Goal: Communication & Community: Answer question/provide support

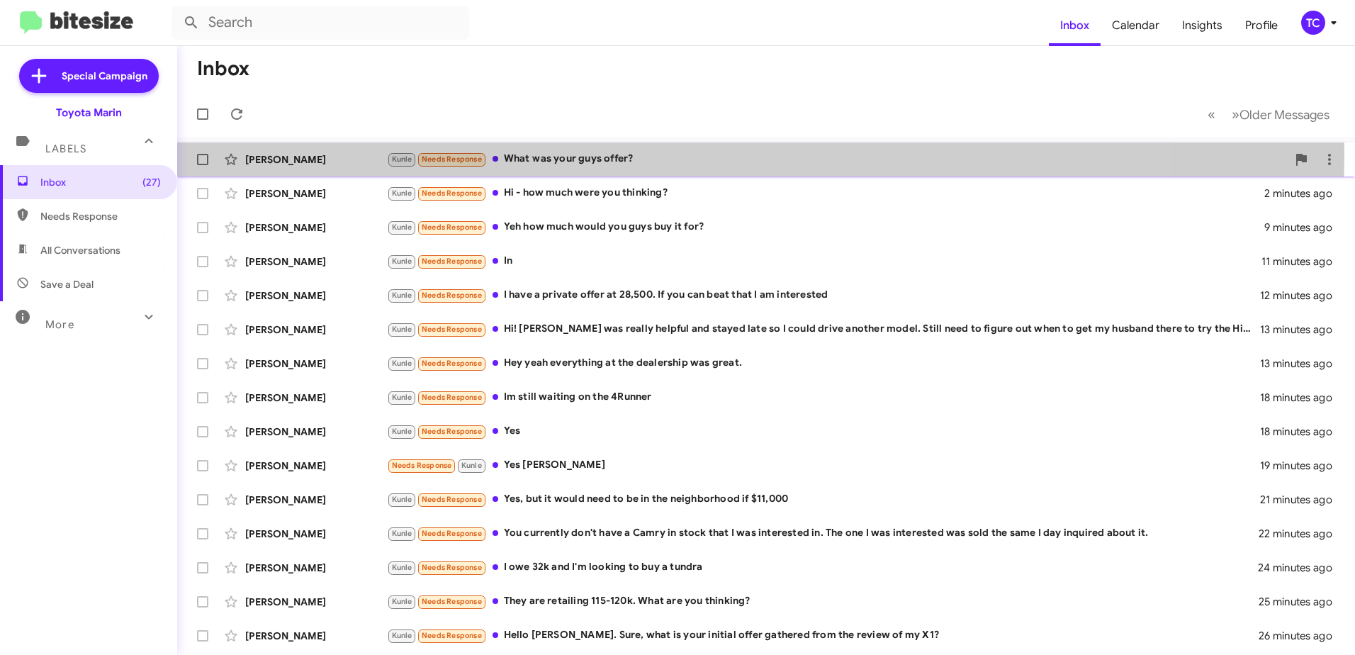
click at [627, 154] on div "Kunle Needs Response What was your guys offer?" at bounding box center [837, 159] width 900 height 16
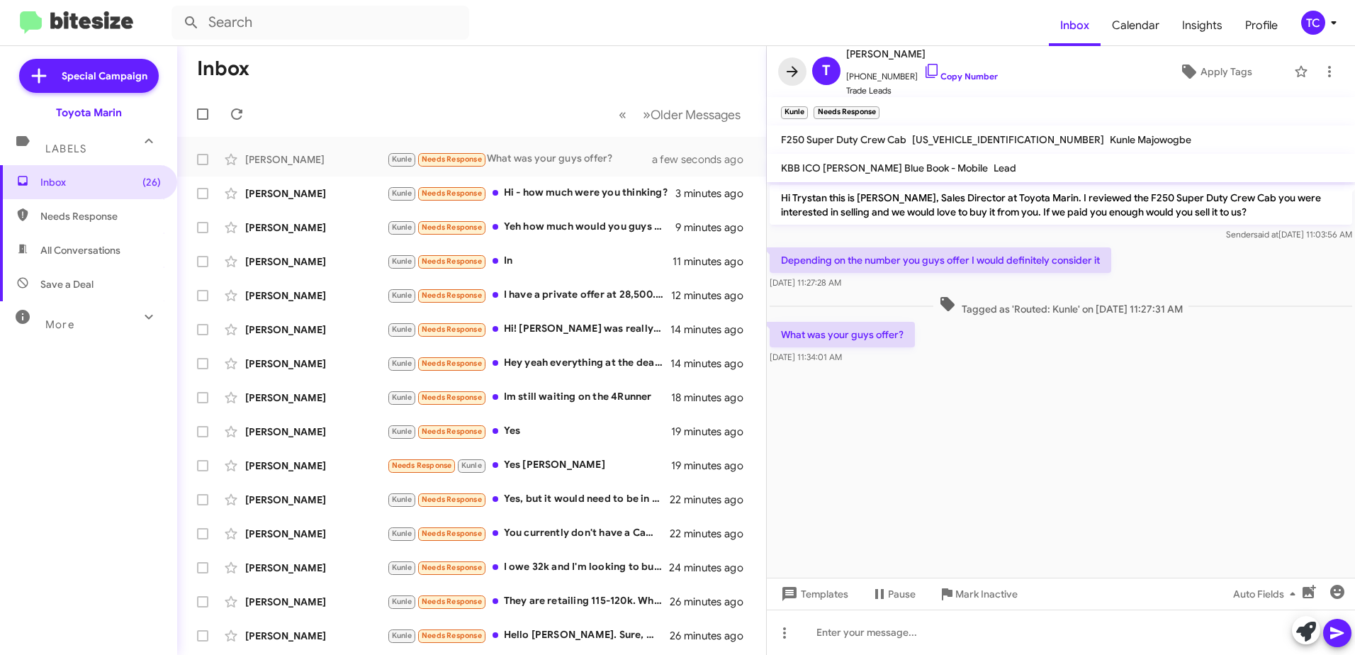
click at [792, 74] on icon at bounding box center [792, 71] width 17 height 17
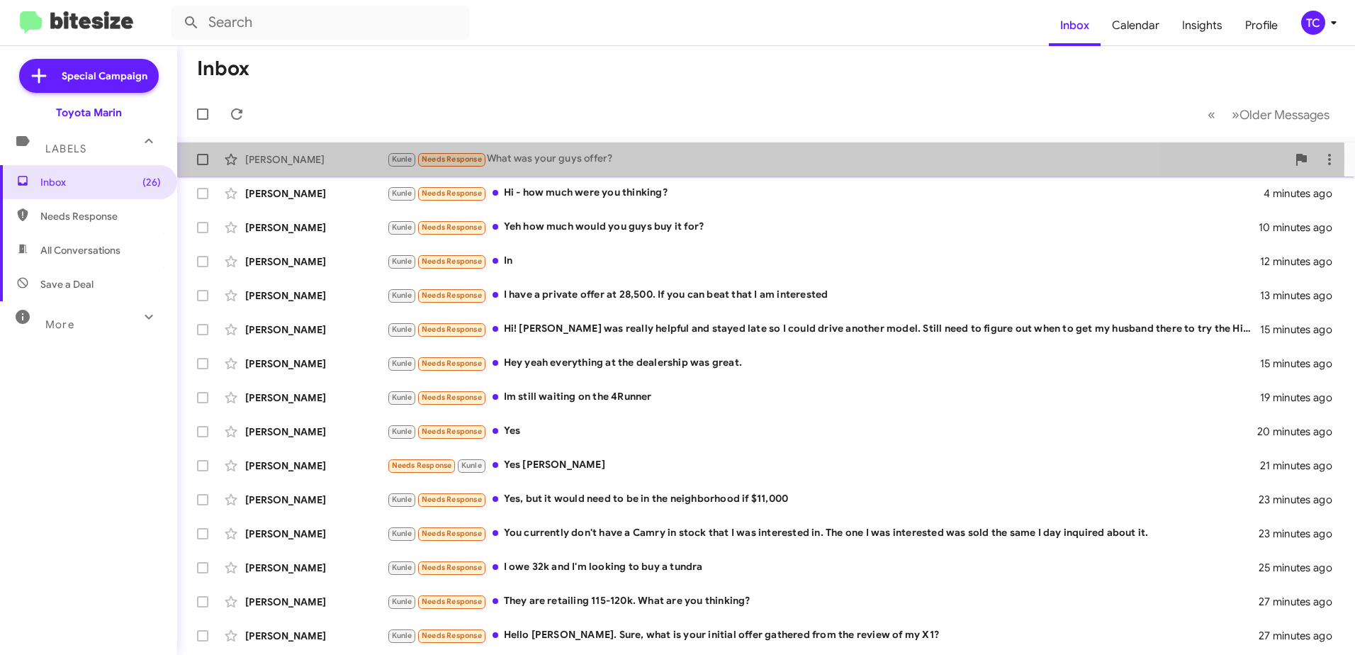
click at [532, 159] on div "Kunle Needs Response What was your guys offer?" at bounding box center [837, 159] width 900 height 16
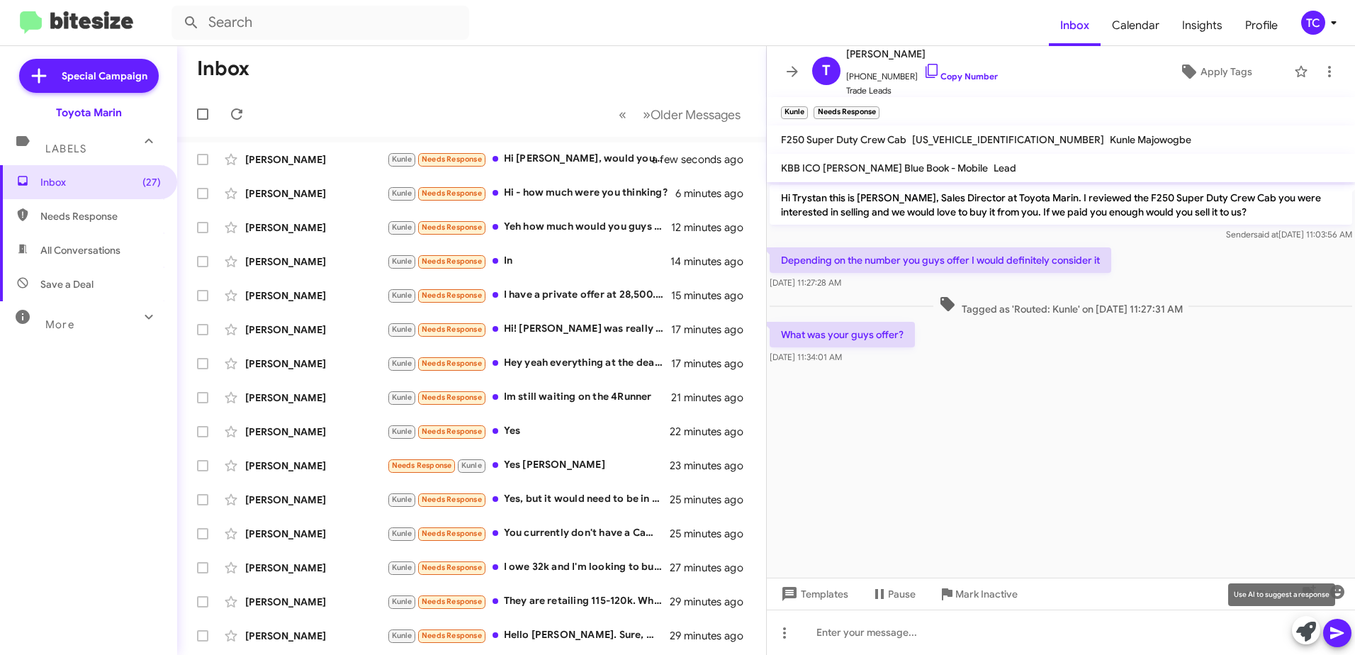
click at [1305, 632] on icon at bounding box center [1306, 632] width 20 height 20
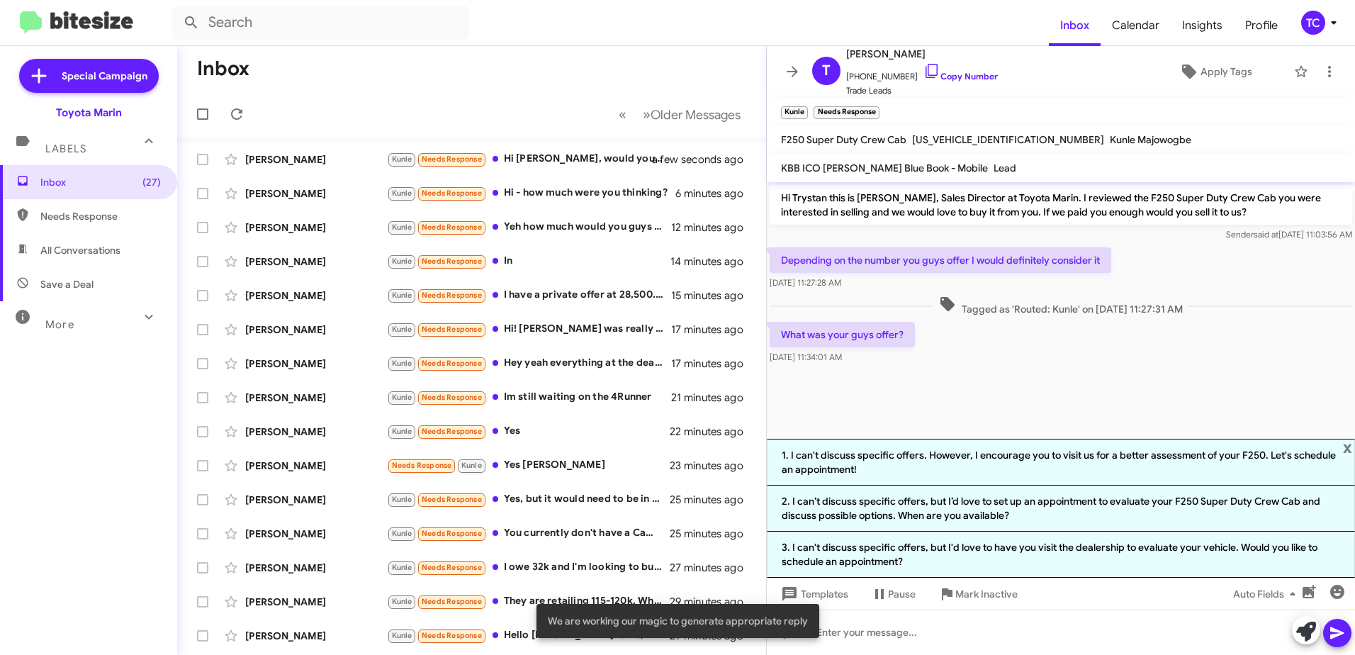
click at [1036, 497] on li "2. I can’t discuss specific offers, but I’d love to set up an appointment to ev…" at bounding box center [1061, 508] width 588 height 46
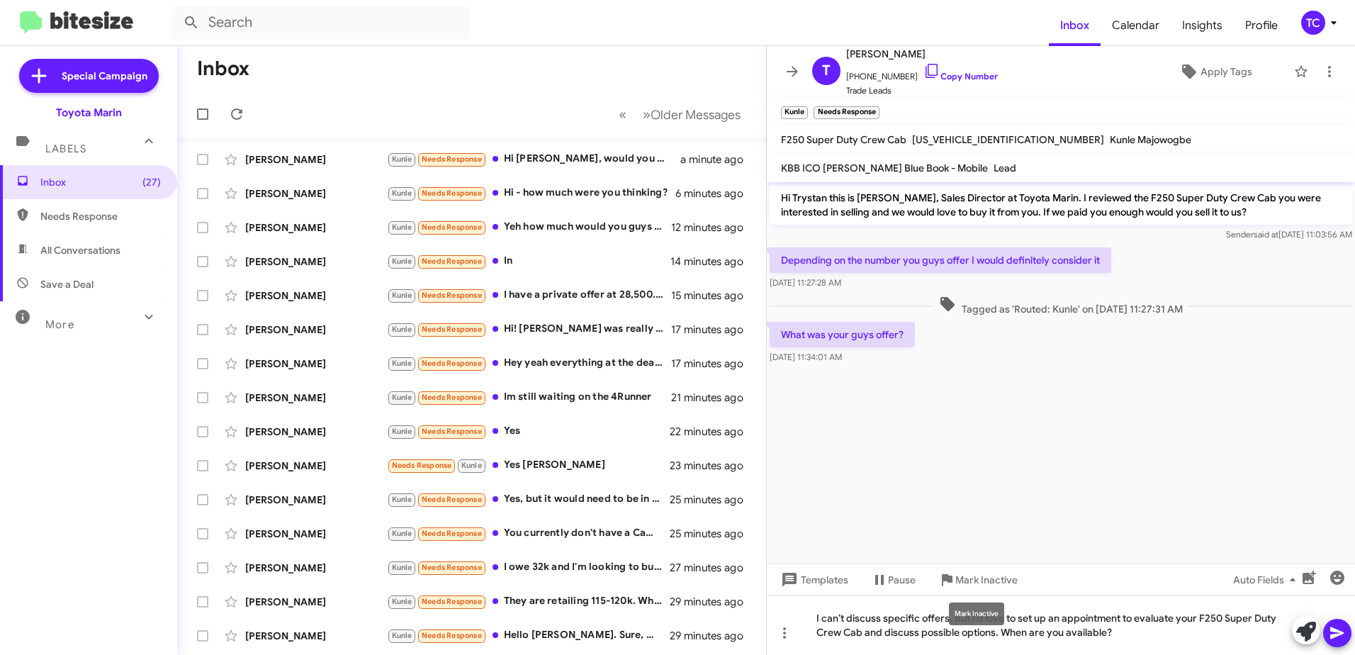
click at [969, 620] on div "Mark Inactive" at bounding box center [976, 613] width 55 height 23
click at [971, 617] on div "Mark Inactive" at bounding box center [976, 613] width 55 height 23
click at [972, 617] on div "Mark Inactive" at bounding box center [976, 613] width 55 height 23
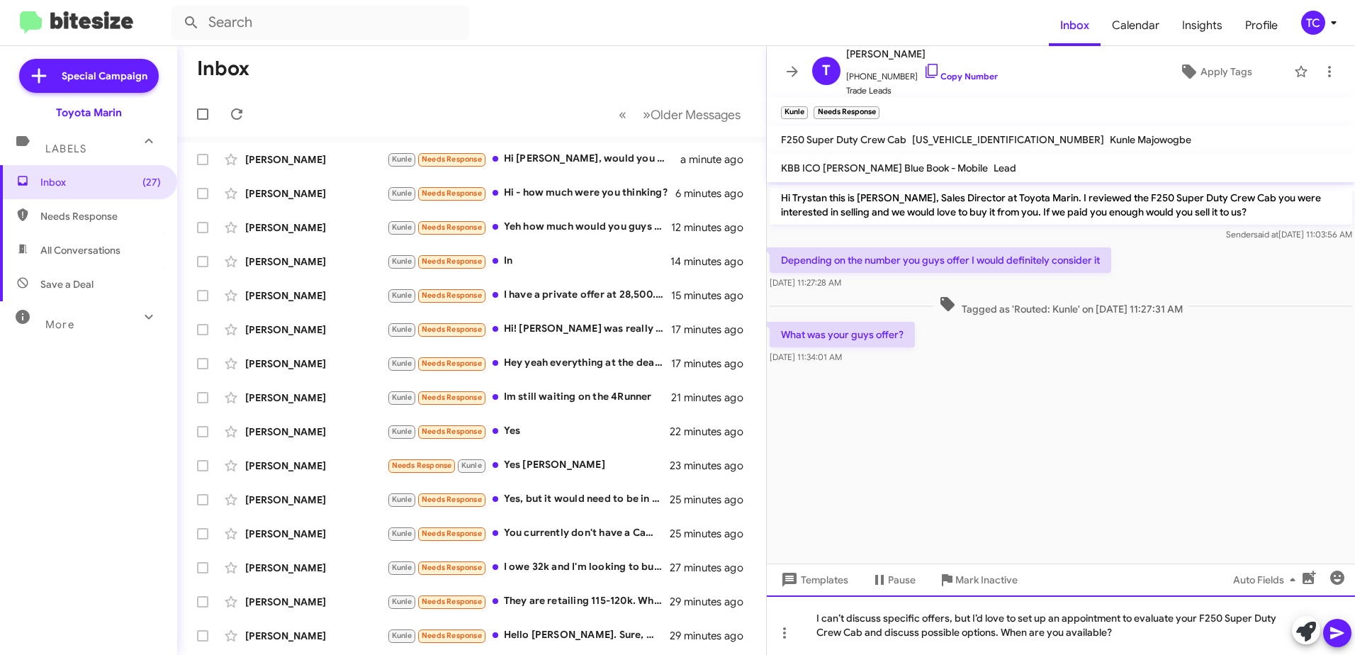
click at [969, 614] on div "I can’t discuss specific offers, but I’d love to set up an appointment to evalu…" at bounding box center [1061, 625] width 588 height 60
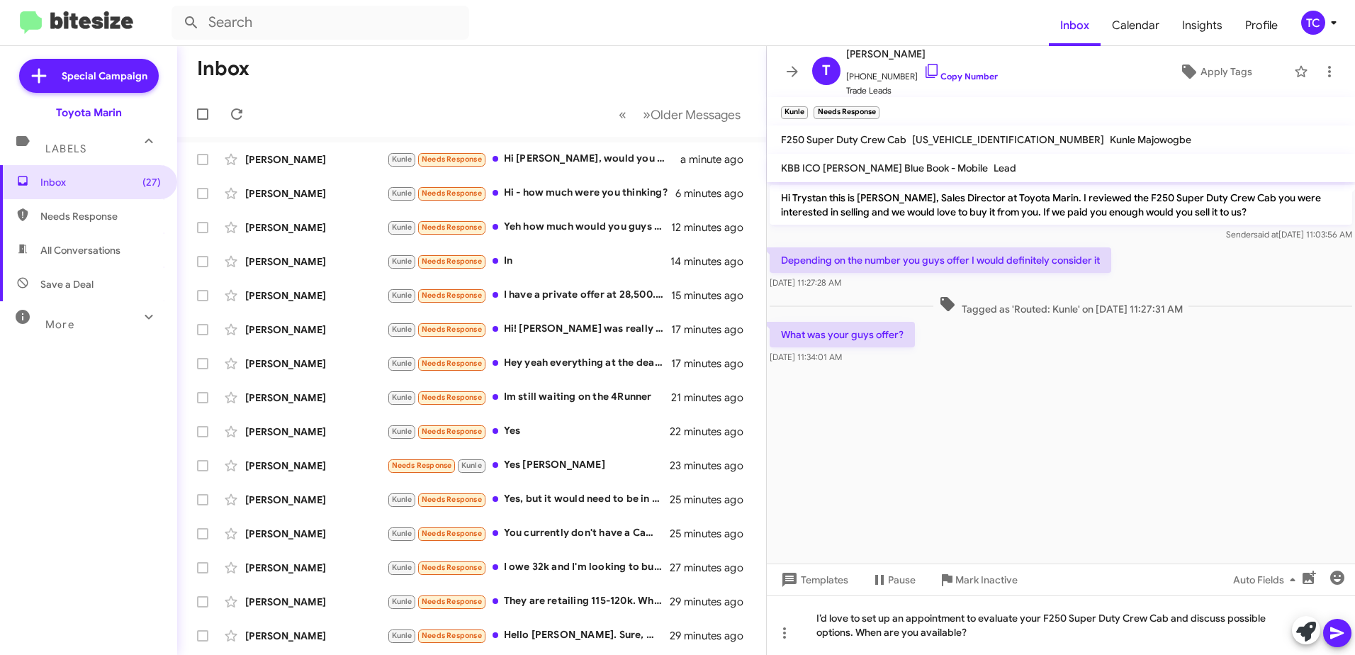
click at [1335, 634] on icon at bounding box center [1337, 632] width 17 height 17
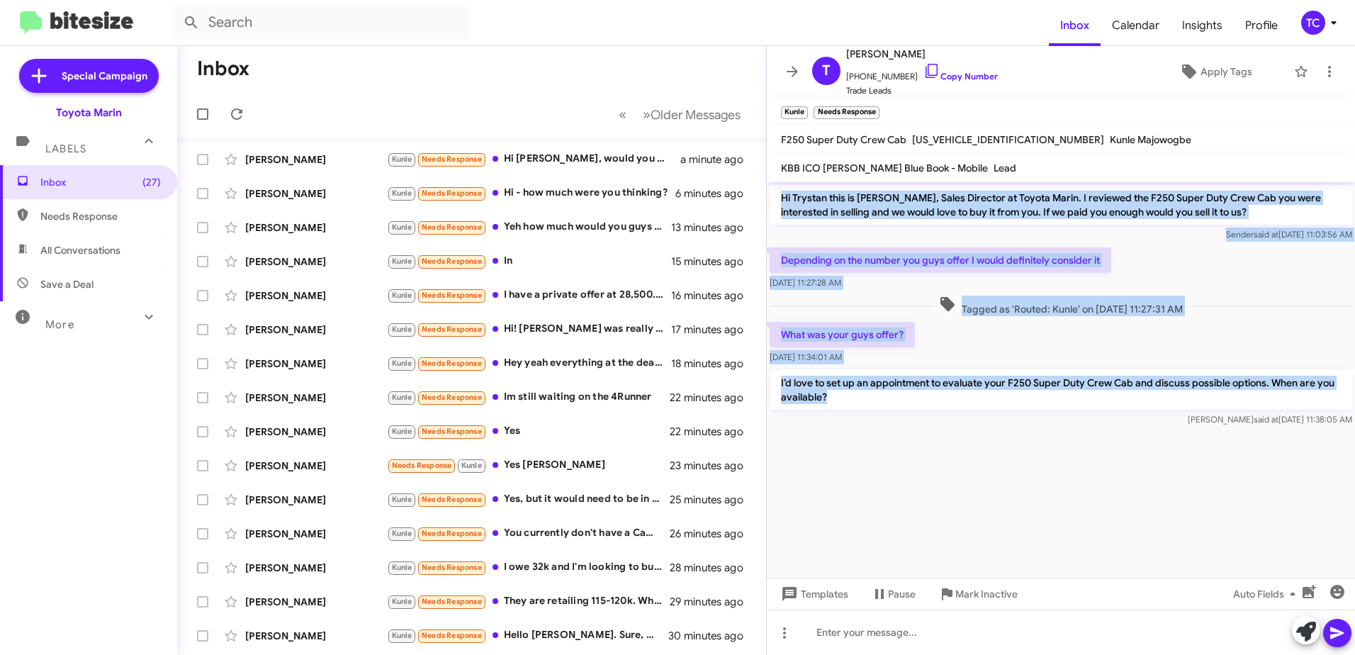
drag, startPoint x: 831, startPoint y: 395, endPoint x: 781, endPoint y: 189, distance: 212.1
click at [781, 189] on div "Hi Trystan this is [PERSON_NAME], Sales Director at Toyota Marin. I reviewed th…" at bounding box center [1061, 305] width 588 height 247
drag, startPoint x: 781, startPoint y: 189, endPoint x: 818, endPoint y: 203, distance: 39.5
copy div "Hi Trystan this is [PERSON_NAME], Sales Director at Toyota Marin. I reviewed th…"
click at [923, 67] on icon at bounding box center [931, 70] width 17 height 17
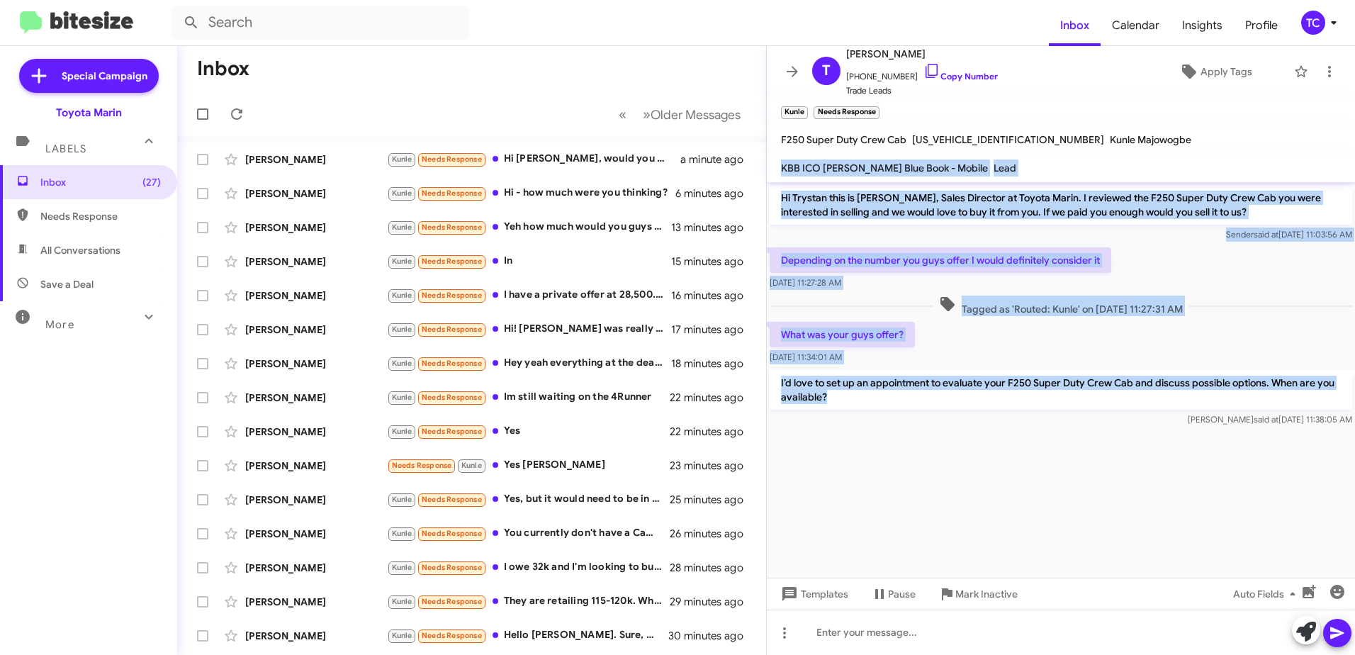
drag, startPoint x: 842, startPoint y: 396, endPoint x: 777, endPoint y: 172, distance: 233.2
click at [777, 172] on div "T Trystan [PERSON_NAME] [PHONE_NUMBER] Copy Number Trade Leads Apply Tags Kunle…" at bounding box center [1061, 350] width 588 height 609
drag, startPoint x: 777, startPoint y: 172, endPoint x: 833, endPoint y: 191, distance: 58.9
copy div "KBB ICO [PERSON_NAME] Blue Book - Mobile Lead Hi Trystan this is [PERSON_NAME],…"
click at [793, 69] on icon at bounding box center [792, 71] width 17 height 17
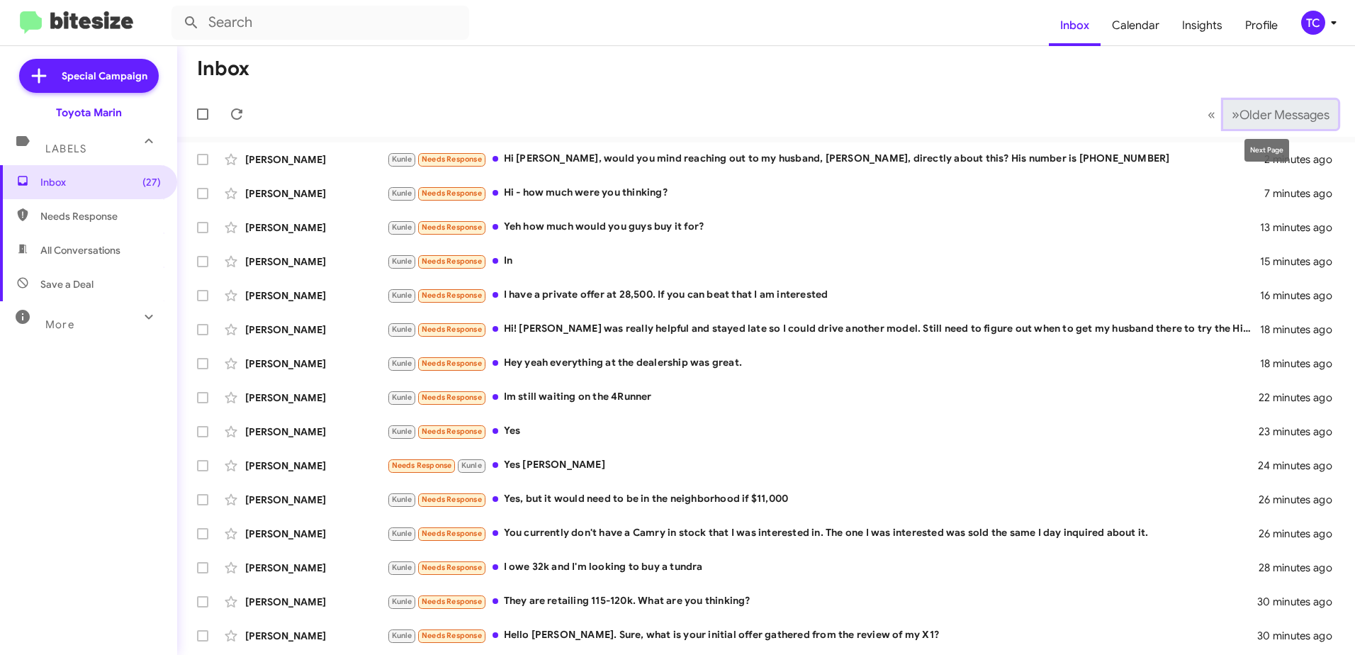
click at [1232, 111] on span "»" at bounding box center [1236, 115] width 8 height 18
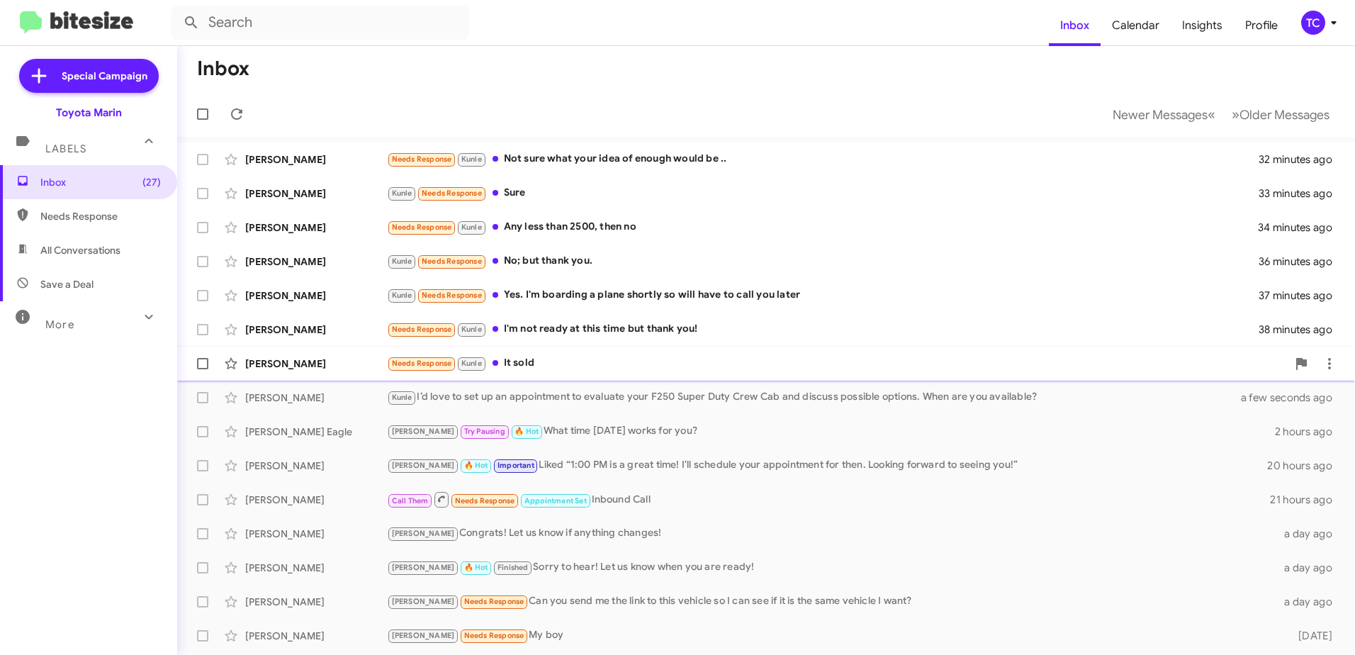
click at [523, 365] on div "Needs Response Kunle It sold" at bounding box center [837, 363] width 900 height 16
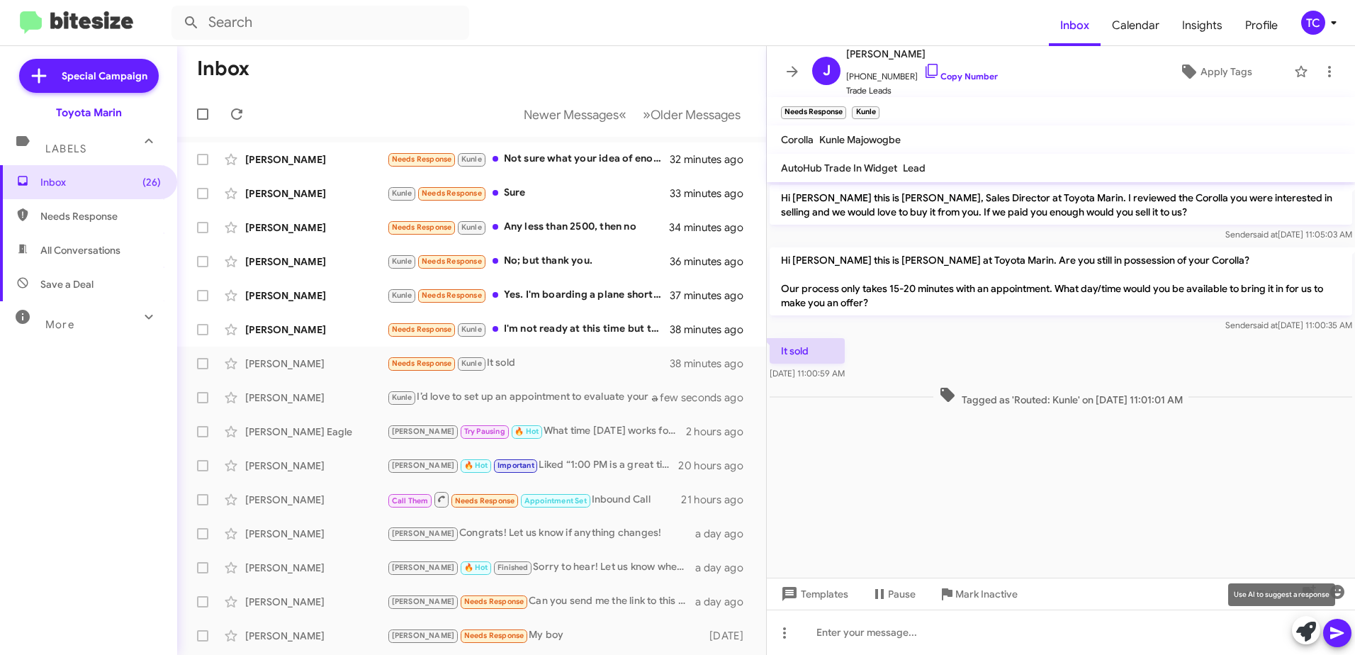
click at [1308, 631] on icon at bounding box center [1306, 632] width 20 height 20
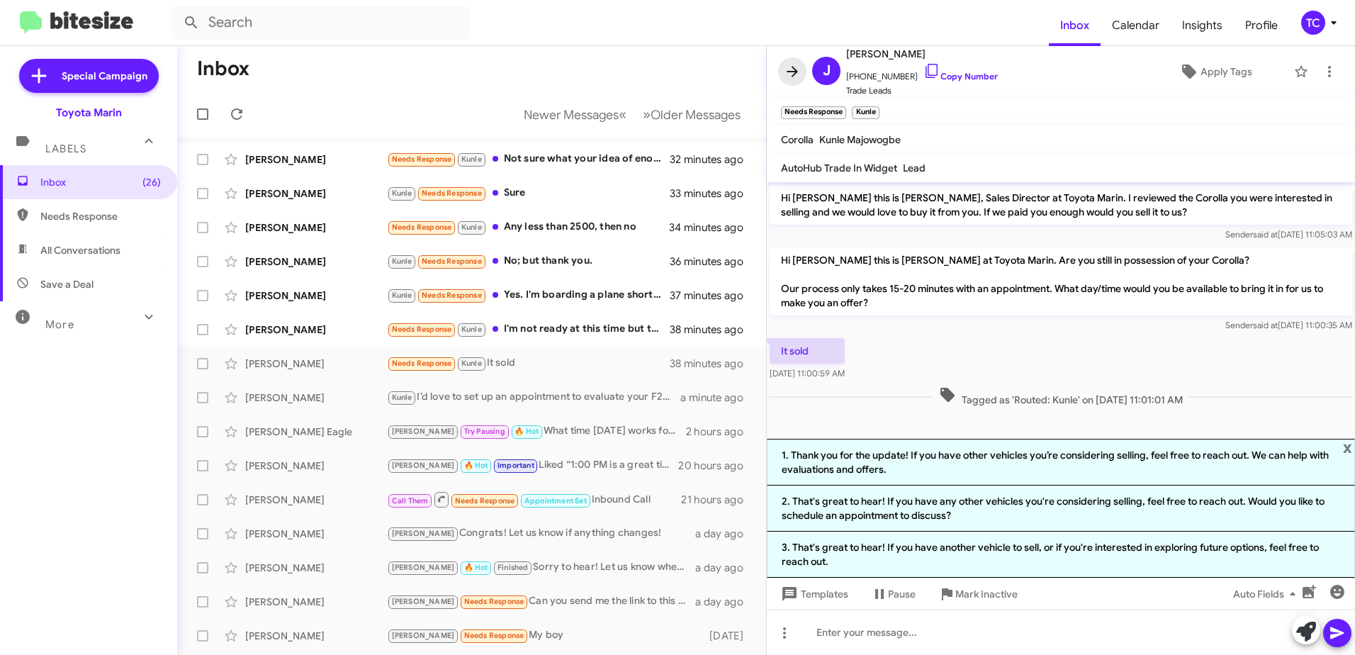
click at [785, 66] on icon at bounding box center [792, 71] width 17 height 17
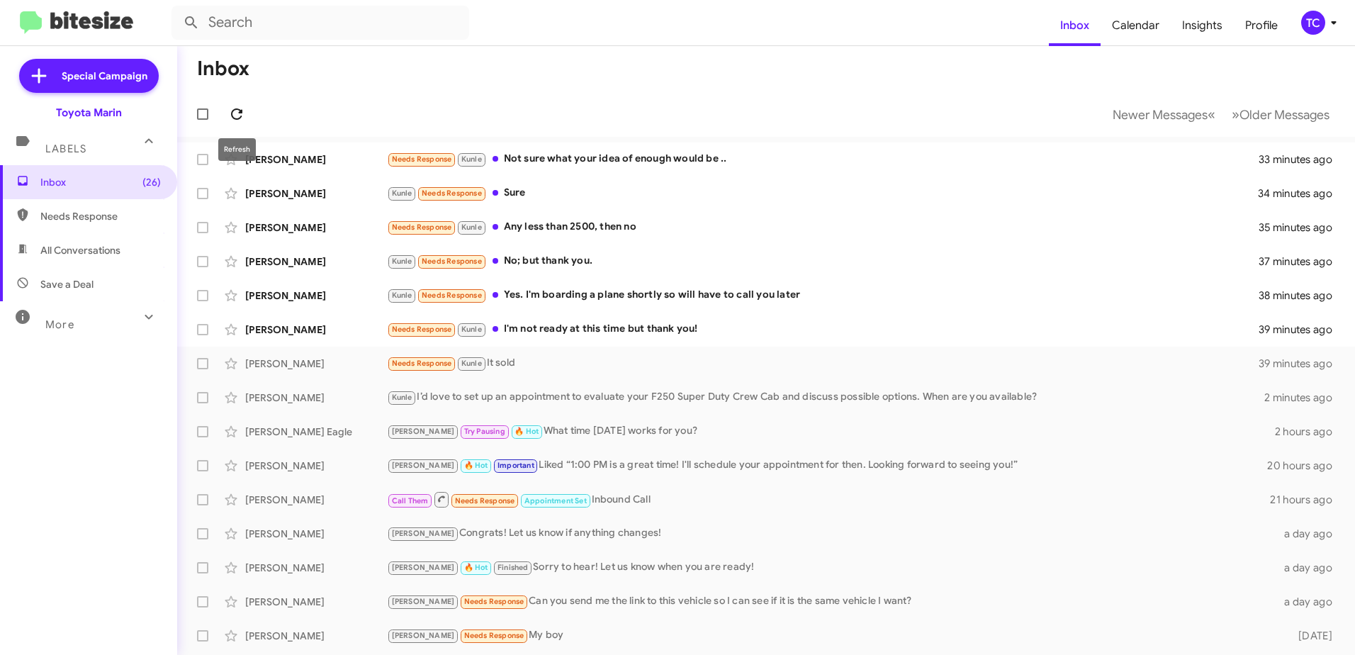
click at [234, 114] on icon at bounding box center [236, 114] width 17 height 17
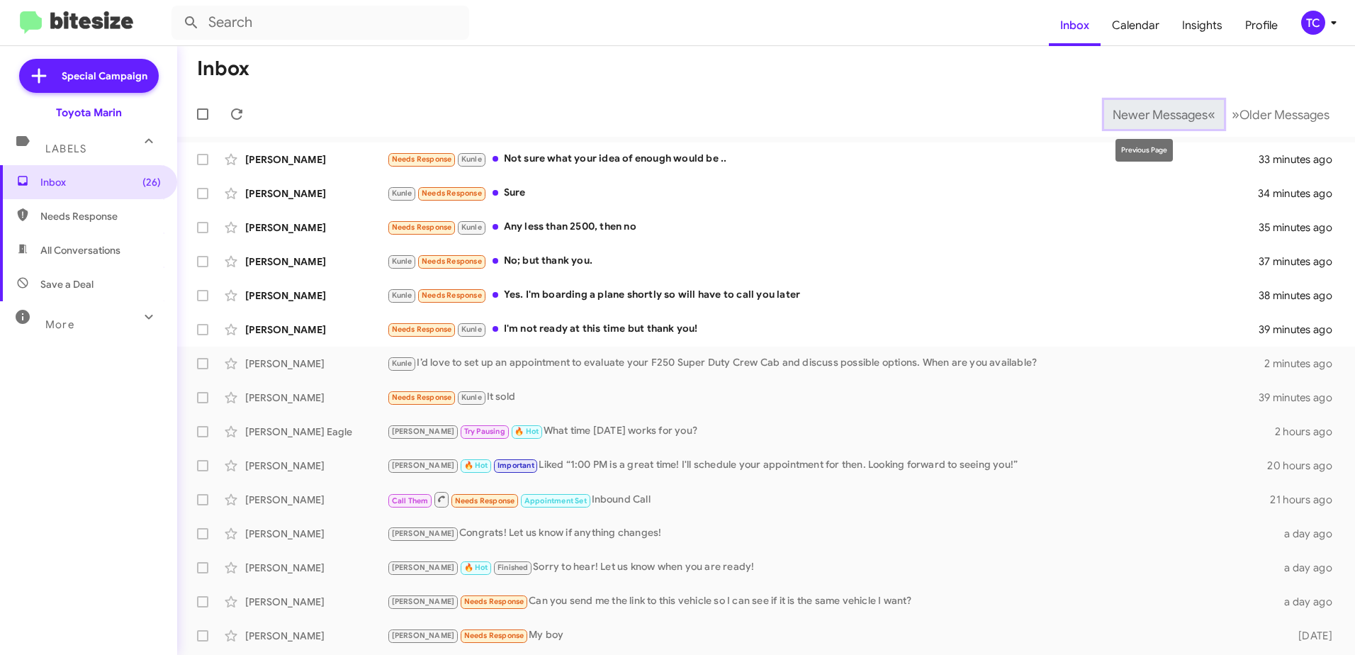
click at [1208, 114] on span "«" at bounding box center [1212, 115] width 8 height 18
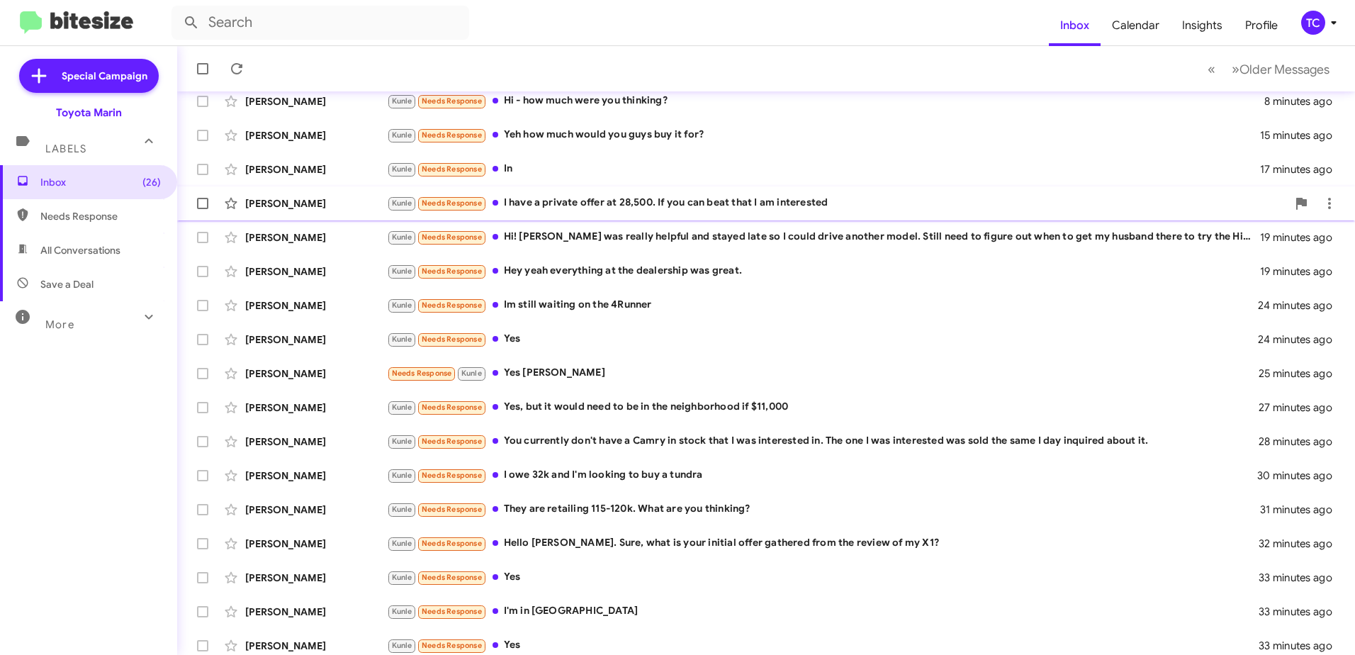
scroll to position [168, 0]
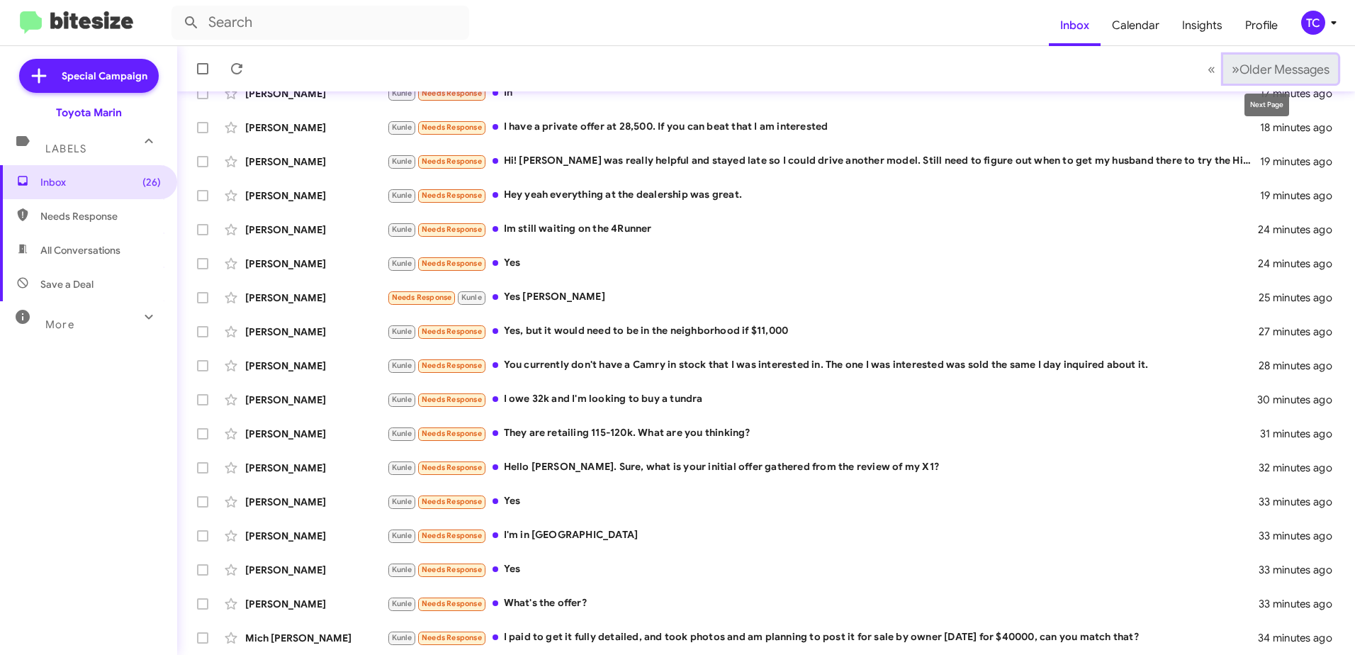
click at [1232, 70] on span "»" at bounding box center [1236, 69] width 8 height 18
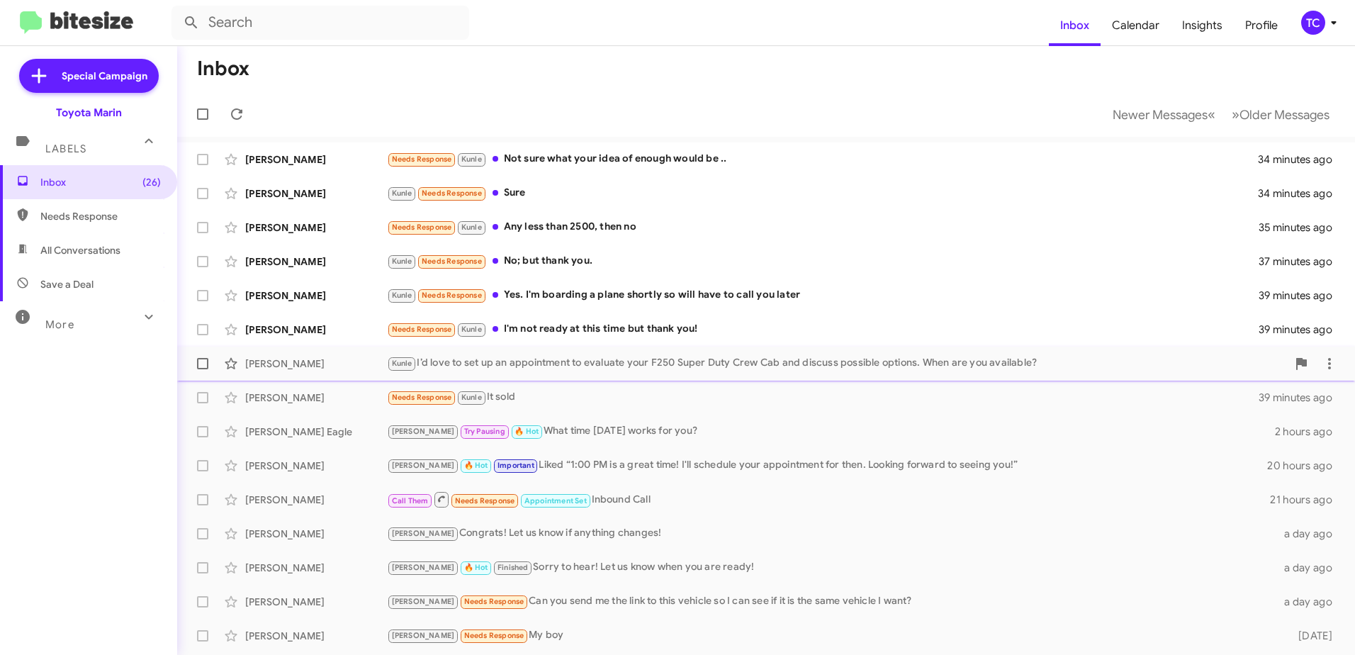
click at [468, 364] on div "Kunle I’d love to set up an appointment to evaluate your F250 Super Duty Crew C…" at bounding box center [837, 363] width 900 height 16
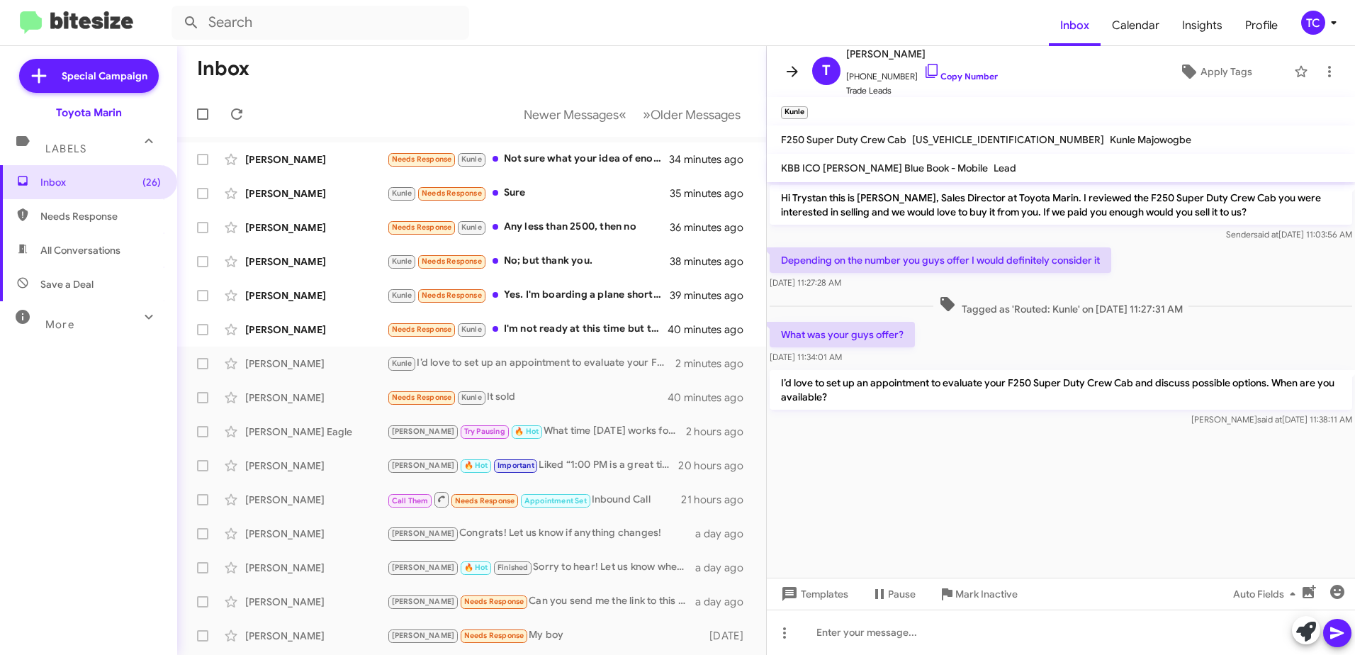
click at [796, 69] on icon at bounding box center [792, 71] width 17 height 17
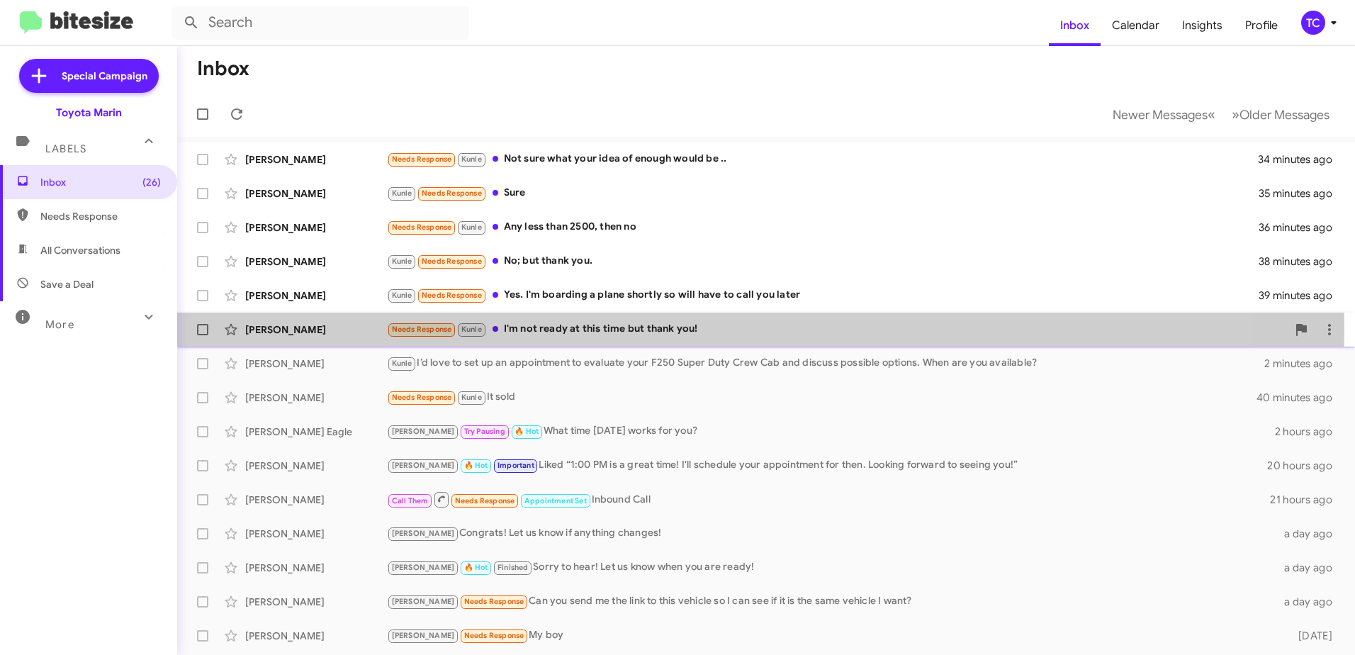
click at [668, 330] on div "Needs Response [PERSON_NAME] I'm not ready at this time but thank you!" at bounding box center [837, 329] width 900 height 16
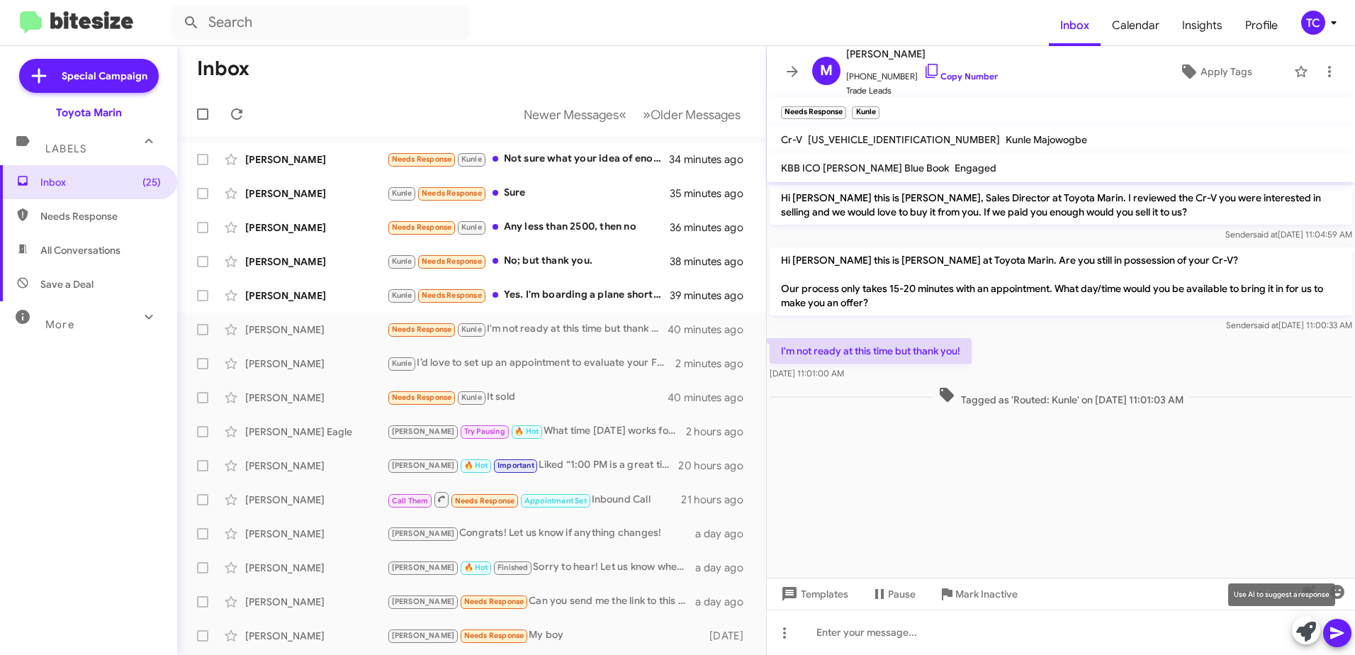
click at [1305, 635] on icon at bounding box center [1306, 632] width 20 height 20
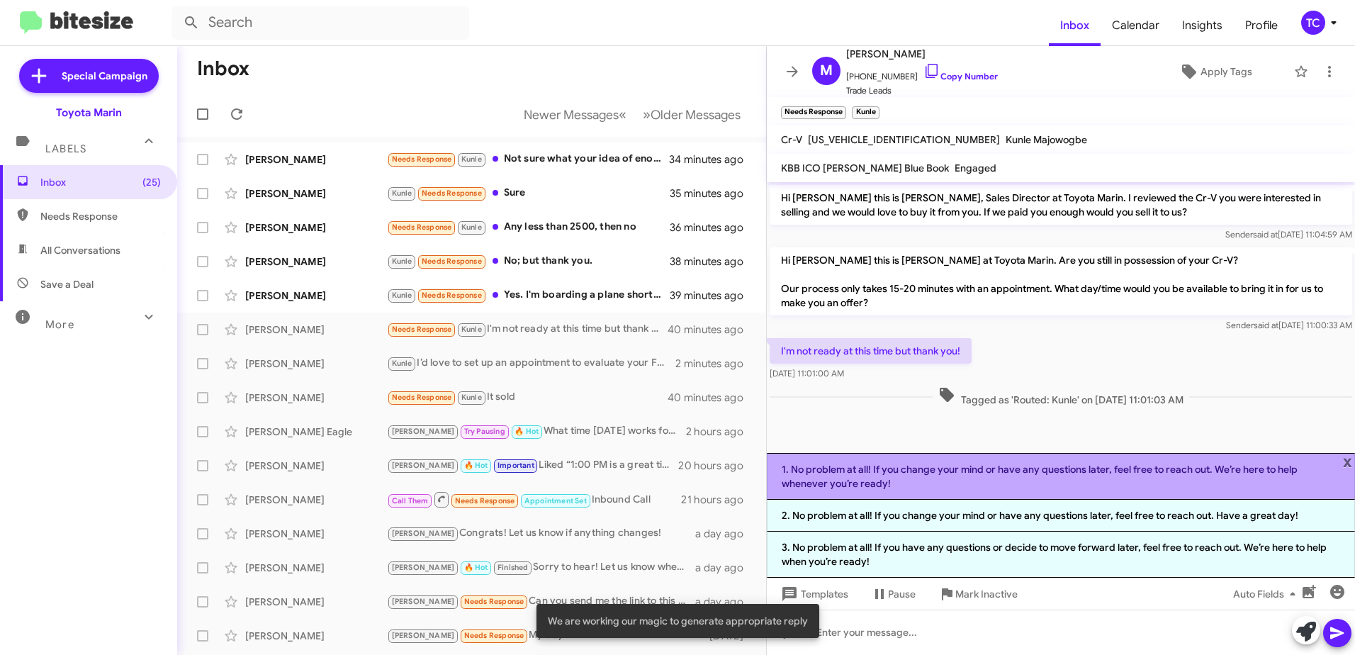
click at [945, 483] on li "1. No problem at all! If you change your mind or have any questions later, feel…" at bounding box center [1061, 476] width 588 height 47
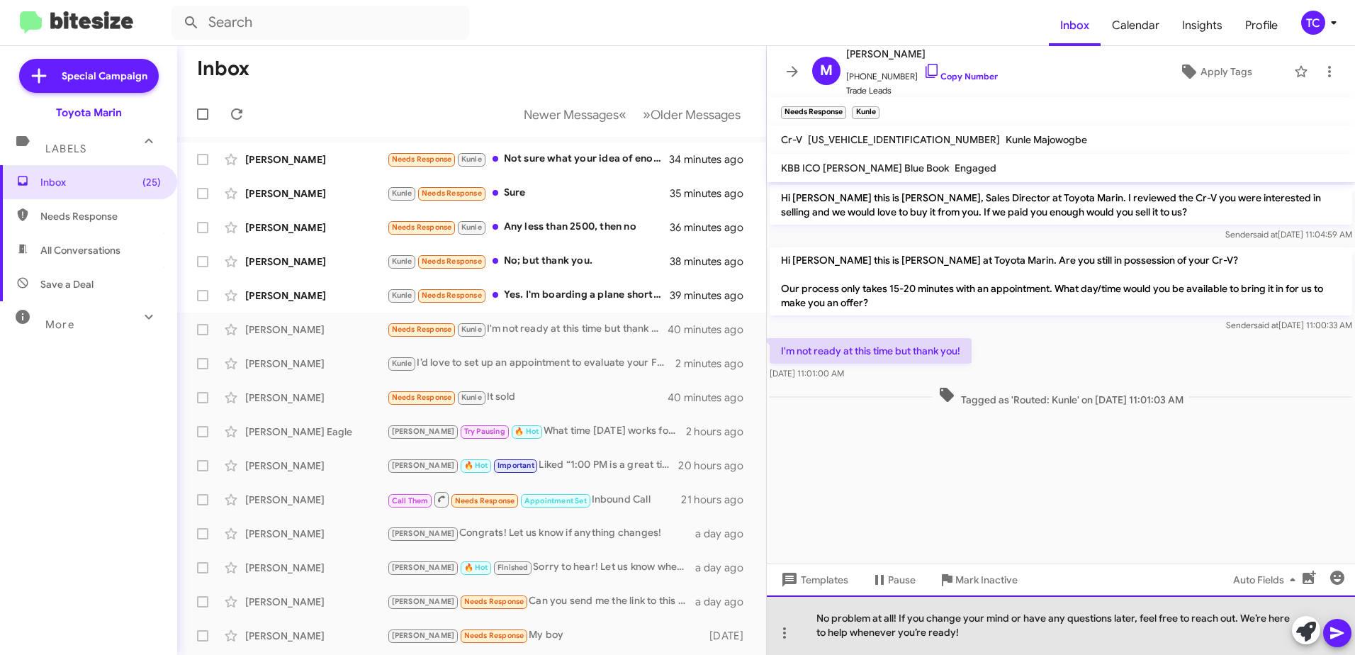
click at [1353, 636] on div "No problem at all! If you change your mind or have any questions later, feel fr…" at bounding box center [1061, 625] width 588 height 60
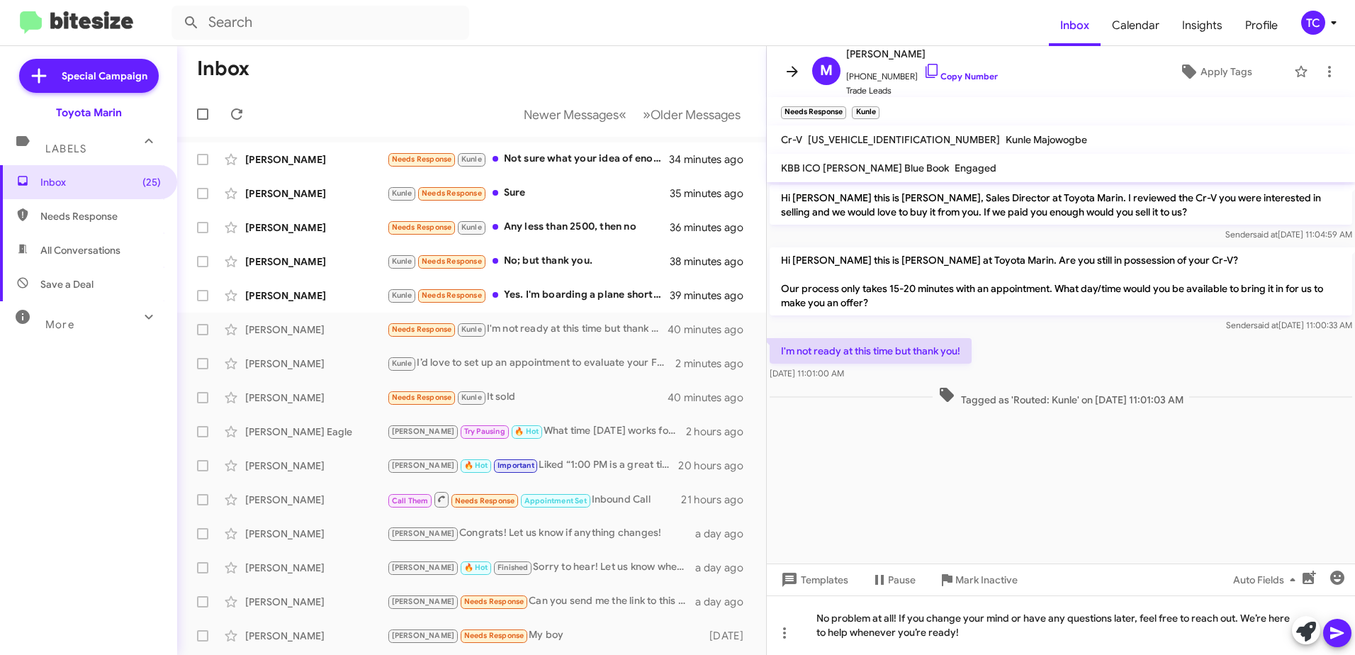
click at [796, 69] on icon at bounding box center [792, 71] width 17 height 17
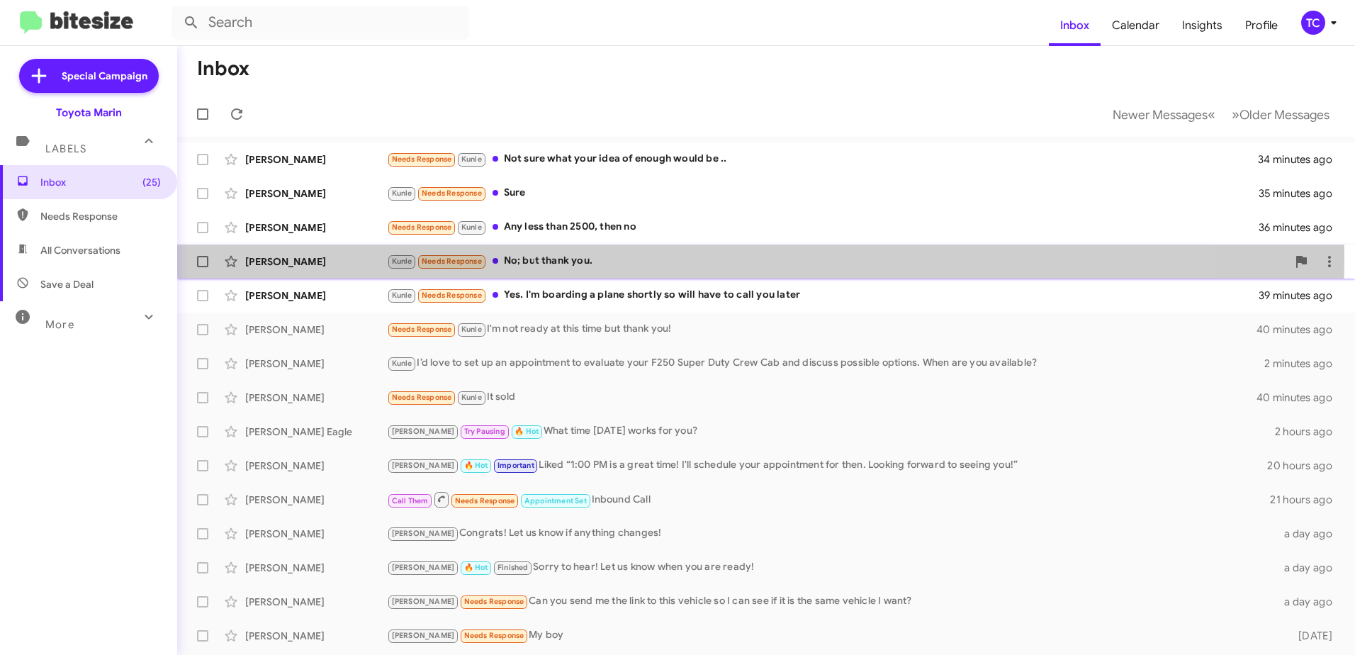
click at [559, 259] on div "Kunle Needs Response No; but thank you." at bounding box center [837, 261] width 900 height 16
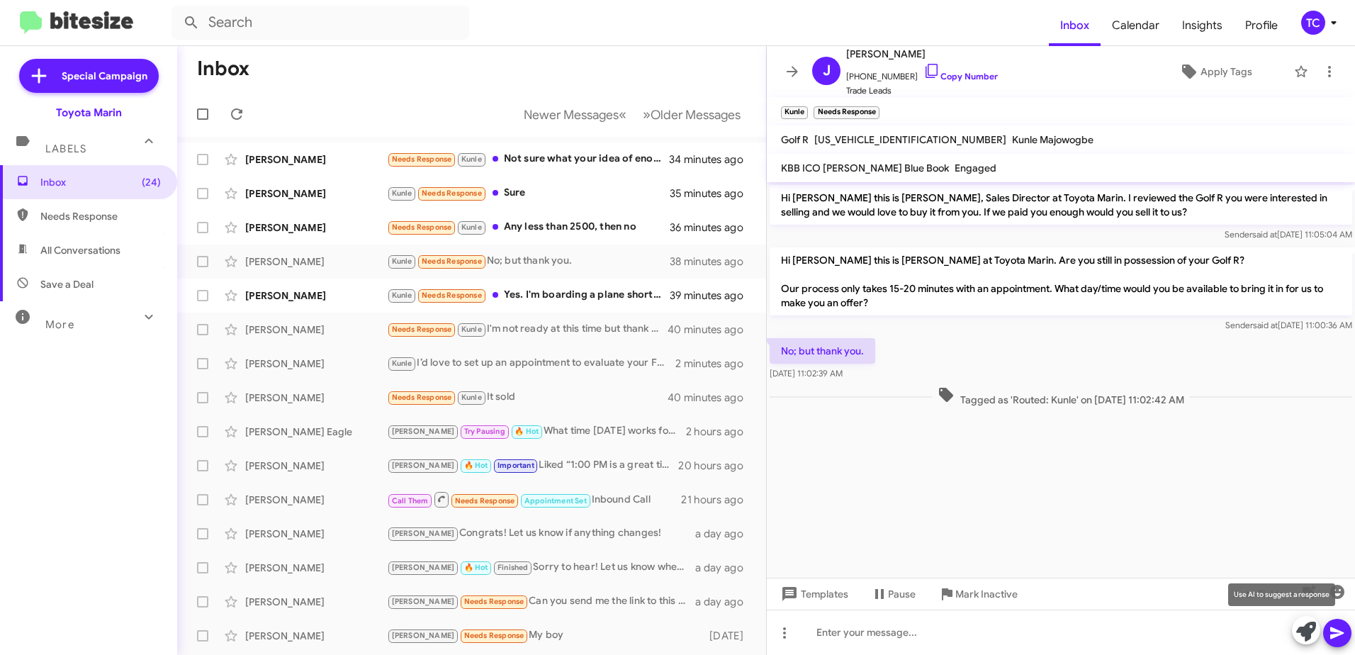
click at [1300, 628] on icon at bounding box center [1306, 632] width 20 height 20
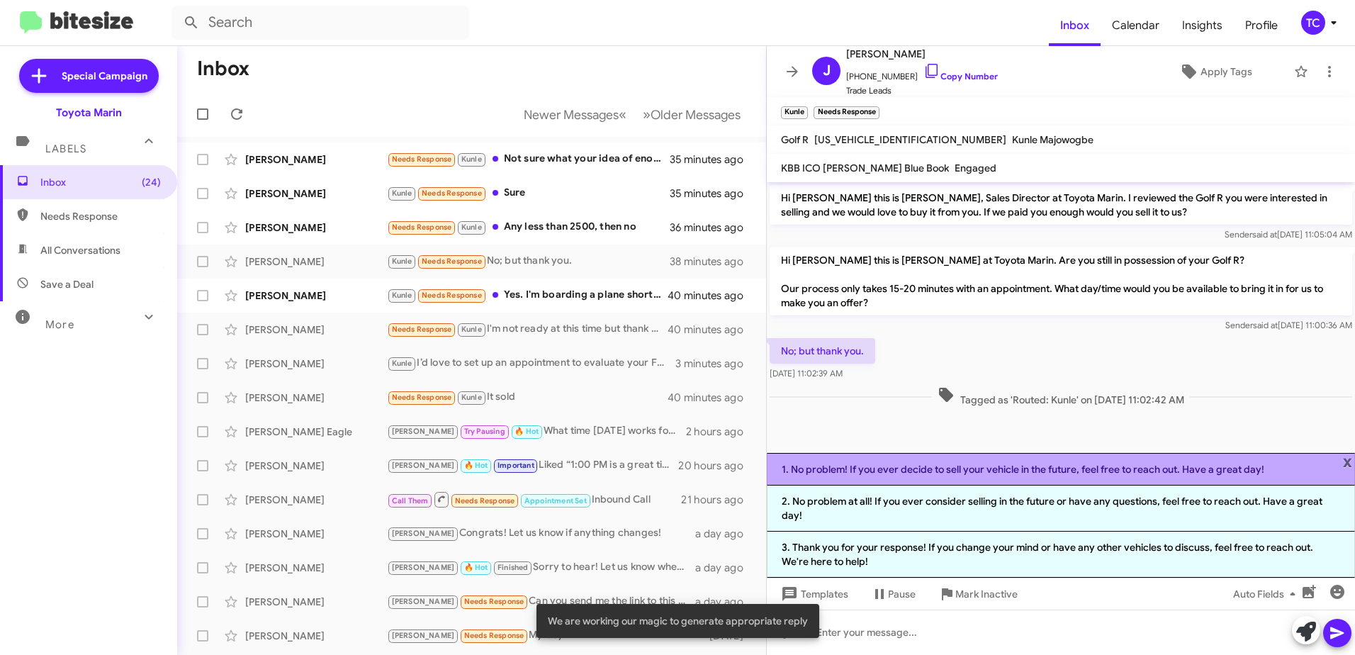
click at [1010, 470] on li "1. No problem! If you ever decide to sell your vehicle in the future, feel free…" at bounding box center [1061, 469] width 588 height 33
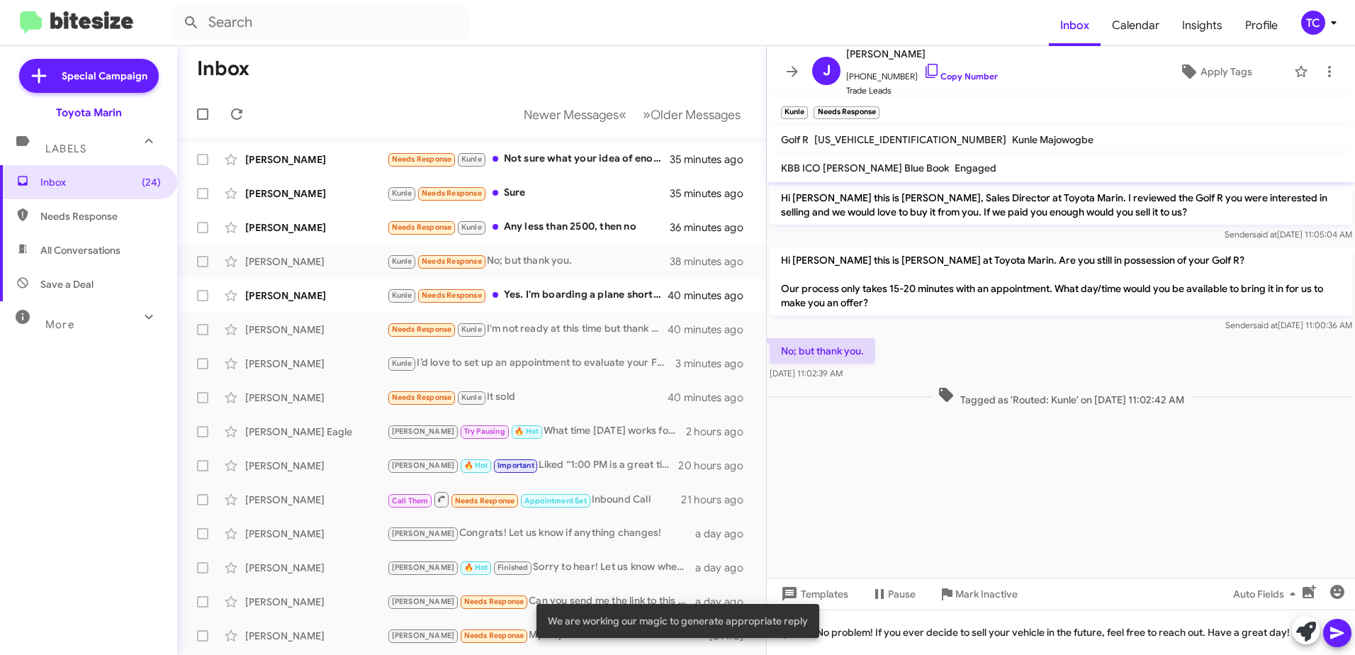
click at [1331, 629] on icon at bounding box center [1336, 633] width 13 height 12
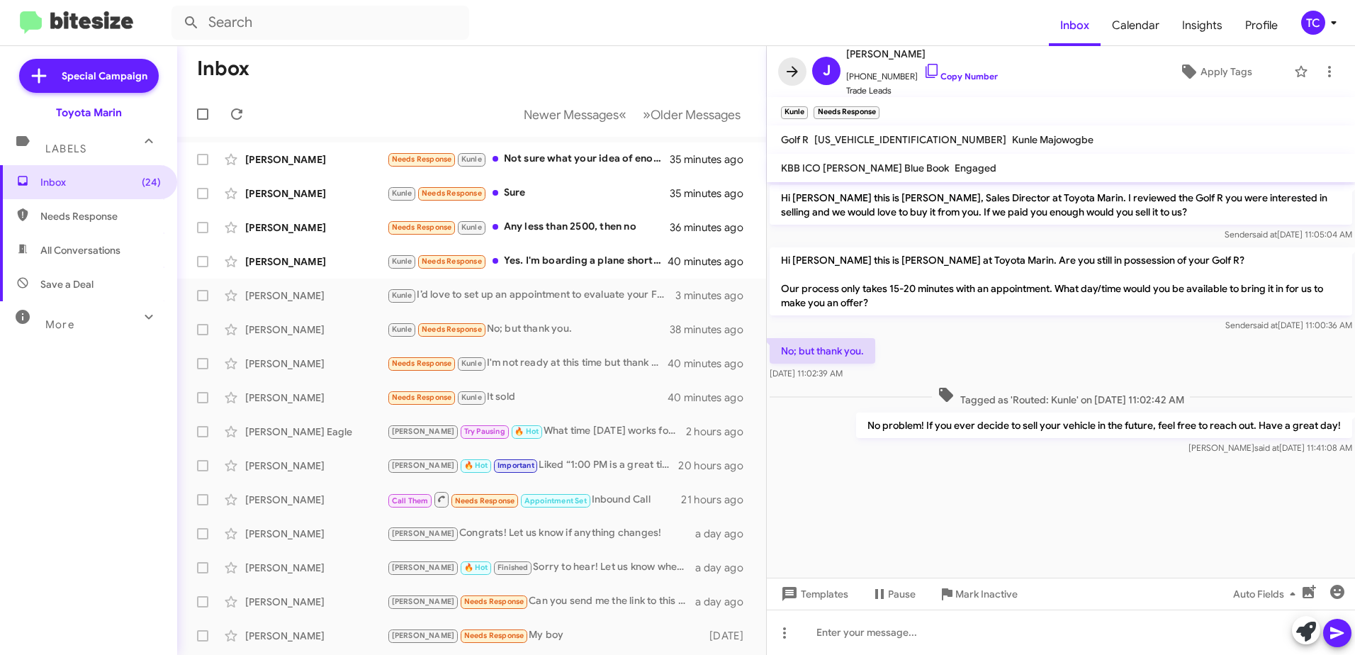
click at [787, 75] on icon at bounding box center [792, 71] width 17 height 17
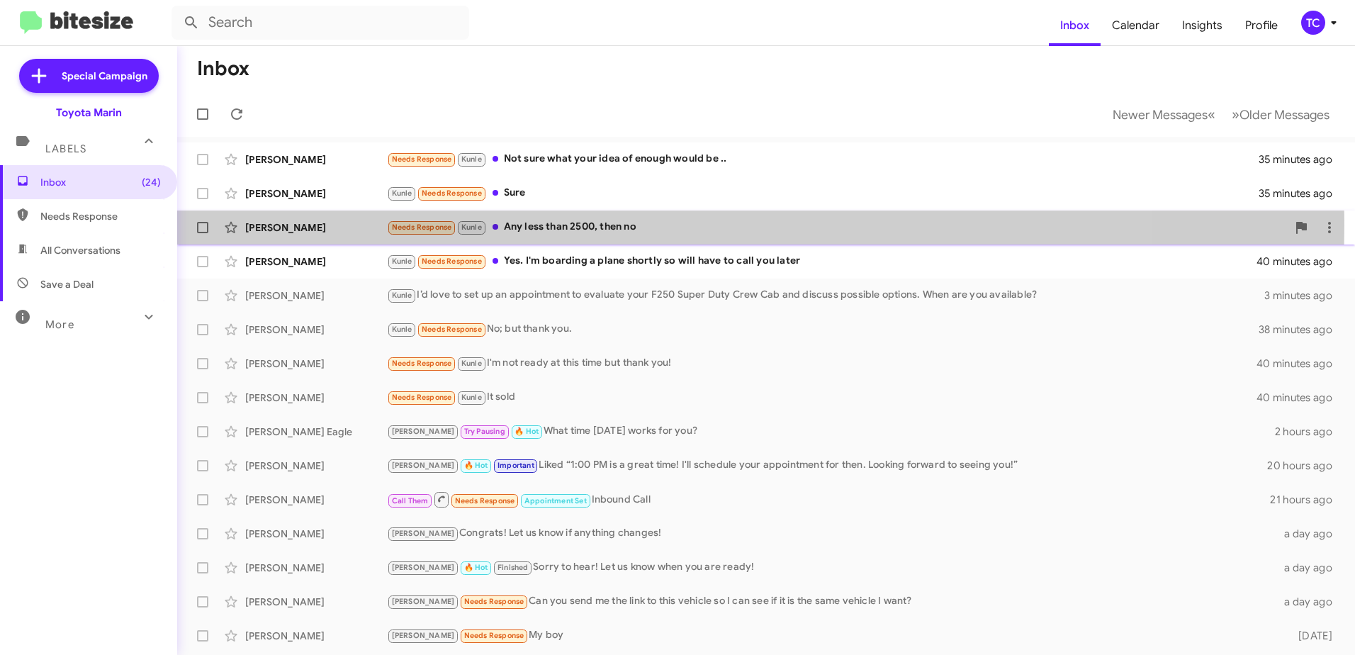
click at [618, 225] on div "Needs Response Kunle Any less than 2500, then no" at bounding box center [837, 227] width 900 height 16
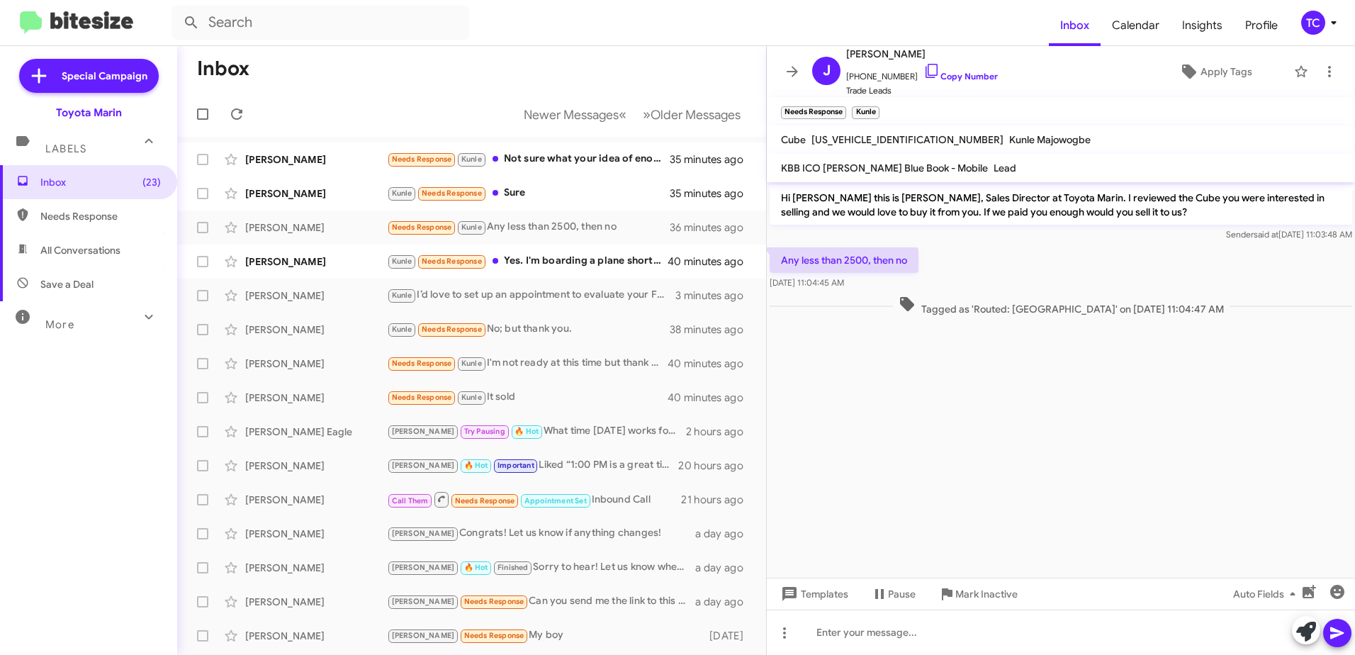
click at [888, 137] on span "[US_VEHICLE_IDENTIFICATION_NUMBER]" at bounding box center [907, 139] width 192 height 13
copy span "[US_VEHICLE_IDENTIFICATION_NUMBER]"
click at [789, 67] on icon at bounding box center [792, 71] width 17 height 17
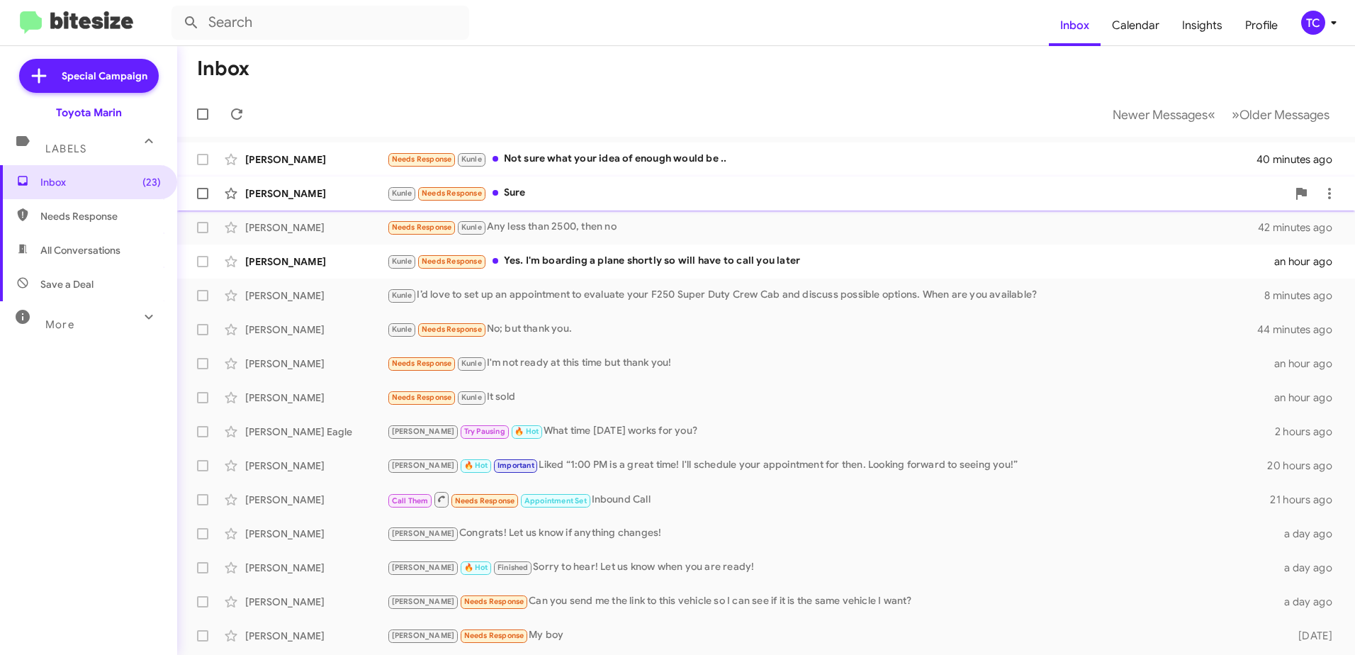
click at [613, 198] on div "Kunle Needs Response Sure" at bounding box center [837, 193] width 900 height 16
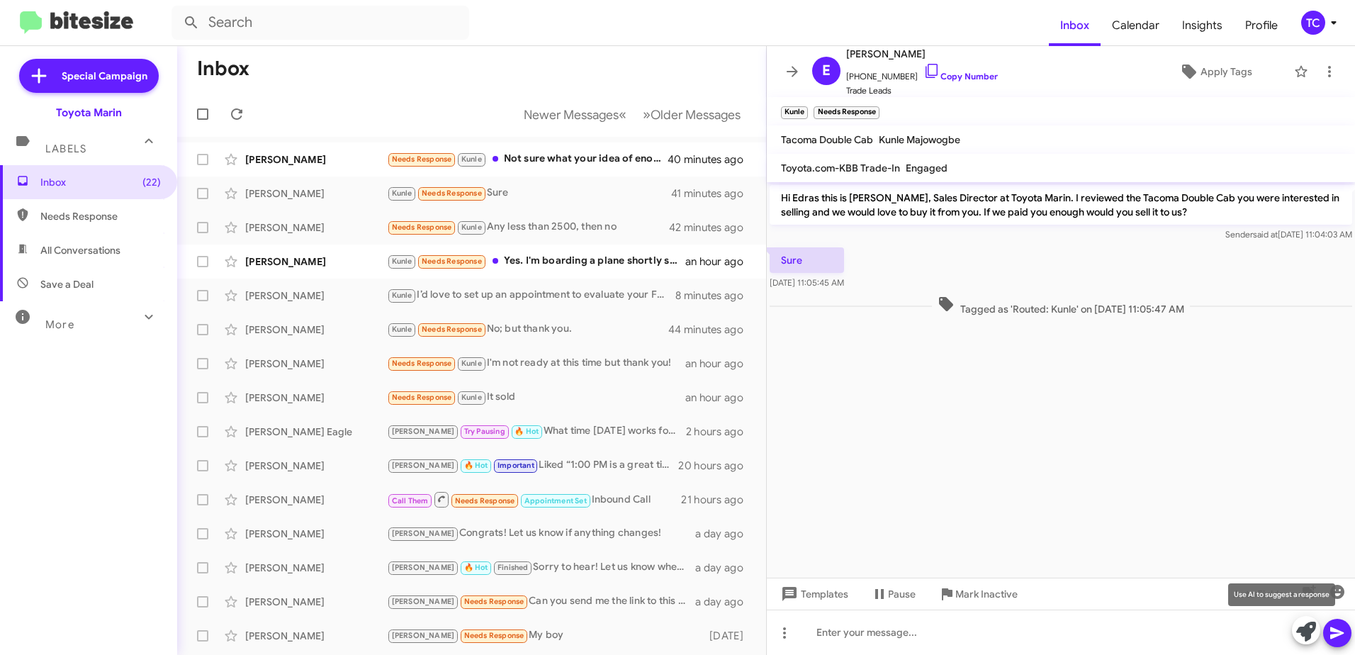
click at [1305, 629] on icon at bounding box center [1306, 632] width 20 height 20
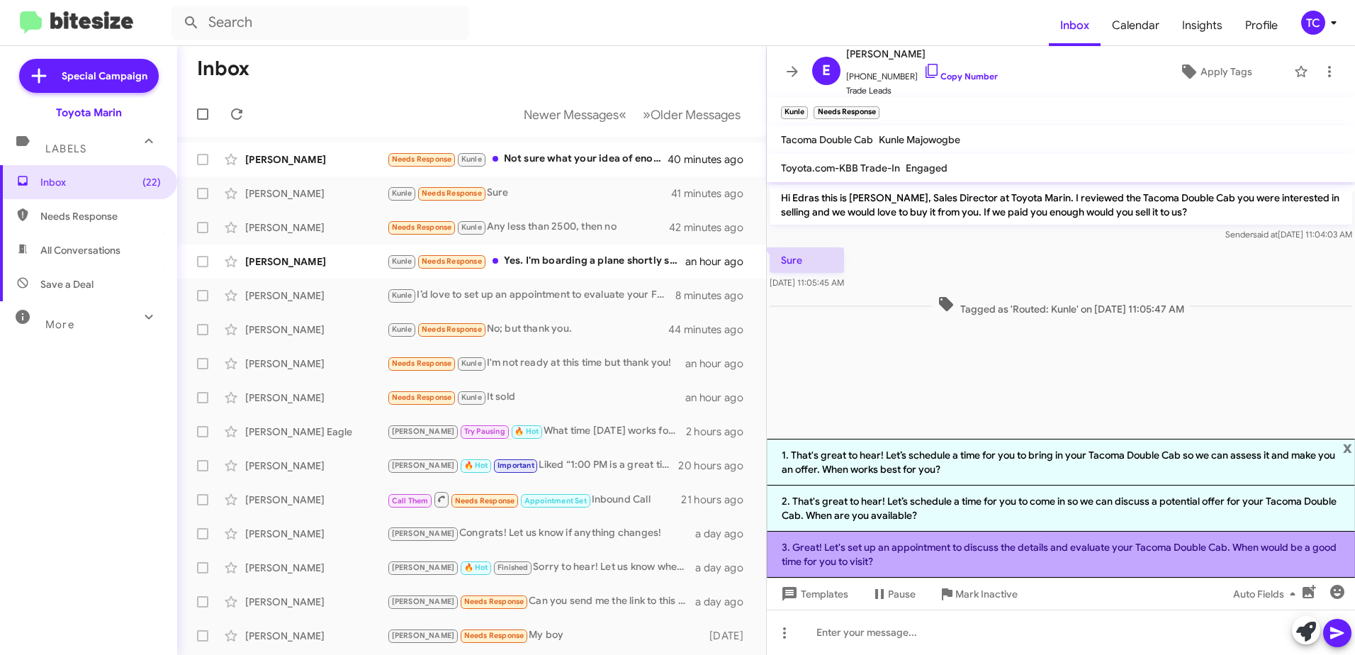
click at [1016, 545] on li "3. Great! Let's set up an appointment to discuss the details and evaluate your …" at bounding box center [1061, 555] width 588 height 46
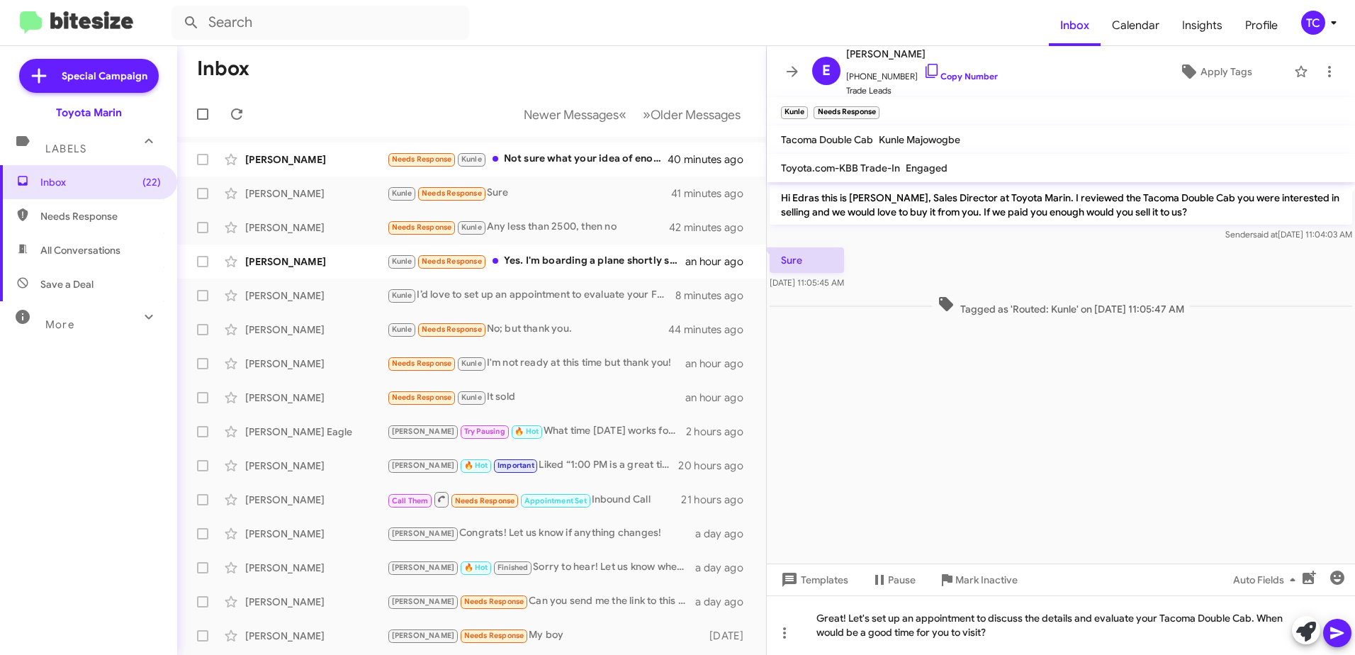
click at [1335, 630] on icon at bounding box center [1336, 633] width 13 height 12
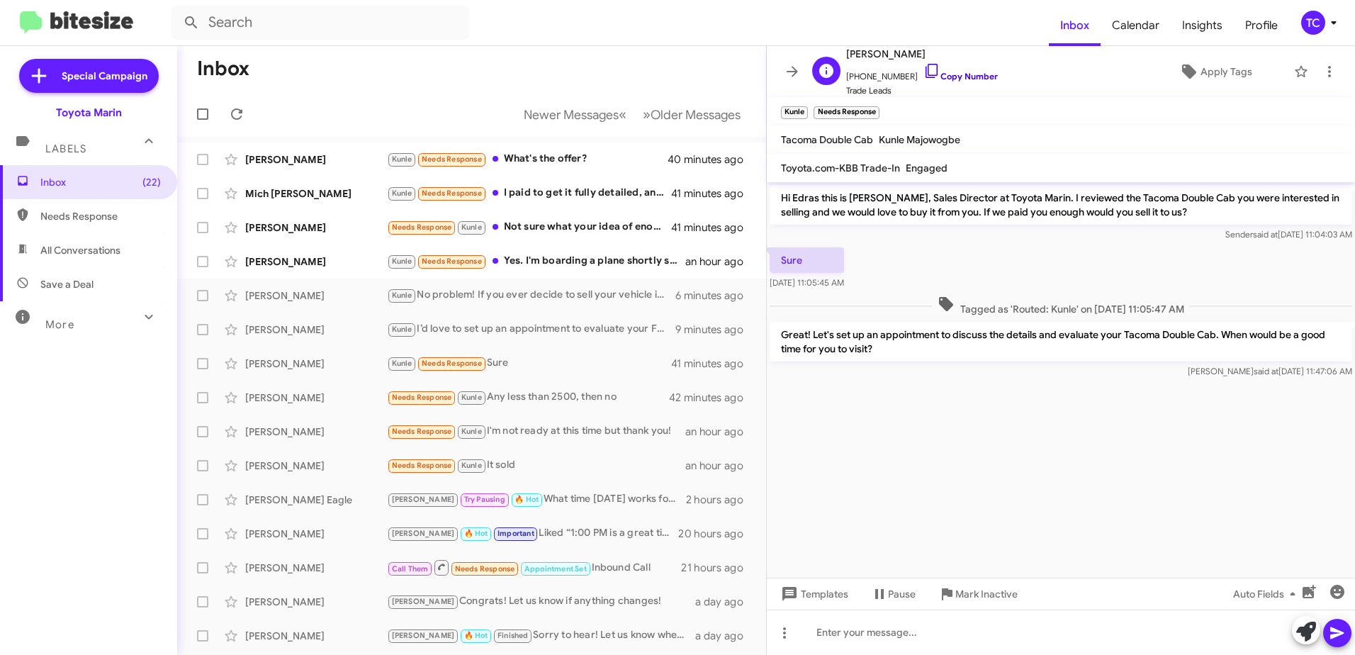
click at [923, 69] on icon at bounding box center [931, 70] width 17 height 17
click at [787, 74] on icon at bounding box center [792, 71] width 17 height 17
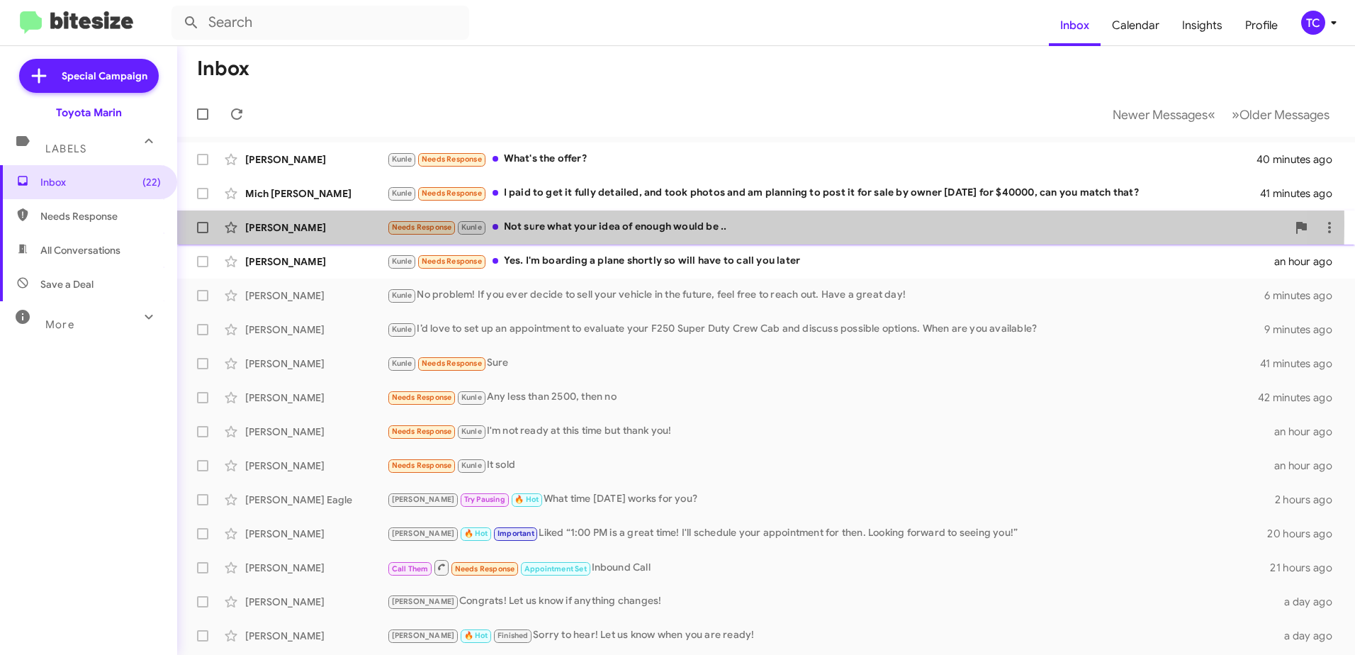
click at [605, 225] on div "Needs Response [PERSON_NAME] Not sure what your idea of enough would be .." at bounding box center [837, 227] width 900 height 16
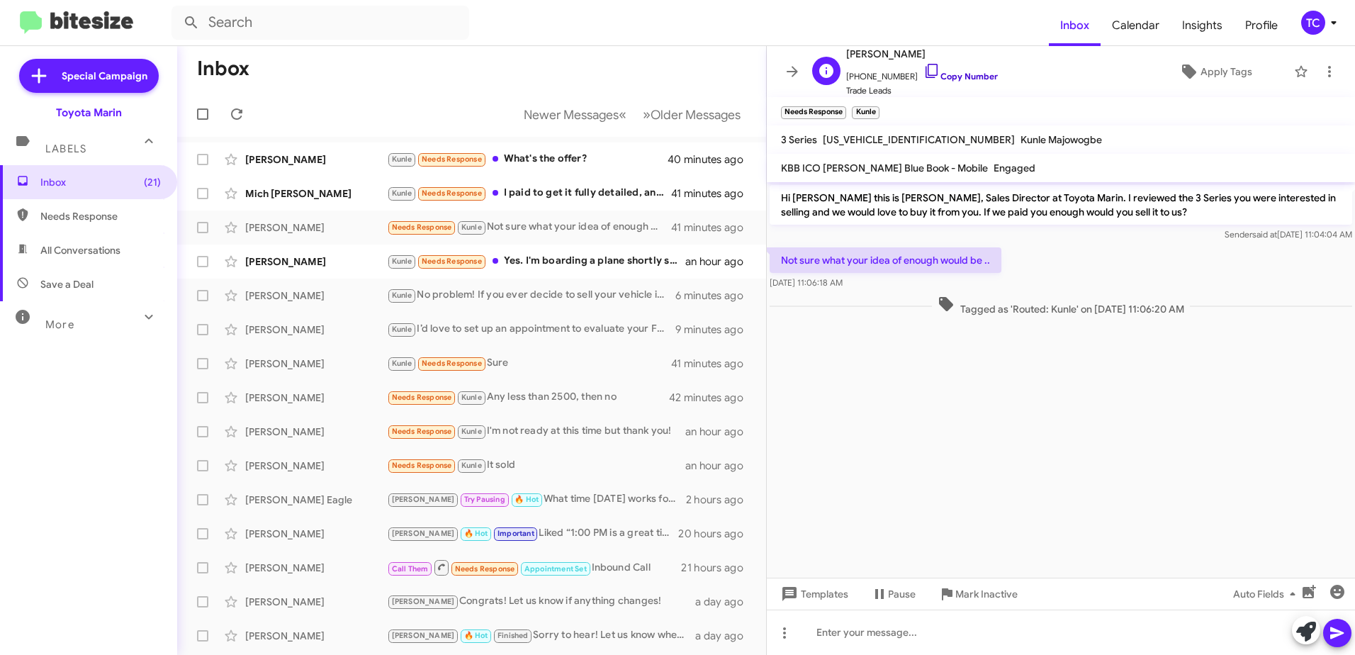
drag, startPoint x: 917, startPoint y: 66, endPoint x: 921, endPoint y: 72, distance: 7.3
click at [923, 66] on icon at bounding box center [931, 70] width 17 height 17
drag, startPoint x: 1302, startPoint y: 629, endPoint x: 1173, endPoint y: 504, distance: 179.4
click at [1302, 629] on icon at bounding box center [1306, 632] width 20 height 20
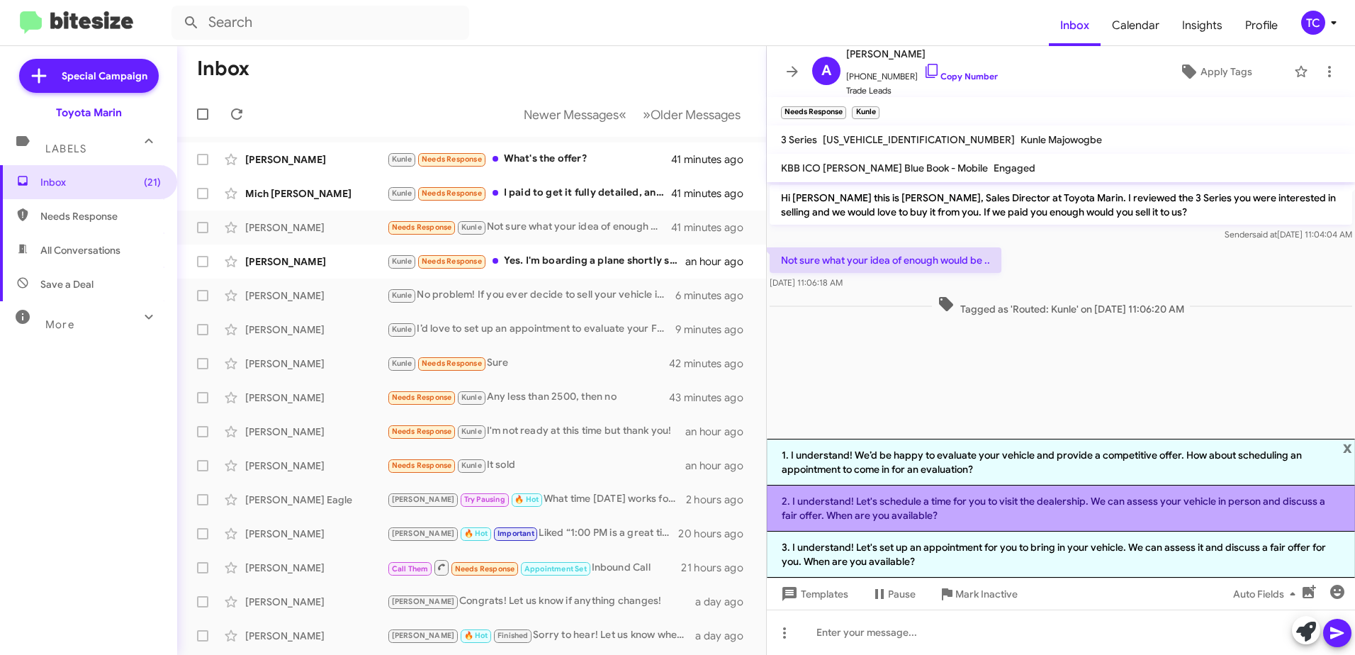
click at [1040, 502] on li "2. I understand! Let's schedule a time for you to visit the dealership. We can …" at bounding box center [1061, 508] width 588 height 46
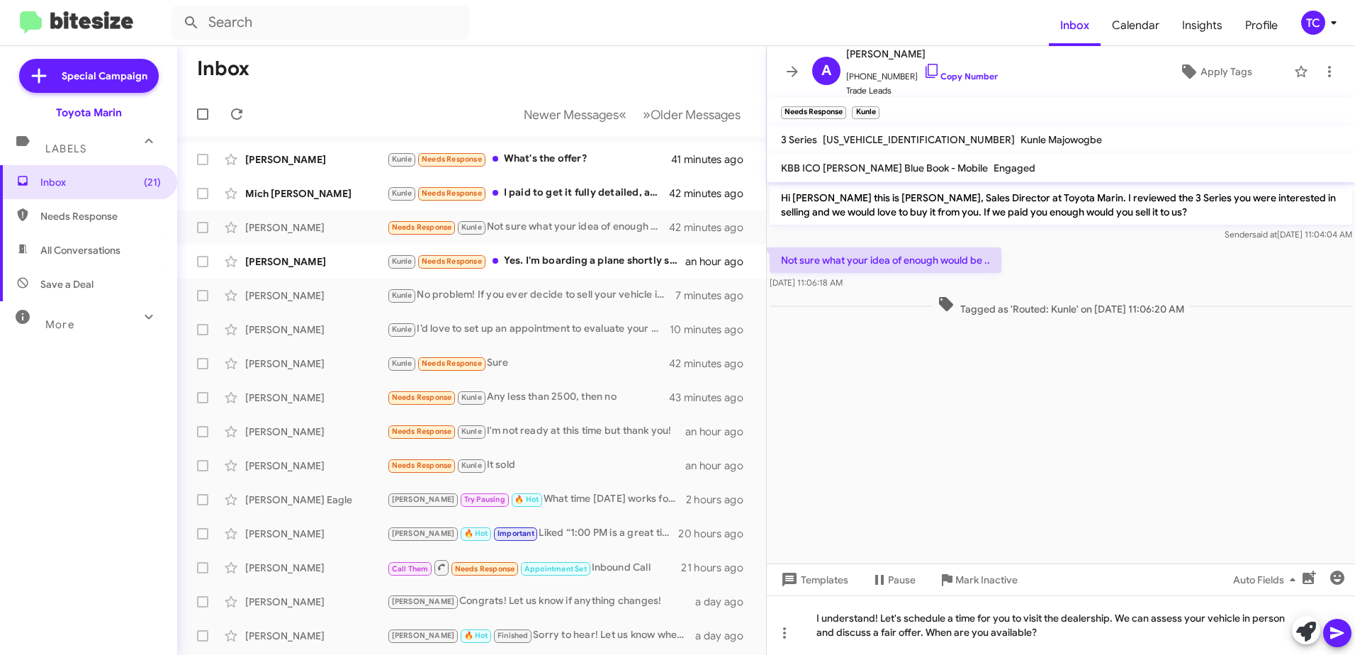
click at [1339, 625] on icon at bounding box center [1337, 632] width 17 height 17
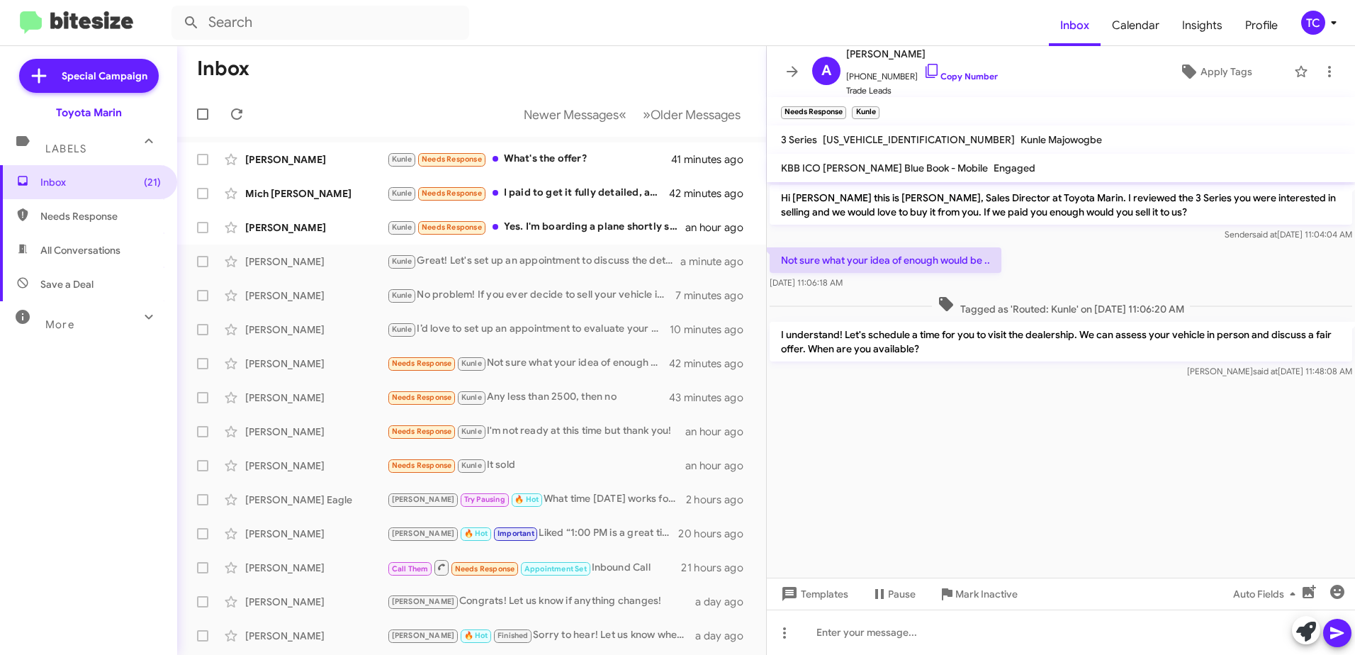
drag, startPoint x: 791, startPoint y: 68, endPoint x: 784, endPoint y: 107, distance: 39.6
click at [791, 71] on icon at bounding box center [792, 71] width 17 height 17
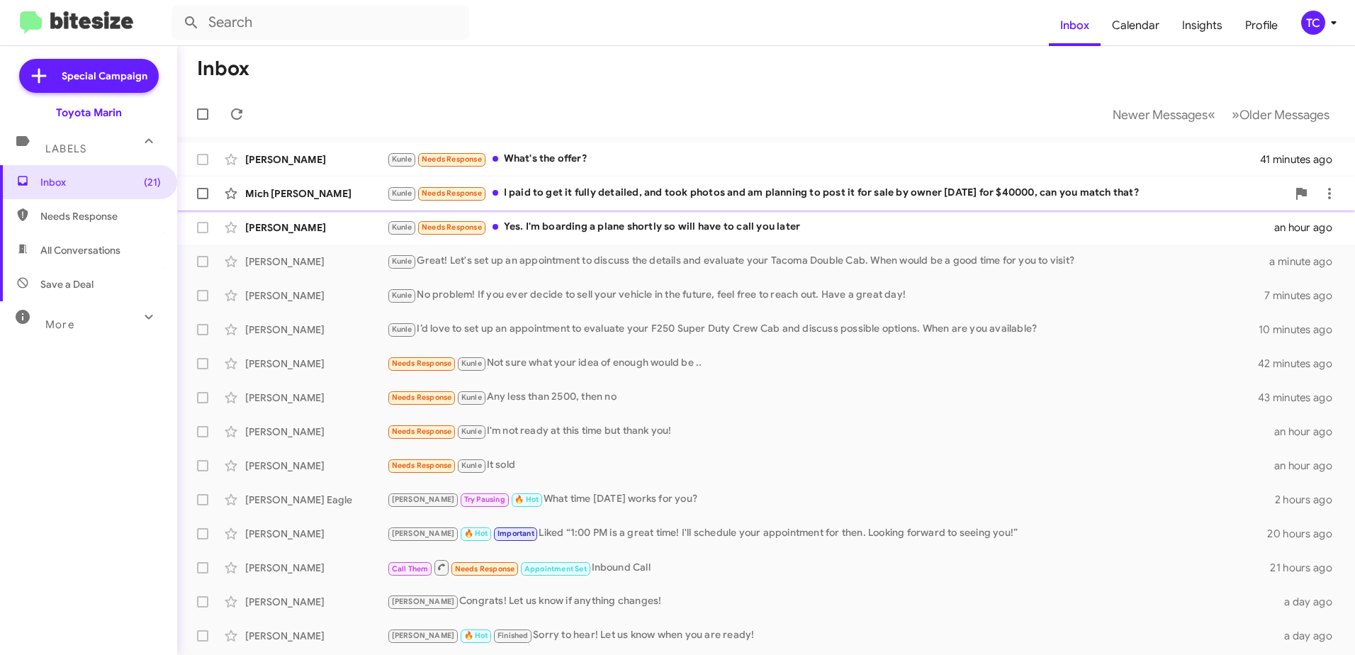
click at [625, 191] on div "Kunle Needs Response I paid to get it fully detailed, and took photos and am pl…" at bounding box center [837, 193] width 900 height 16
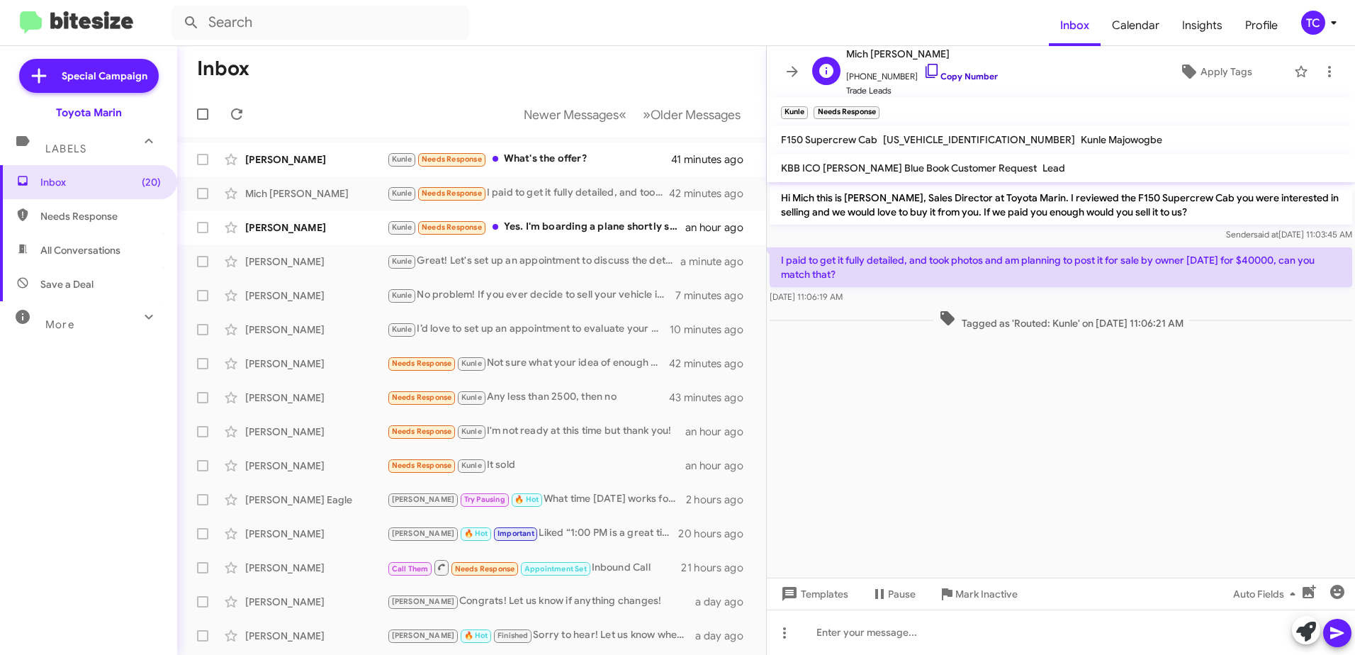
click at [923, 69] on icon at bounding box center [931, 70] width 17 height 17
click at [1303, 631] on icon at bounding box center [1306, 632] width 20 height 20
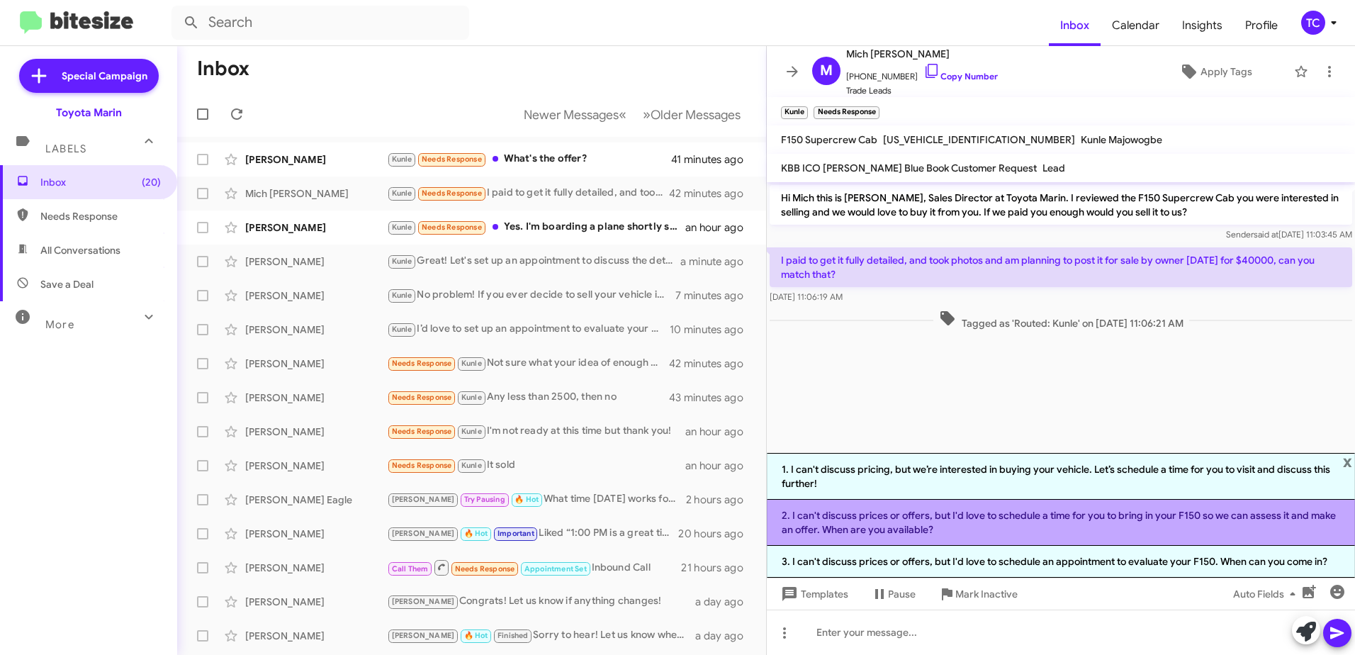
click at [1038, 515] on li "2. I can't discuss prices or offers, but I'd love to schedule a time for you to…" at bounding box center [1061, 523] width 588 height 46
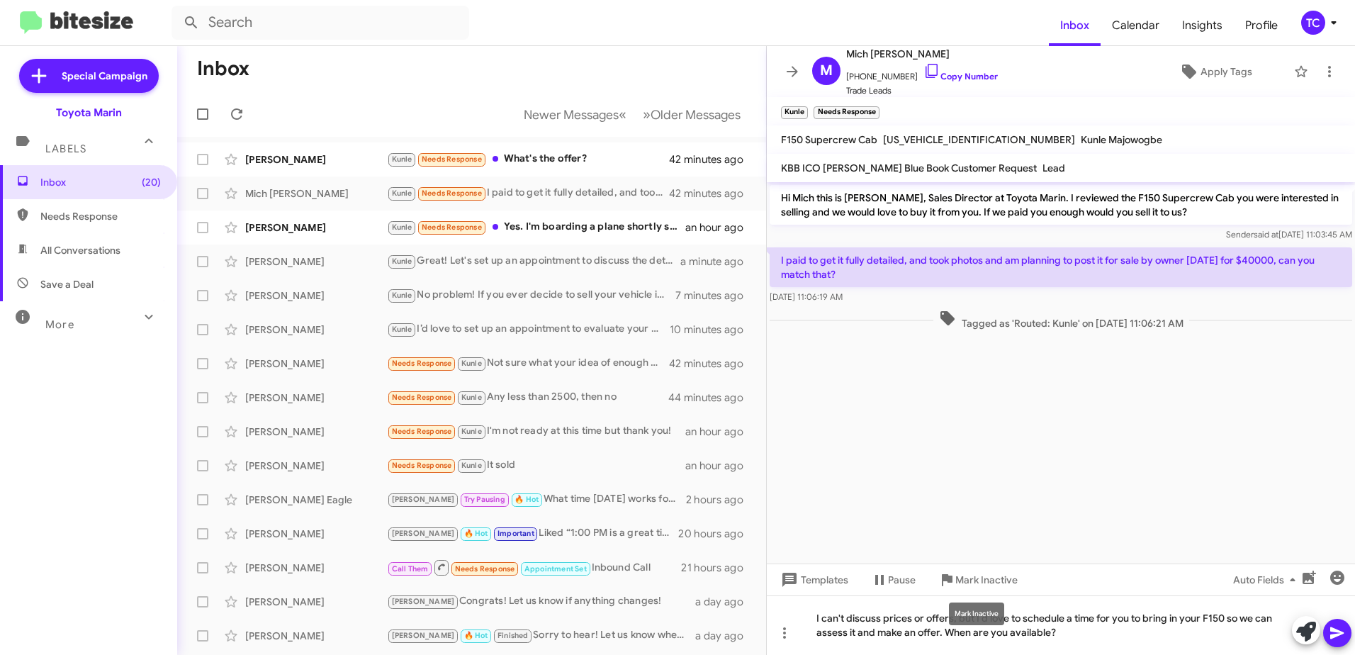
click at [975, 624] on div "Mark Inactive" at bounding box center [976, 613] width 55 height 23
click at [947, 617] on mat-tooltip-component "Mark Inactive" at bounding box center [976, 613] width 75 height 43
click at [974, 615] on div "Mark Inactive" at bounding box center [976, 613] width 55 height 23
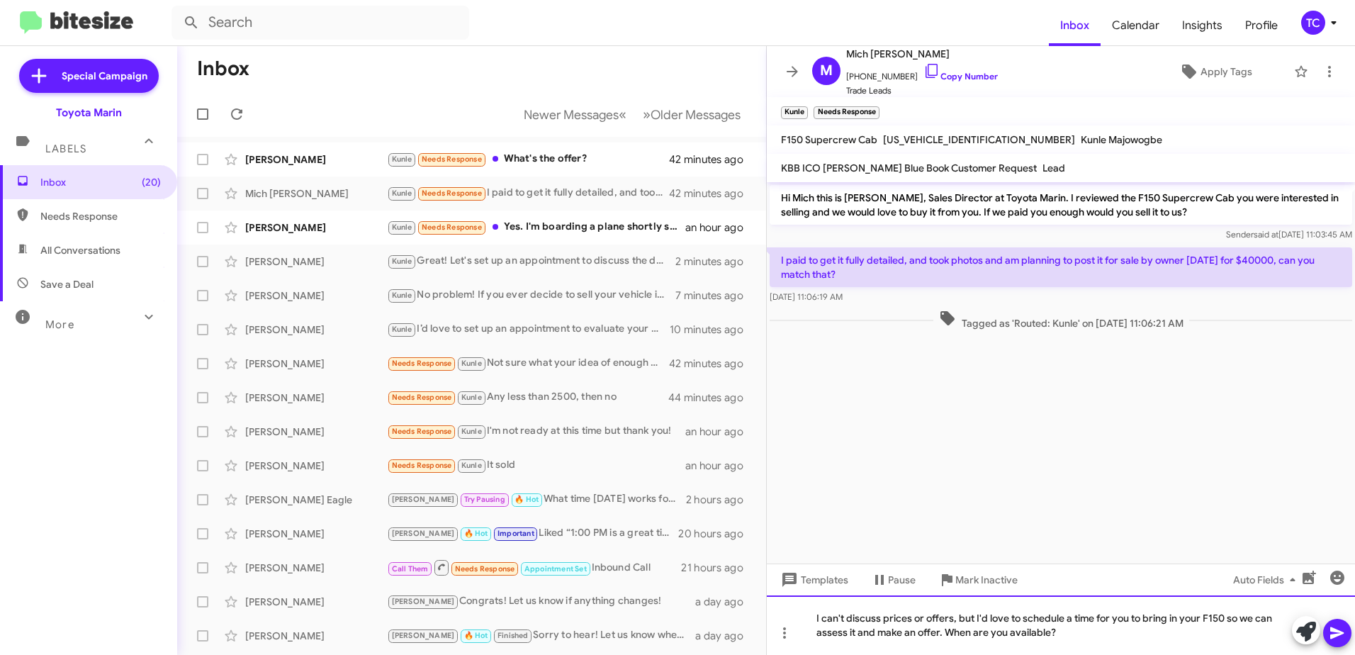
click at [974, 617] on div "I can't discuss prices or offers, but I'd love to schedule a time for you to br…" at bounding box center [1061, 625] width 588 height 60
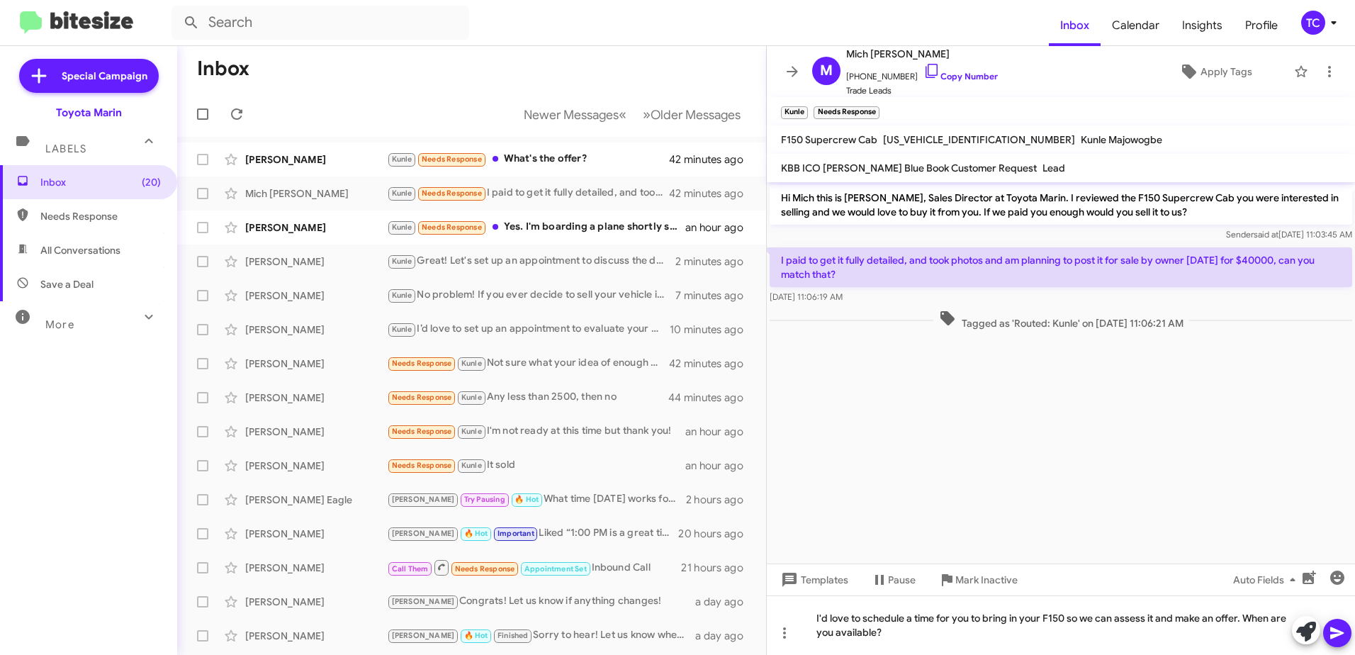
click at [1333, 638] on icon at bounding box center [1336, 633] width 13 height 12
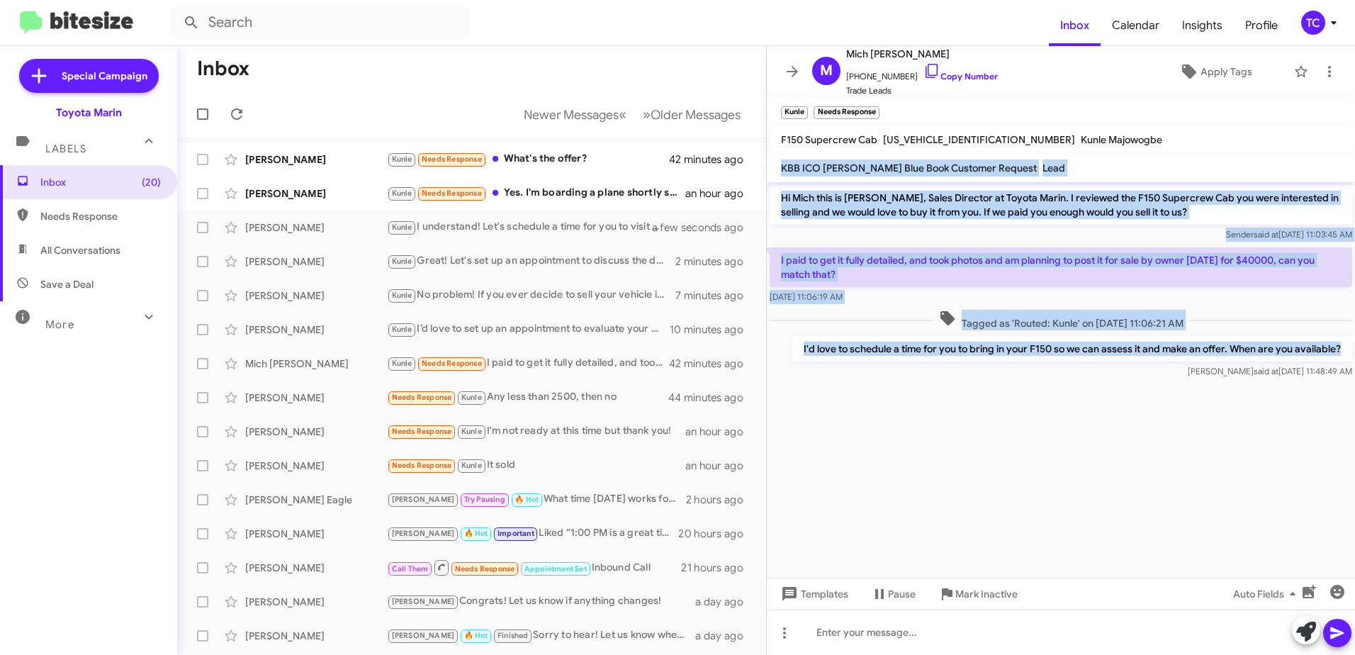
drag, startPoint x: 1343, startPoint y: 349, endPoint x: 780, endPoint y: 166, distance: 591.9
click at [780, 166] on div "M Mich [PERSON_NAME] [PHONE_NUMBER] Copy Number Trade Leads Apply Tags Kunle Ne…" at bounding box center [1061, 350] width 588 height 609
drag, startPoint x: 780, startPoint y: 166, endPoint x: 806, endPoint y: 172, distance: 26.3
copy div "KBB ICO [PERSON_NAME] Blue Book Customer Request Lead Hi Mich this is [PERSON_N…"
click at [792, 72] on icon at bounding box center [792, 71] width 11 height 11
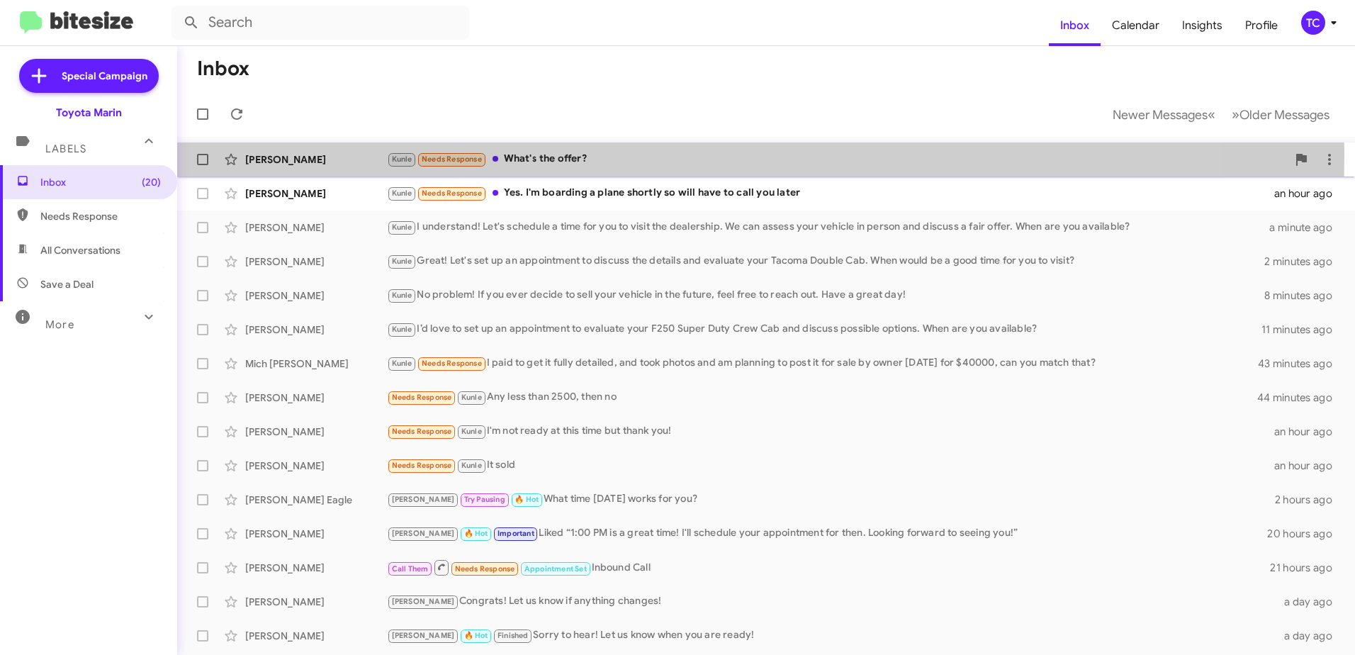
click at [563, 155] on div "Kunle Needs Response What's the offer?" at bounding box center [837, 159] width 900 height 16
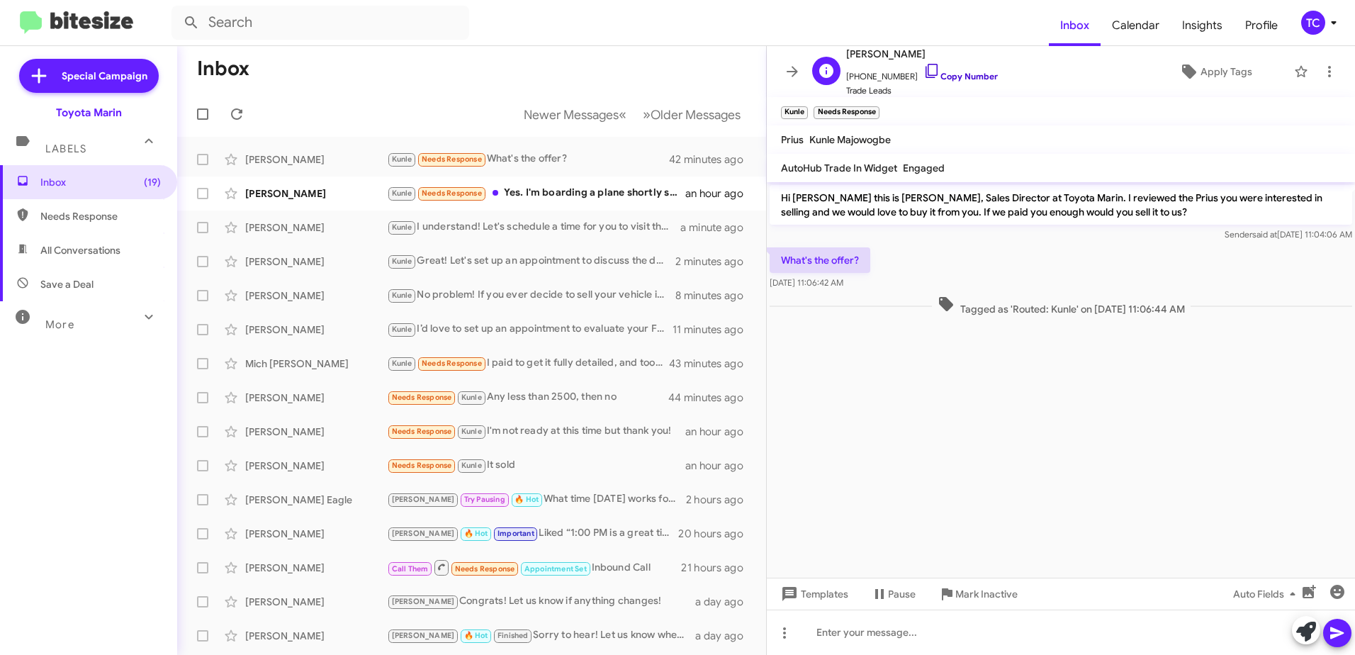
click at [926, 71] on icon at bounding box center [931, 70] width 17 height 17
click at [1303, 633] on icon at bounding box center [1306, 632] width 20 height 20
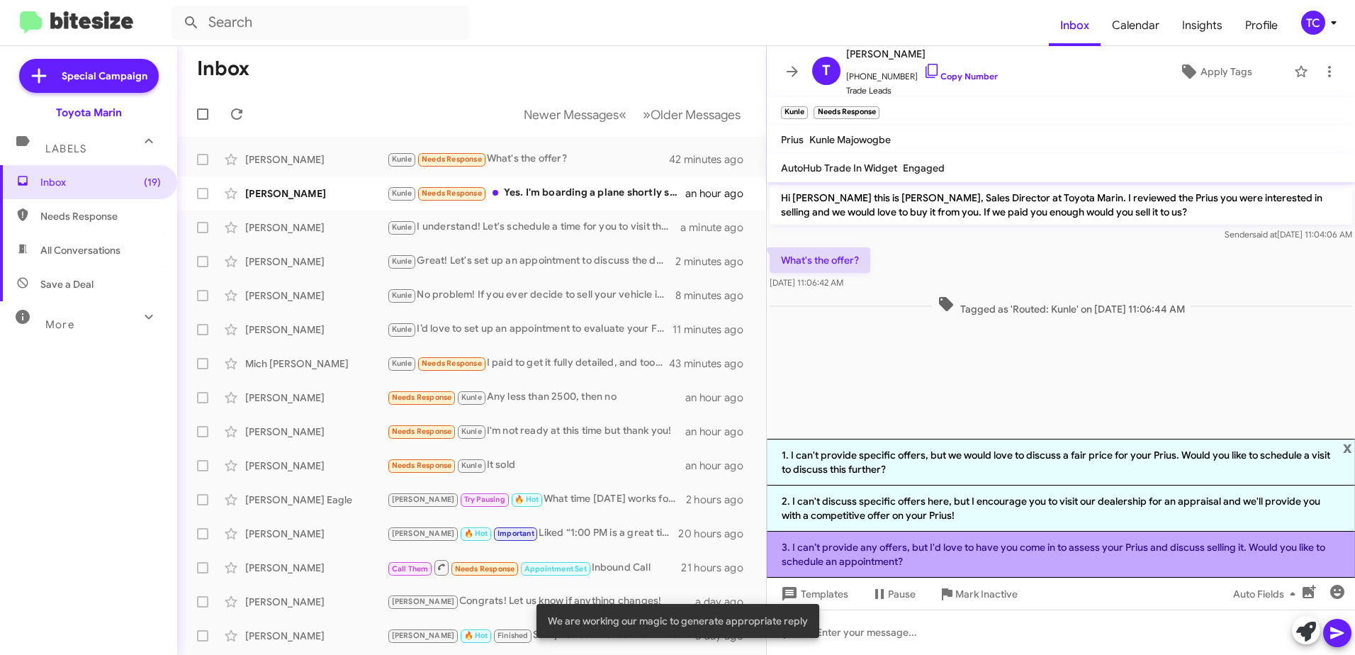
click at [1013, 555] on li "3. I can’t provide any offers, but I'd love to have you come in to assess your …" at bounding box center [1061, 555] width 588 height 46
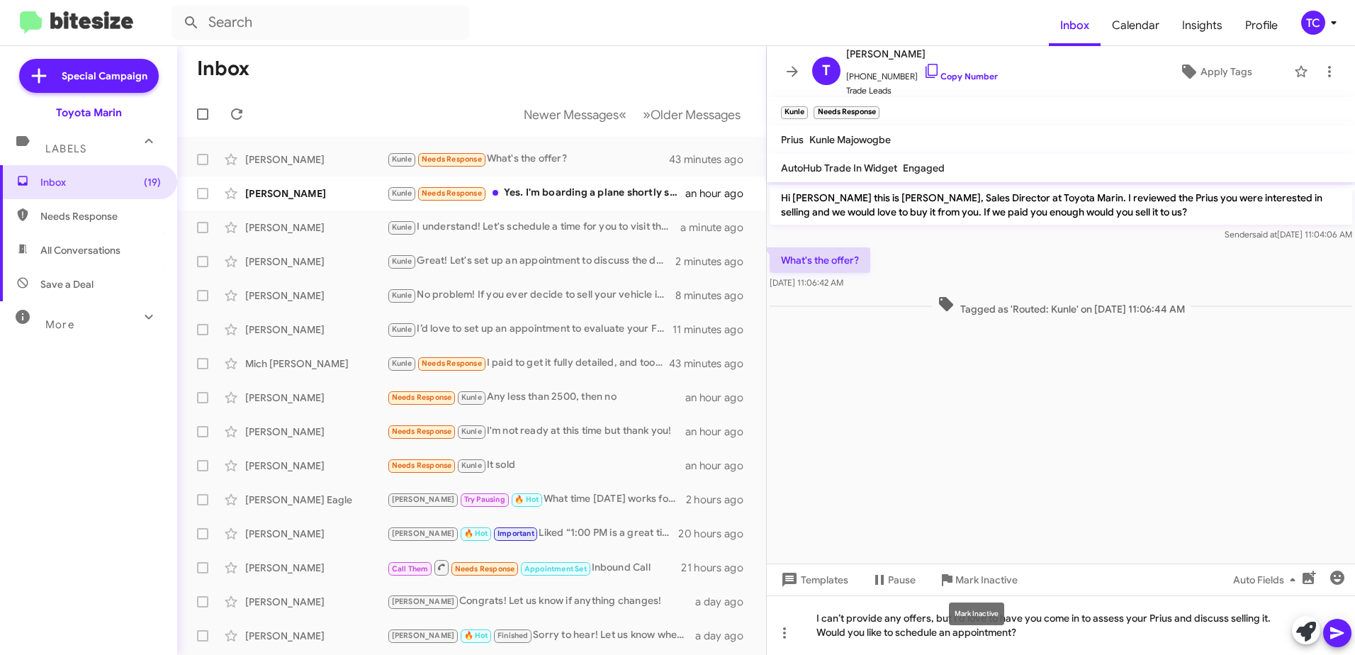
click at [950, 614] on div "Mark Inactive" at bounding box center [976, 613] width 55 height 23
click at [955, 619] on div "Mark Inactive" at bounding box center [976, 613] width 55 height 23
click at [964, 620] on div "Mark Inactive" at bounding box center [976, 613] width 55 height 23
click at [980, 620] on div "Mark Inactive" at bounding box center [976, 613] width 55 height 23
click at [946, 617] on mat-tooltip-component "Mark Inactive" at bounding box center [976, 613] width 75 height 43
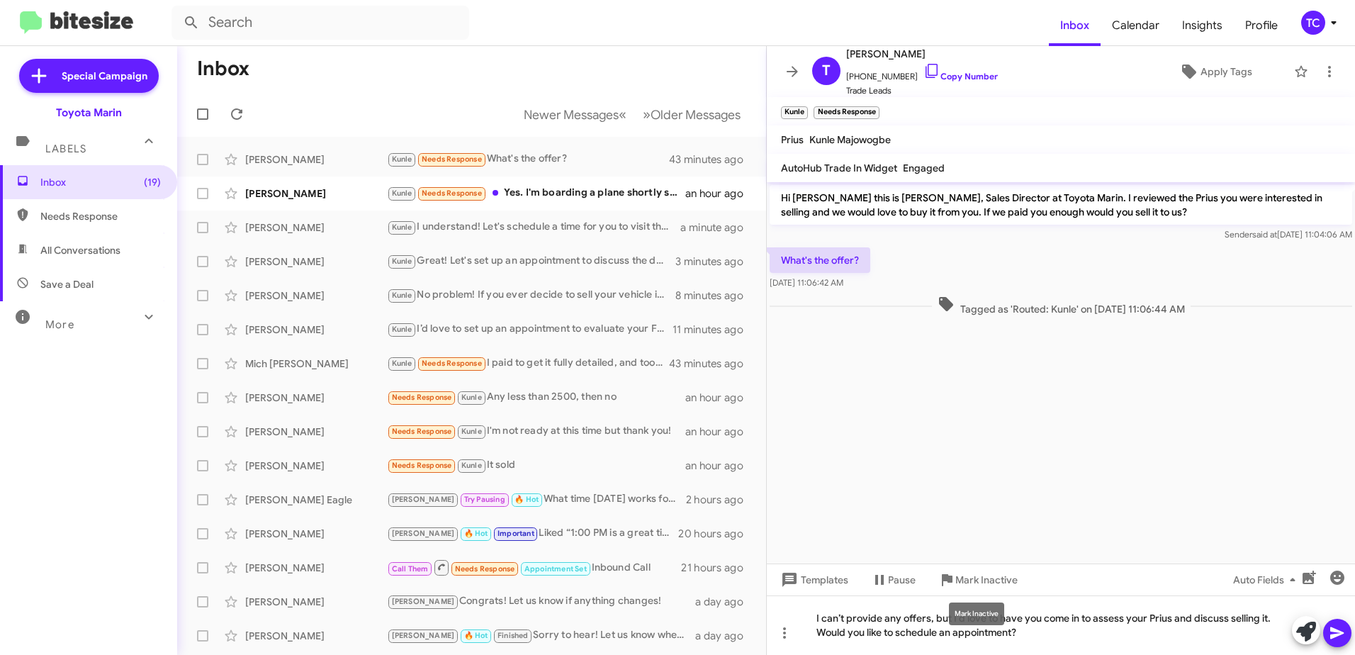
click at [940, 617] on mat-tooltip-component "Mark Inactive" at bounding box center [976, 613] width 75 height 43
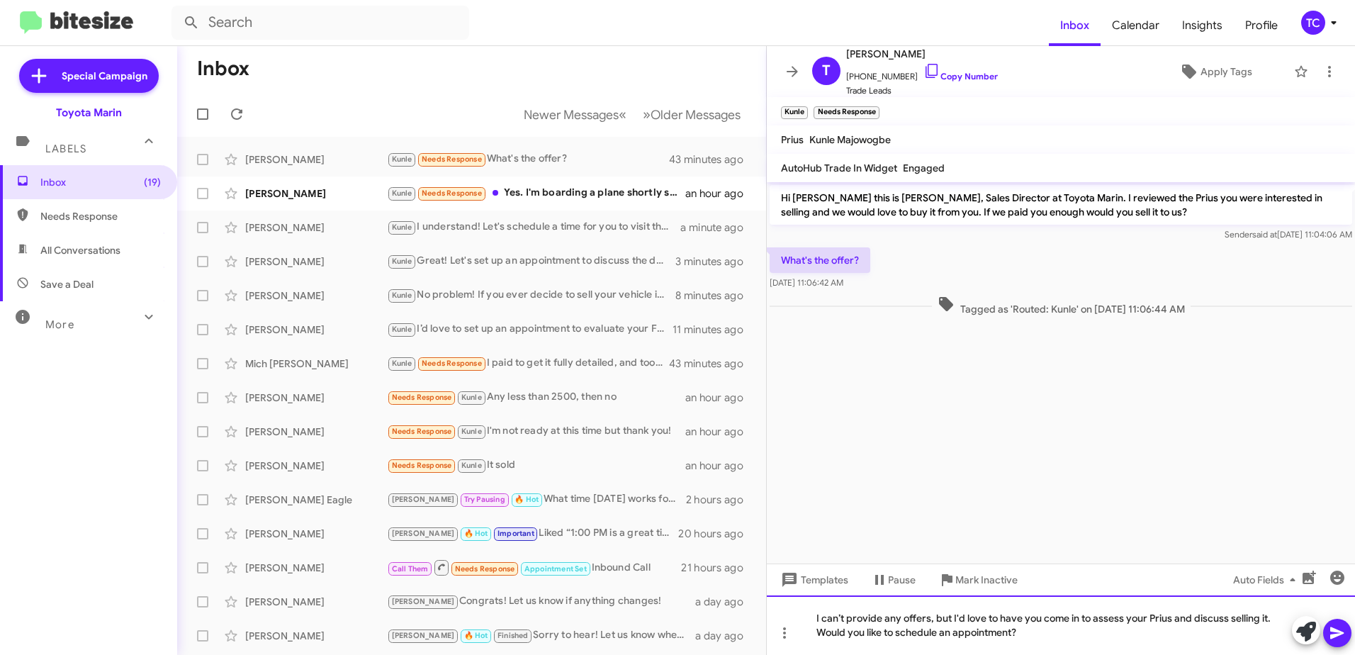
click at [938, 617] on div "I can’t provide any offers, but I'd love to have you come in to assess your Pri…" at bounding box center [1061, 625] width 588 height 60
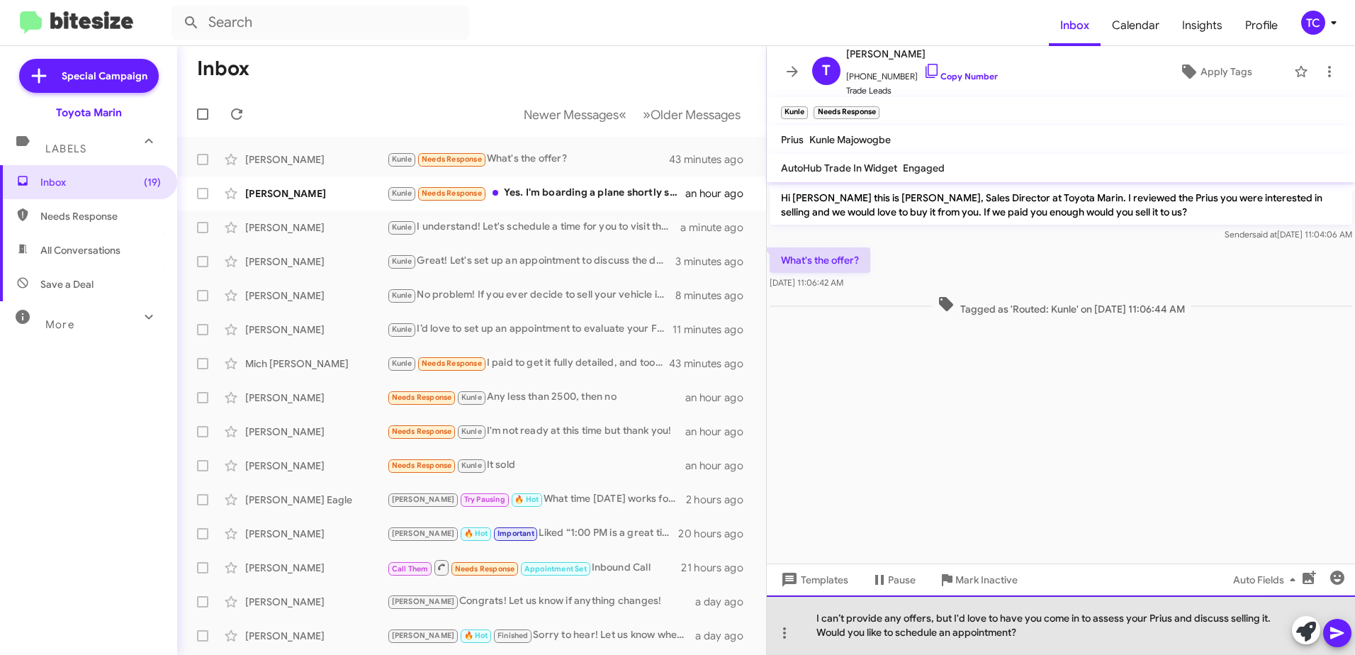
click at [950, 617] on div "I can’t provide any offers, but I'd love to have you come in to assess your Pri…" at bounding box center [1061, 625] width 588 height 60
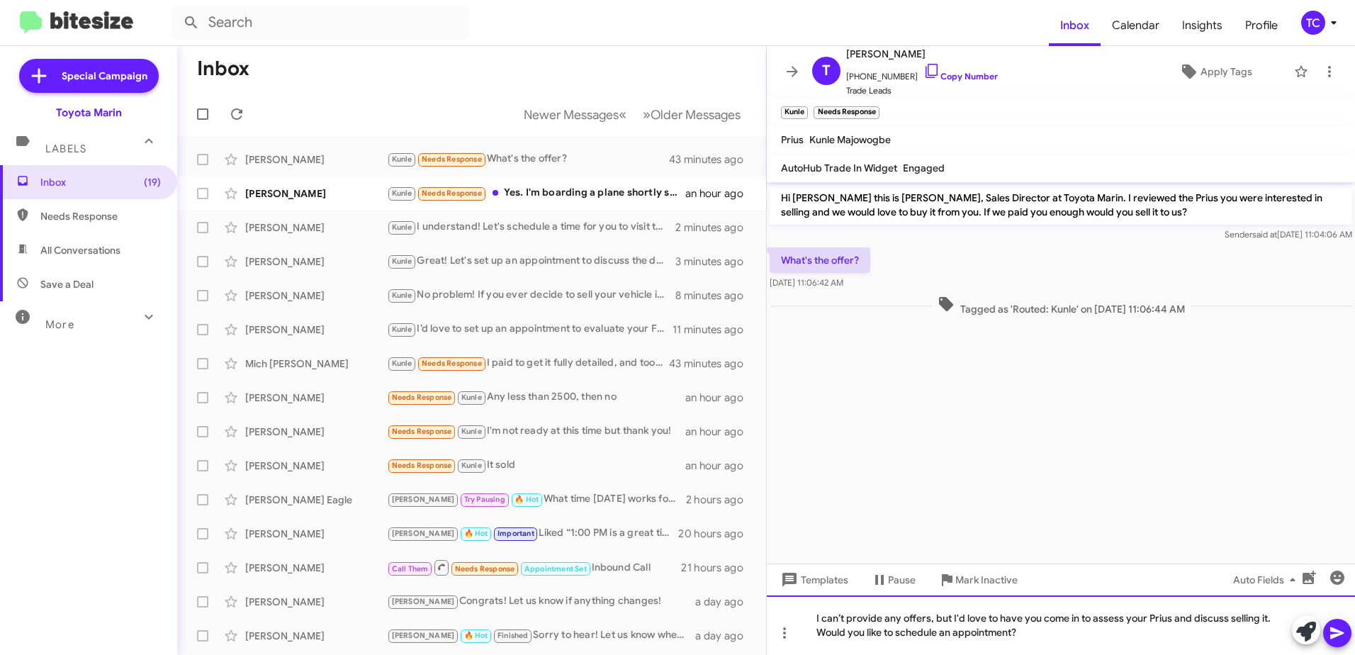
click at [950, 618] on div "I can’t provide any offers, but I'd love to have you come in to assess your Pri…" at bounding box center [1061, 625] width 588 height 60
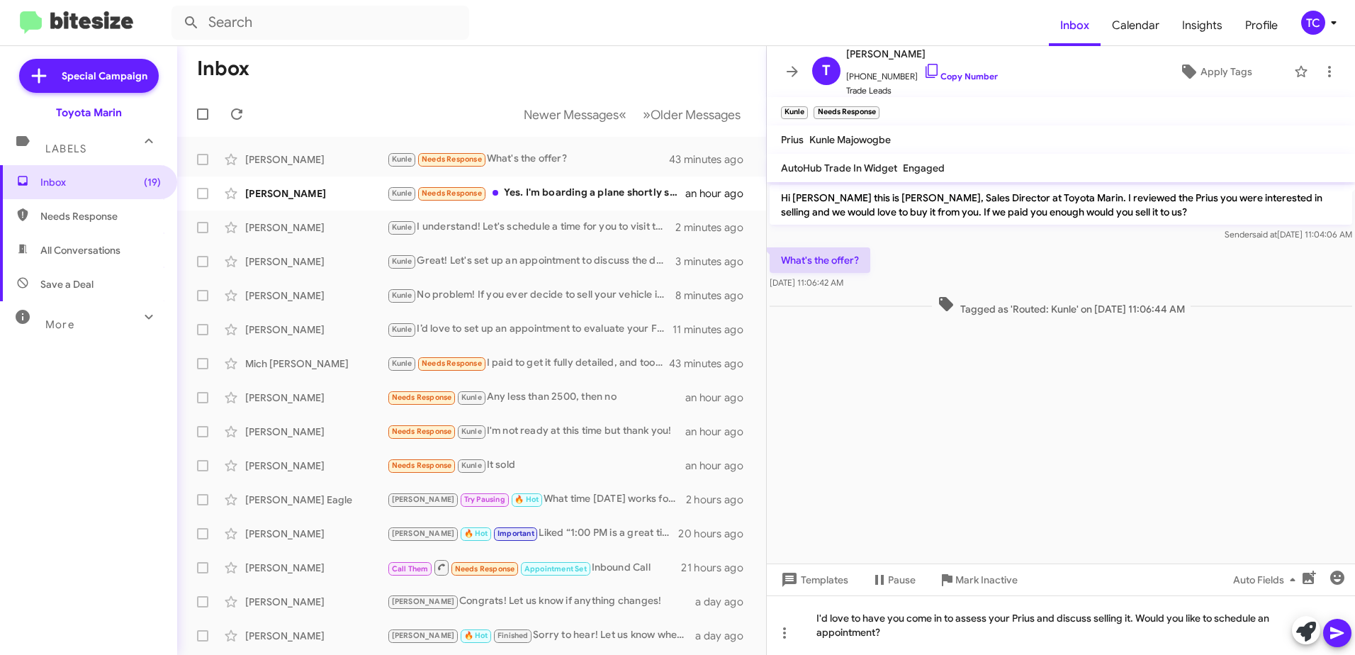
click at [1351, 626] on div at bounding box center [1322, 631] width 60 height 31
click at [1337, 634] on icon at bounding box center [1336, 633] width 13 height 12
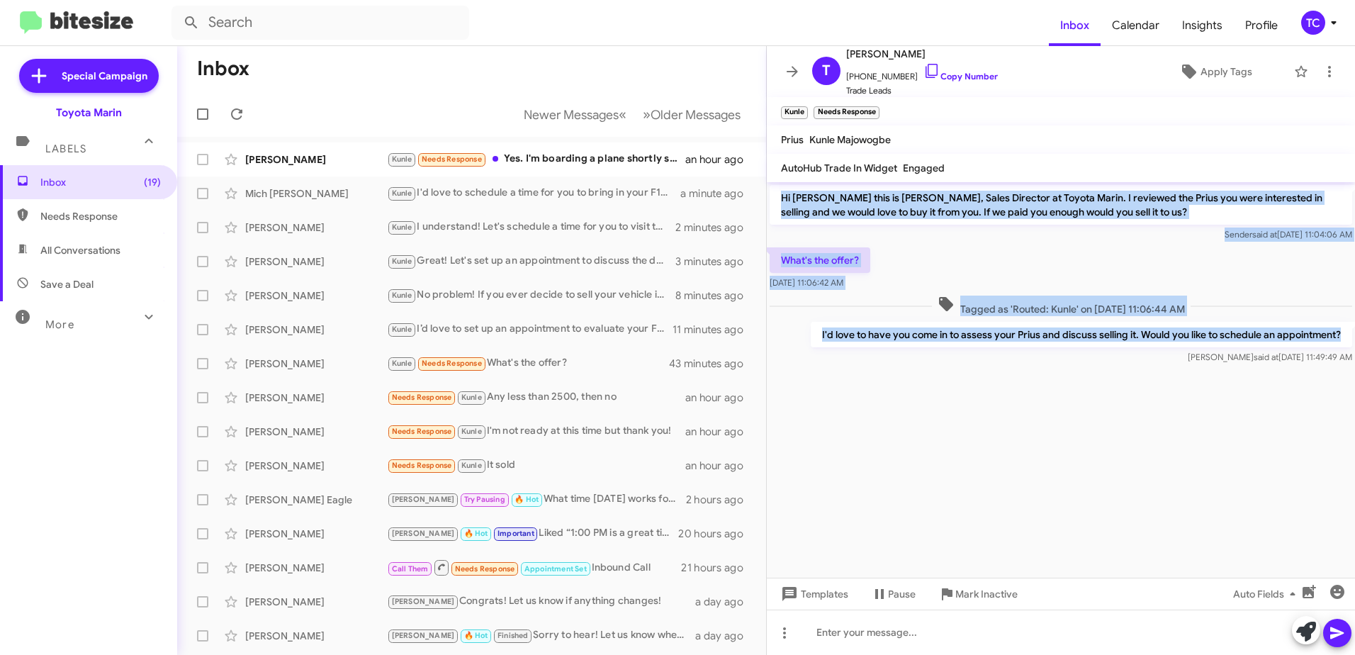
drag, startPoint x: 1344, startPoint y: 332, endPoint x: 775, endPoint y: 191, distance: 586.5
click at [775, 191] on div "Hi [PERSON_NAME] this is [PERSON_NAME], Sales Director at Toyota Marin. I revie…" at bounding box center [1061, 274] width 588 height 185
drag, startPoint x: 775, startPoint y: 191, endPoint x: 790, endPoint y: 195, distance: 15.5
copy div "Hi [PERSON_NAME] this is [PERSON_NAME], Sales Director at Toyota Marin. I revie…"
click at [787, 76] on icon at bounding box center [792, 71] width 17 height 17
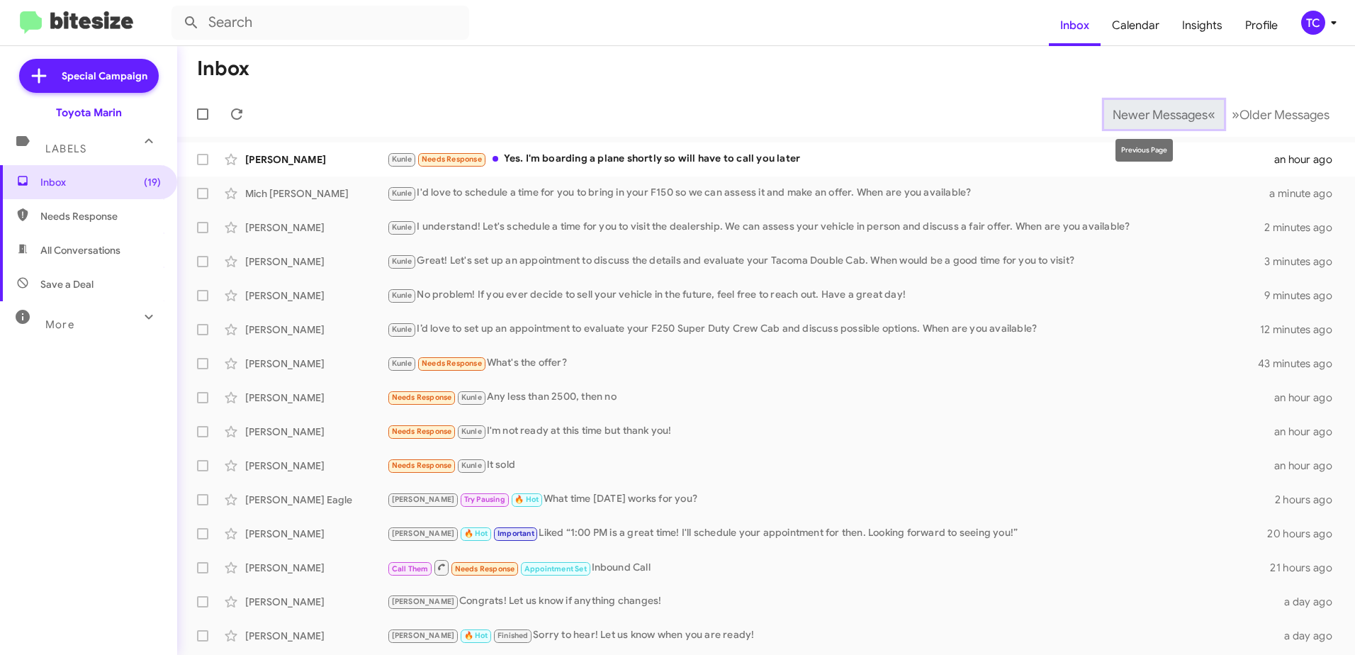
click at [1189, 118] on span "Newer Messages" at bounding box center [1160, 115] width 95 height 16
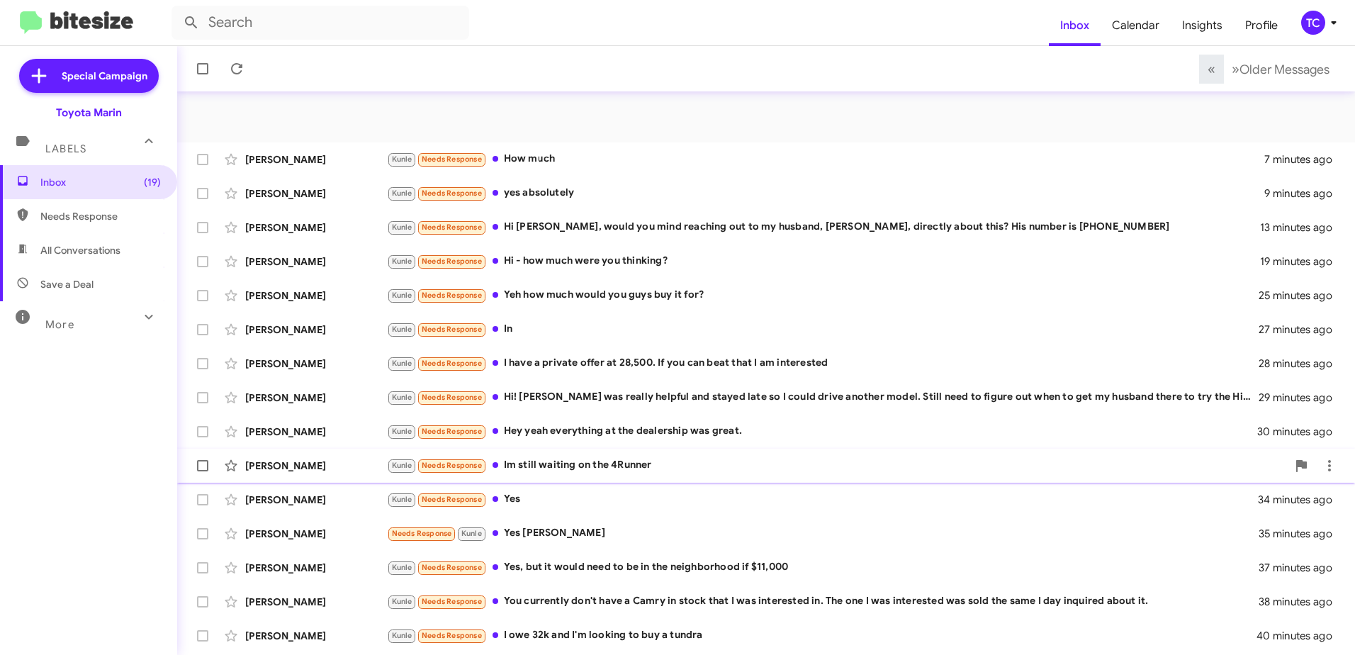
scroll to position [168, 0]
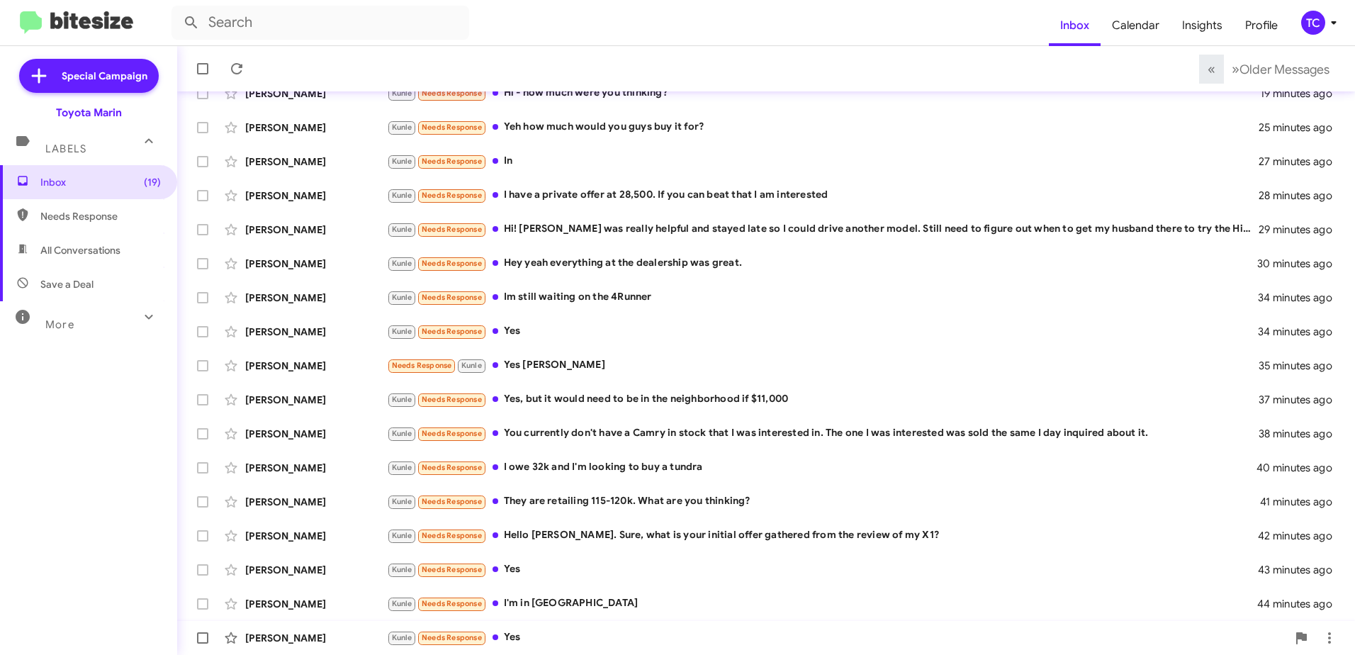
click at [530, 633] on div "Kunle Needs Response Yes" at bounding box center [837, 637] width 900 height 16
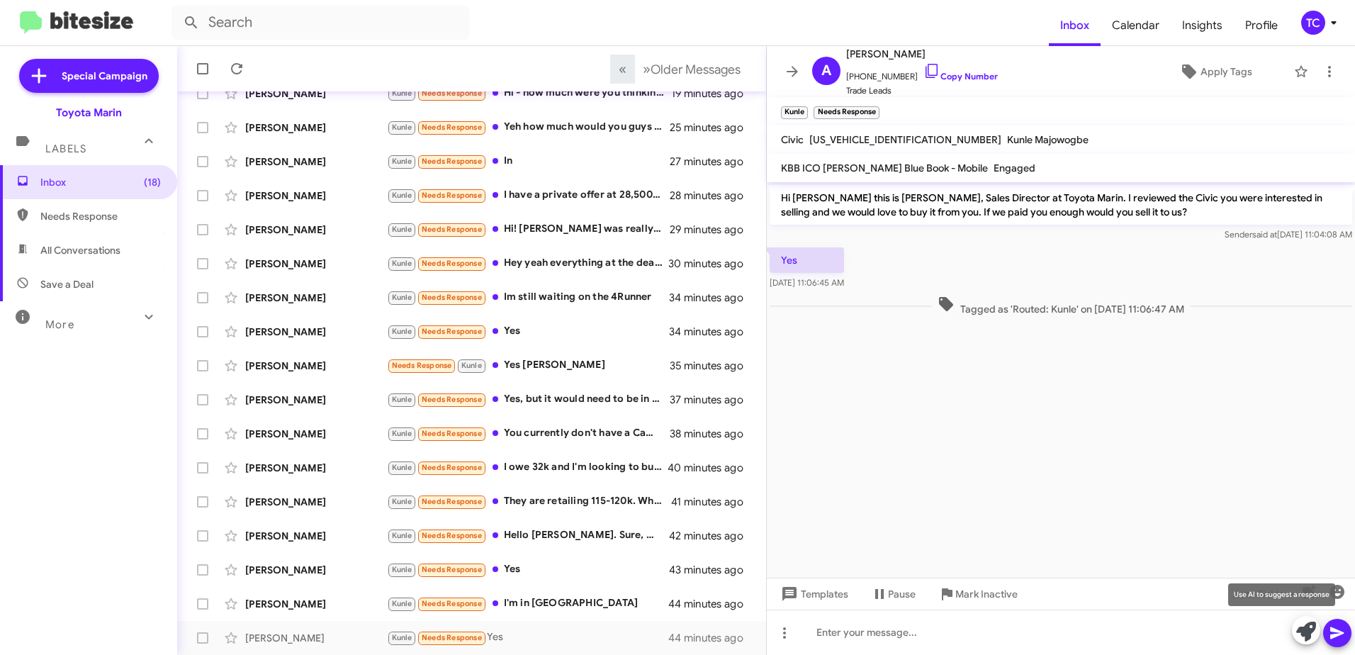
click at [1305, 625] on icon at bounding box center [1306, 632] width 20 height 20
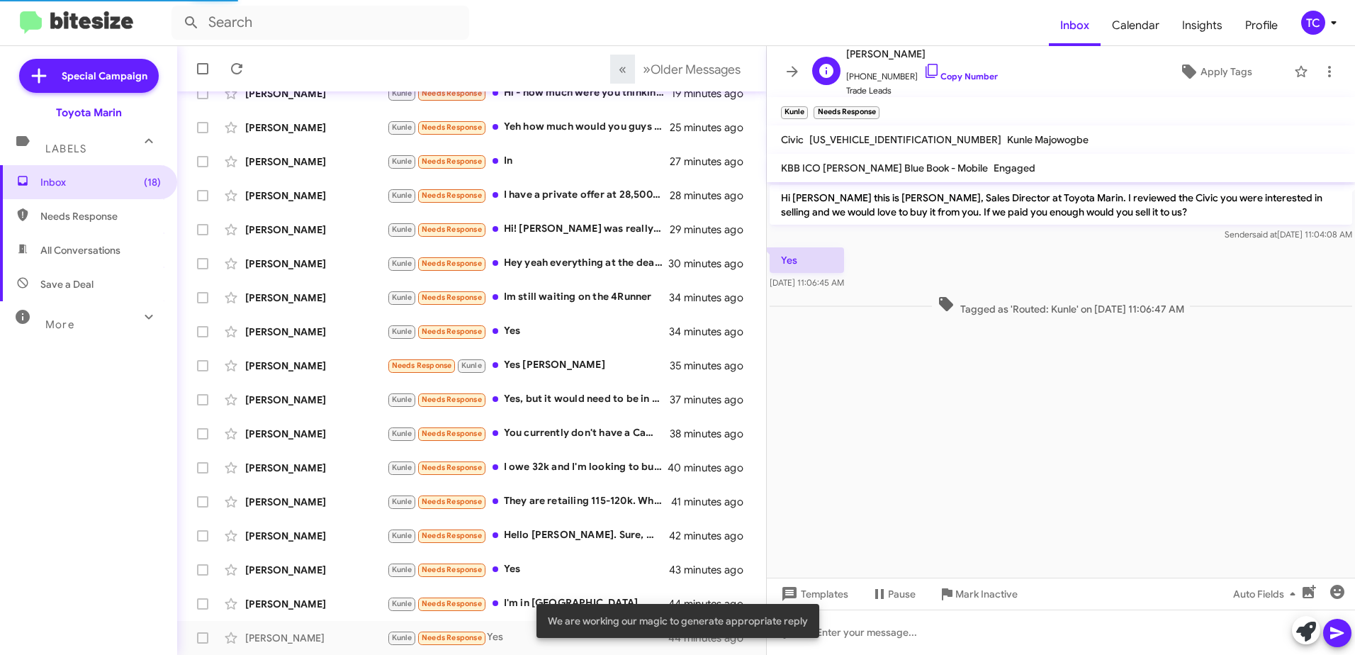
drag, startPoint x: 910, startPoint y: 74, endPoint x: 894, endPoint y: 61, distance: 20.7
click at [926, 74] on icon at bounding box center [932, 71] width 12 height 14
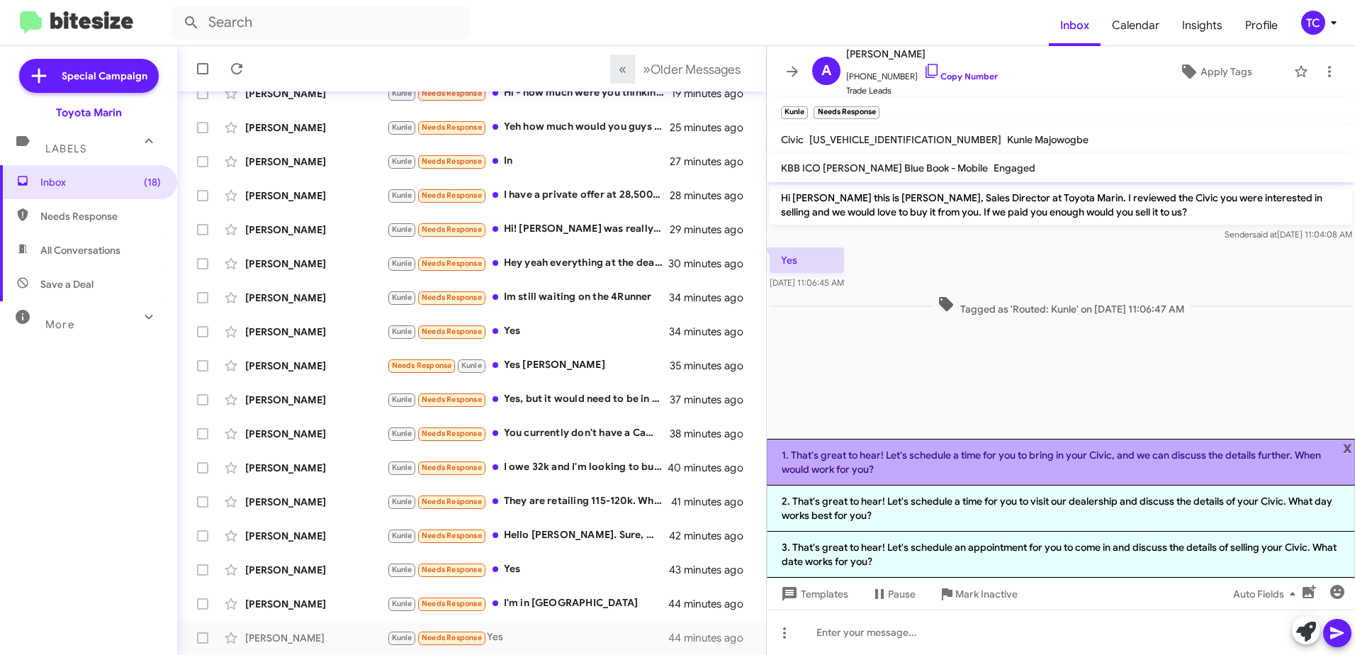
click at [1004, 465] on li "1. That's great to hear! Let's schedule a time for you to bring in your Civic, …" at bounding box center [1061, 462] width 588 height 47
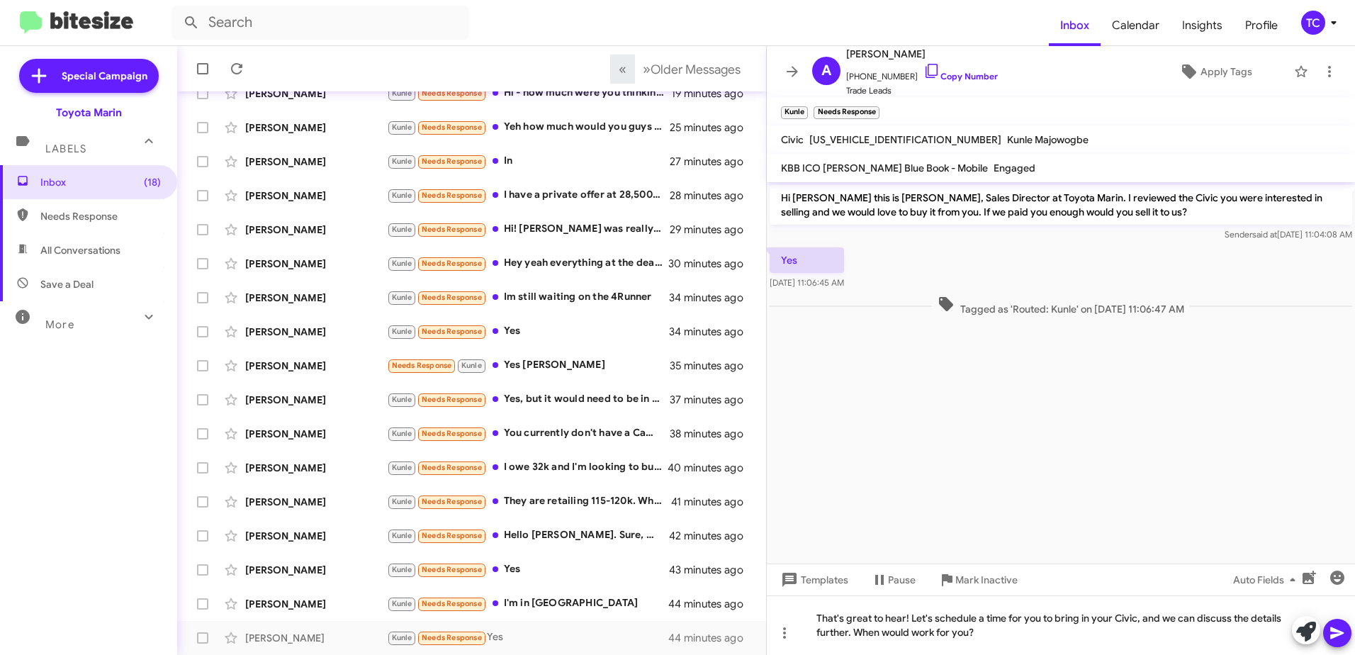
click at [1338, 629] on icon at bounding box center [1337, 632] width 17 height 17
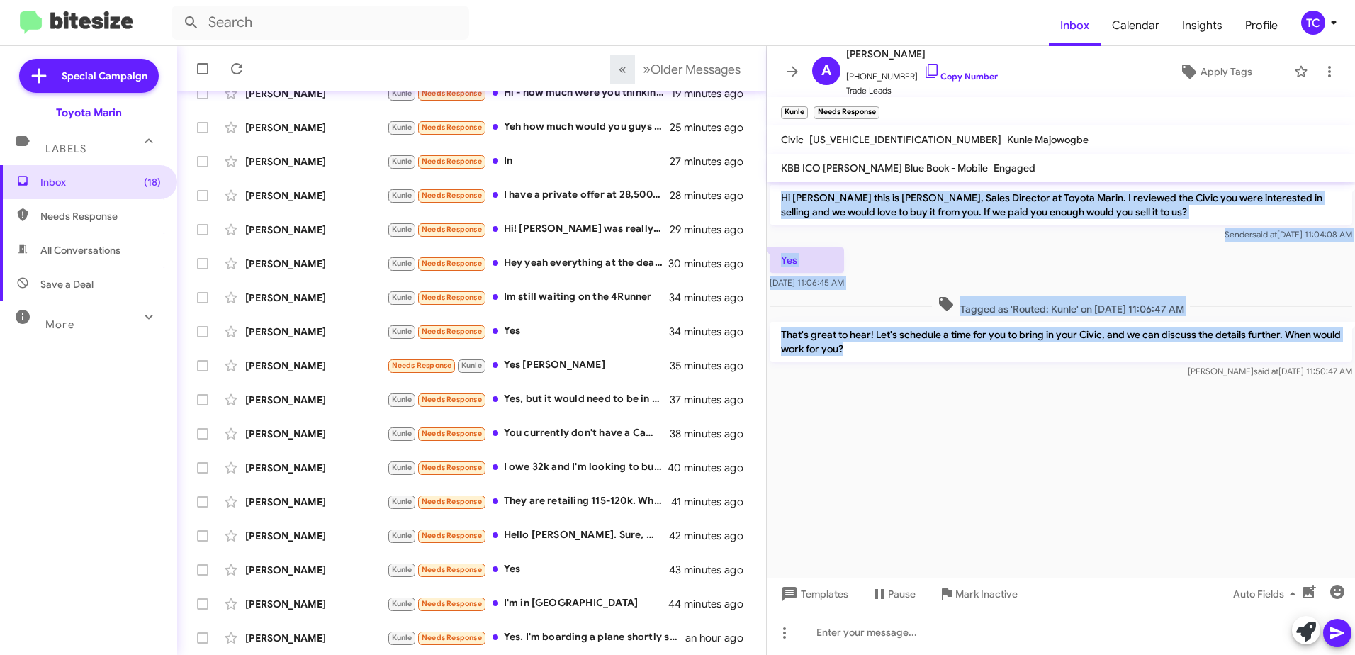
drag, startPoint x: 897, startPoint y: 349, endPoint x: 779, endPoint y: 187, distance: 200.9
click at [779, 187] on div "Hi [PERSON_NAME] this is [PERSON_NAME], Sales Director at Toyota Marin. I revie…" at bounding box center [1061, 281] width 588 height 199
drag, startPoint x: 779, startPoint y: 187, endPoint x: 802, endPoint y: 196, distance: 25.1
copy div "Hi [PERSON_NAME] this is [PERSON_NAME], Sales Director at Toyota Marin. I revie…"
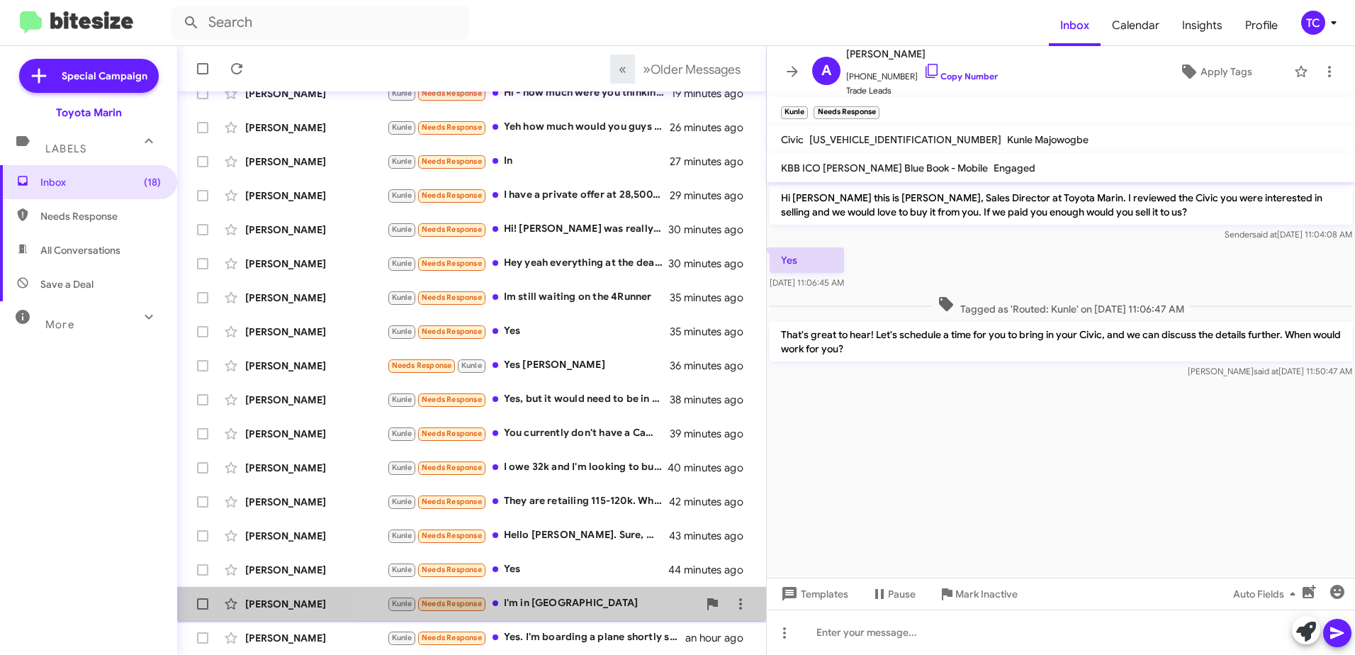
click at [570, 606] on div "Kunle Needs Response I'm in [GEOGRAPHIC_DATA]" at bounding box center [542, 603] width 311 height 16
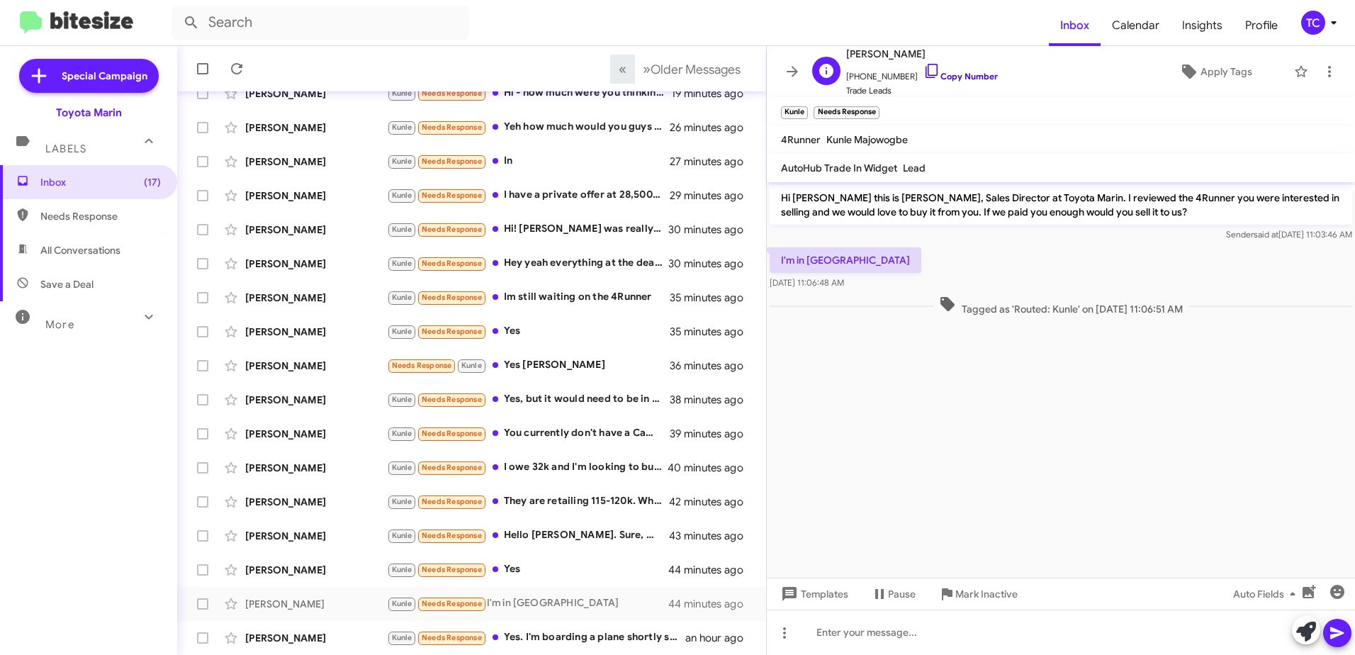
click at [923, 62] on icon at bounding box center [931, 70] width 17 height 17
click at [1322, 74] on icon at bounding box center [1329, 71] width 17 height 17
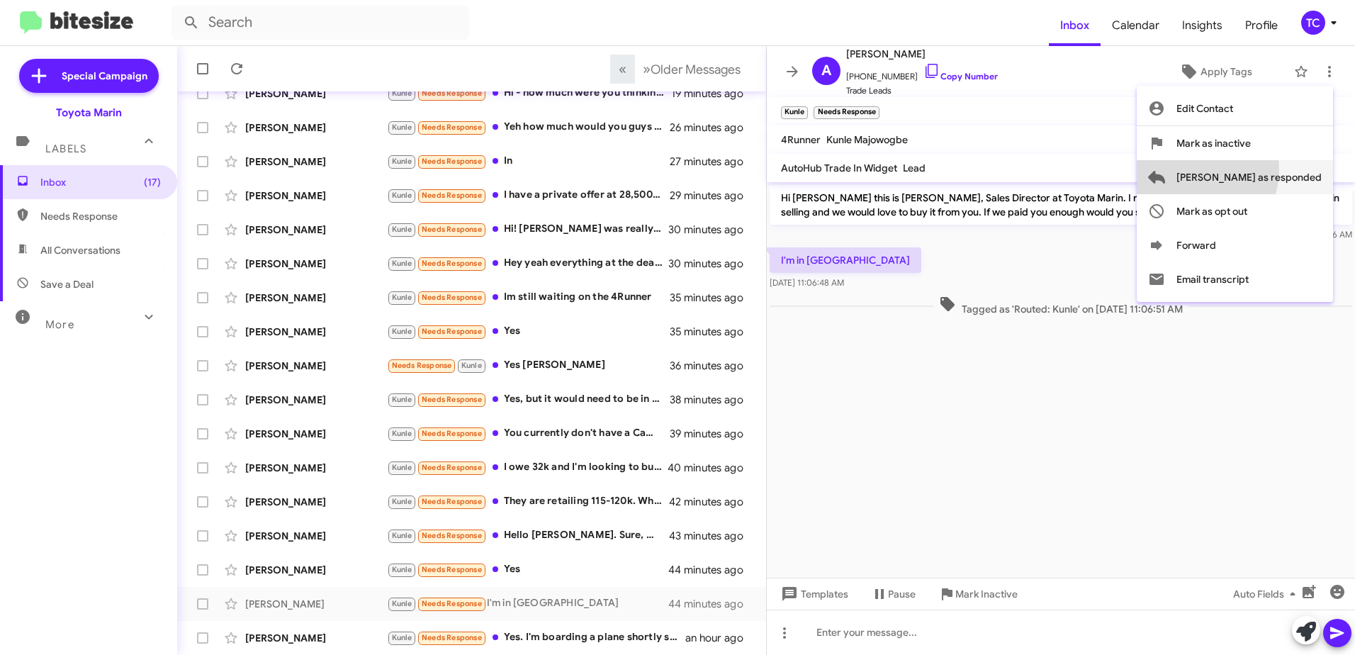
click at [1255, 170] on span "[PERSON_NAME] as responded" at bounding box center [1248, 177] width 145 height 34
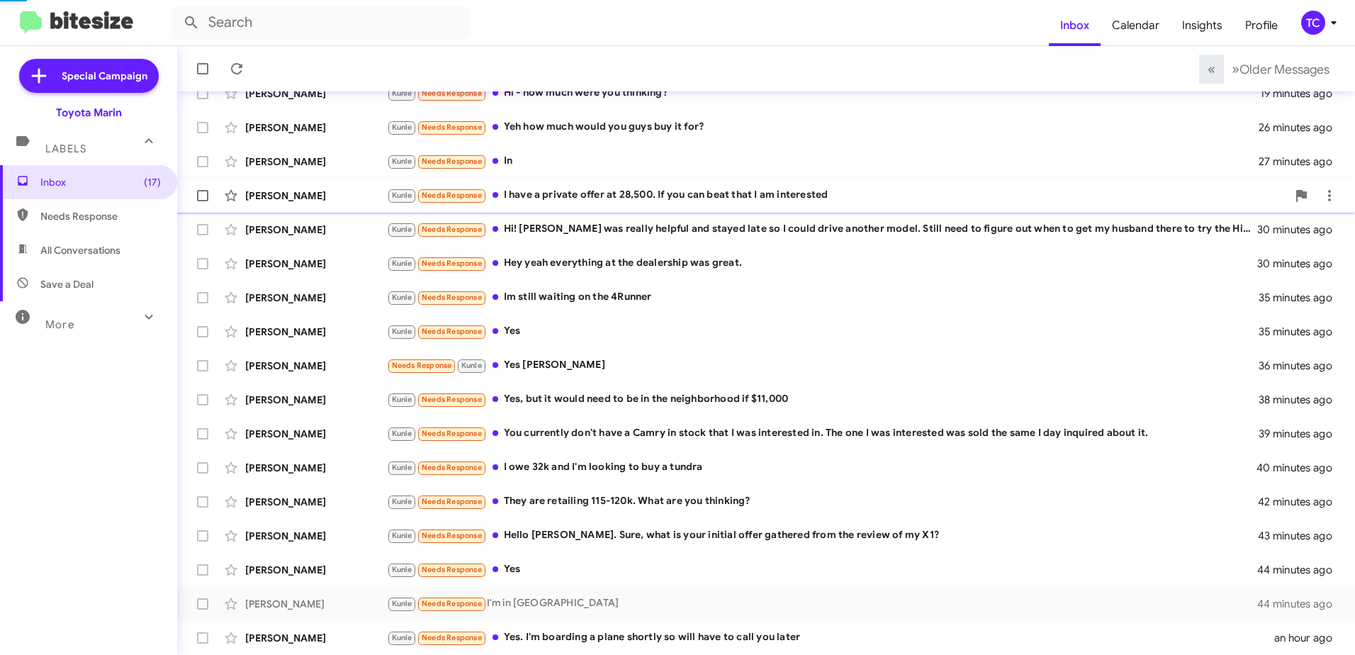
scroll to position [134, 0]
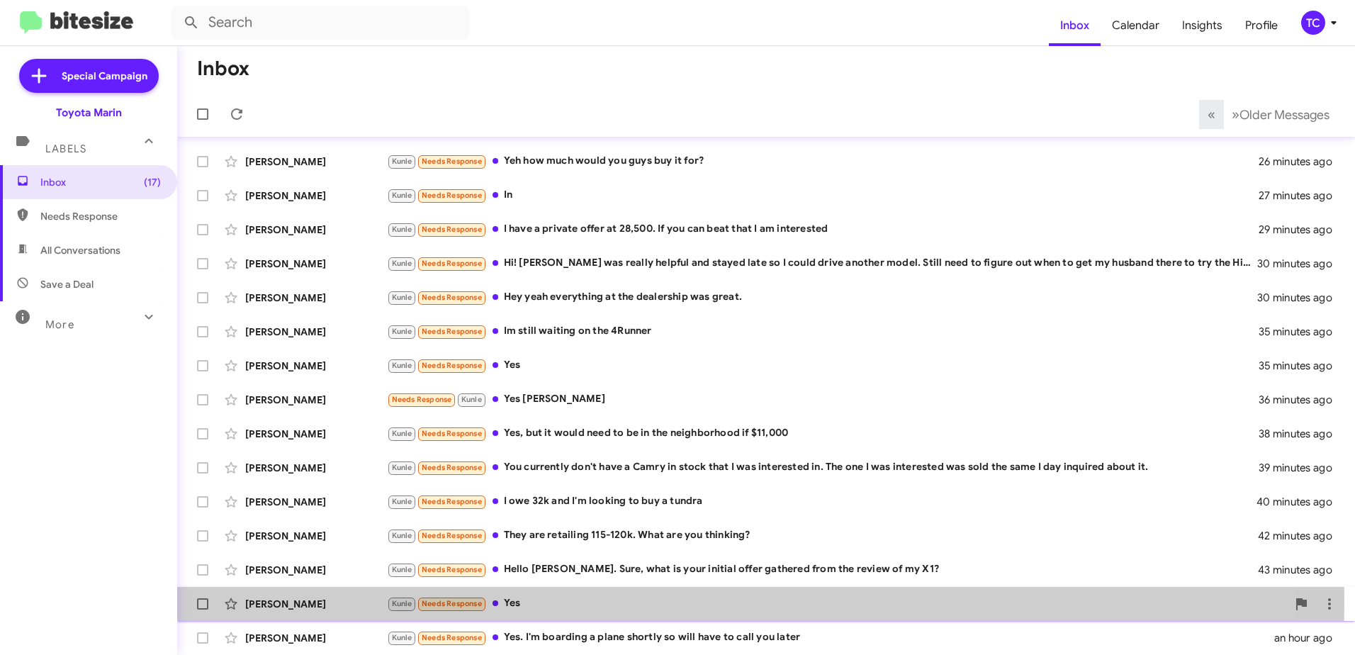
click at [510, 601] on div "Kunle Needs Response Yes" at bounding box center [837, 603] width 900 height 16
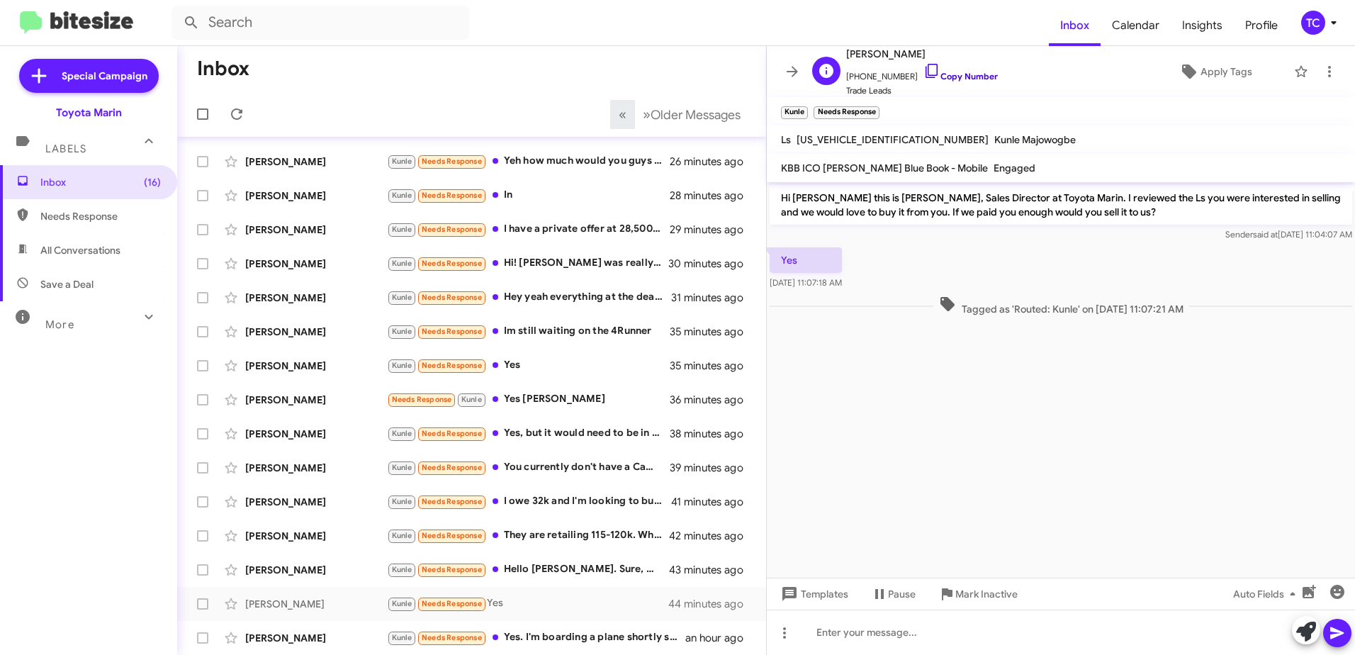
click at [923, 67] on icon at bounding box center [931, 70] width 17 height 17
click at [1298, 629] on icon at bounding box center [1306, 632] width 20 height 20
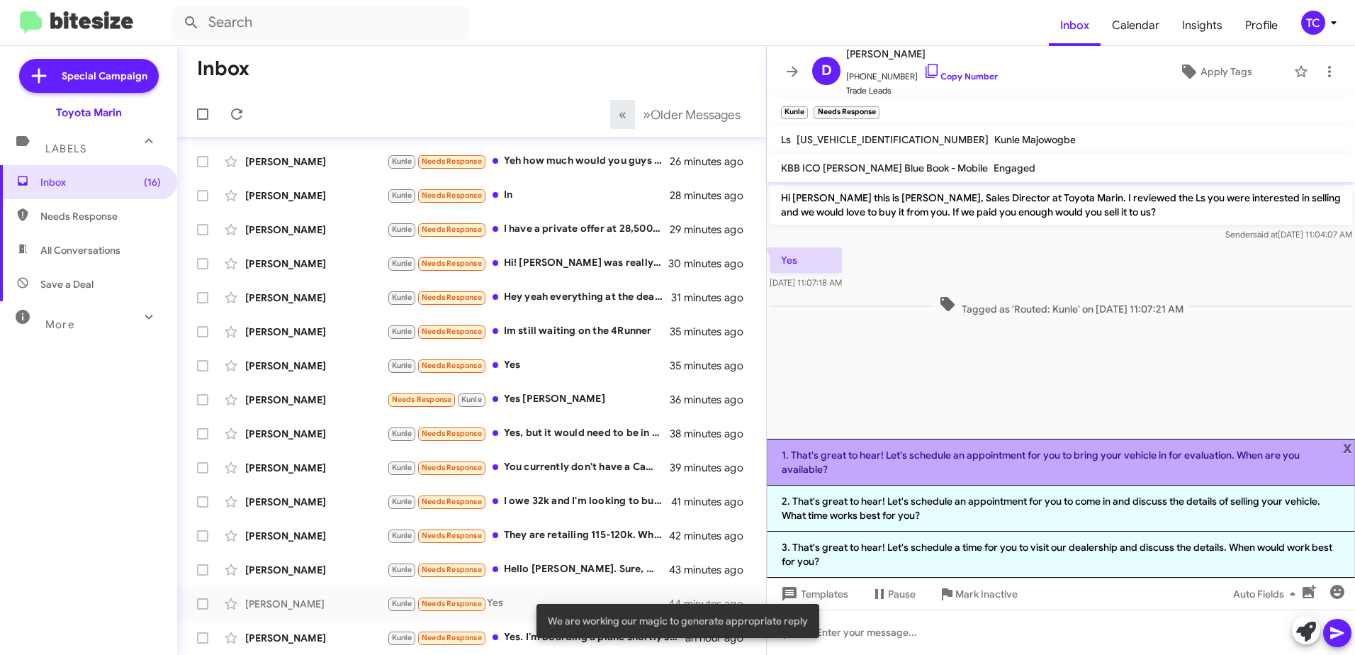
click at [1006, 466] on li "1. That's great to hear! Let's schedule an appointment for you to bring your ve…" at bounding box center [1061, 462] width 588 height 47
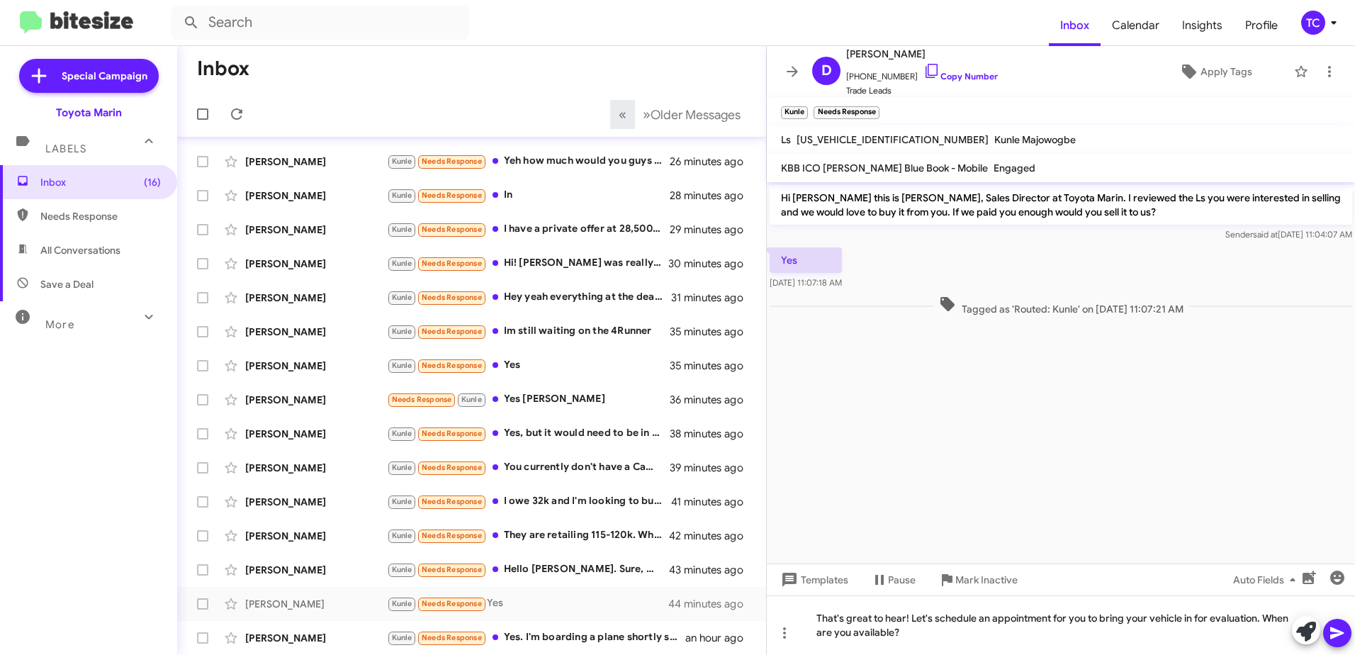
click at [1336, 629] on icon at bounding box center [1336, 633] width 13 height 12
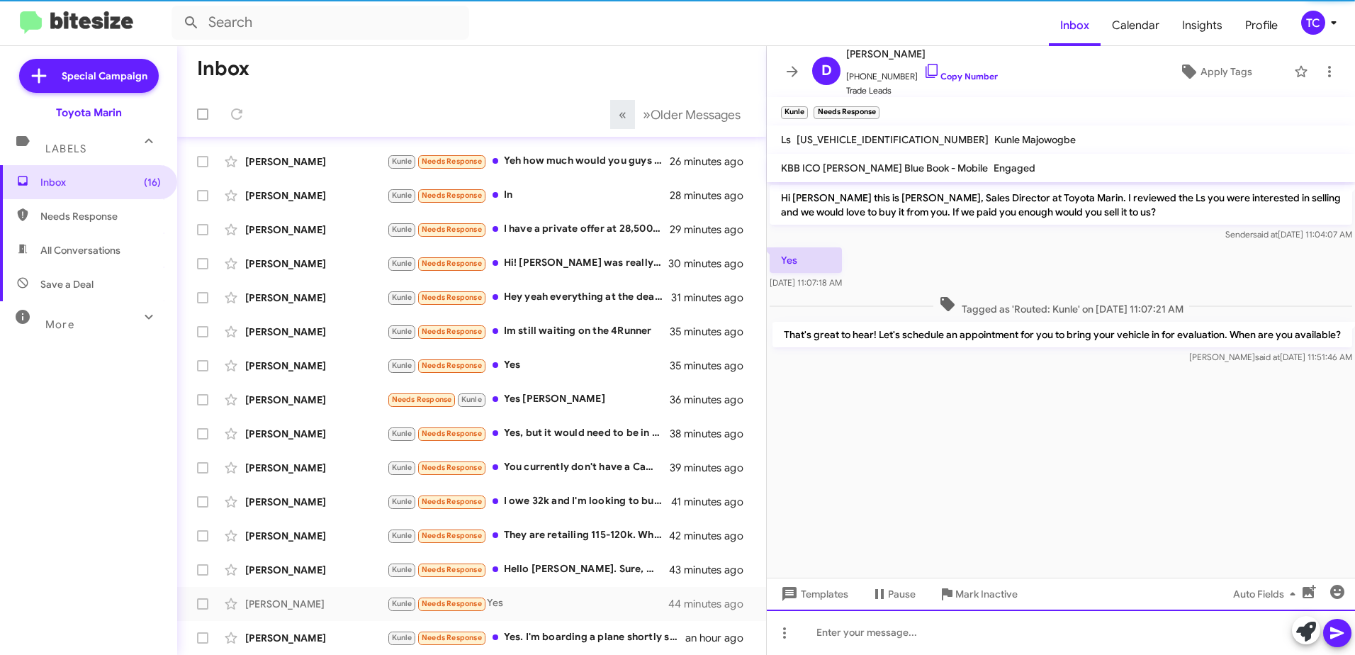
scroll to position [168, 0]
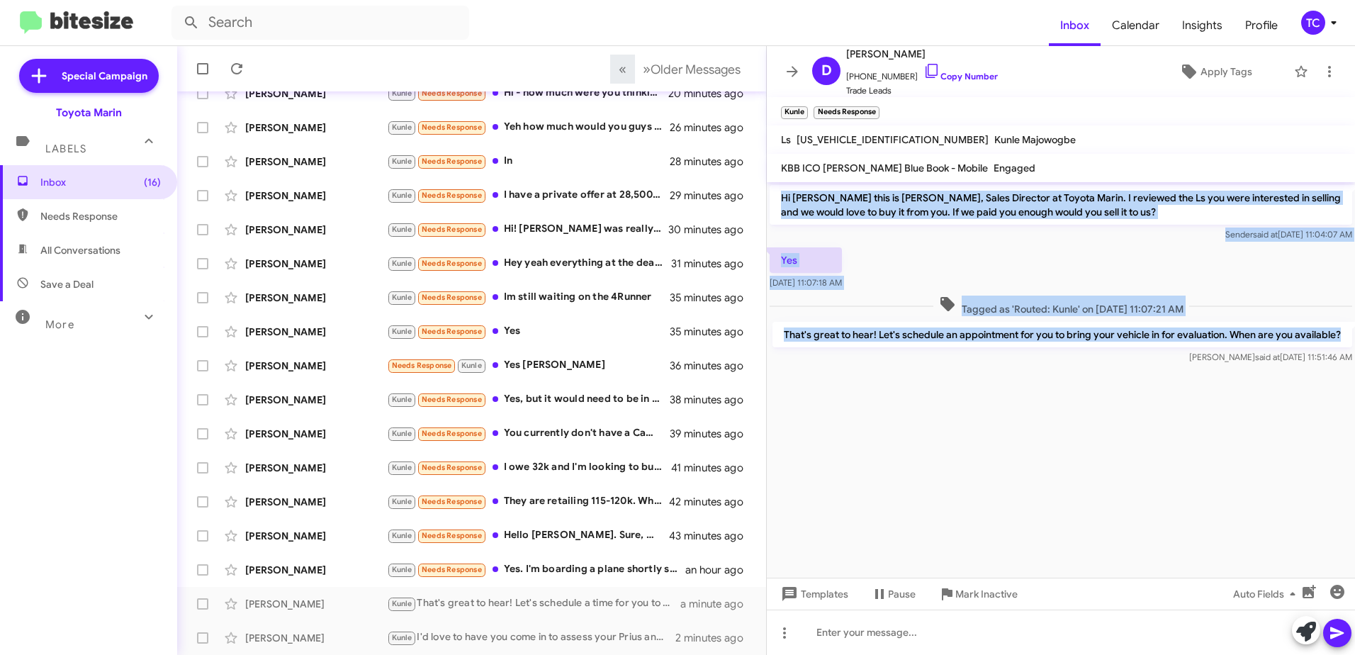
drag, startPoint x: 1350, startPoint y: 337, endPoint x: 782, endPoint y: 201, distance: 583.7
click at [782, 201] on div "Hi [PERSON_NAME] this is [PERSON_NAME], Sales Director at Toyota Marin. I revie…" at bounding box center [1061, 274] width 588 height 185
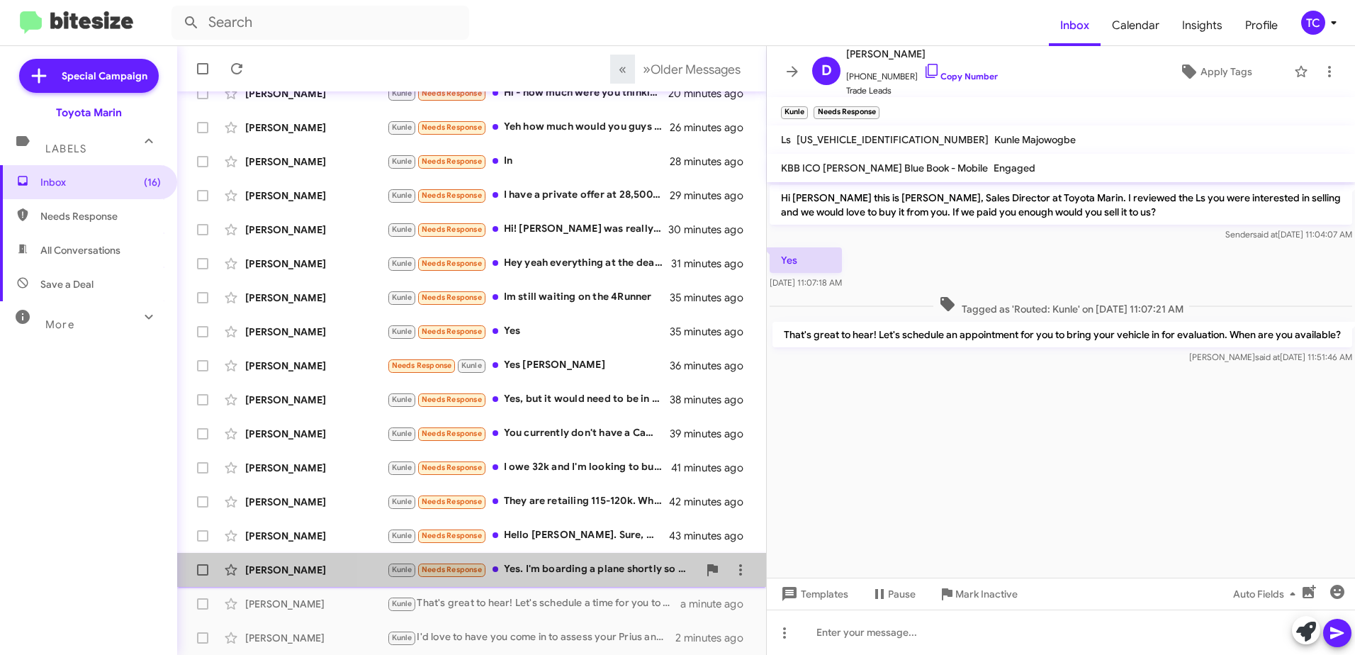
click at [591, 566] on div "Kunle Needs Response Yes. I'm boarding a plane shortly so will have to call you…" at bounding box center [542, 569] width 311 height 16
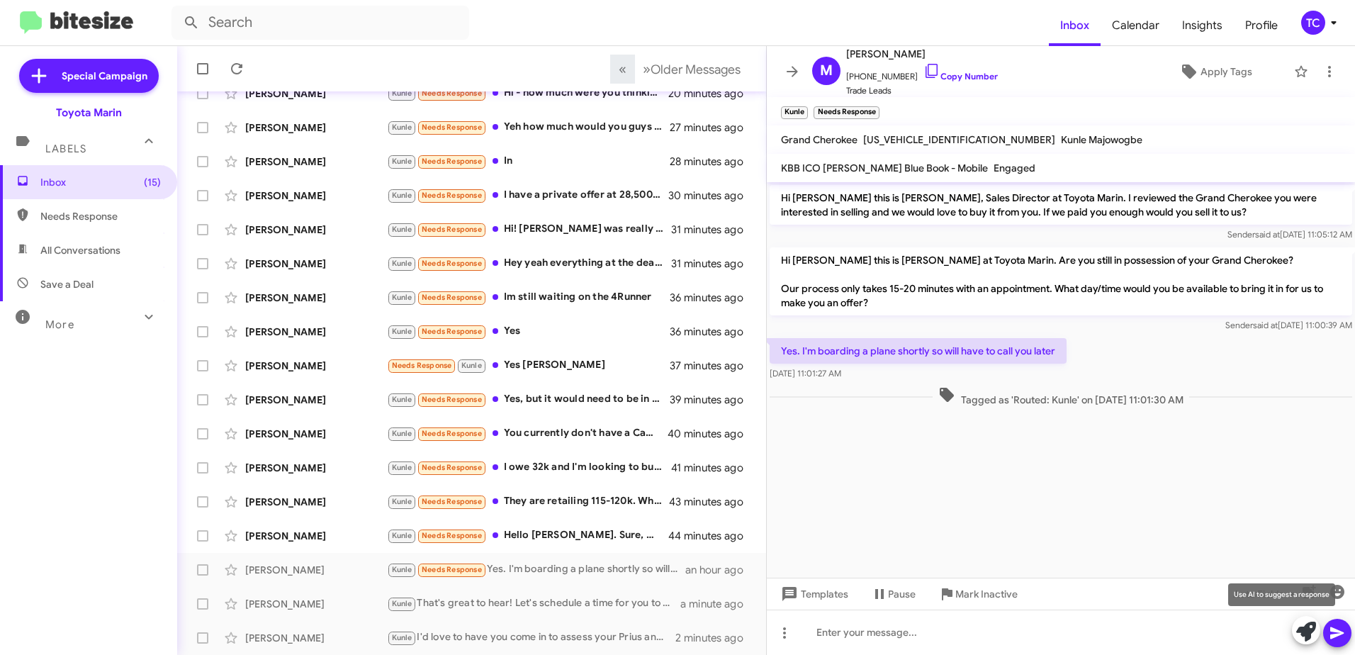
click at [1306, 629] on icon at bounding box center [1306, 632] width 20 height 20
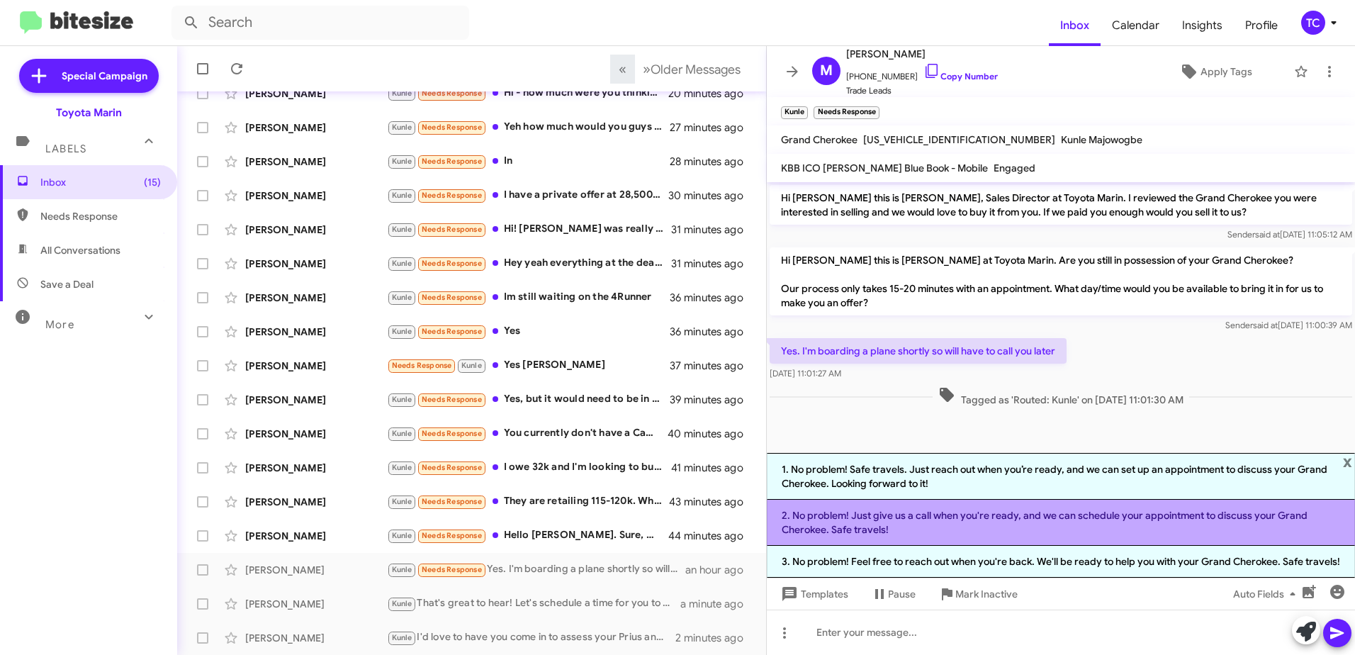
click at [949, 522] on li "2. No problem! Just give us a call when you're ready, and we can schedule your …" at bounding box center [1061, 523] width 588 height 46
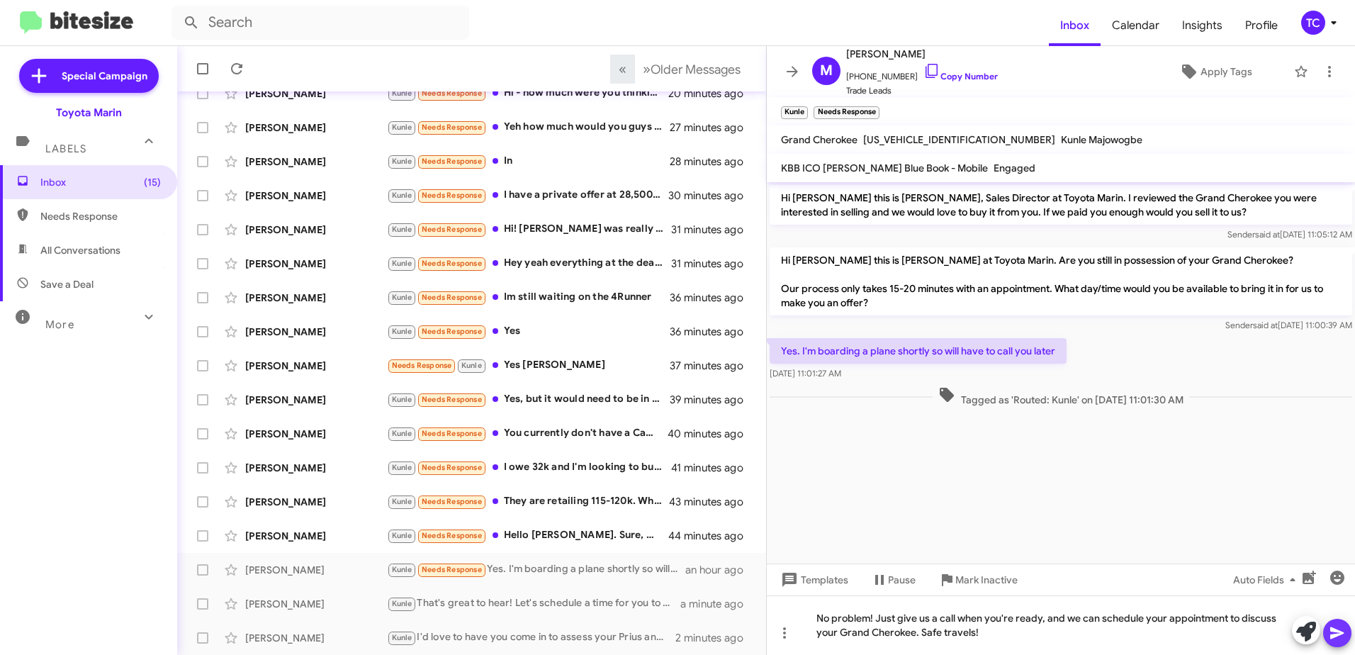
click at [1334, 630] on icon at bounding box center [1336, 633] width 13 height 12
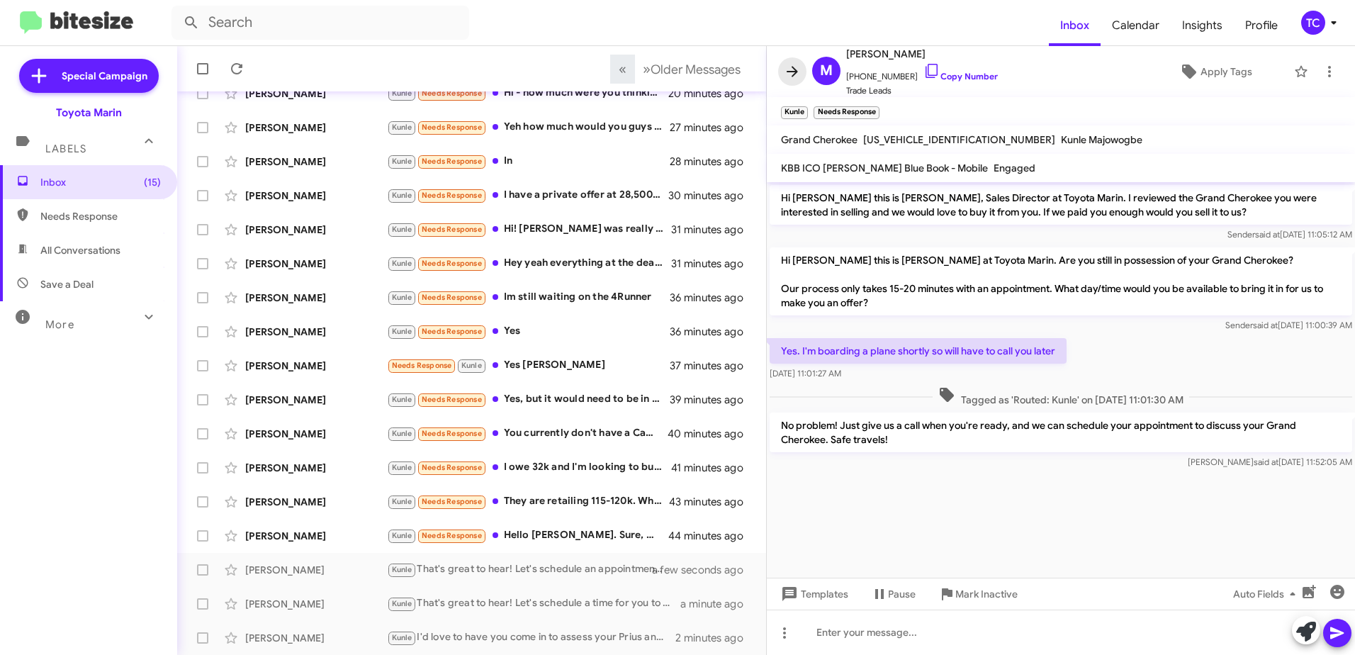
click at [793, 74] on icon at bounding box center [792, 71] width 17 height 17
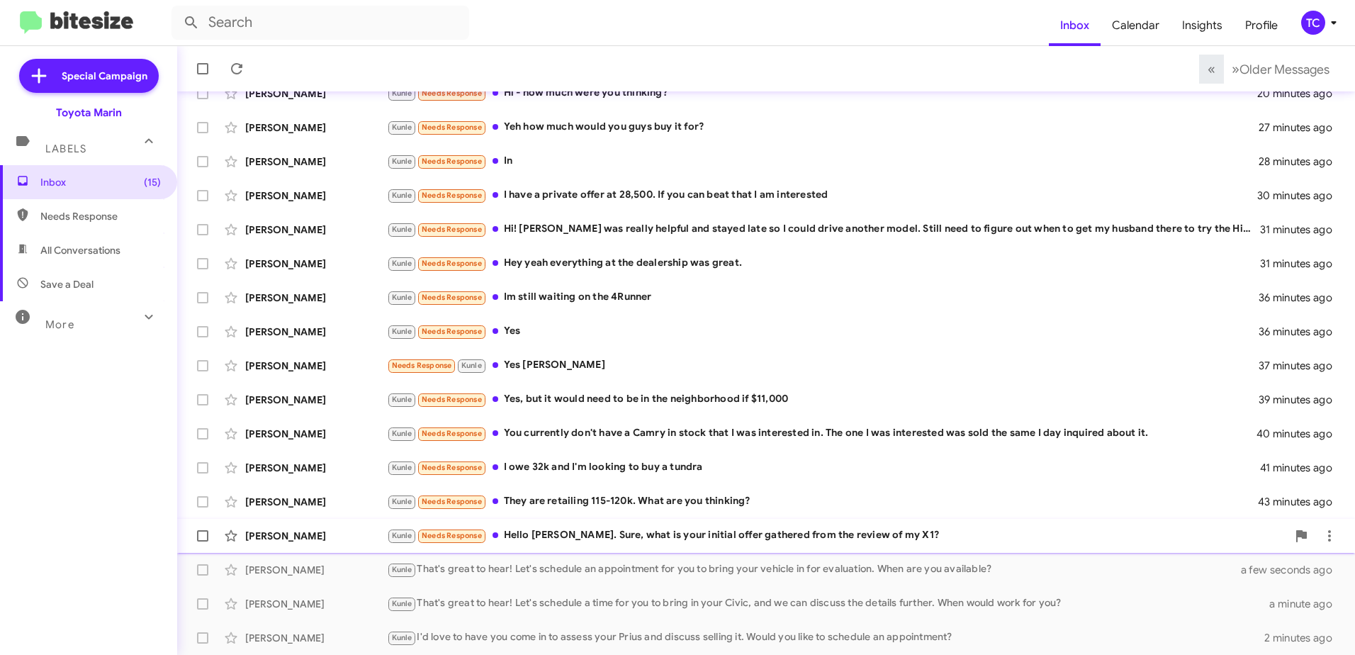
click at [582, 533] on div "Kunle Needs Response Hello [PERSON_NAME]. Sure, what is your initial offer gath…" at bounding box center [837, 535] width 900 height 16
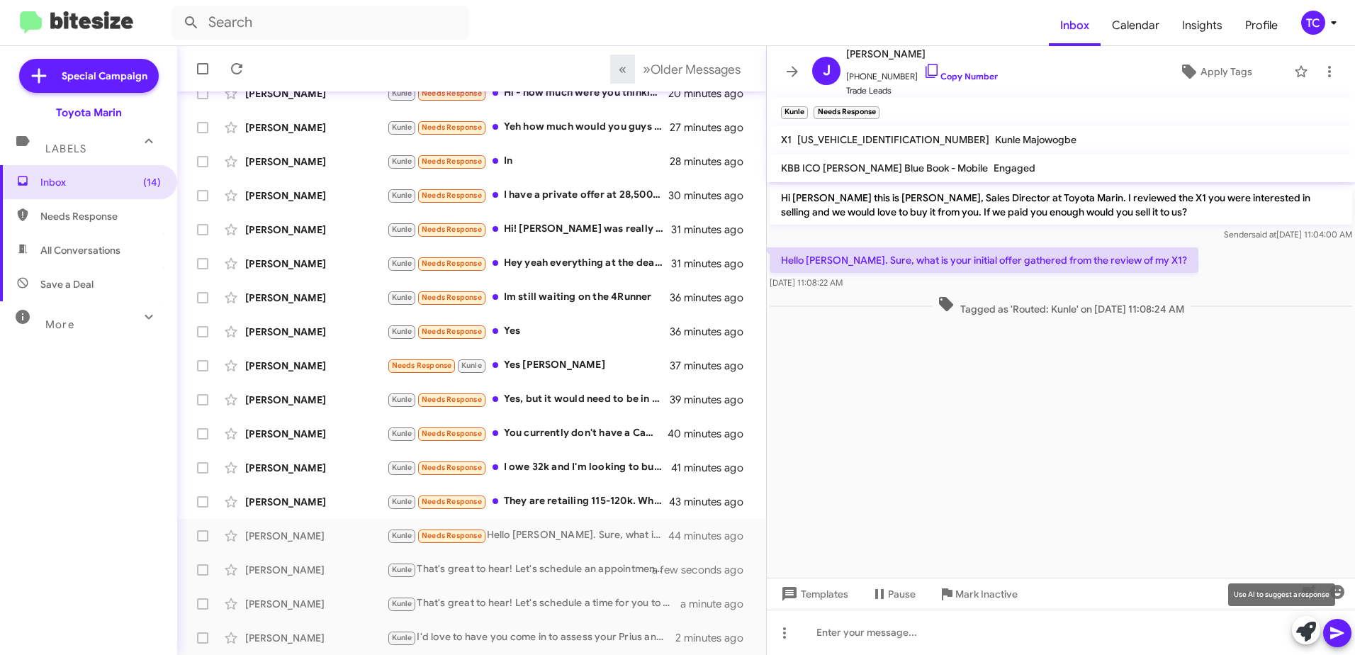
click at [1301, 628] on icon at bounding box center [1306, 632] width 20 height 20
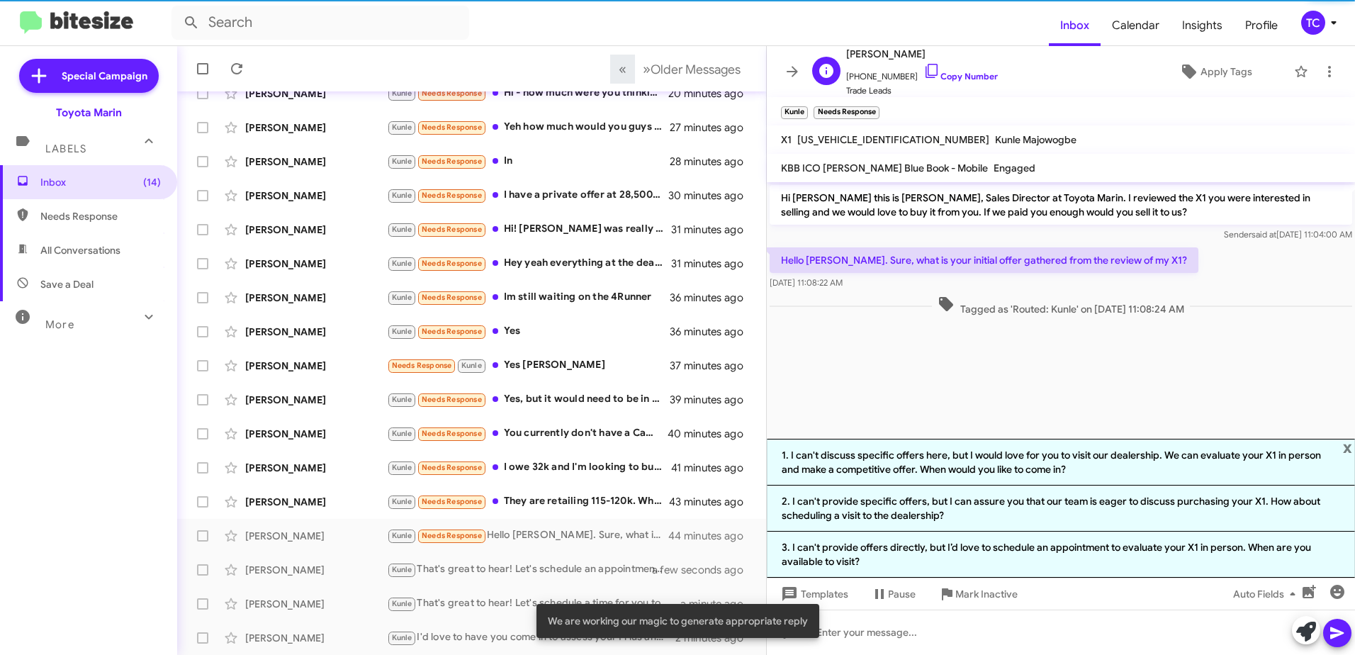
drag, startPoint x: 916, startPoint y: 70, endPoint x: 903, endPoint y: 64, distance: 14.0
click at [923, 70] on icon at bounding box center [931, 70] width 17 height 17
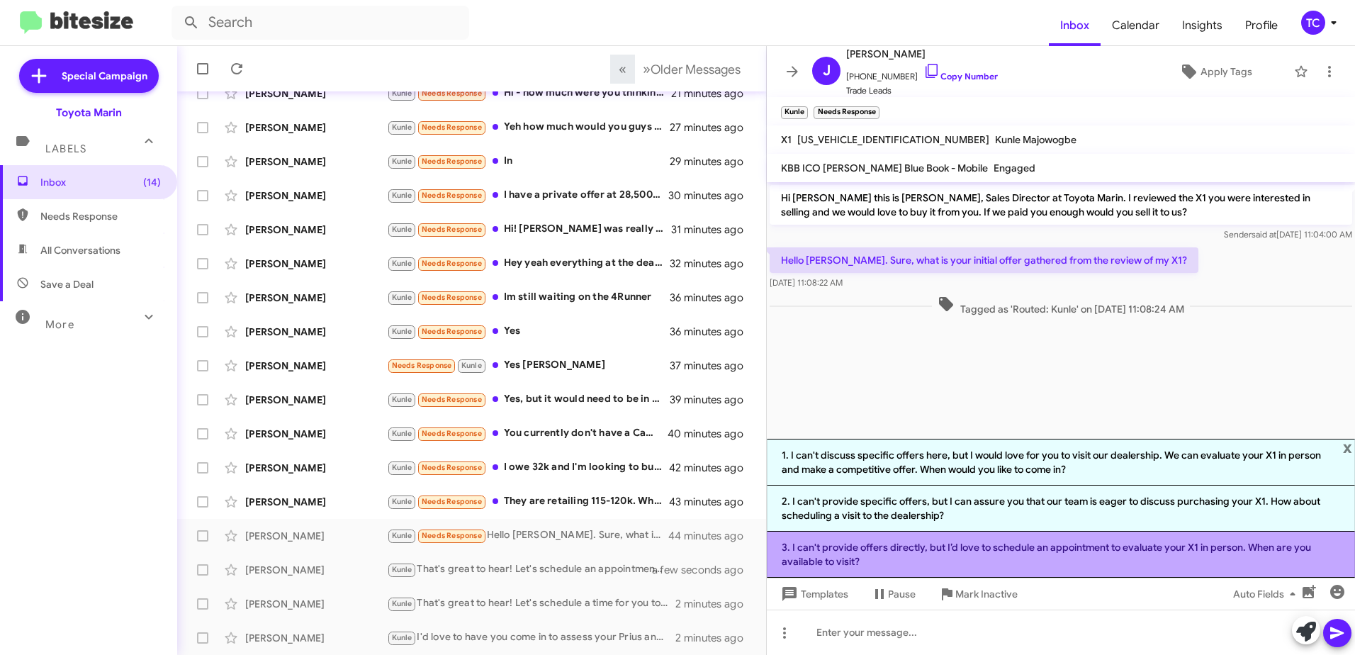
click at [1004, 547] on li "3. I can't provide offers directly, but I’d love to schedule an appointment to …" at bounding box center [1061, 555] width 588 height 46
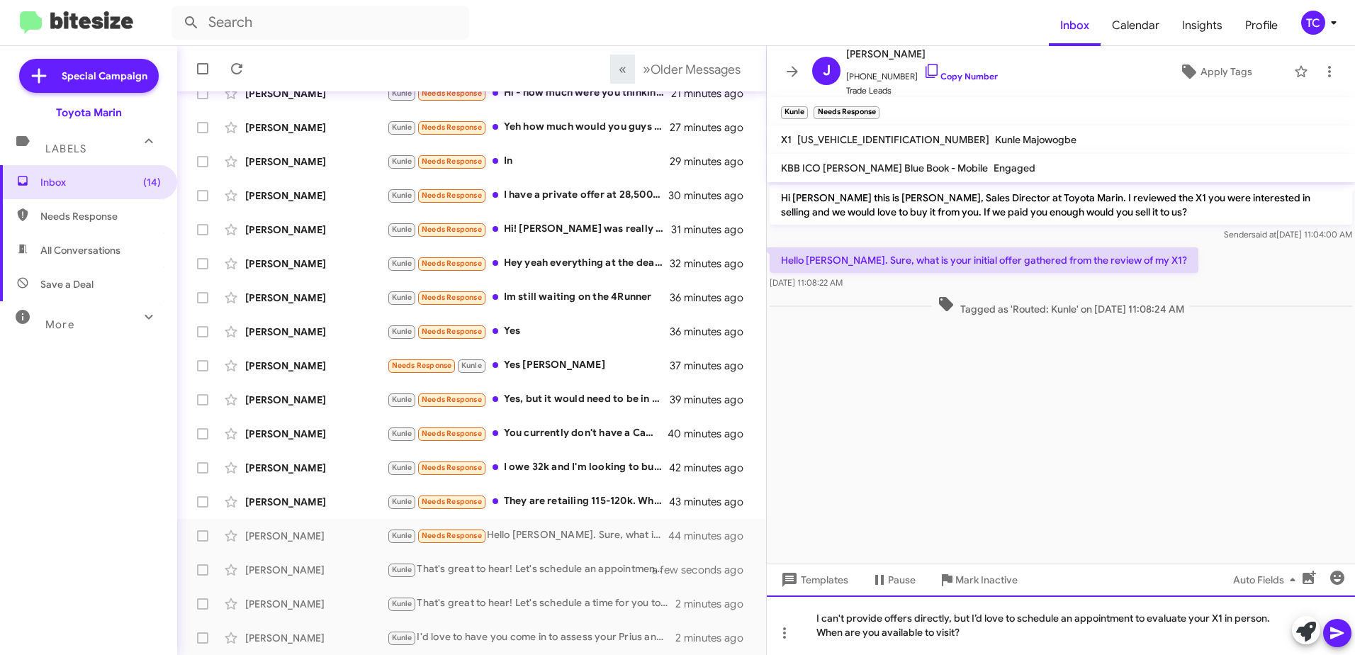
click at [1023, 646] on div "I can't provide offers directly, but I’d love to schedule an appointment to eva…" at bounding box center [1061, 625] width 588 height 60
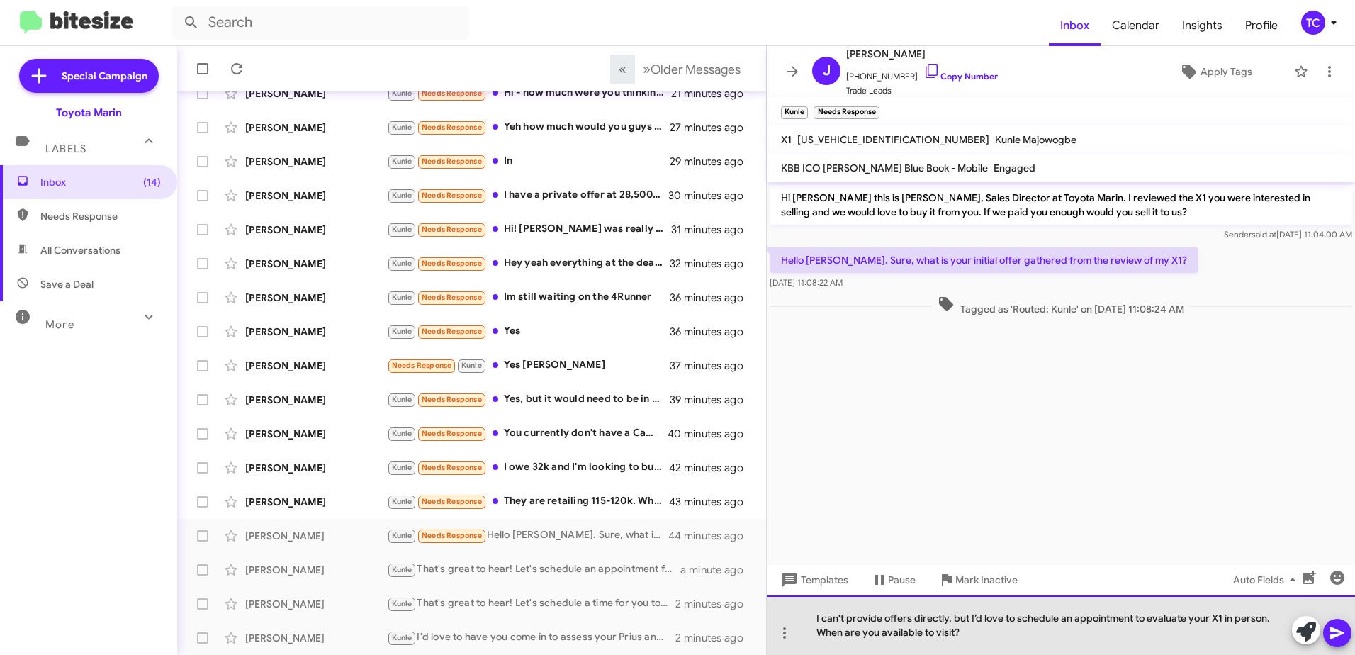
click at [969, 617] on div "I can't provide offers directly, but I’d love to schedule an appointment to eva…" at bounding box center [1061, 625] width 588 height 60
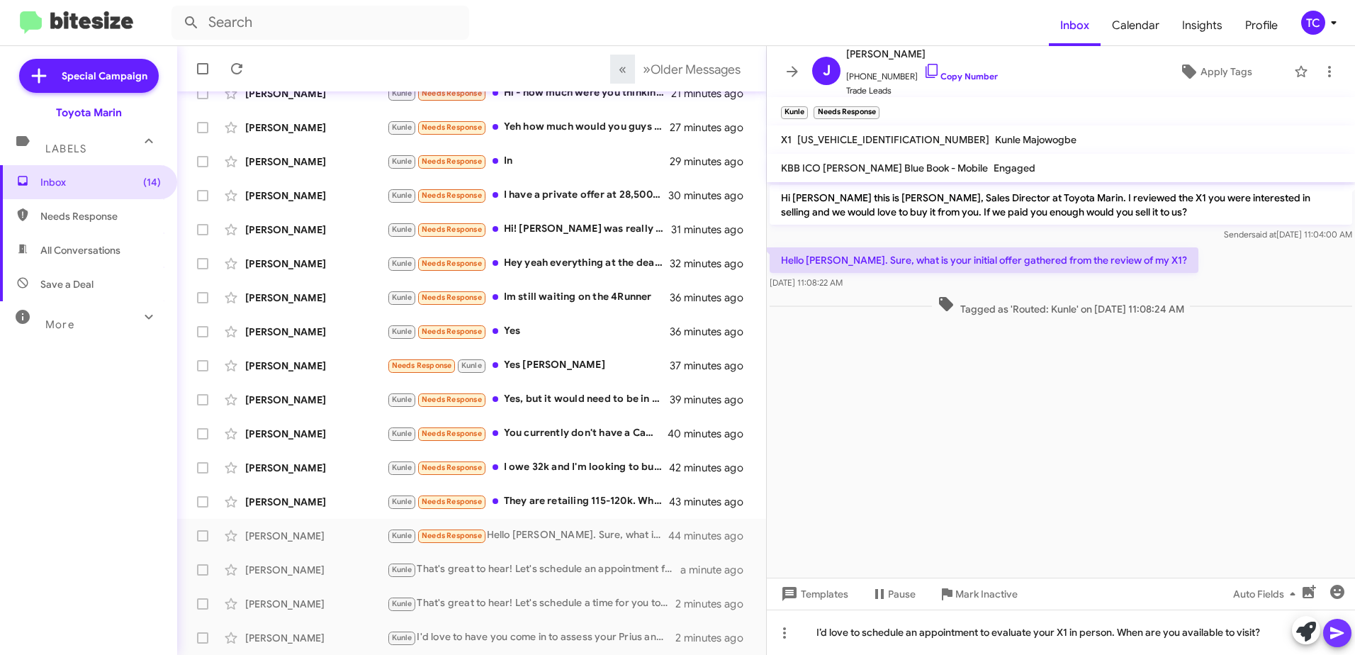
click at [1349, 633] on button at bounding box center [1337, 633] width 28 height 28
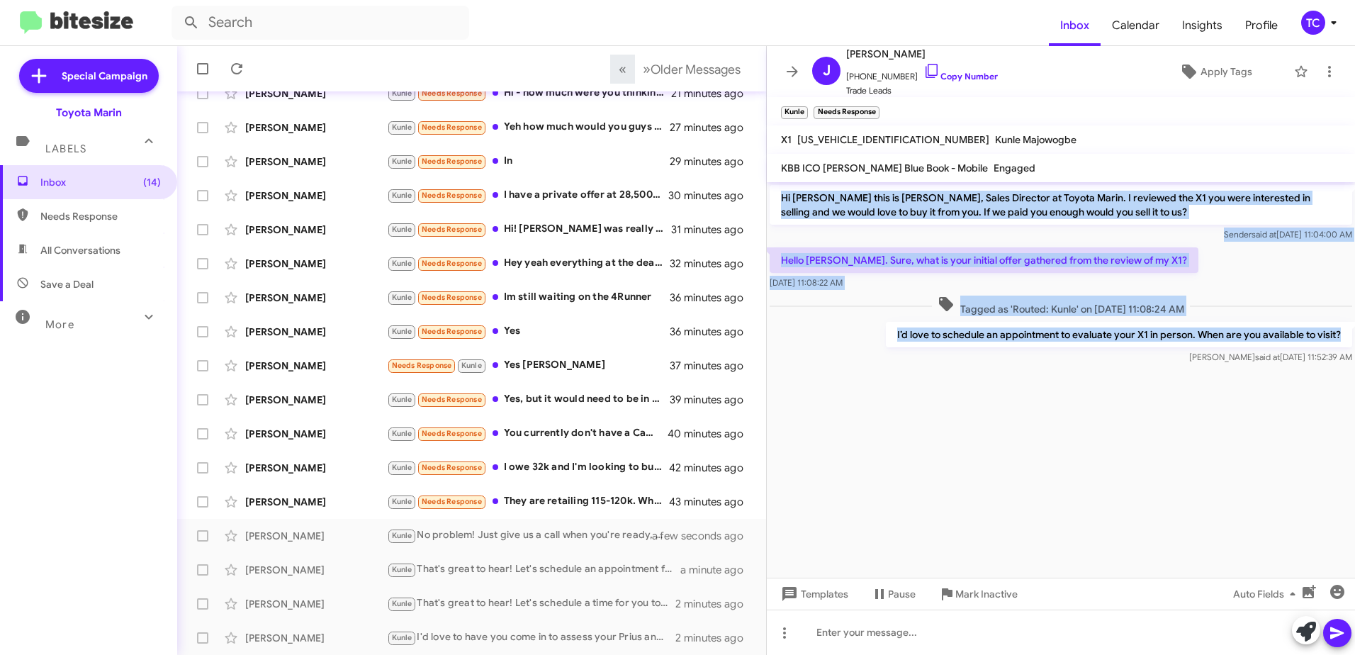
drag, startPoint x: 1344, startPoint y: 335, endPoint x: 781, endPoint y: 199, distance: 579.4
click at [781, 199] on div "Hi [PERSON_NAME] this is [PERSON_NAME], Sales Director at Toyota Marin. I revie…" at bounding box center [1061, 274] width 588 height 185
copy div "Hi [PERSON_NAME] this is [PERSON_NAME], Sales Director at Toyota Marin. I revie…"
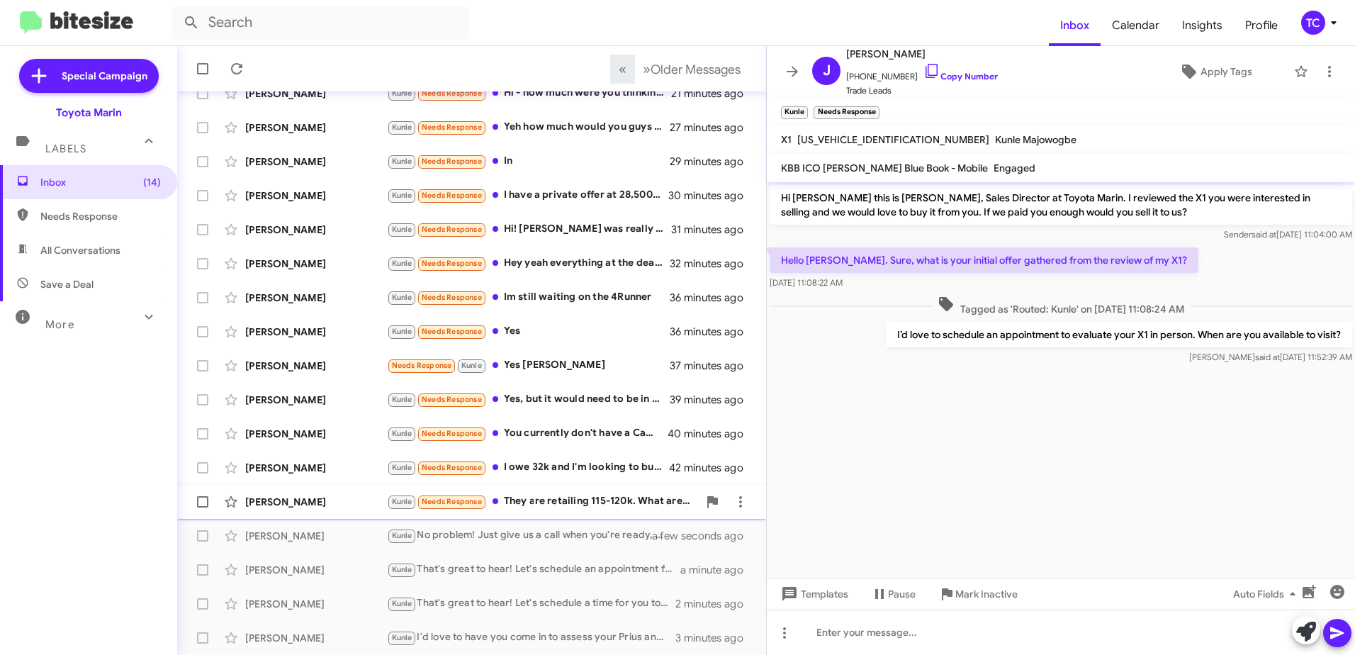
click at [549, 503] on div "Kunle Needs Response They are retailing 115-120k. What are you thinking?" at bounding box center [542, 501] width 311 height 16
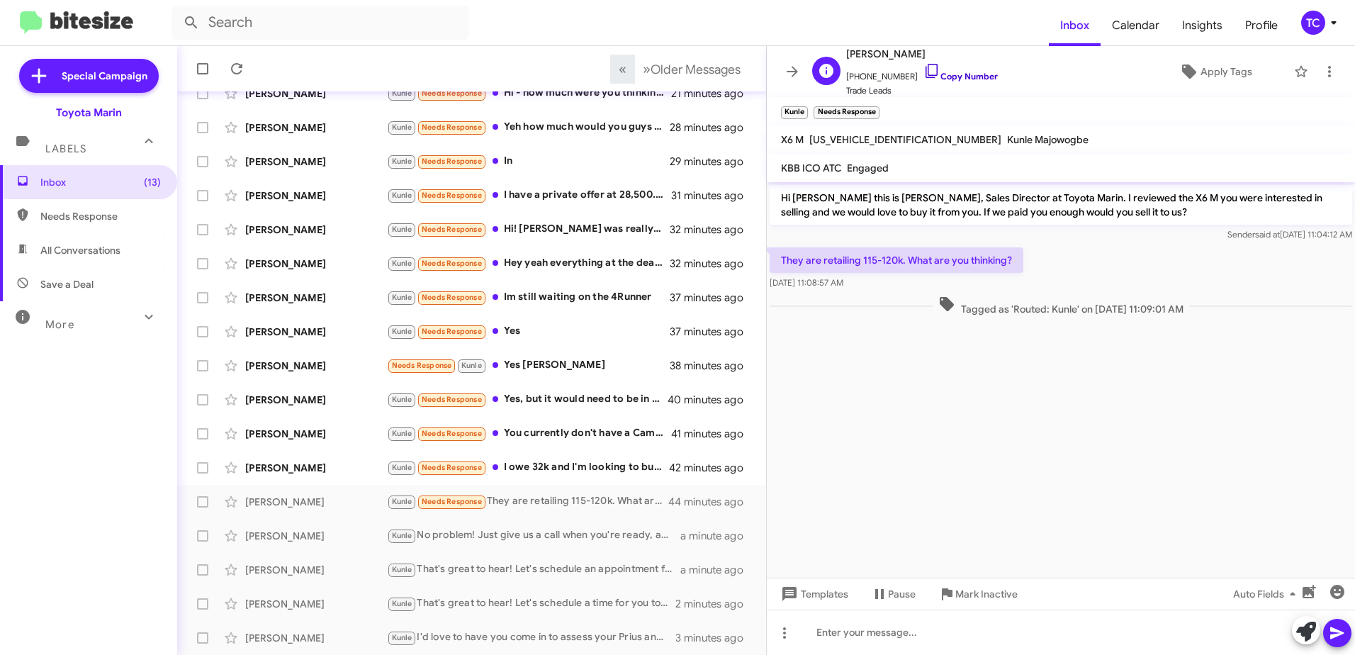
click at [923, 70] on icon at bounding box center [931, 70] width 17 height 17
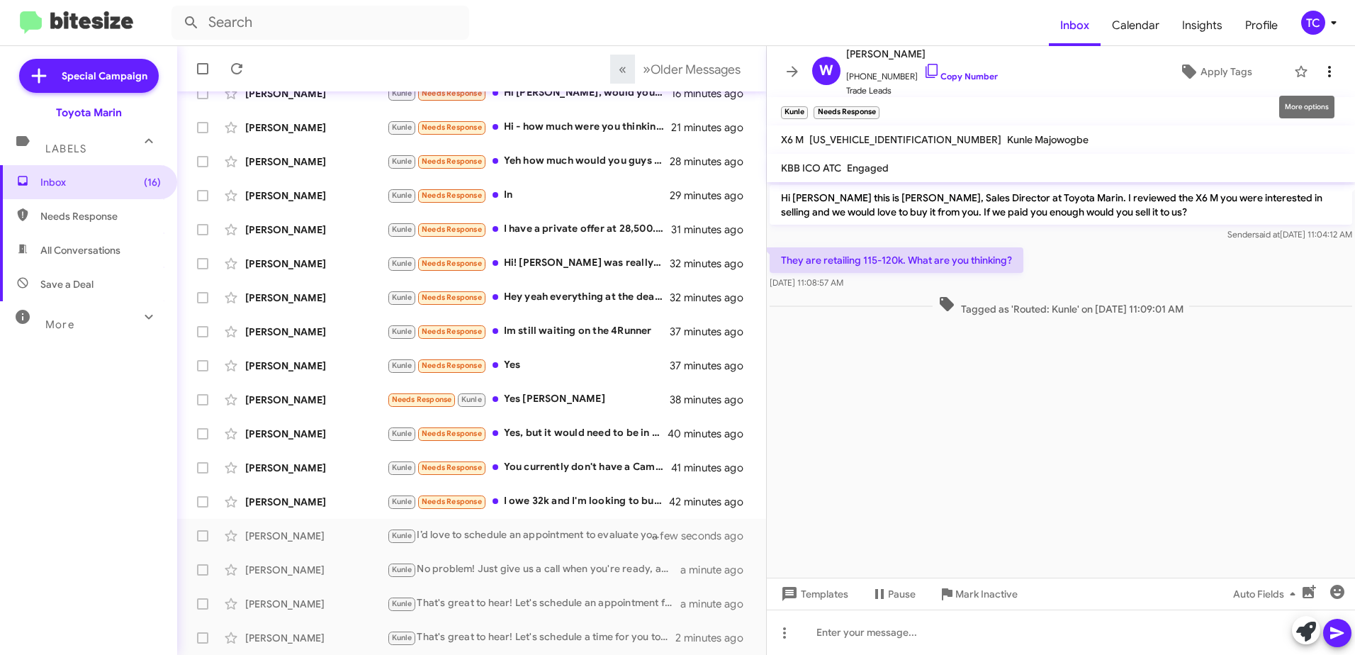
click at [1322, 75] on icon at bounding box center [1329, 71] width 17 height 17
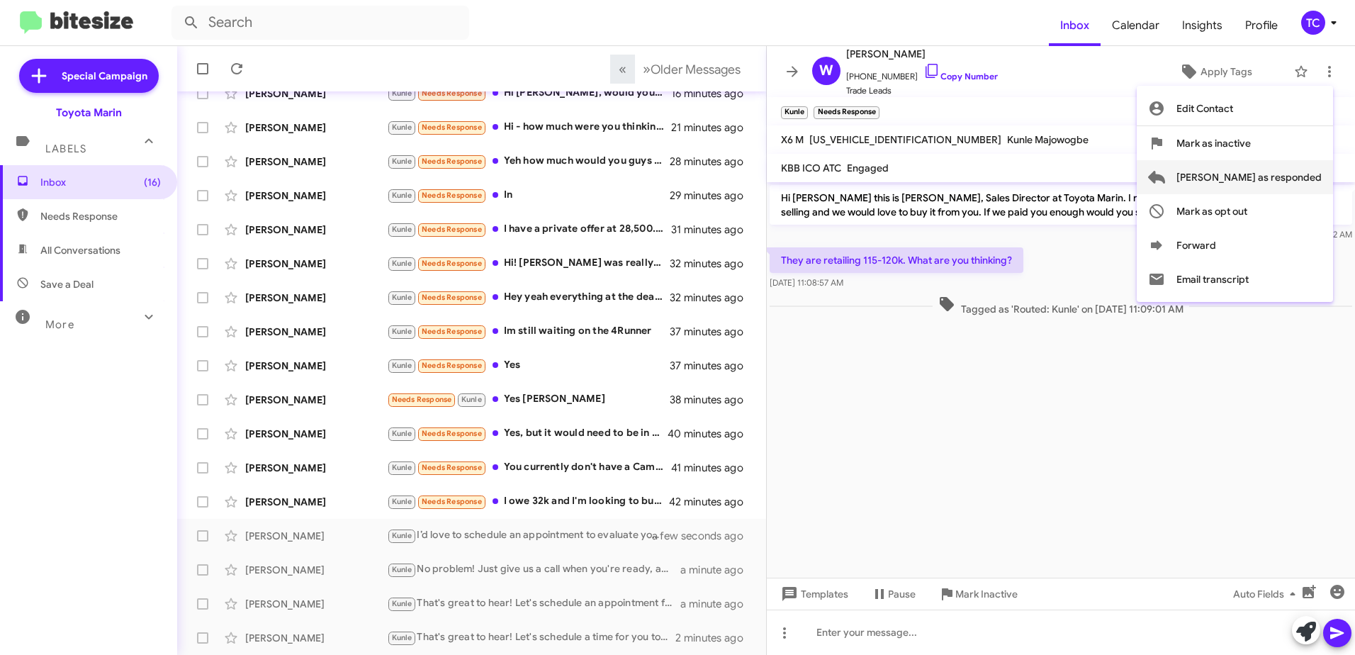
click at [1247, 175] on span "[PERSON_NAME] as responded" at bounding box center [1248, 177] width 145 height 34
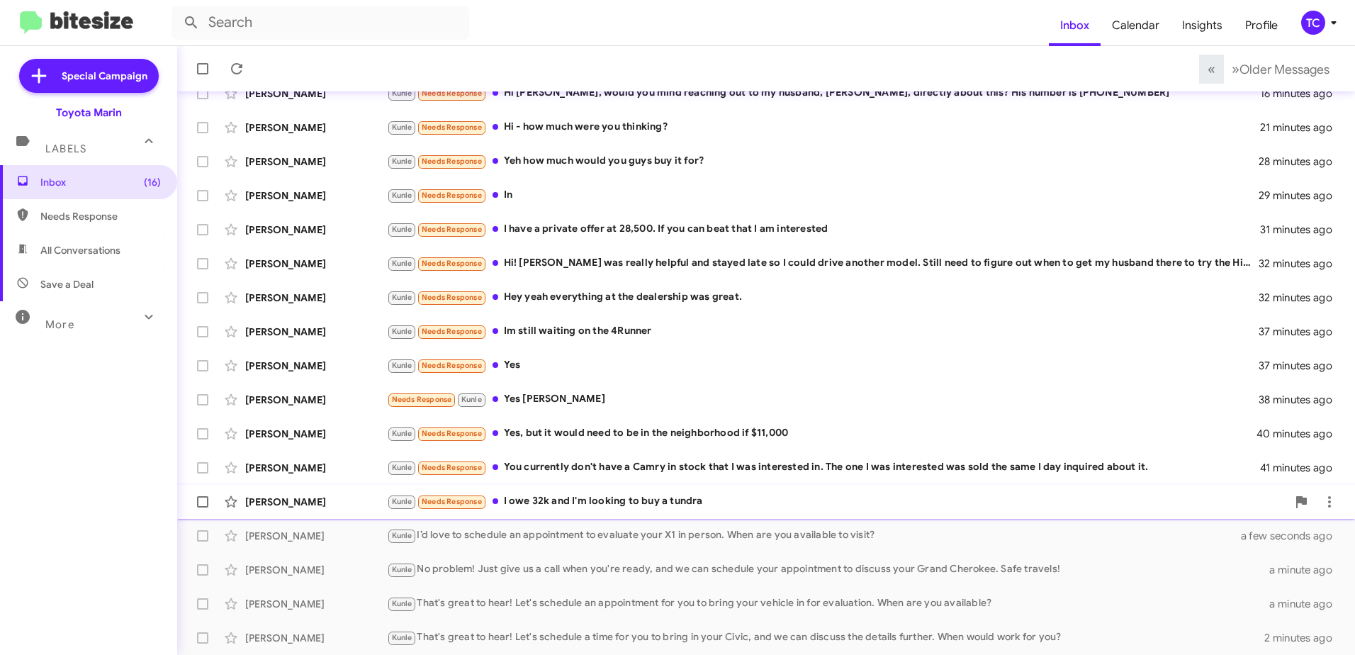
click at [578, 501] on div "Kunle Needs Response I owe 32k and I'm looking to buy a tundra" at bounding box center [837, 501] width 900 height 16
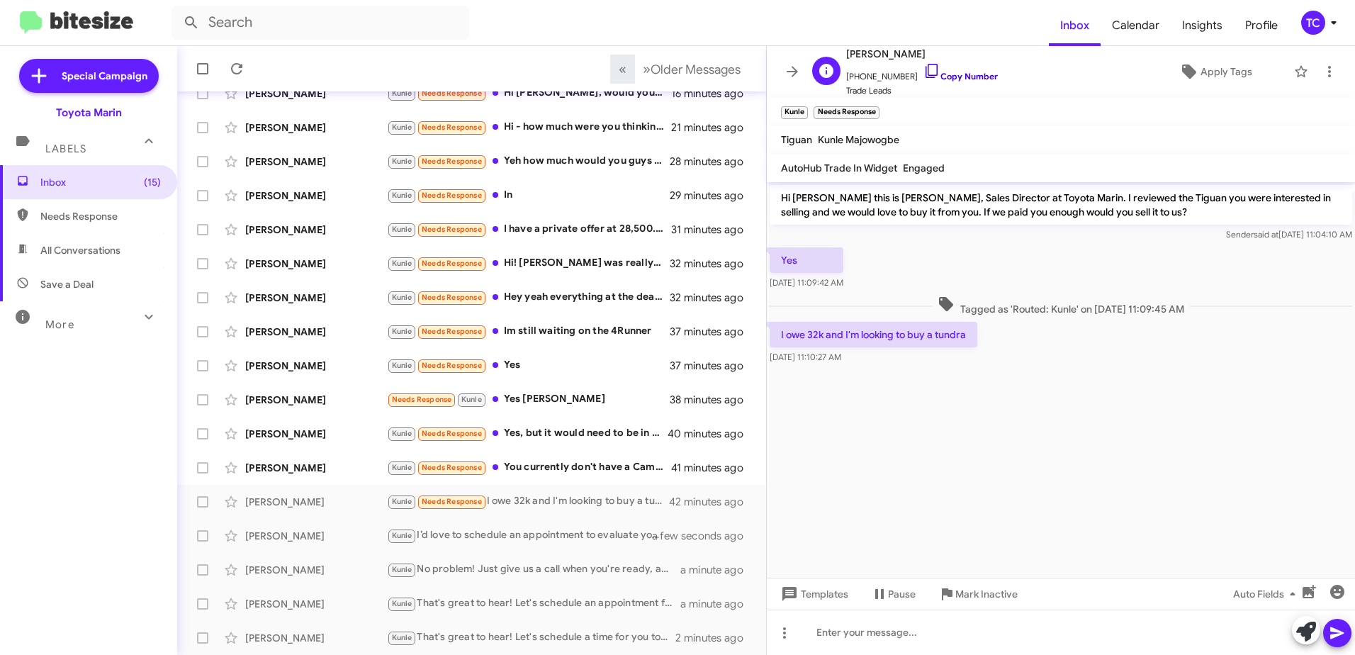
click at [926, 69] on icon at bounding box center [931, 70] width 17 height 17
click at [1306, 626] on icon at bounding box center [1306, 632] width 20 height 20
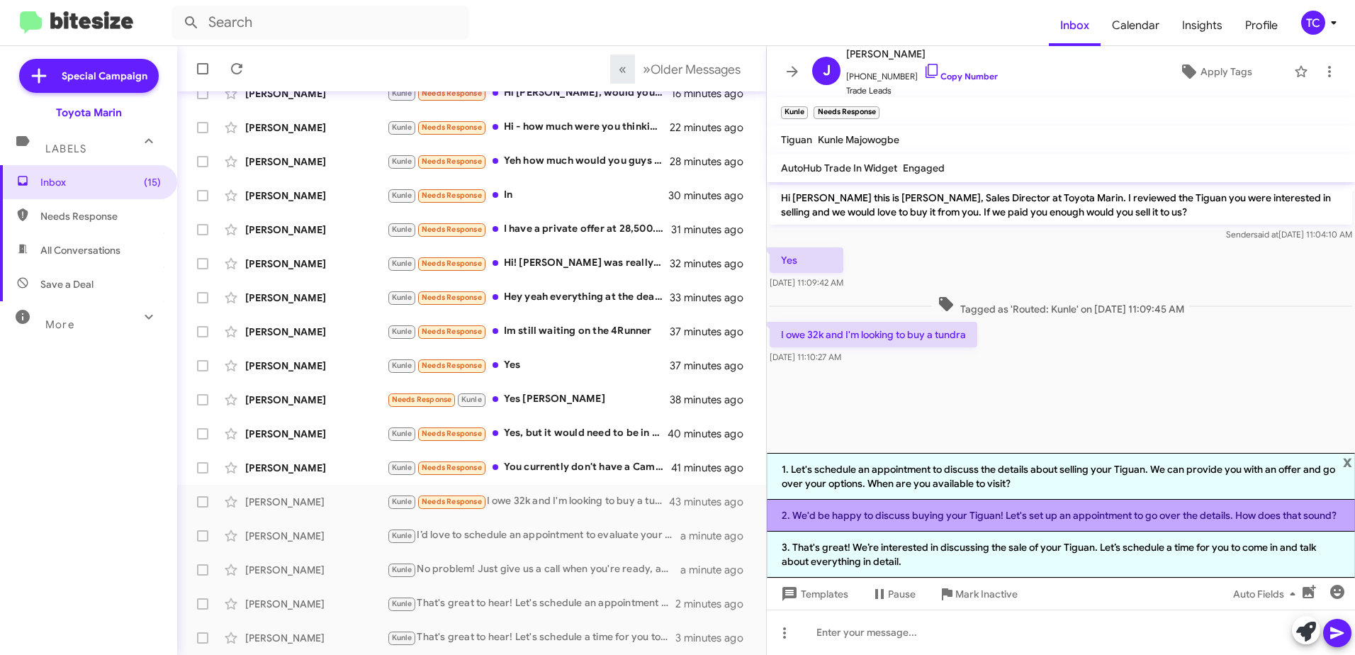
click at [1030, 519] on li "2. We'd be happy to discuss buying your Tiguan! Let's set up an appointment to …" at bounding box center [1061, 516] width 588 height 32
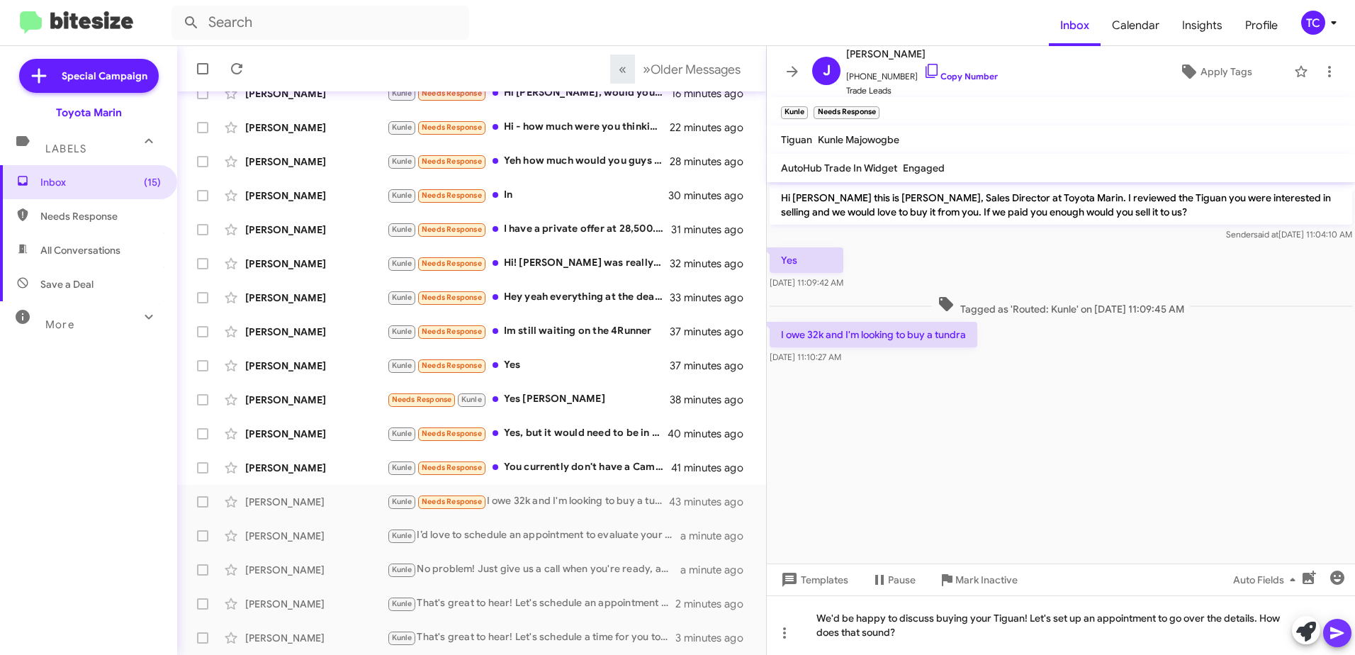
click at [1332, 632] on icon at bounding box center [1337, 632] width 17 height 17
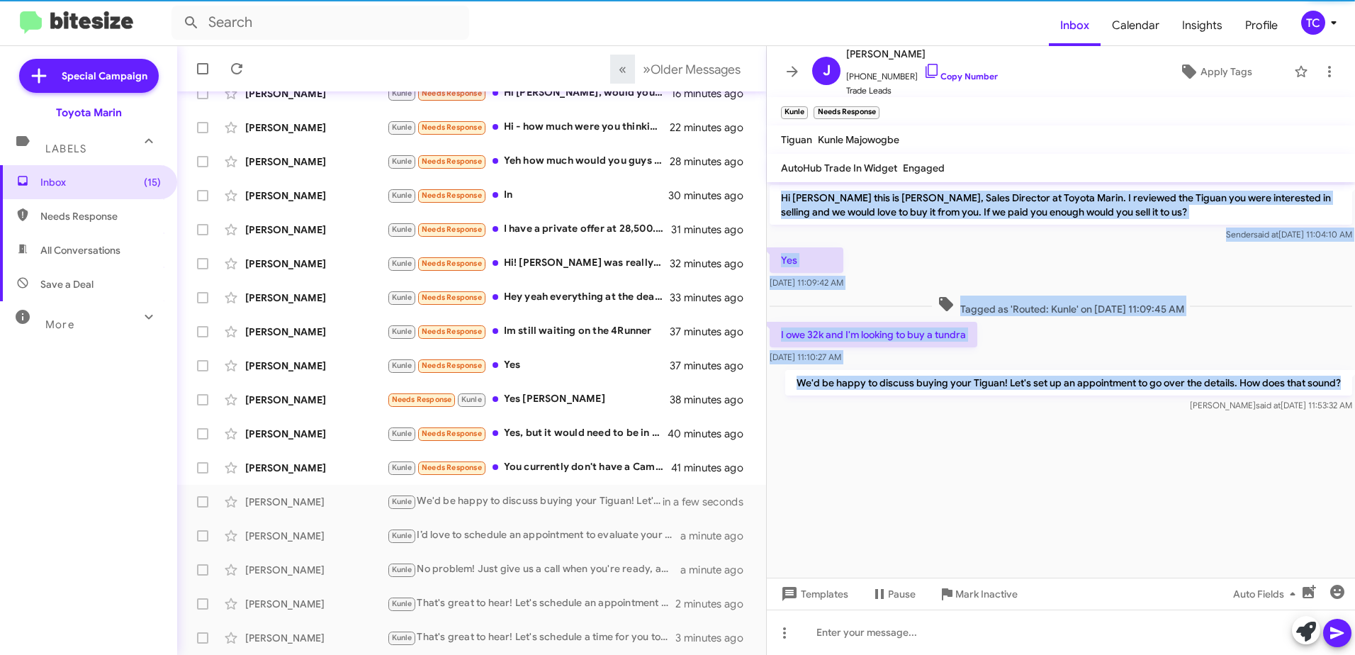
drag, startPoint x: 1344, startPoint y: 381, endPoint x: 782, endPoint y: 203, distance: 588.8
click at [782, 203] on div "Hi [PERSON_NAME] this is [PERSON_NAME], Sales Director at Toyota Marin. I revie…" at bounding box center [1061, 298] width 588 height 233
drag, startPoint x: 782, startPoint y: 203, endPoint x: 801, endPoint y: 203, distance: 18.4
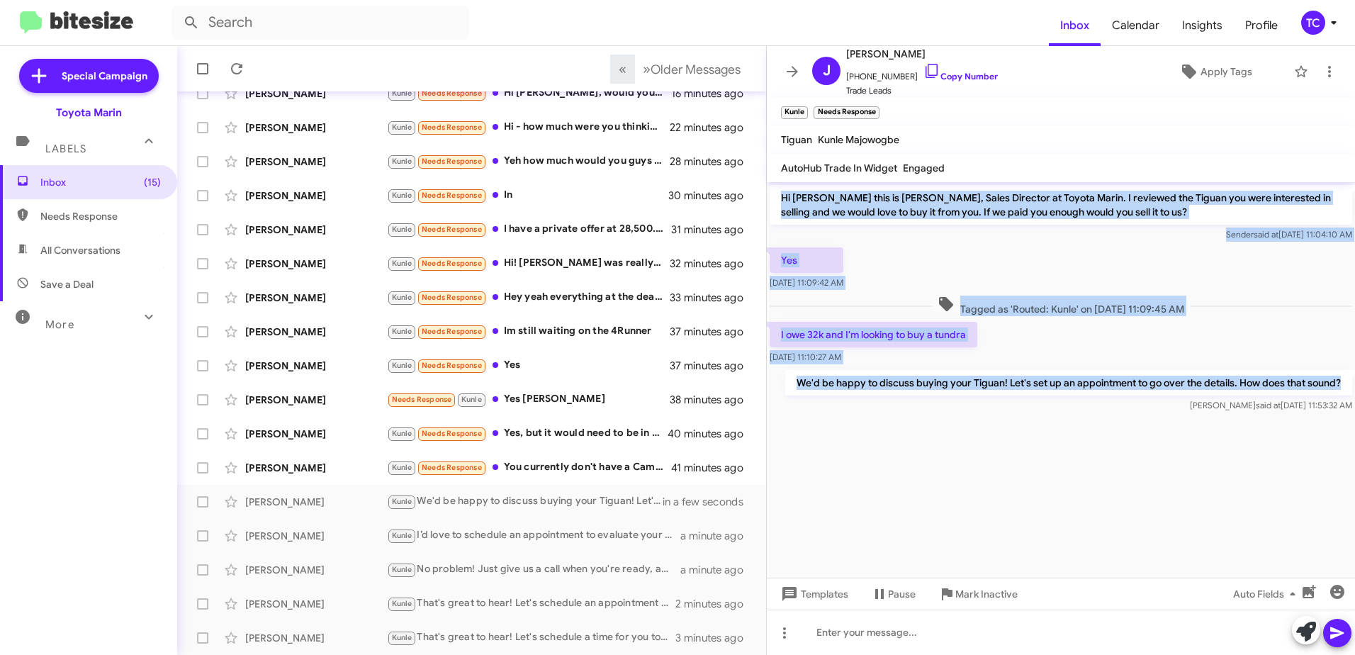
copy div "Hi [PERSON_NAME] this is [PERSON_NAME], Sales Director at Toyota Marin. I revie…"
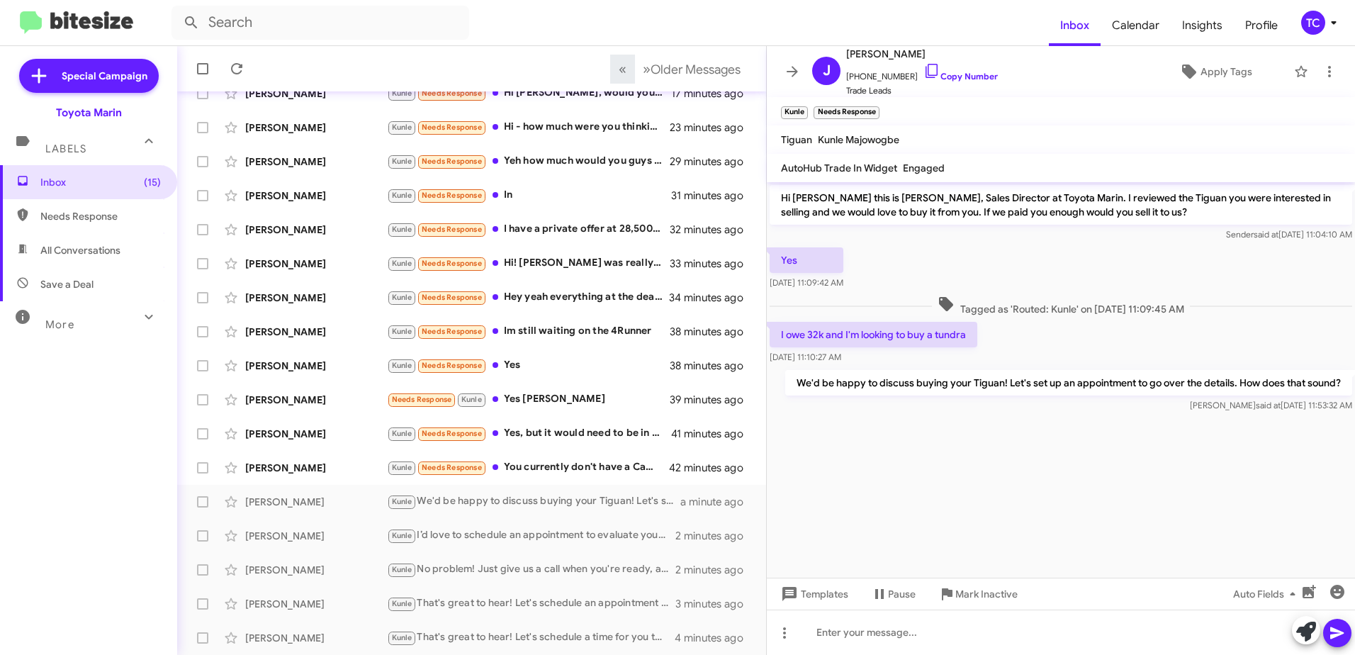
click at [943, 452] on cdk-virtual-scroll-viewport "Hi [PERSON_NAME] this is [PERSON_NAME], Sales Director at Toyota Marin. I revie…" at bounding box center [1061, 379] width 588 height 395
click at [923, 70] on icon at bounding box center [931, 70] width 17 height 17
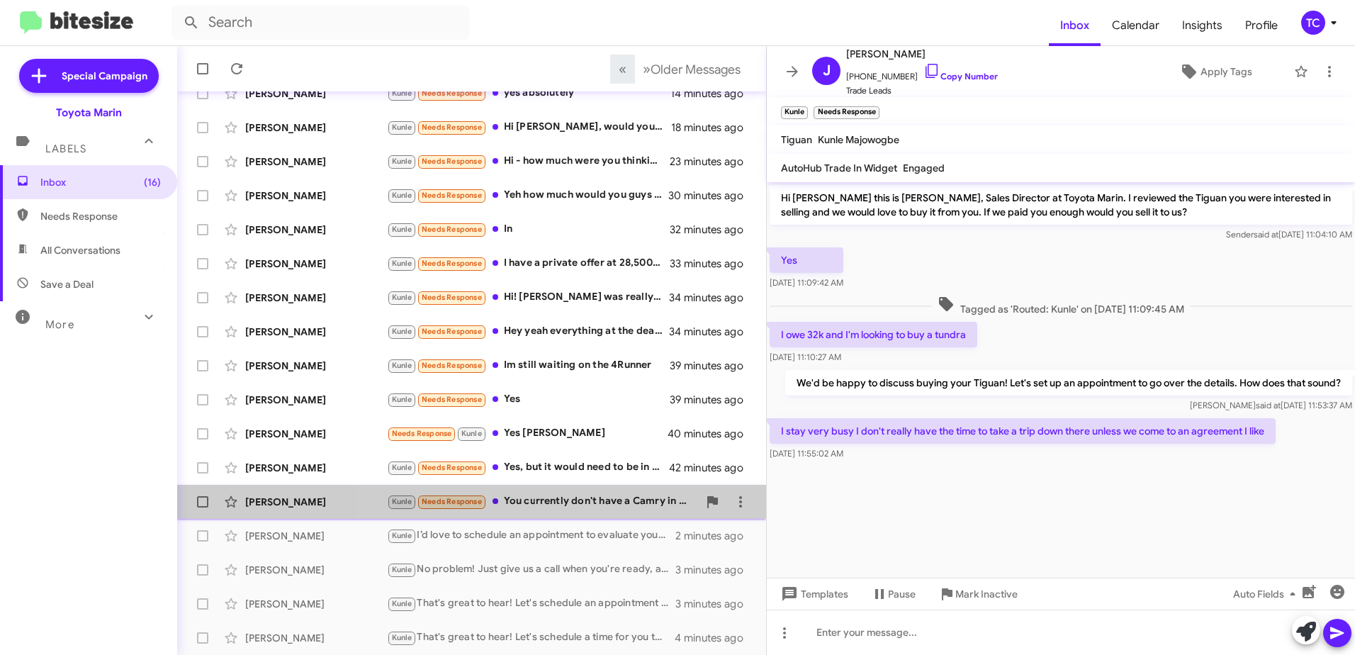
click at [572, 497] on div "Kunle Needs Response You currently don't have a Camry in stock that I was inter…" at bounding box center [542, 501] width 311 height 16
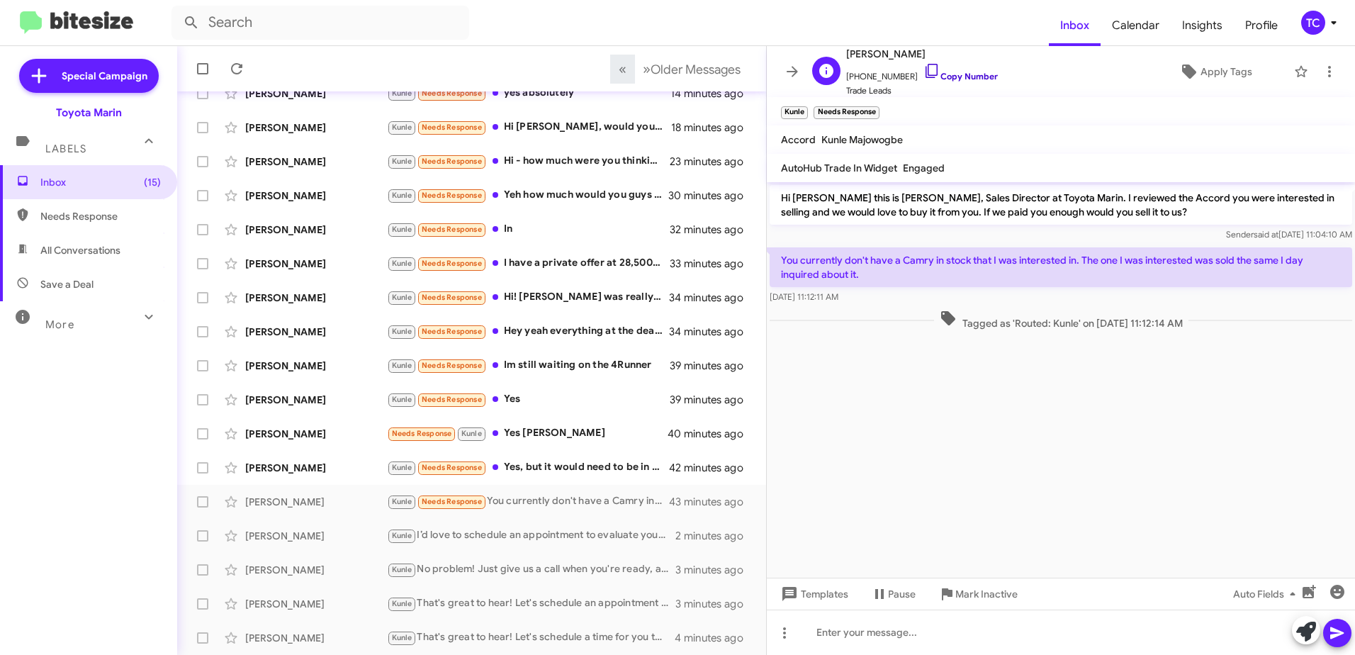
click at [923, 70] on icon at bounding box center [931, 70] width 17 height 17
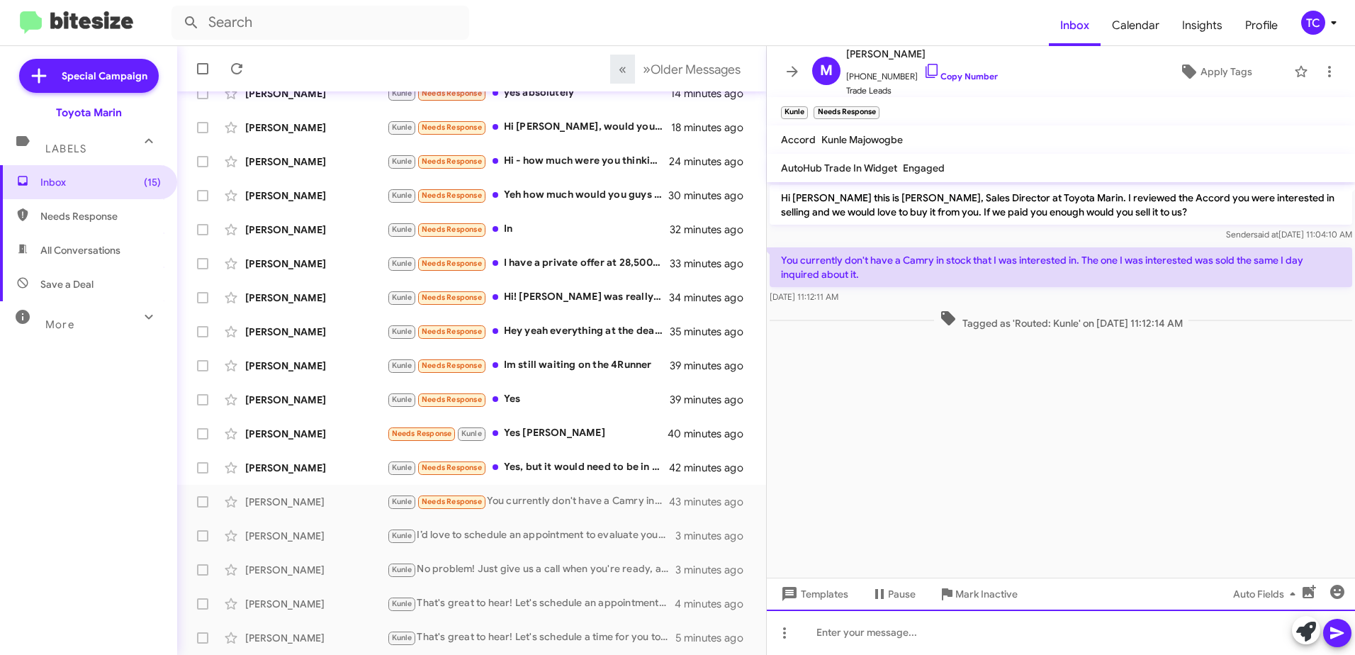
click at [1300, 615] on div at bounding box center [1061, 631] width 588 height 45
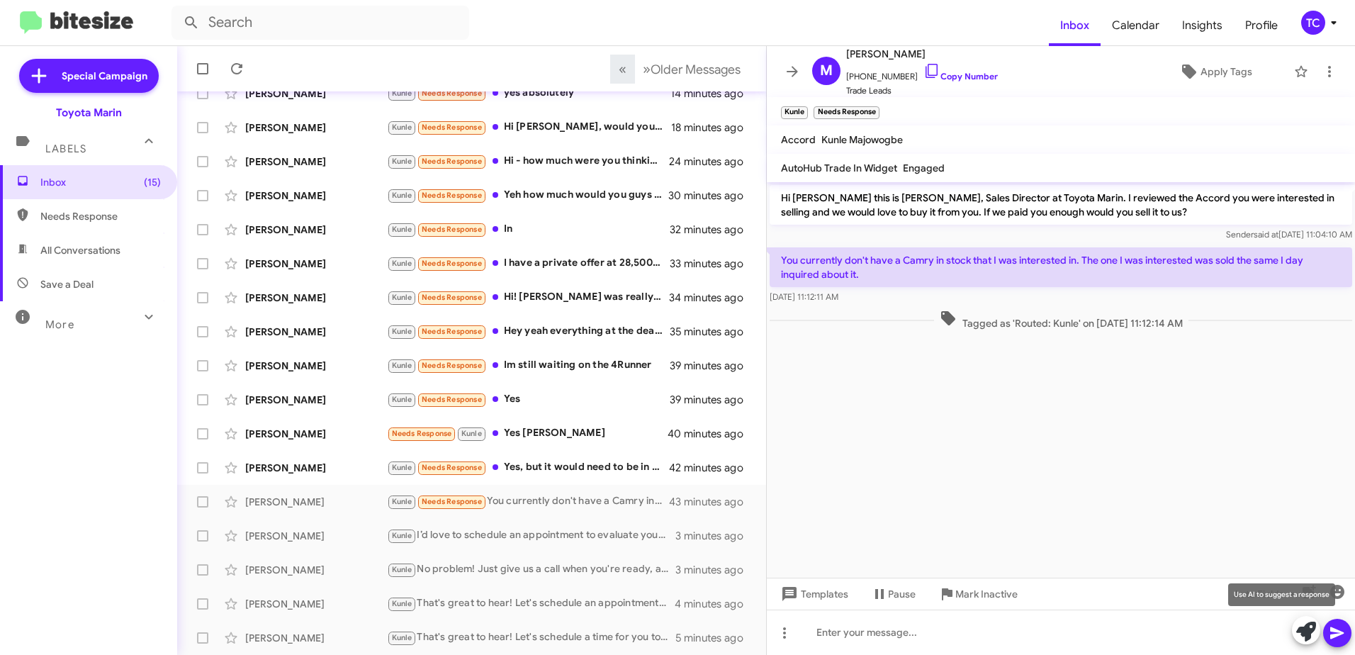
click at [1299, 624] on icon at bounding box center [1306, 632] width 20 height 20
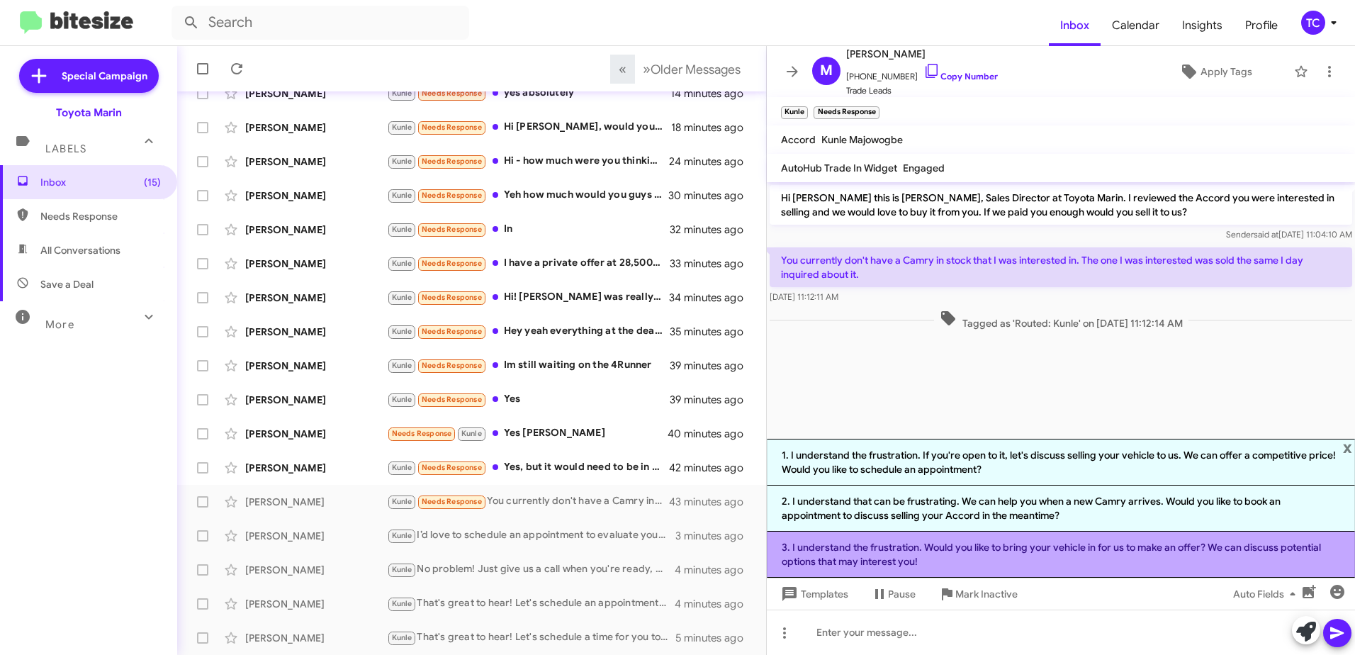
click at [1030, 551] on li "3. I understand the frustration. Would you like to bring your vehicle in for us…" at bounding box center [1061, 555] width 588 height 46
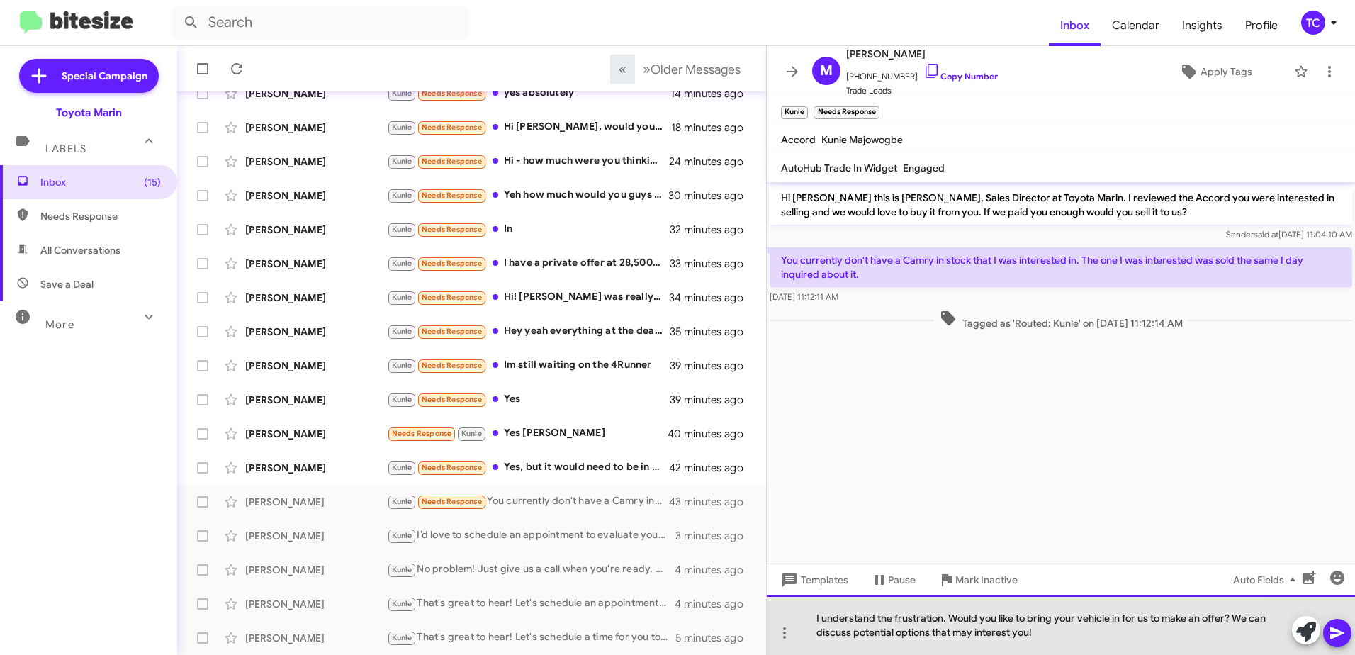
click at [949, 614] on div "I understand the frustration. Would you like to bring your vehicle in for us to…" at bounding box center [1061, 625] width 588 height 60
click at [821, 615] on div "I understand. Would you like to bring your vehicle in for us to make an offer? …" at bounding box center [1061, 625] width 588 height 60
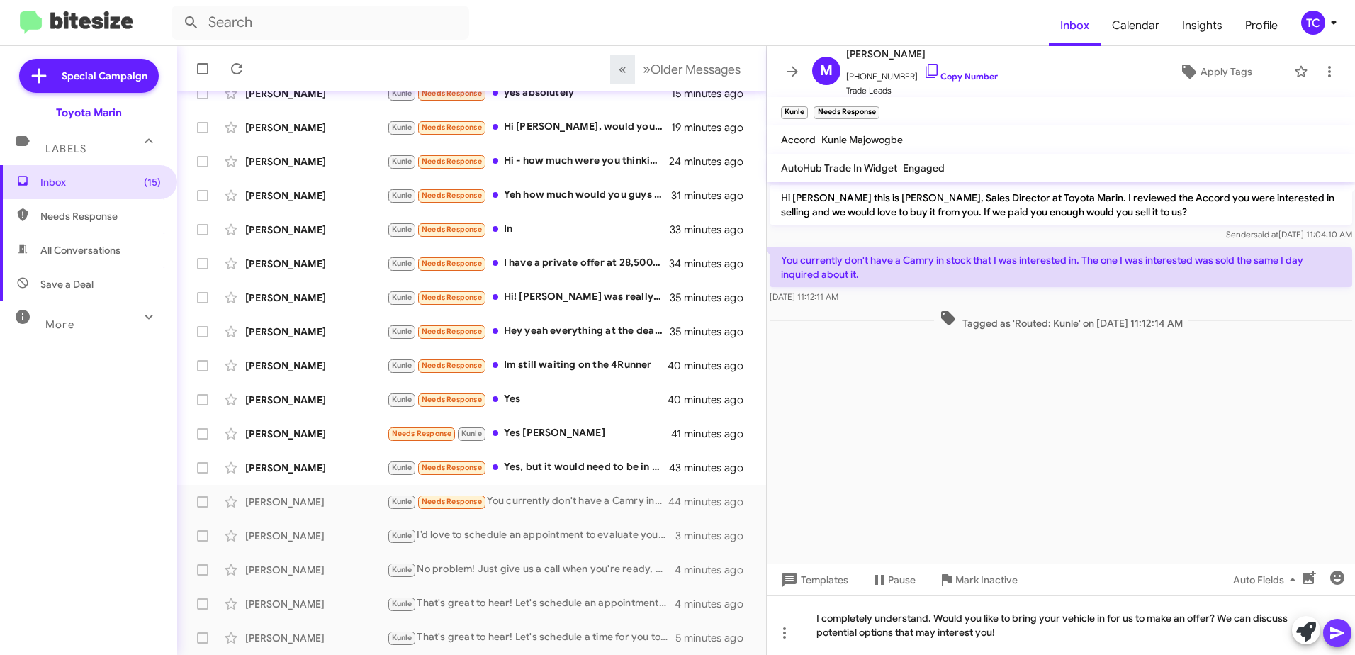
click at [1330, 633] on icon at bounding box center [1337, 632] width 17 height 17
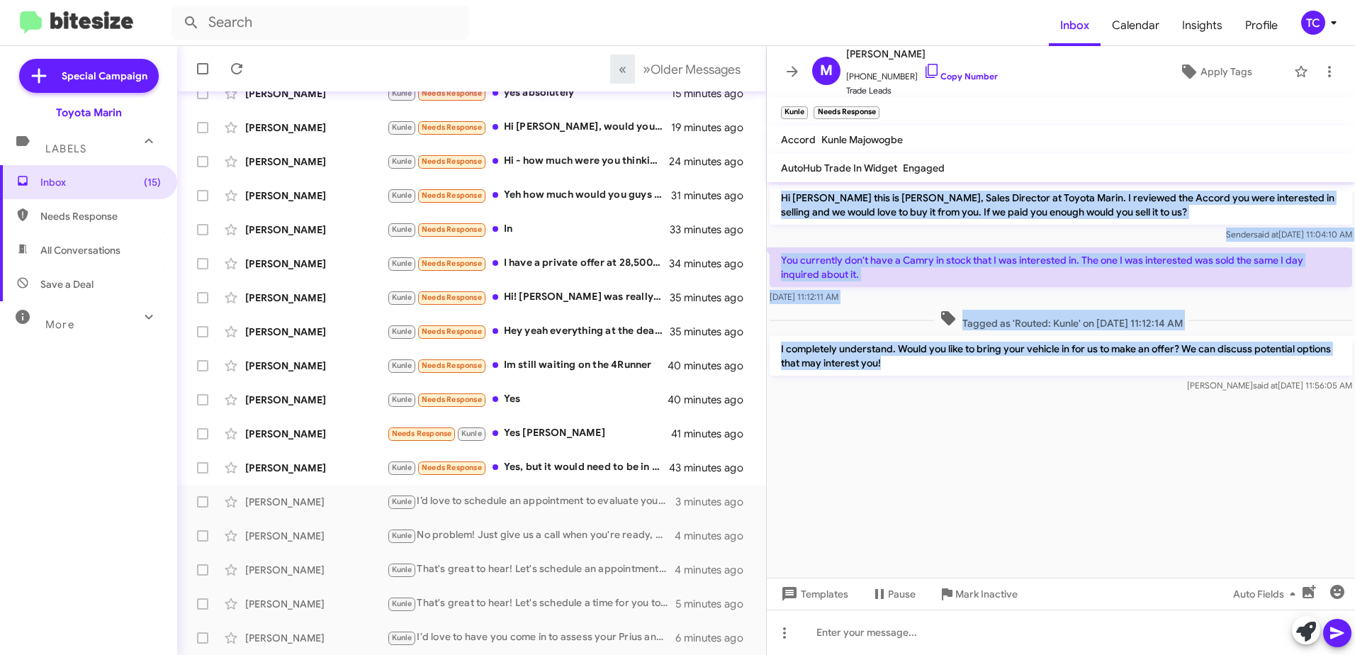
drag, startPoint x: 909, startPoint y: 361, endPoint x: 779, endPoint y: 197, distance: 208.9
click at [779, 197] on div "Hi [PERSON_NAME] this is [PERSON_NAME], Sales Director at Toyota Marin. I revie…" at bounding box center [1061, 288] width 588 height 213
drag, startPoint x: 779, startPoint y: 197, endPoint x: 802, endPoint y: 201, distance: 23.7
copy div "Hi [PERSON_NAME] this is [PERSON_NAME], Sales Director at Toyota Marin. I revie…"
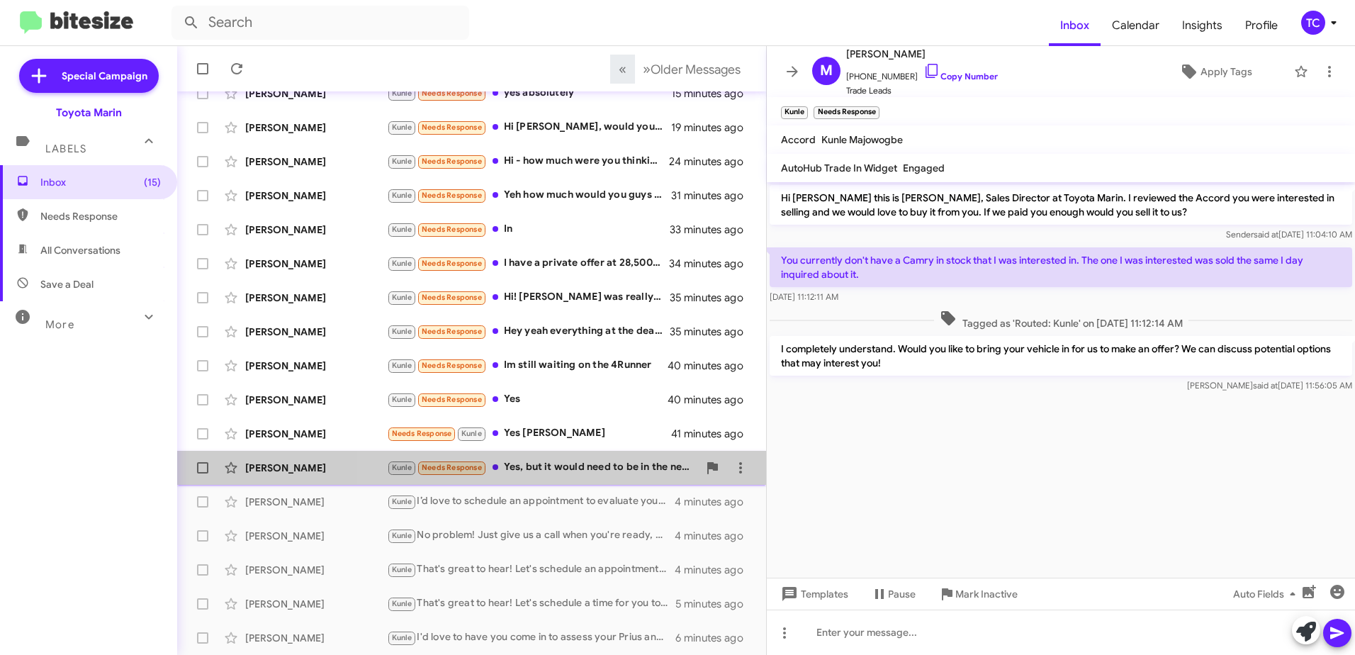
click at [564, 466] on div "Kunle Needs Response Yes, but it would need to be in the neighborhood if $11,000" at bounding box center [542, 467] width 311 height 16
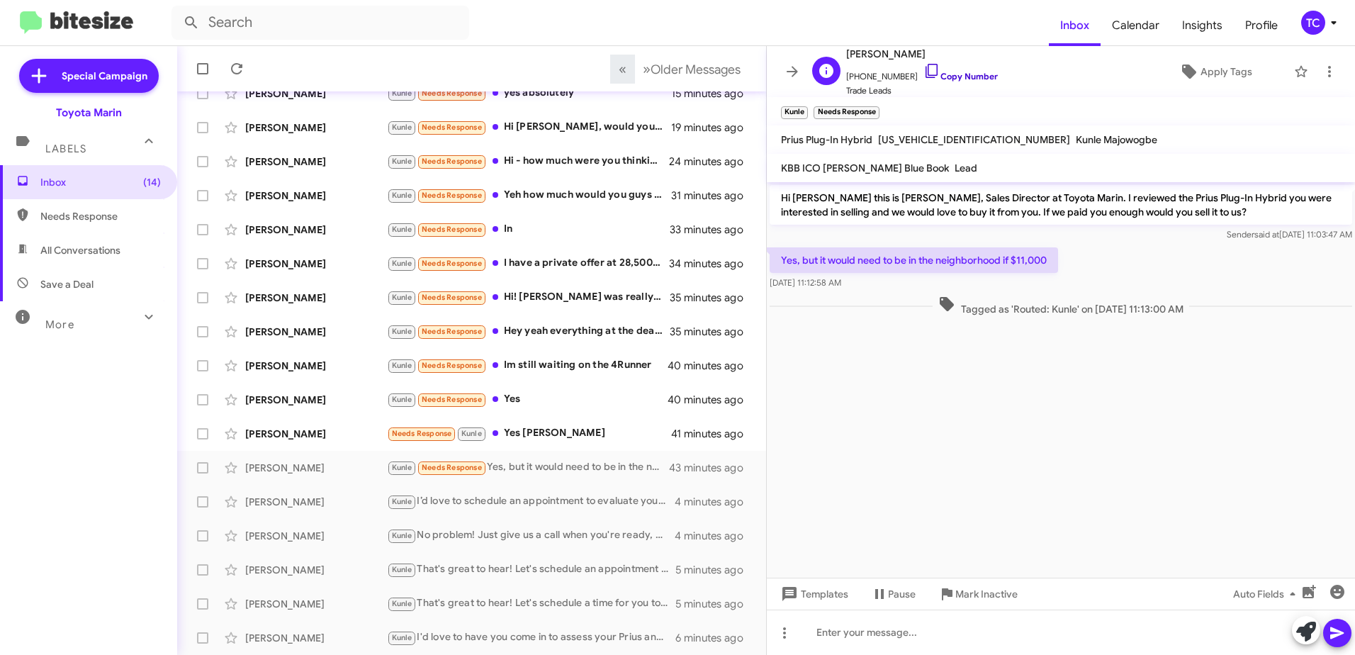
click at [923, 69] on icon at bounding box center [931, 70] width 17 height 17
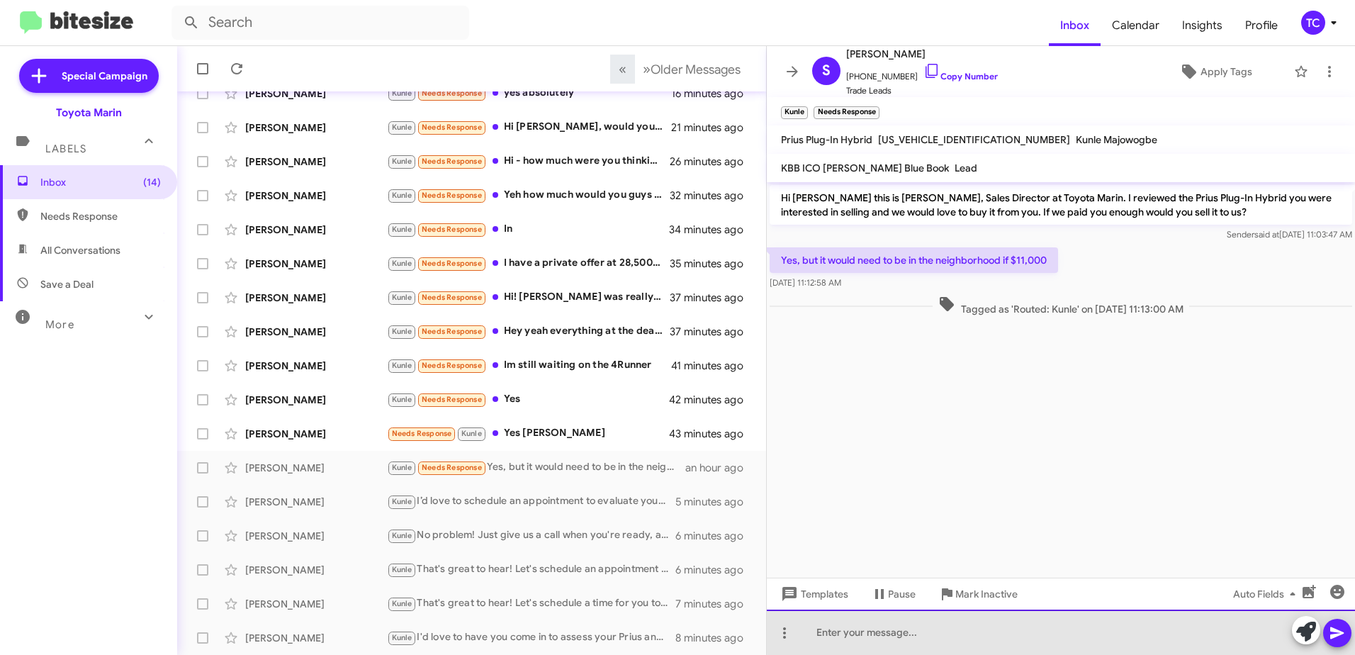
drag, startPoint x: 1289, startPoint y: 626, endPoint x: 1079, endPoint y: 451, distance: 273.2
click at [1285, 621] on div at bounding box center [1061, 631] width 588 height 45
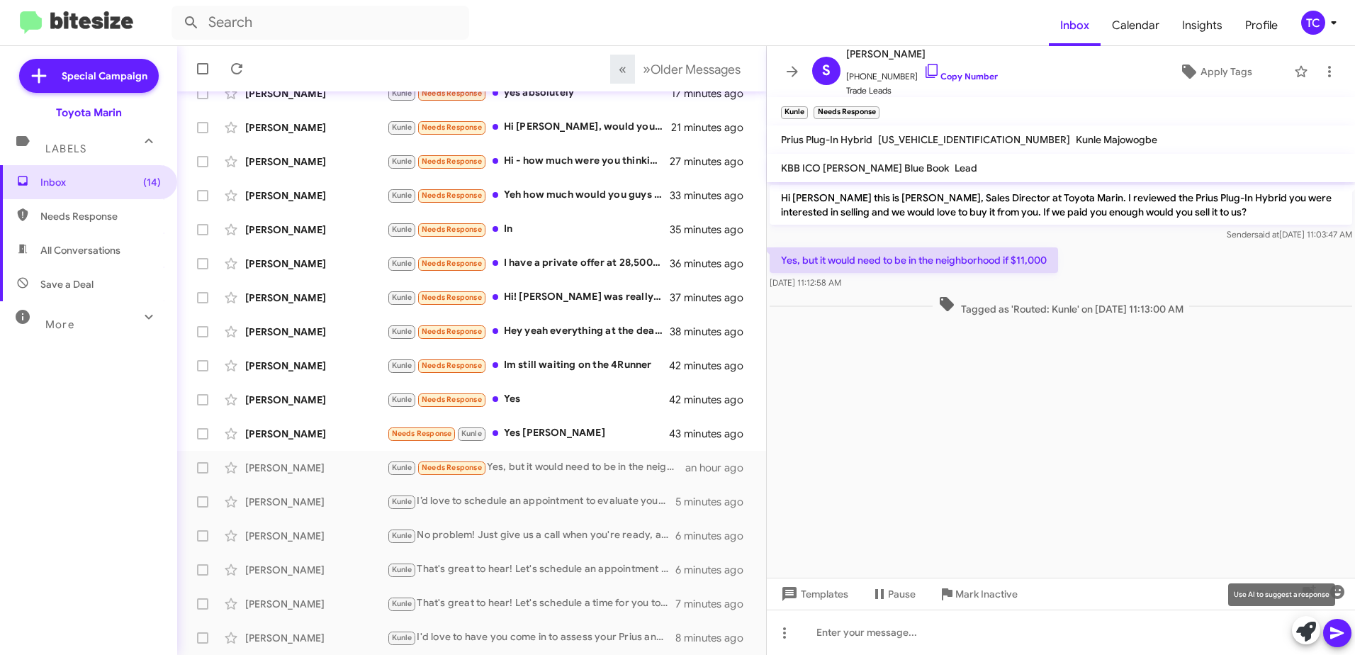
click at [1304, 627] on icon at bounding box center [1306, 632] width 20 height 20
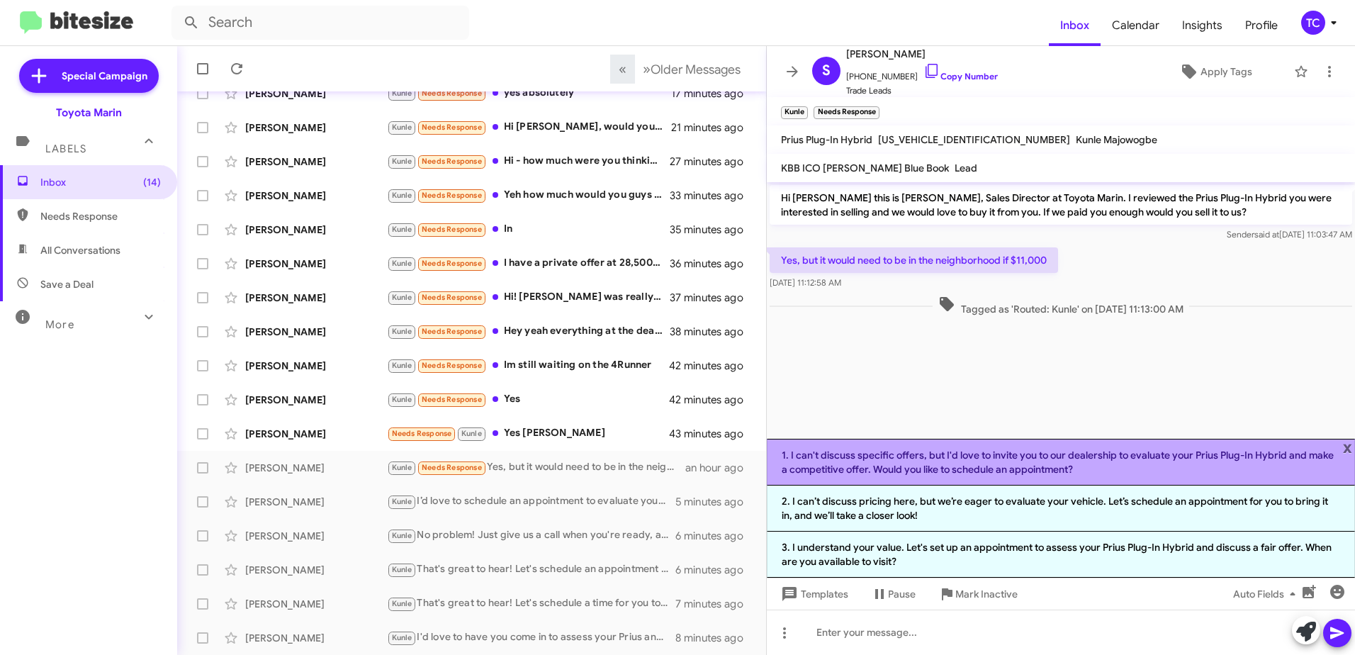
click at [1007, 460] on li "1. I can't discuss specific offers, but I'd love to invite you to our dealershi…" at bounding box center [1061, 462] width 588 height 47
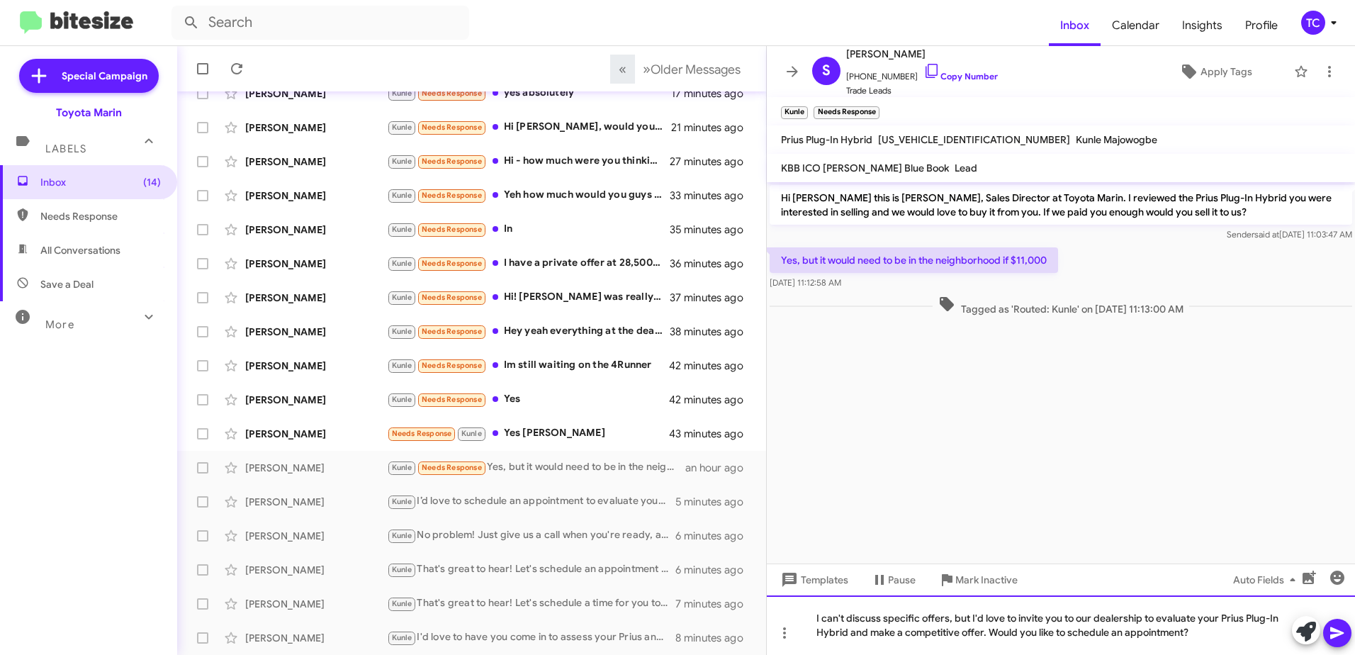
click at [969, 617] on div "I can't discuss specific offers, but I'd love to invite you to our dealership t…" at bounding box center [1061, 625] width 588 height 60
click at [971, 614] on div "I can't discuss specific offers, but I'd love to invite you to our dealership t…" at bounding box center [1061, 625] width 588 height 60
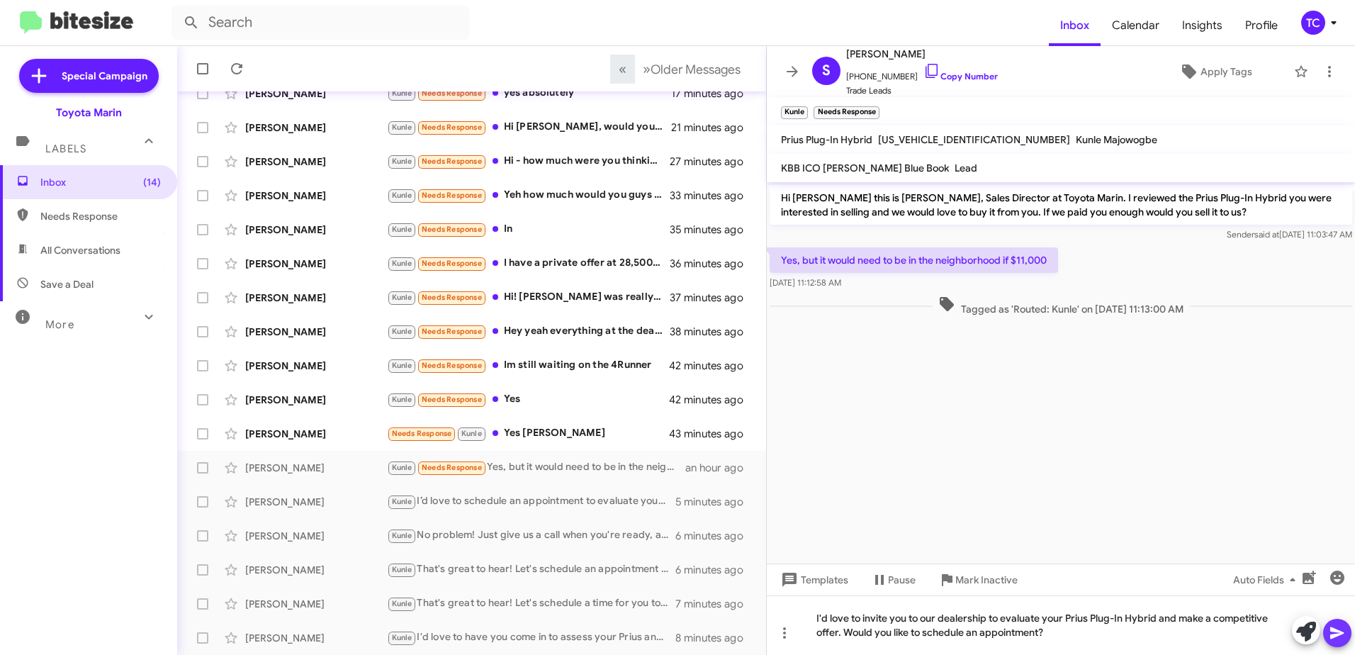
click at [1342, 634] on icon at bounding box center [1336, 633] width 13 height 12
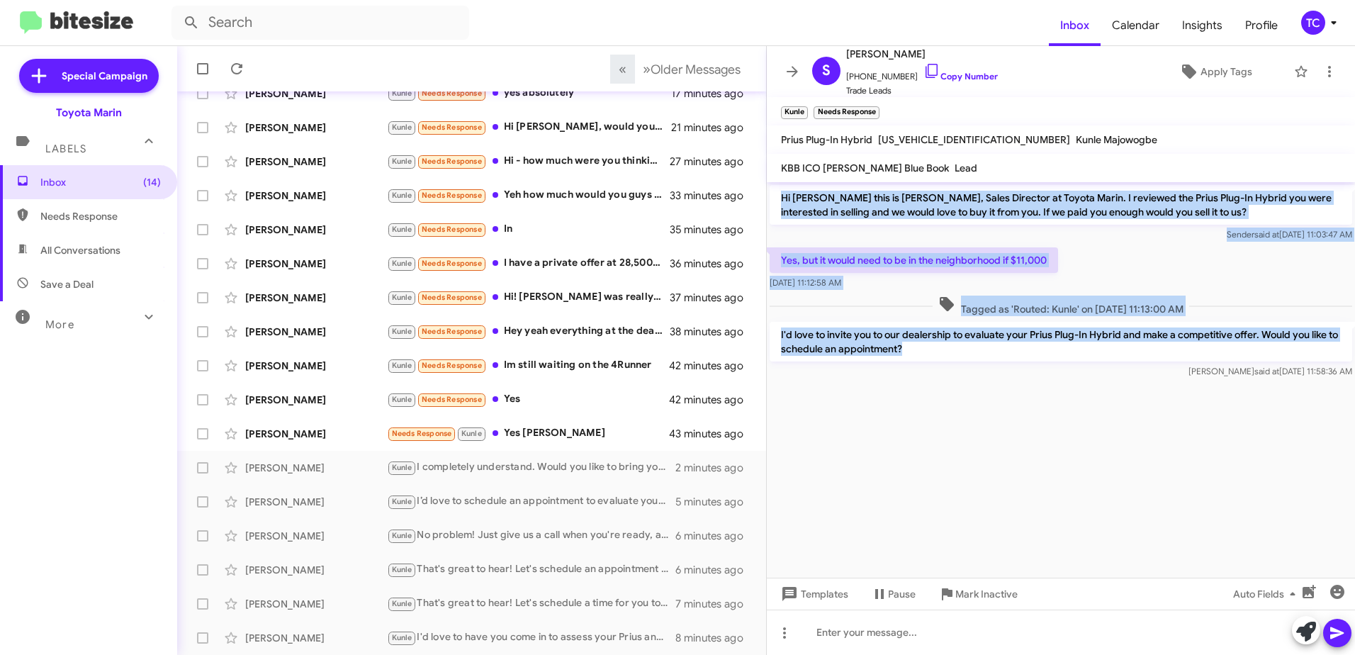
drag, startPoint x: 942, startPoint y: 350, endPoint x: 780, endPoint y: 199, distance: 221.1
click at [780, 199] on div "Hi [PERSON_NAME] this is [PERSON_NAME], Sales Director at Toyota Marin. I revie…" at bounding box center [1061, 281] width 588 height 199
drag, startPoint x: 780, startPoint y: 199, endPoint x: 802, endPoint y: 201, distance: 22.1
copy div "Hi [PERSON_NAME] this is [PERSON_NAME], Sales Director at Toyota Marin. I revie…"
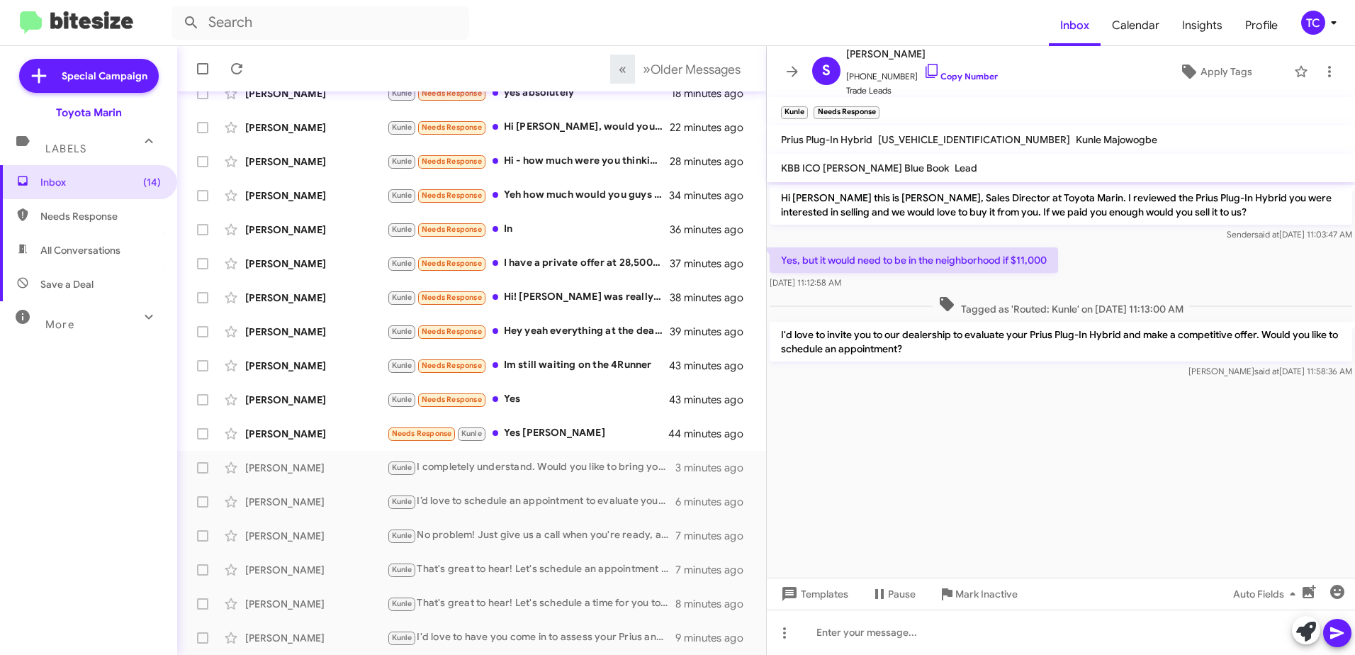
drag, startPoint x: 1076, startPoint y: 417, endPoint x: 872, endPoint y: 423, distance: 204.2
click at [1075, 417] on cdk-virtual-scroll-viewport "Hi [PERSON_NAME] this is [PERSON_NAME], Sales Director at Toyota Marin. I revie…" at bounding box center [1061, 379] width 588 height 395
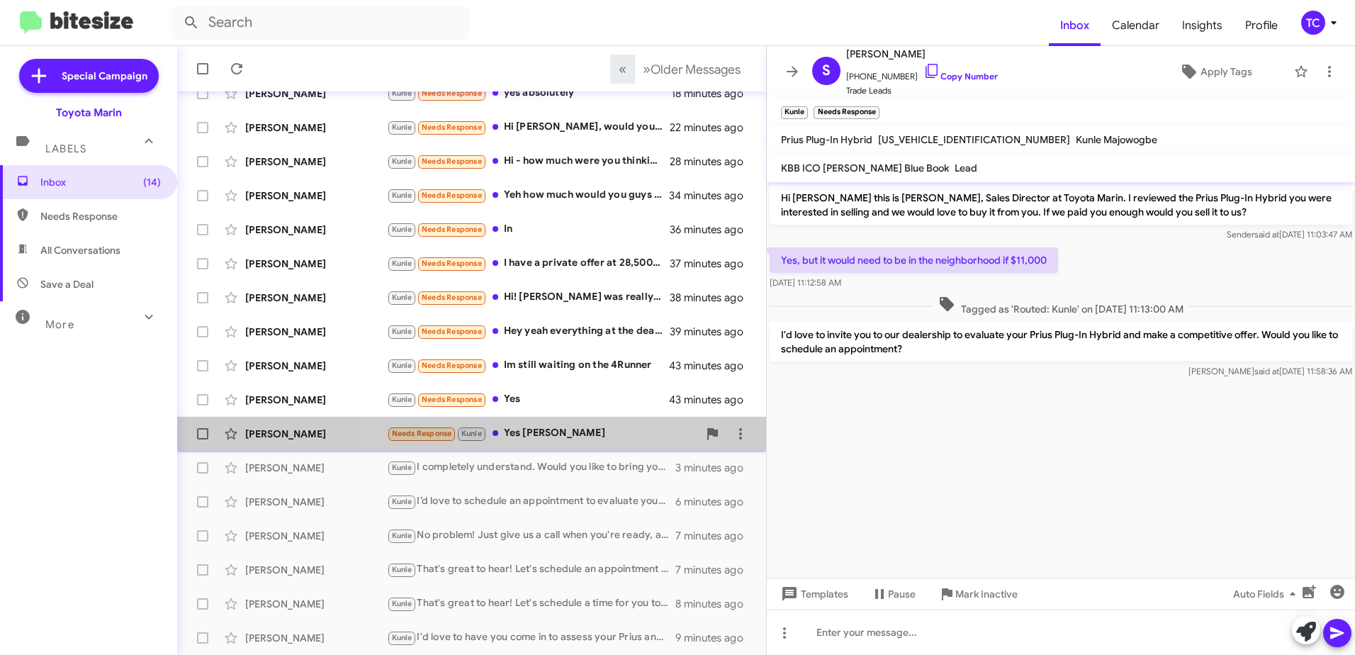
drag, startPoint x: 516, startPoint y: 432, endPoint x: 845, endPoint y: 376, distance: 333.4
click at [517, 431] on div "Needs Response Kunle Yes [PERSON_NAME]" at bounding box center [542, 433] width 311 height 16
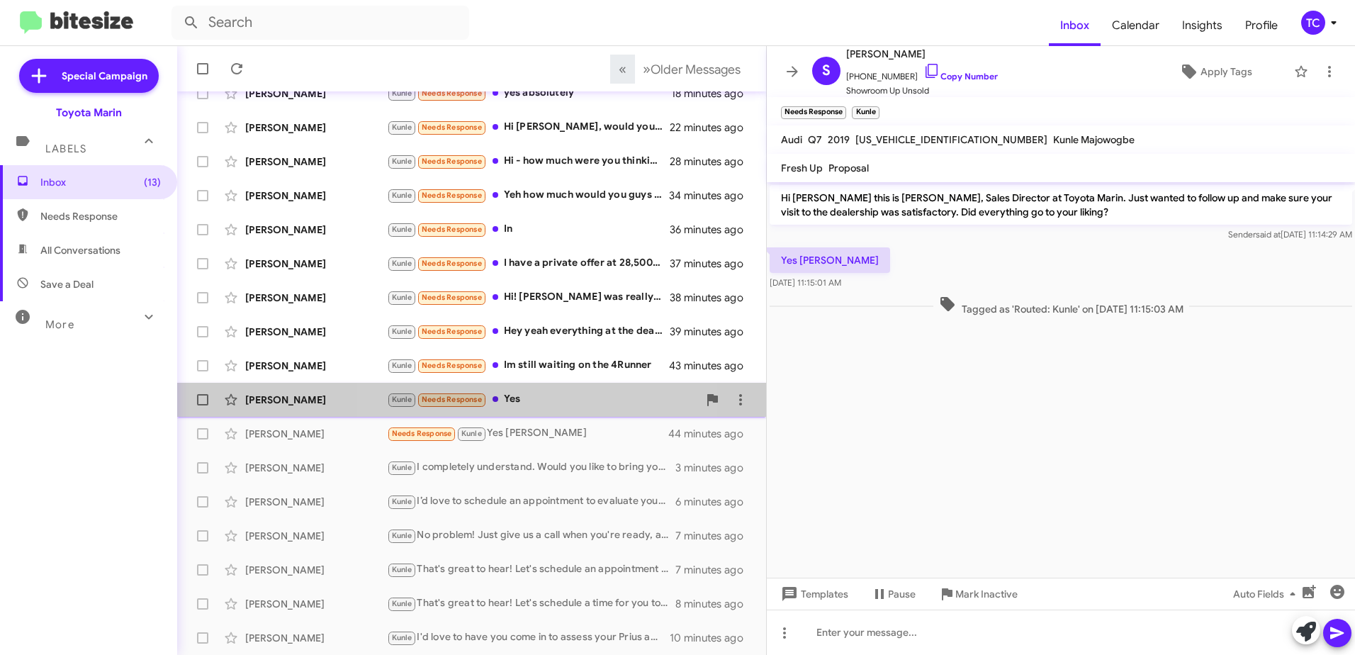
click at [532, 397] on div "Kunle Needs Response Yes" at bounding box center [542, 399] width 311 height 16
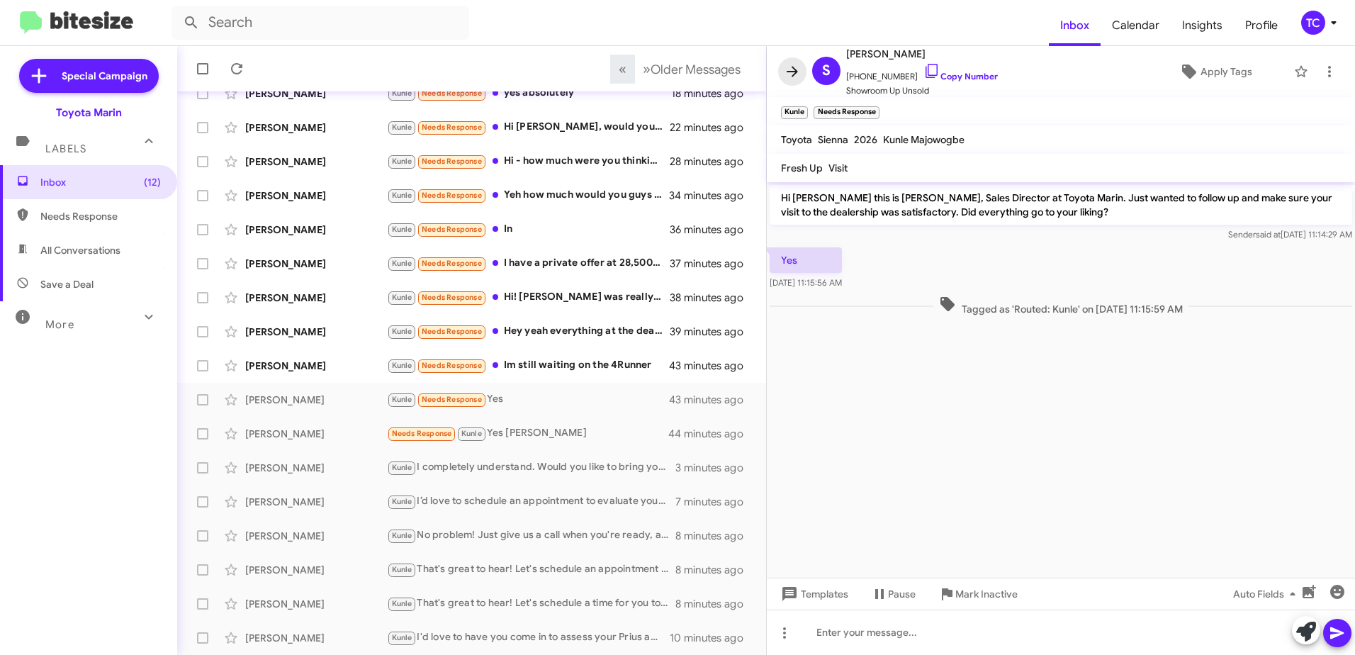
click at [789, 73] on icon at bounding box center [792, 71] width 17 height 17
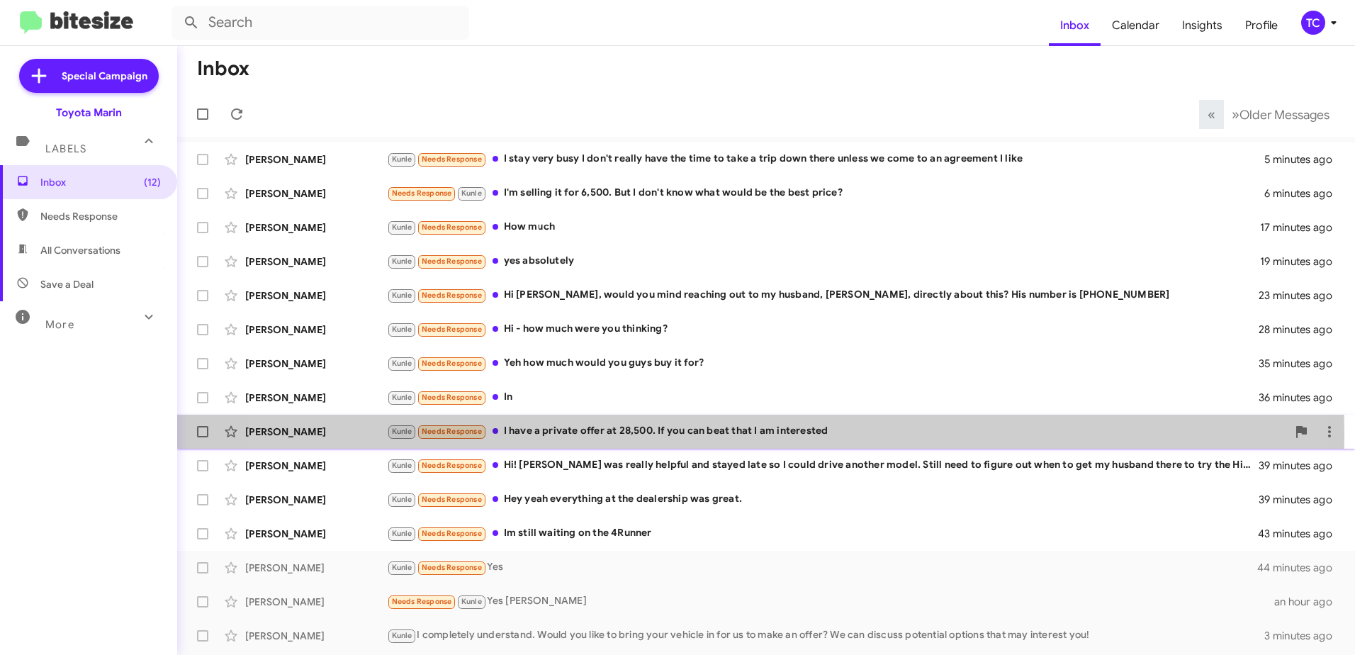
click at [706, 434] on div "Kunle Needs Response I have a private offer at 28,500. If you can beat that I a…" at bounding box center [837, 431] width 900 height 16
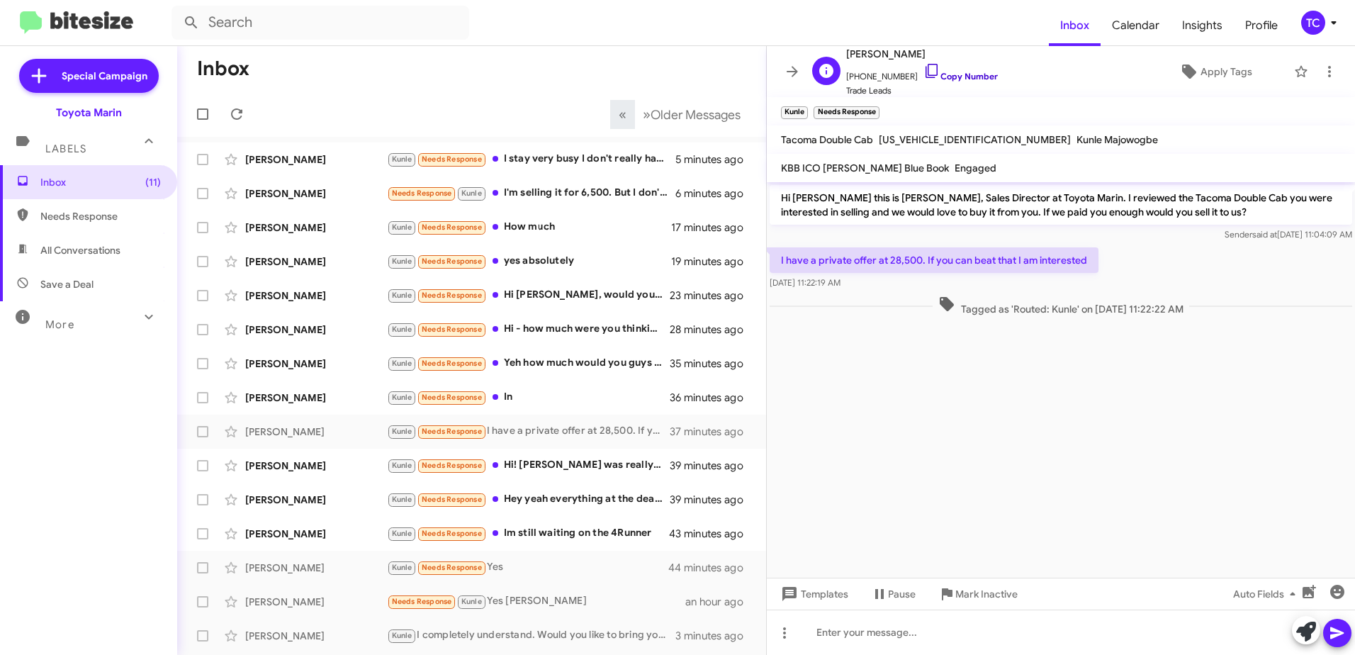
click at [924, 72] on icon at bounding box center [931, 70] width 17 height 17
click at [1304, 629] on icon at bounding box center [1306, 632] width 20 height 20
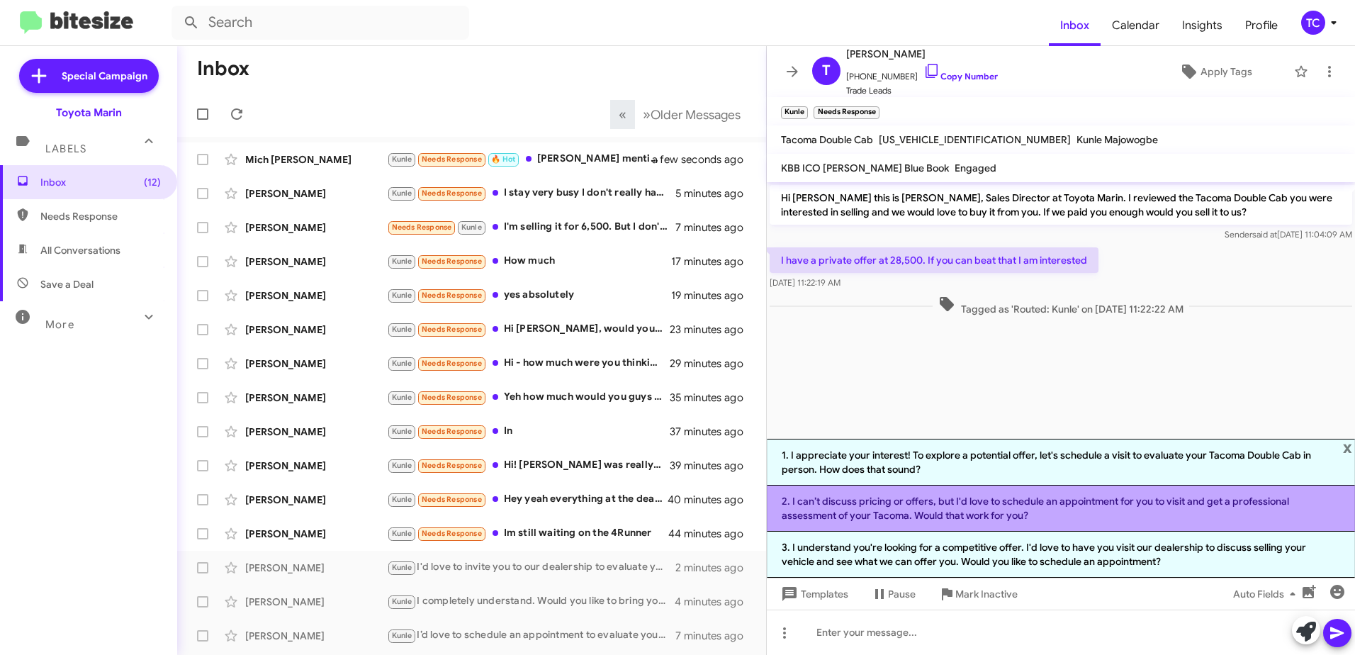
click at [1047, 508] on li "2. I can’t discuss pricing or offers, but I'd love to schedule an appointment f…" at bounding box center [1061, 508] width 588 height 46
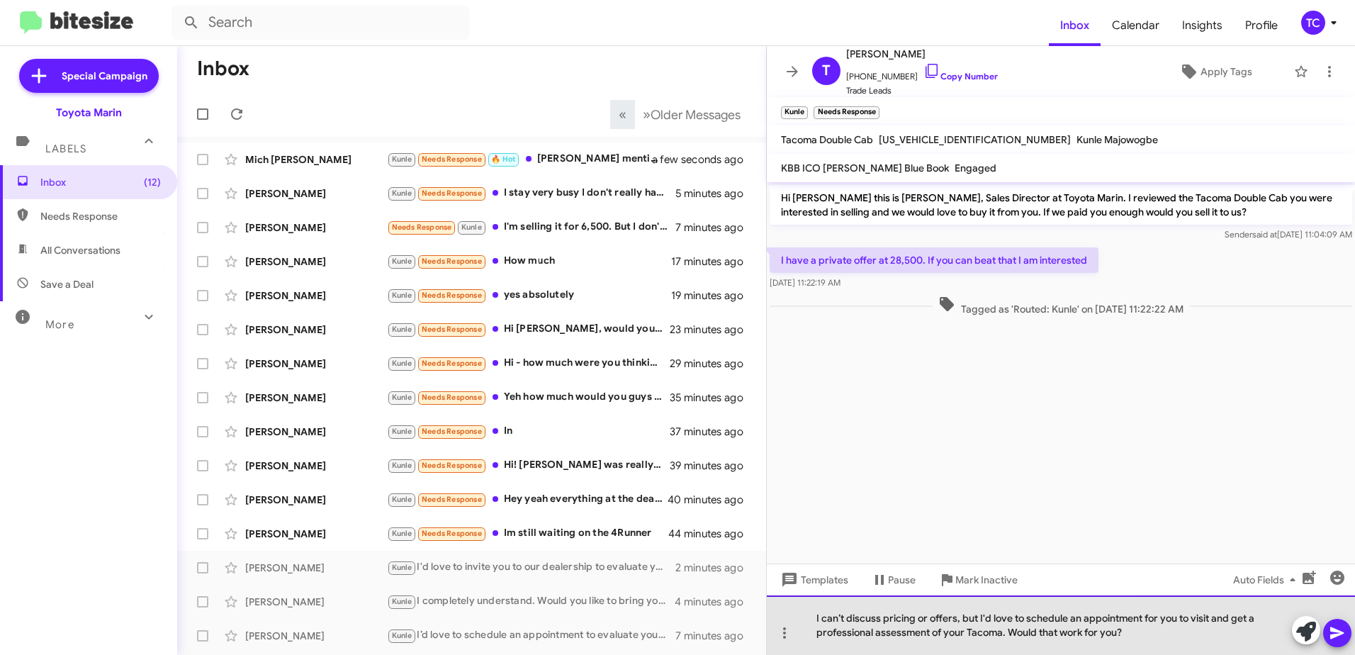
click at [977, 621] on div "I can’t discuss pricing or offers, but I'd love to schedule an appointment for …" at bounding box center [1061, 625] width 588 height 60
click at [979, 617] on div "I can’t discuss pricing or offers, but I'd love to schedule an appointment for …" at bounding box center [1061, 625] width 588 height 60
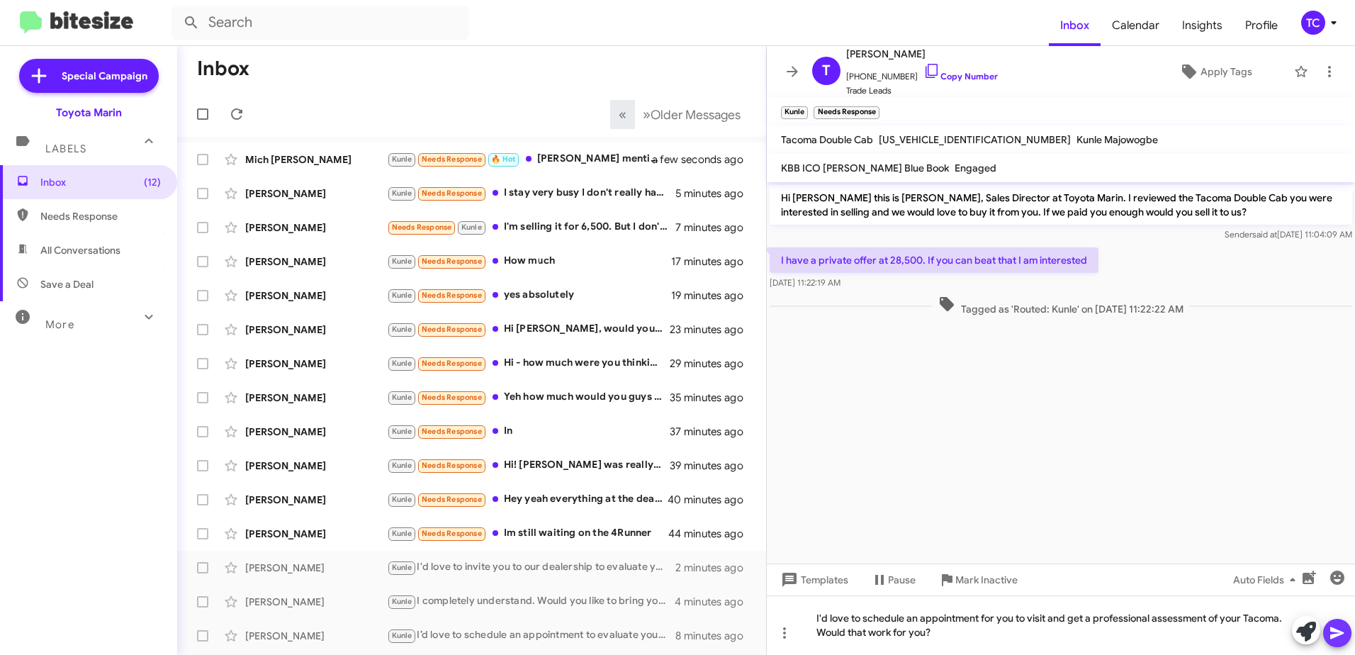
click at [1346, 639] on button at bounding box center [1337, 633] width 28 height 28
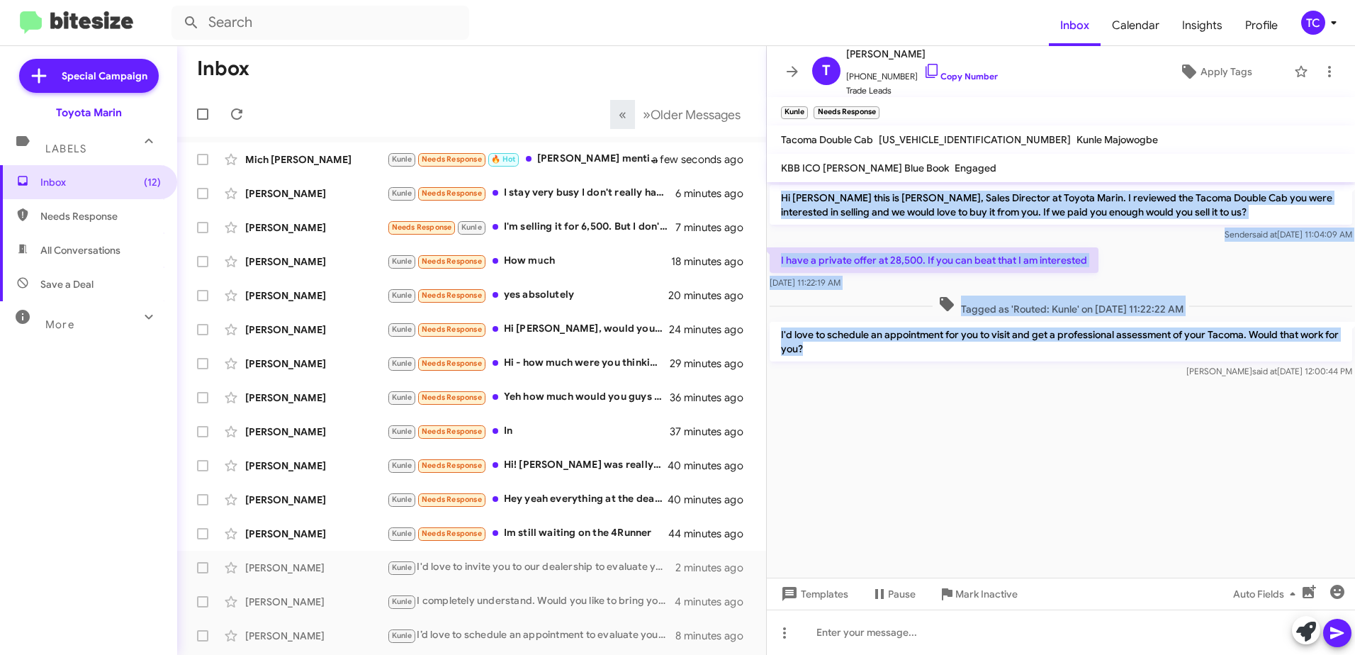
drag, startPoint x: 826, startPoint y: 352, endPoint x: 780, endPoint y: 186, distance: 172.3
click at [780, 186] on div "Hi [PERSON_NAME] this is [PERSON_NAME], Sales Director at Toyota Marin. I revie…" at bounding box center [1061, 281] width 588 height 199
drag, startPoint x: 780, startPoint y: 186, endPoint x: 813, endPoint y: 205, distance: 38.4
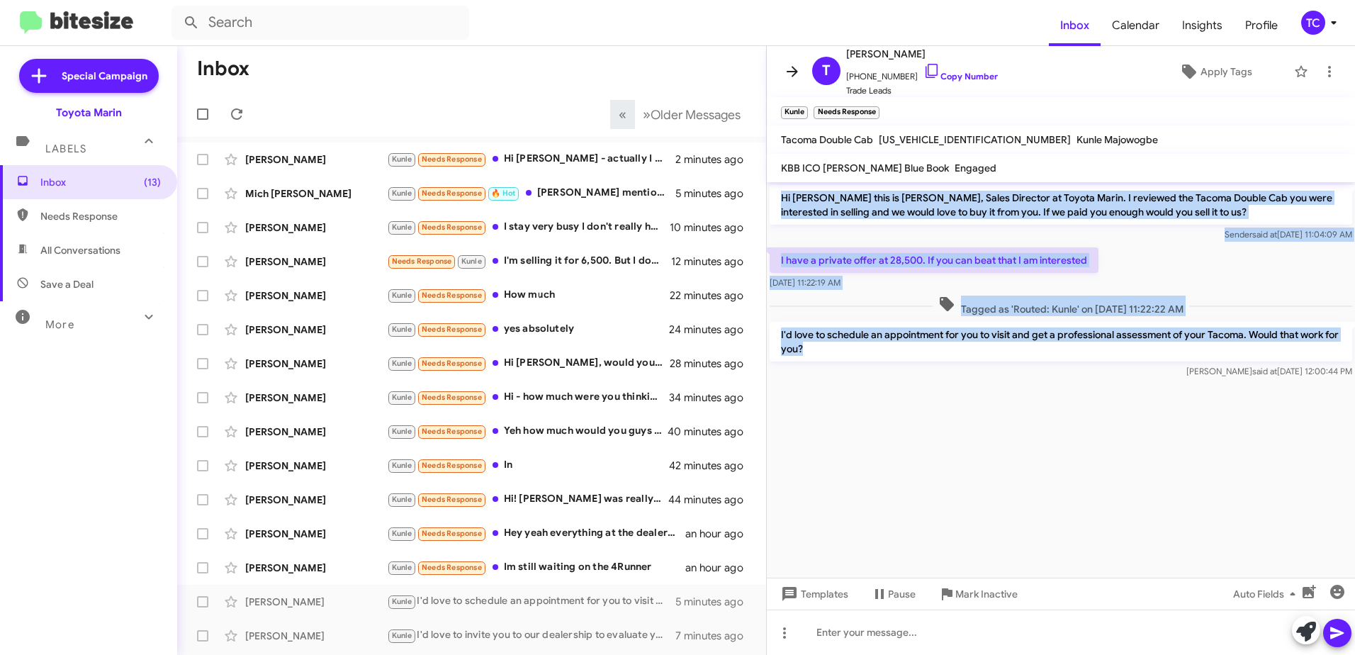
click at [793, 69] on icon at bounding box center [792, 71] width 17 height 17
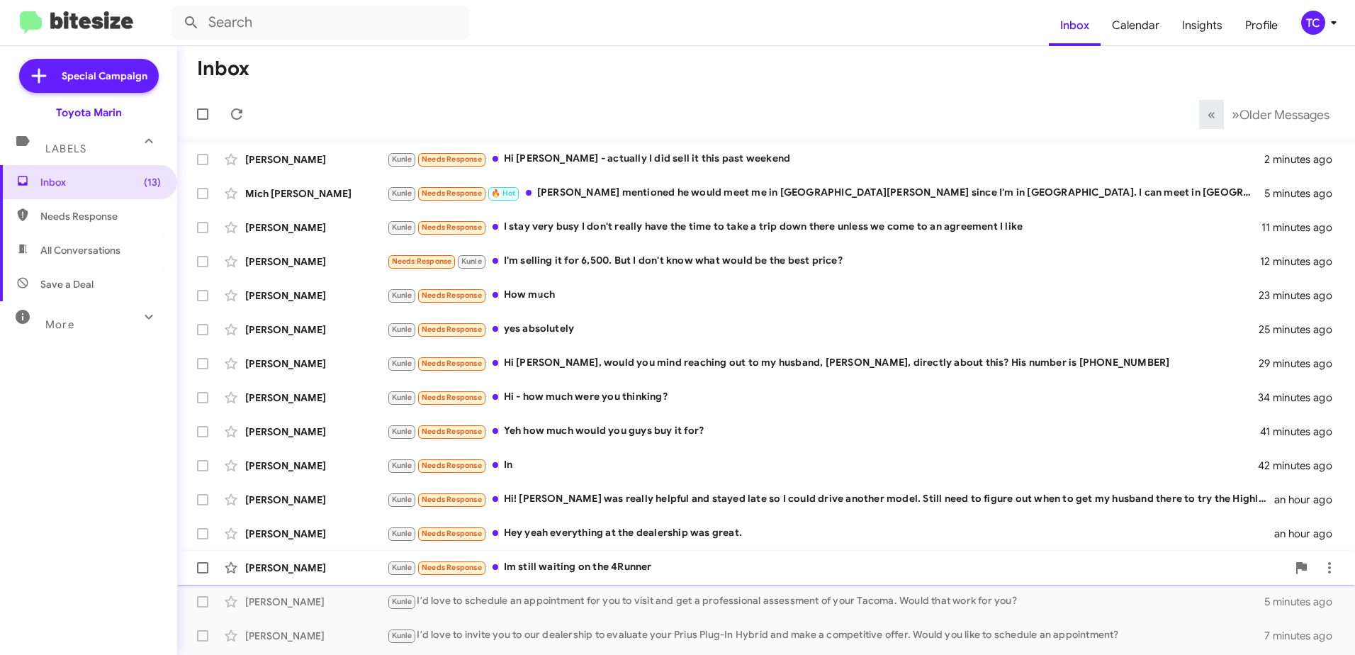
click at [654, 563] on div "Kunle Needs Response Im still waiting on the 4Runner" at bounding box center [837, 567] width 900 height 16
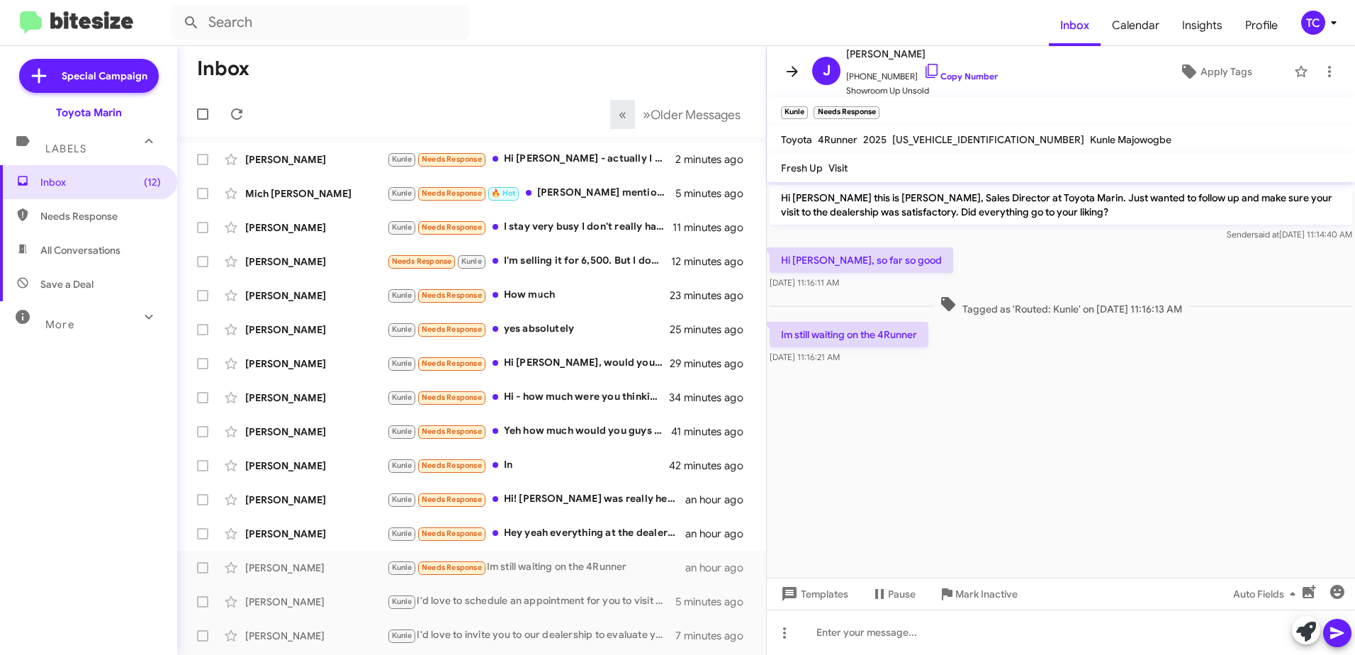
click at [794, 75] on icon at bounding box center [792, 71] width 11 height 11
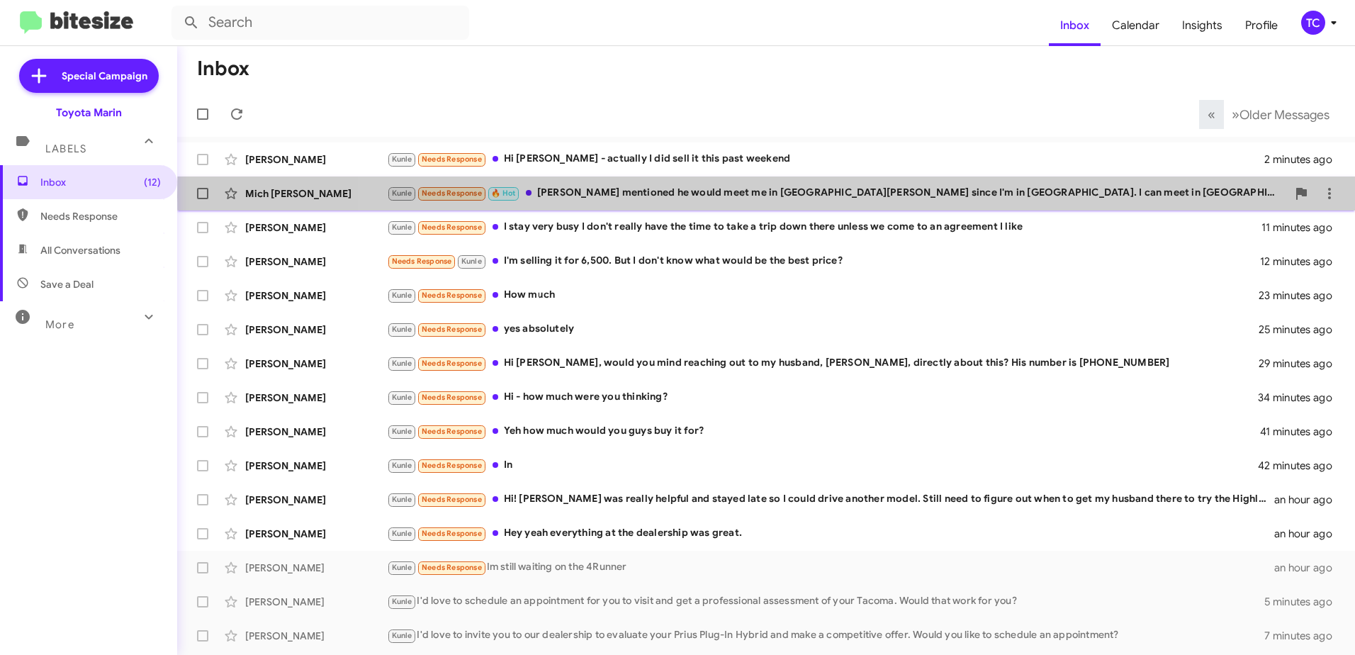
click at [970, 196] on div "Kunle Needs Response 🔥 Hot [PERSON_NAME] mentioned he would meet me in [GEOGRAP…" at bounding box center [837, 193] width 900 height 16
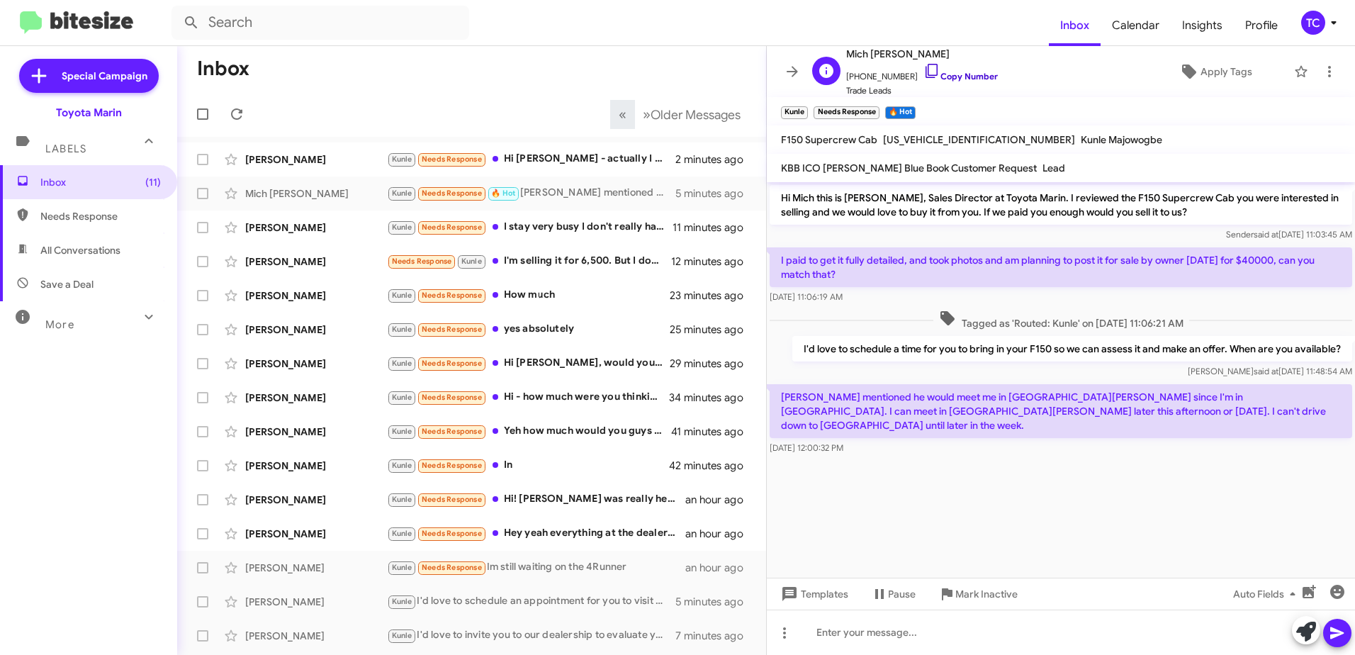
drag, startPoint x: 918, startPoint y: 68, endPoint x: 925, endPoint y: 74, distance: 9.0
click at [923, 69] on icon at bounding box center [931, 70] width 17 height 17
click at [1310, 625] on icon at bounding box center [1306, 632] width 20 height 20
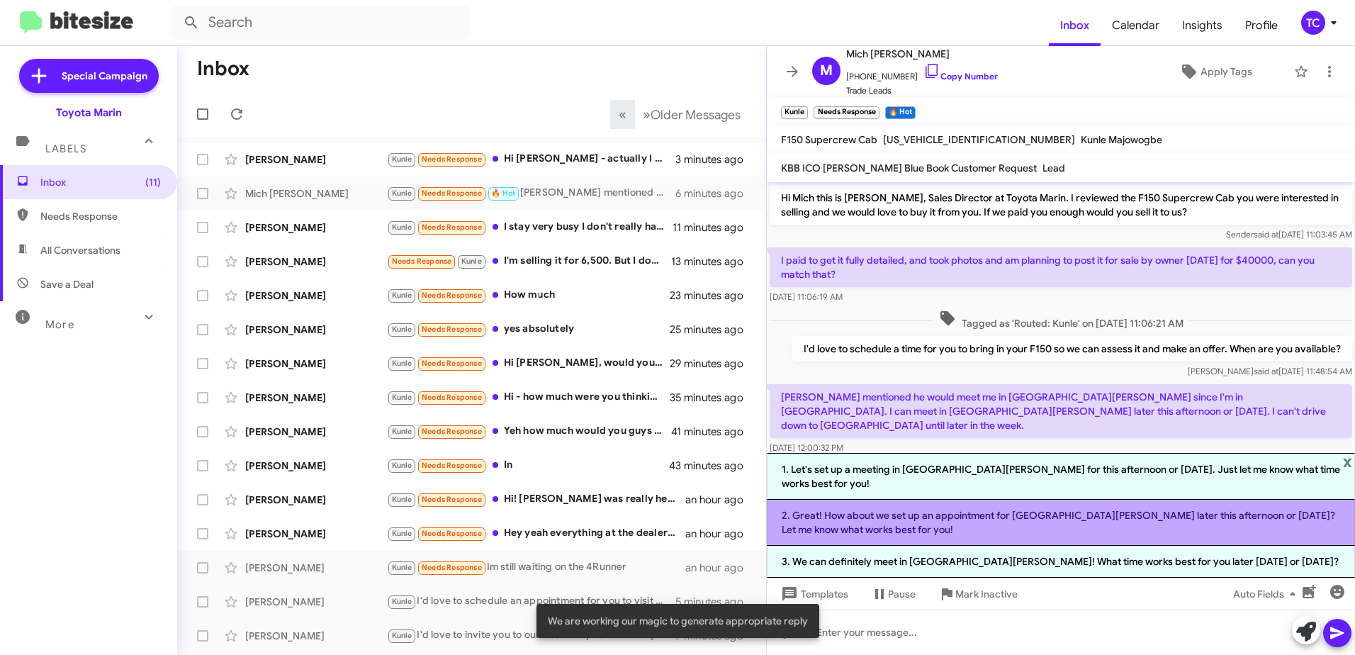
click at [952, 530] on li "2. Great! How about we set up an appointment for [GEOGRAPHIC_DATA][PERSON_NAME]…" at bounding box center [1061, 523] width 588 height 46
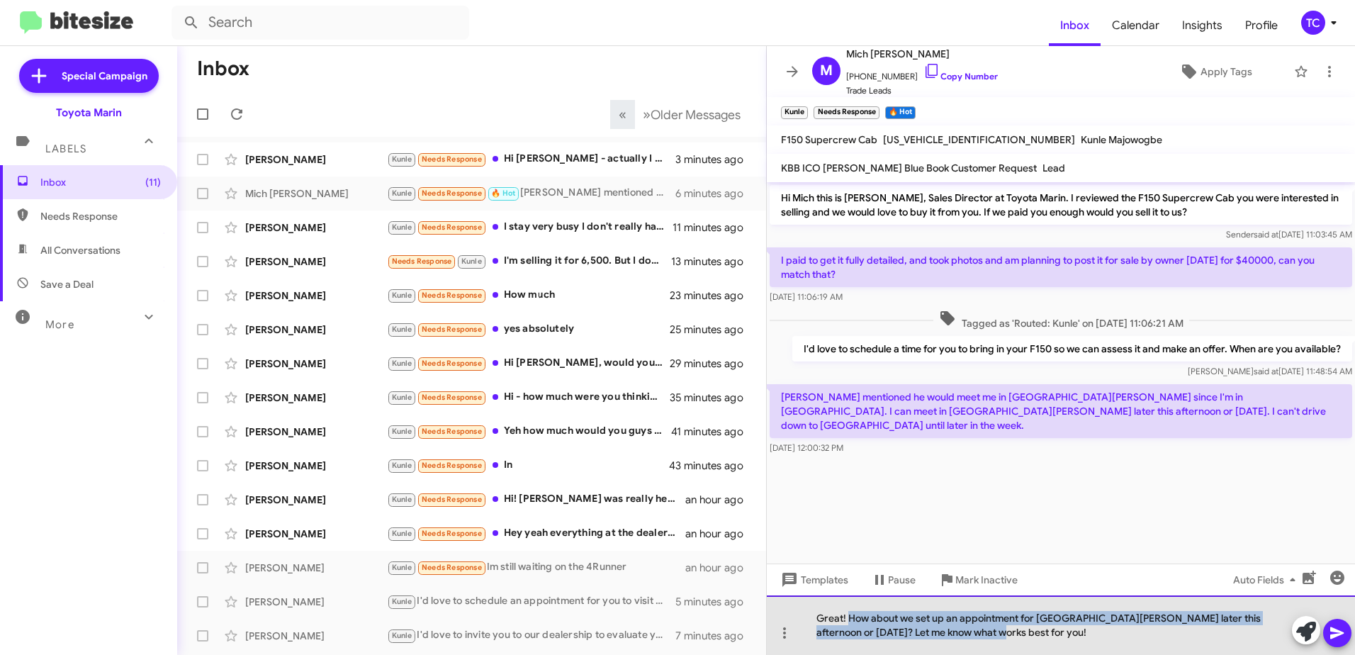
drag, startPoint x: 974, startPoint y: 630, endPoint x: 848, endPoint y: 601, distance: 130.1
click at [848, 601] on div "Great! How about we set up an appointment for [GEOGRAPHIC_DATA][PERSON_NAME] la…" at bounding box center [1061, 625] width 588 height 60
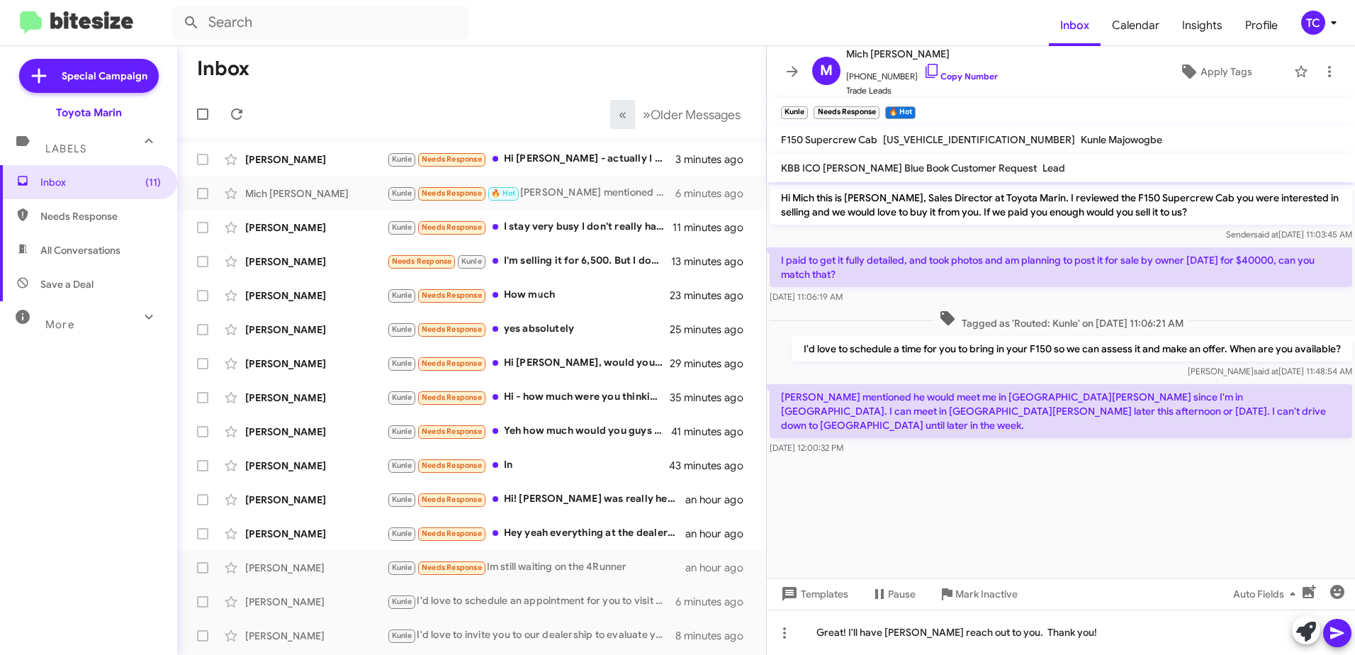
click at [1329, 631] on icon at bounding box center [1337, 632] width 17 height 17
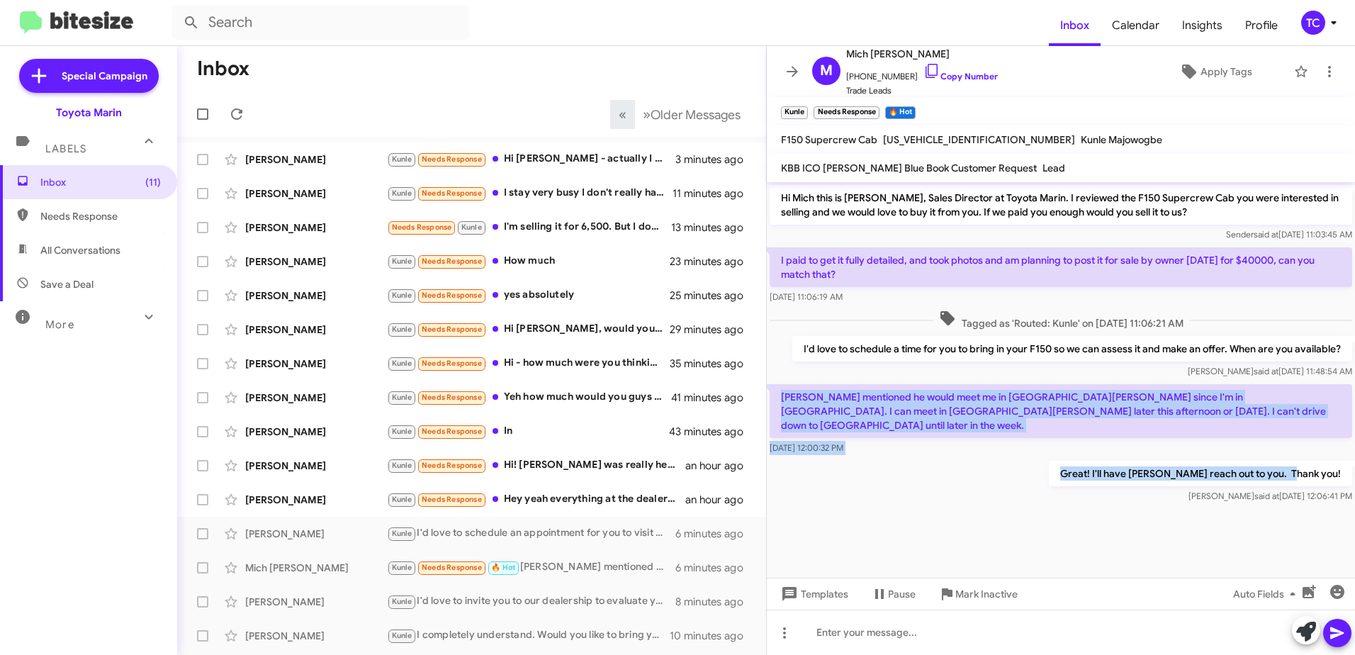
drag, startPoint x: 1344, startPoint y: 461, endPoint x: 776, endPoint y: 389, distance: 572.9
click at [776, 389] on div "Hi Mich this is [PERSON_NAME], Sales Director at Toyota Marin. I reviewed the F…" at bounding box center [1061, 344] width 588 height 324
drag, startPoint x: 776, startPoint y: 389, endPoint x: 821, endPoint y: 405, distance: 47.3
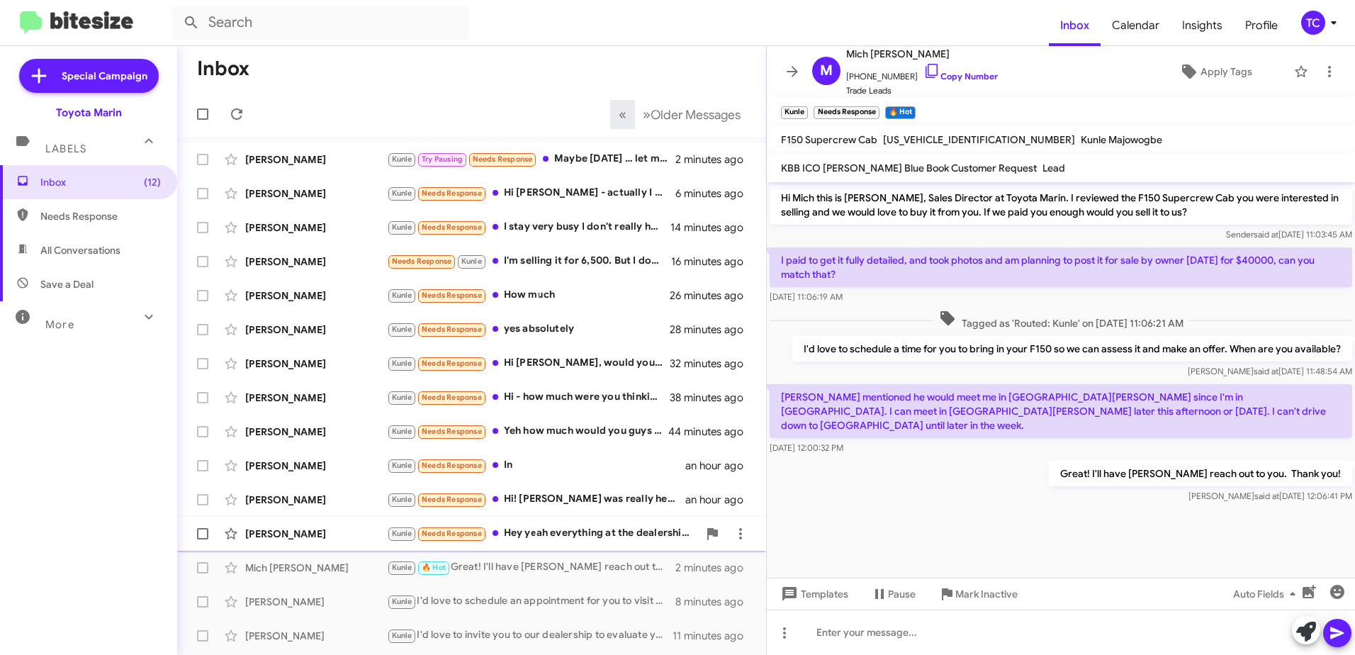
click at [609, 530] on div "Kunle Needs Response Hey yeah everything at the dealership was great." at bounding box center [542, 533] width 311 height 16
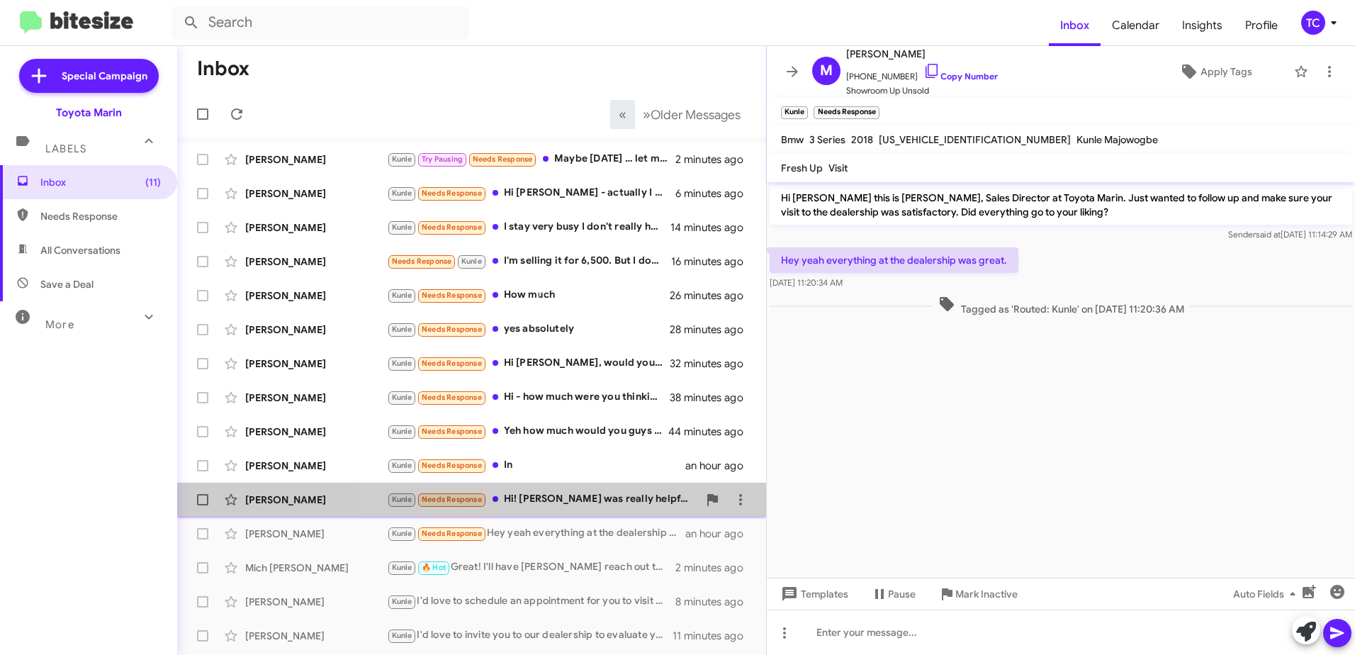
click at [589, 497] on div "Kunle Needs Response Hi! [PERSON_NAME] was really helpful and stayed late so I …" at bounding box center [542, 499] width 311 height 16
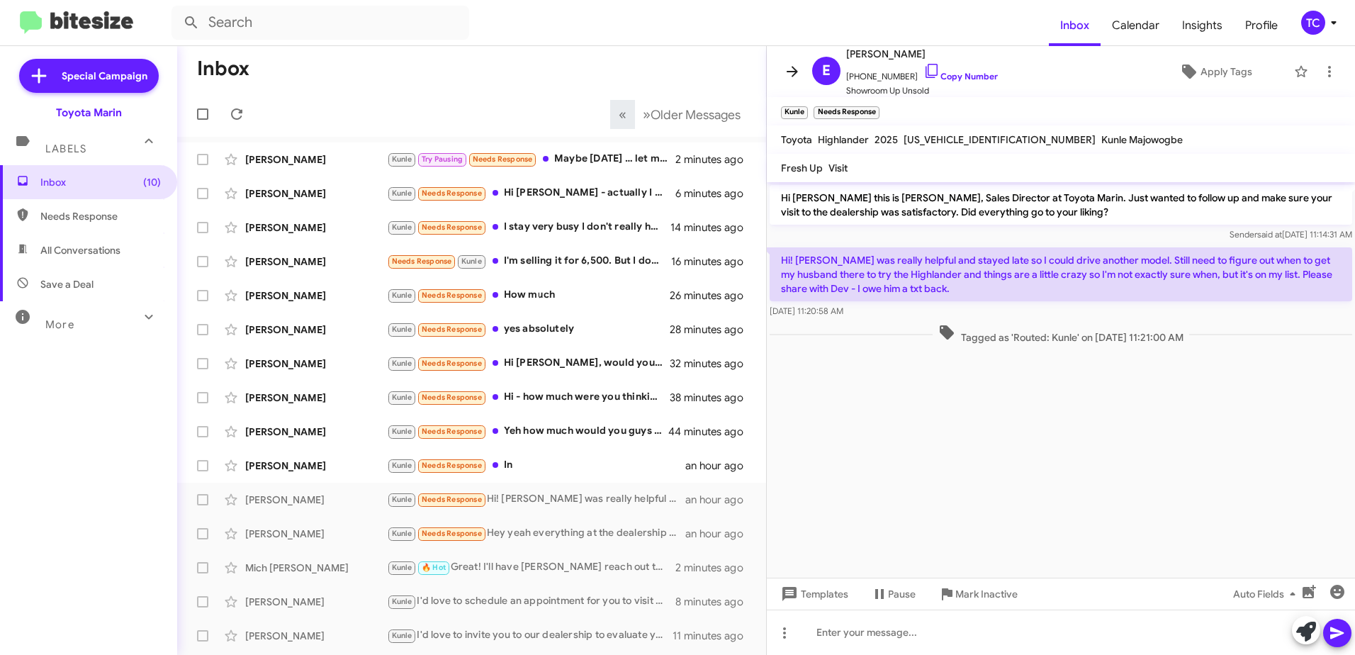
click at [794, 73] on icon at bounding box center [792, 71] width 17 height 17
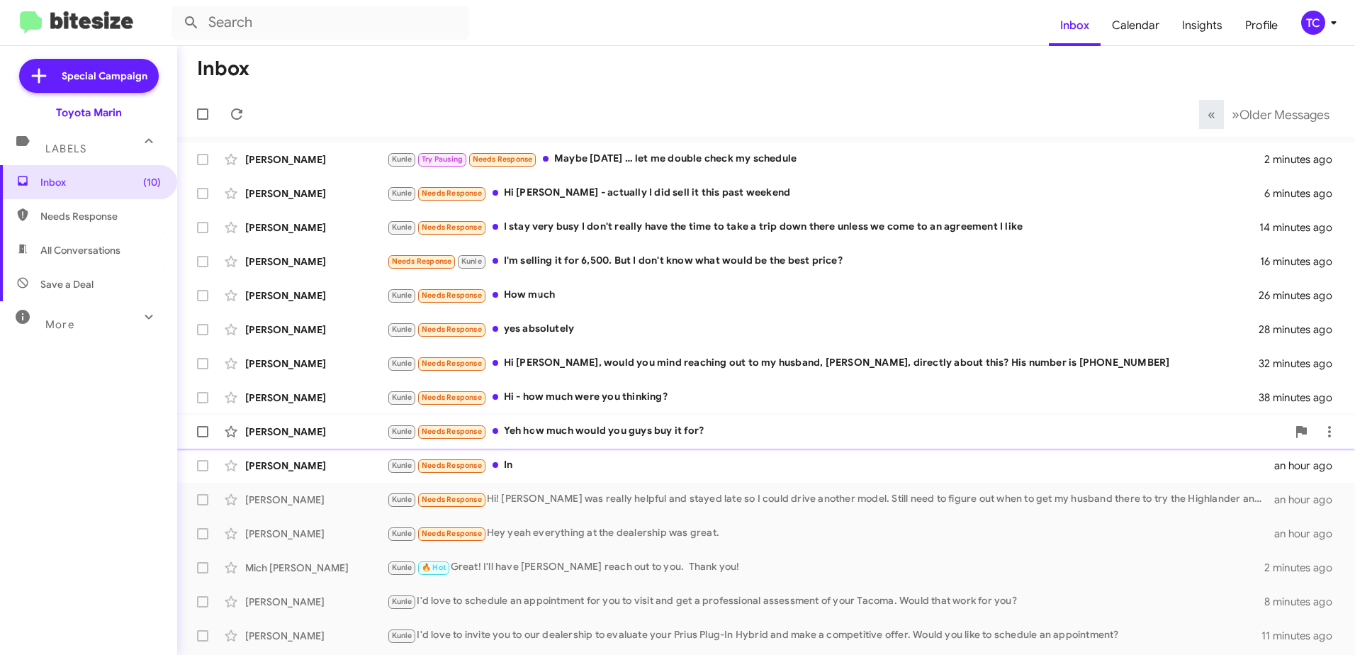
click at [665, 432] on div "Kunle Needs Response Yeh how much would you guys buy it for?" at bounding box center [837, 431] width 900 height 16
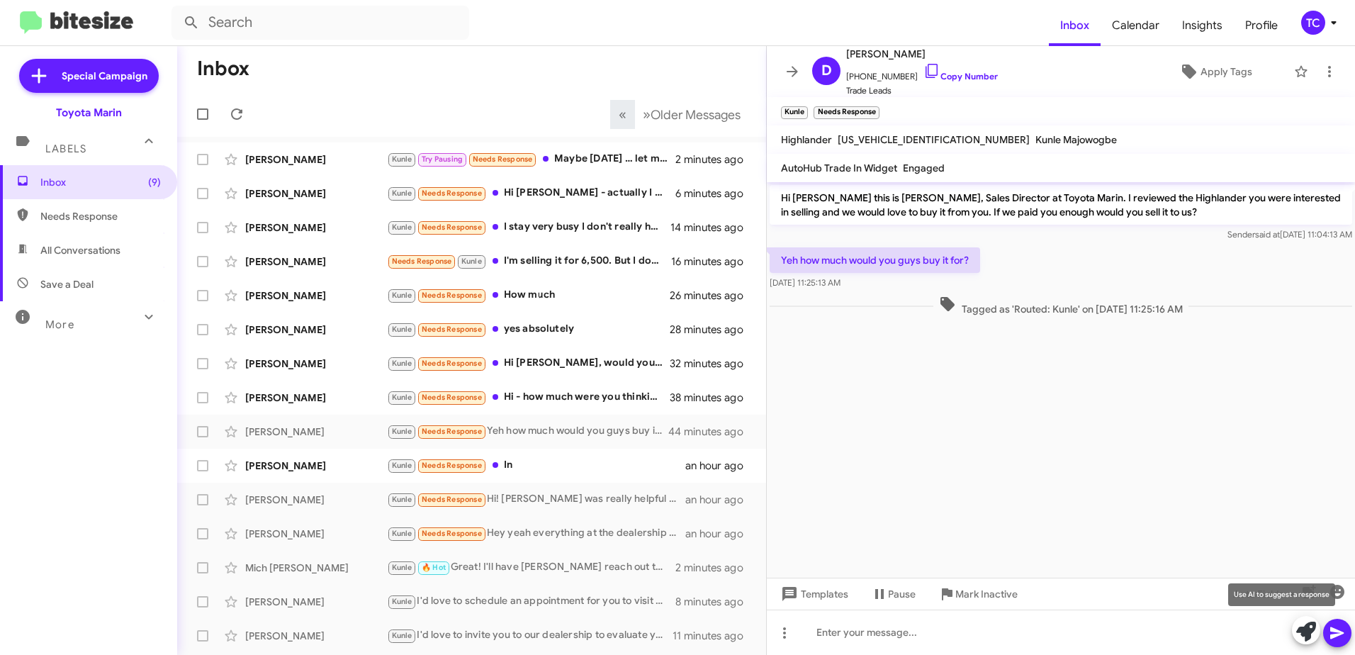
click at [1300, 627] on icon at bounding box center [1306, 632] width 20 height 20
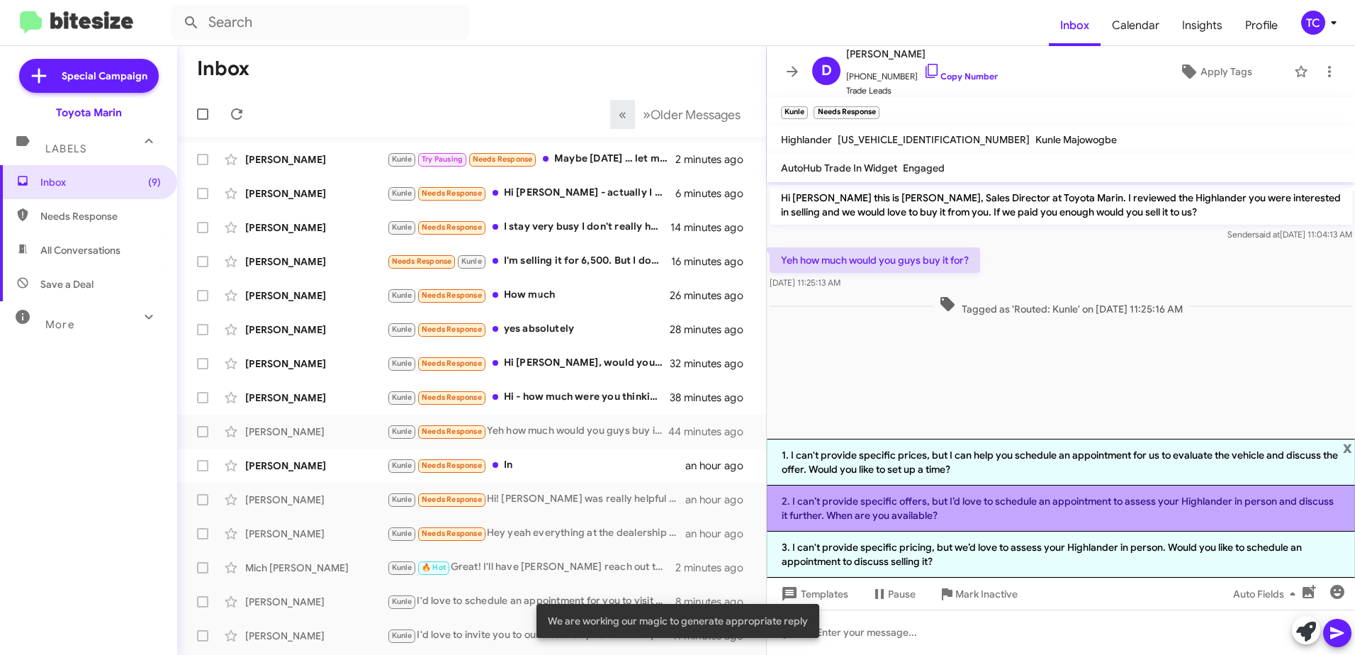
click at [1013, 515] on li "2. I can’t provide specific offers, but I’d love to schedule an appointment to …" at bounding box center [1061, 508] width 588 height 46
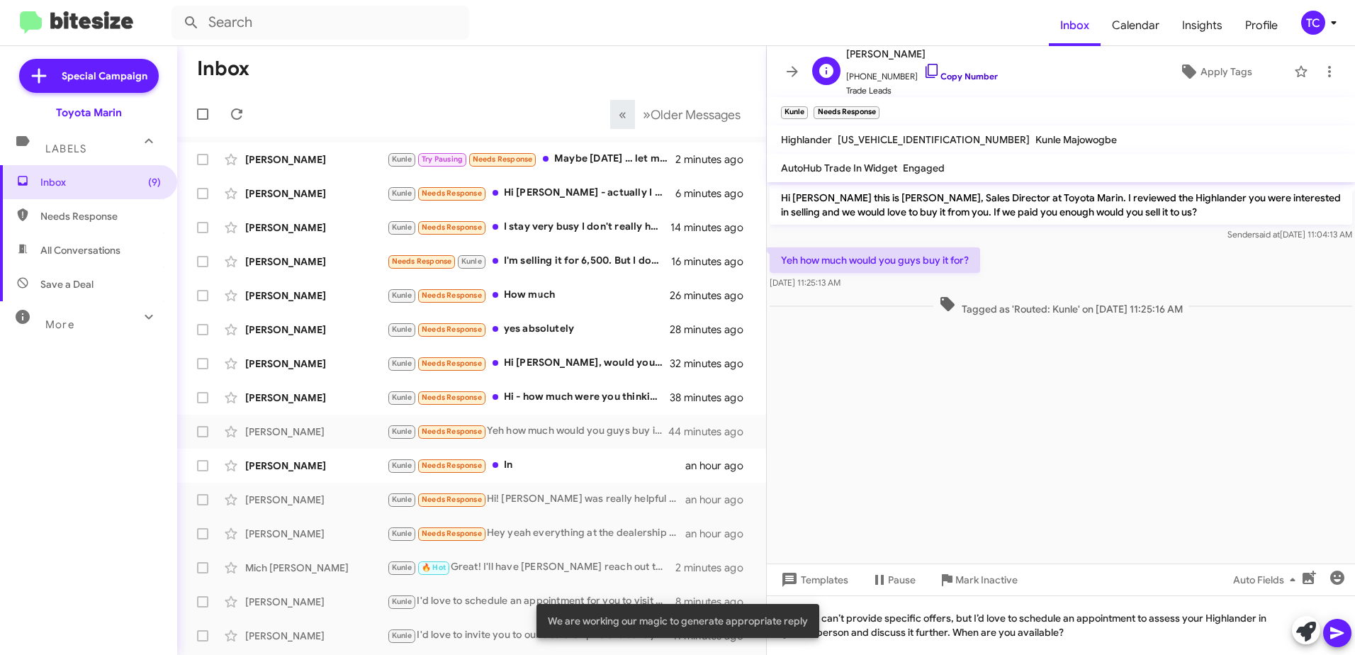
click at [923, 70] on icon at bounding box center [931, 70] width 17 height 17
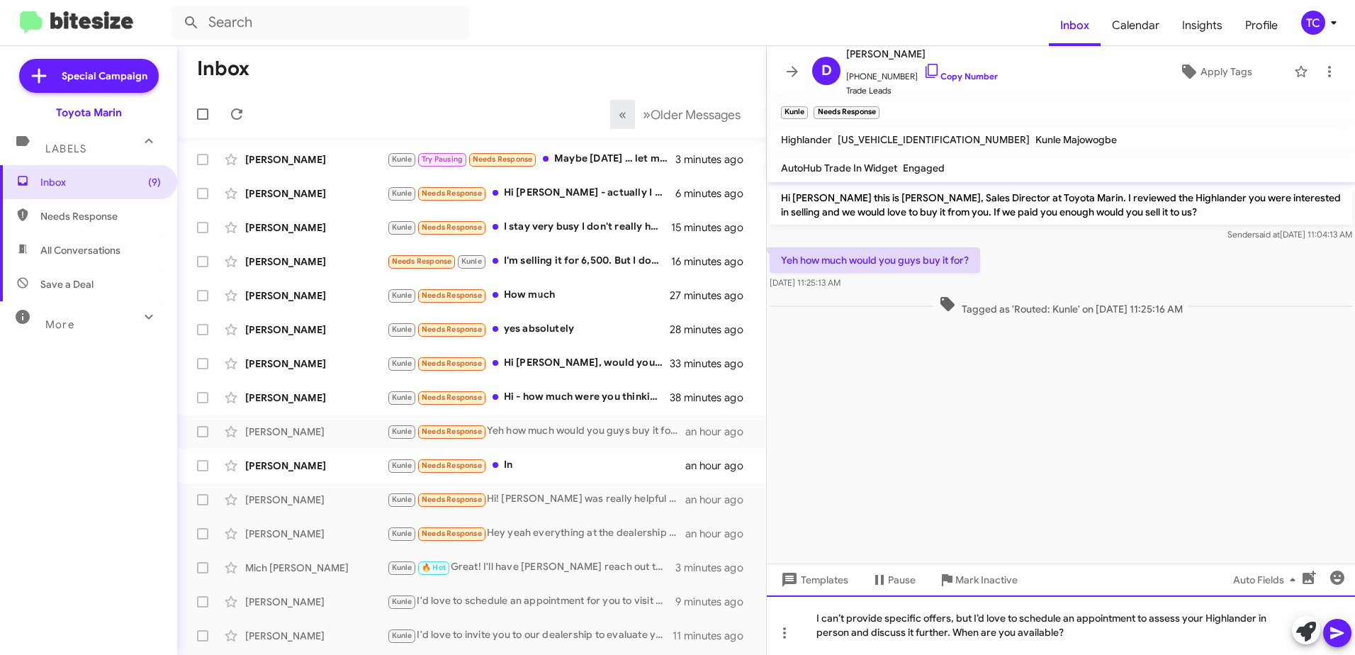
click at [973, 619] on div "I can’t provide specific offers, but I’d love to schedule an appointment to ass…" at bounding box center [1061, 625] width 588 height 60
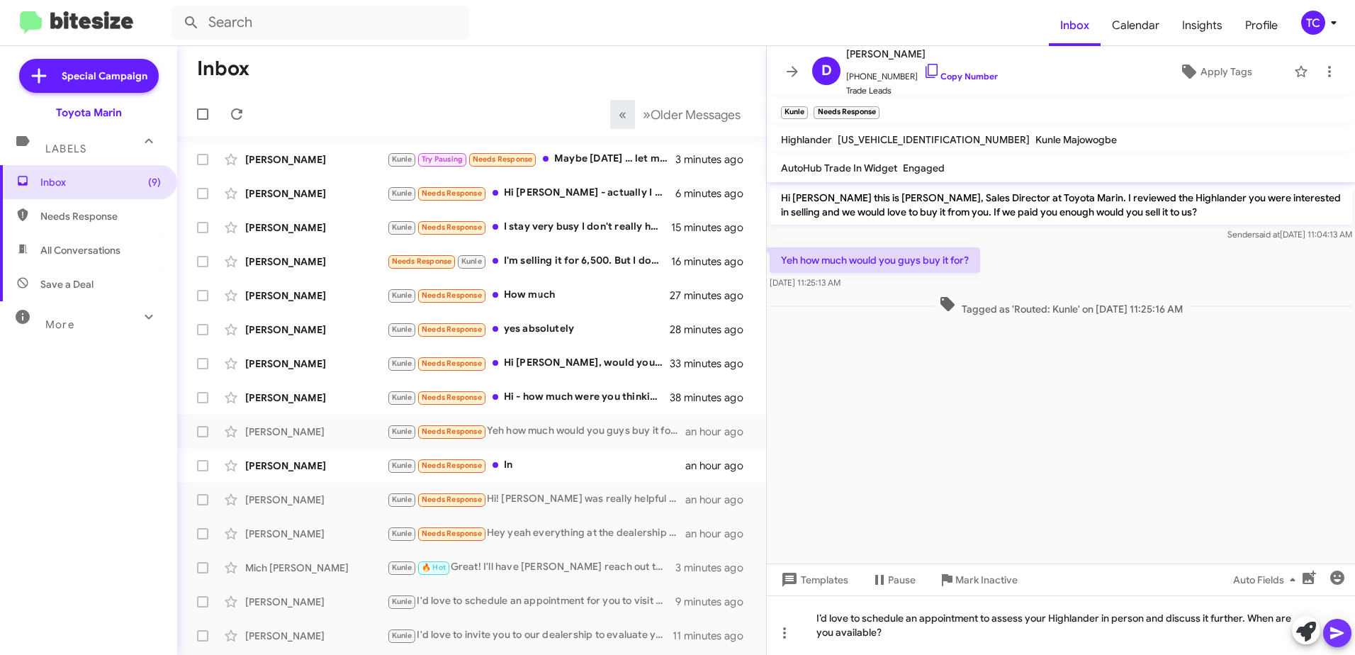
click at [1336, 629] on icon at bounding box center [1336, 633] width 13 height 12
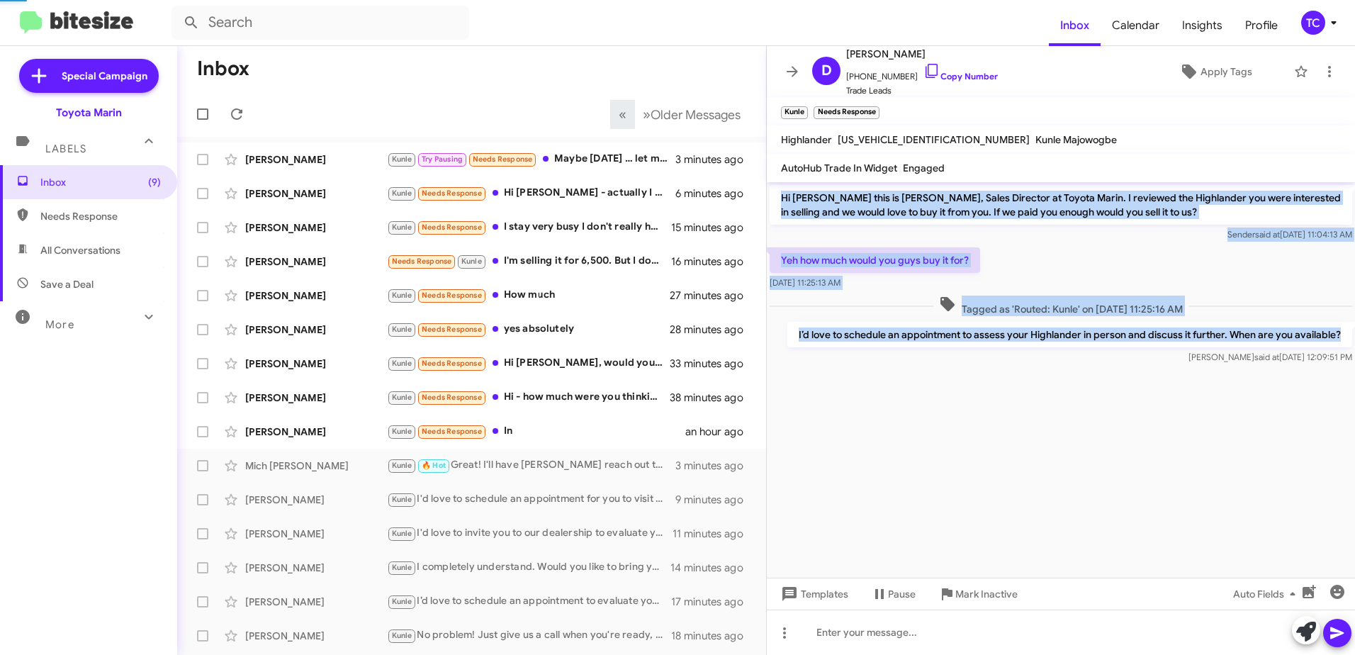
drag, startPoint x: 1342, startPoint y: 338, endPoint x: 777, endPoint y: 188, distance: 585.1
click at [777, 188] on div "Hi [PERSON_NAME] this is [PERSON_NAME], Sales Director at Toyota Marin. I revie…" at bounding box center [1061, 274] width 588 height 185
drag, startPoint x: 777, startPoint y: 188, endPoint x: 903, endPoint y: 198, distance: 126.6
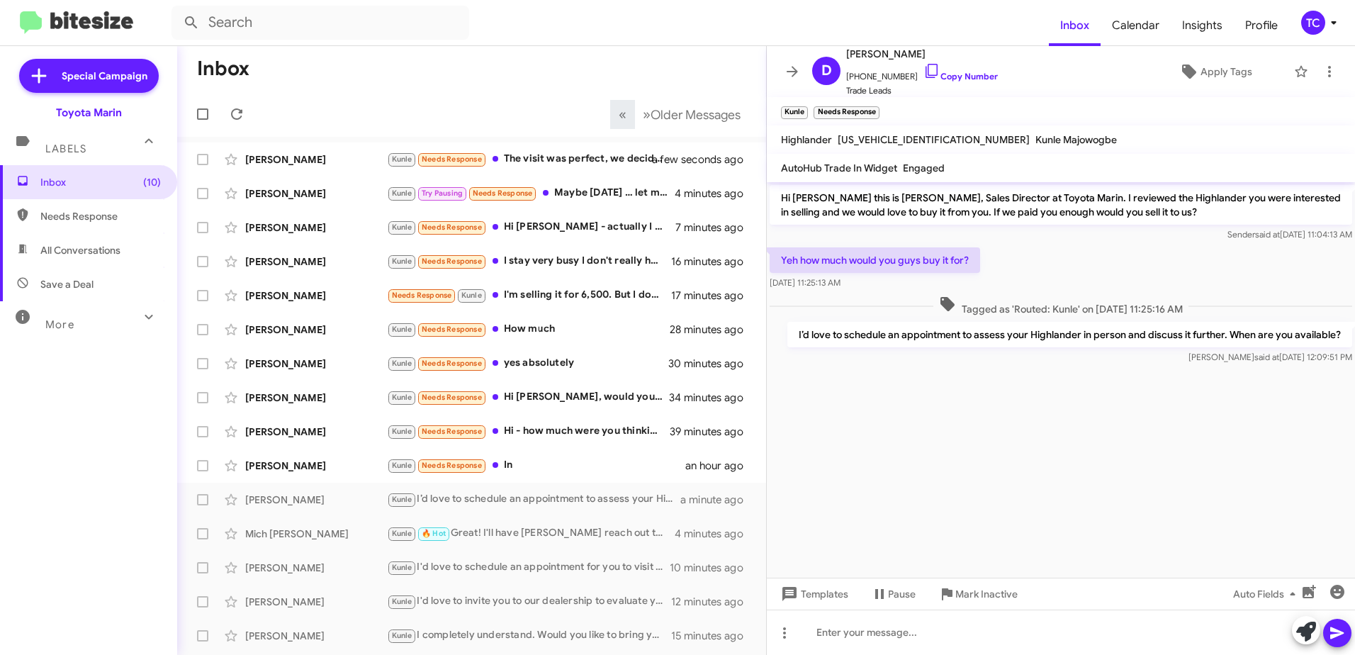
click at [1096, 430] on cdk-virtual-scroll-viewport "Hi [PERSON_NAME] this is [PERSON_NAME], Sales Director at Toyota Marin. I revie…" at bounding box center [1061, 379] width 588 height 395
click at [790, 72] on icon at bounding box center [792, 71] width 11 height 11
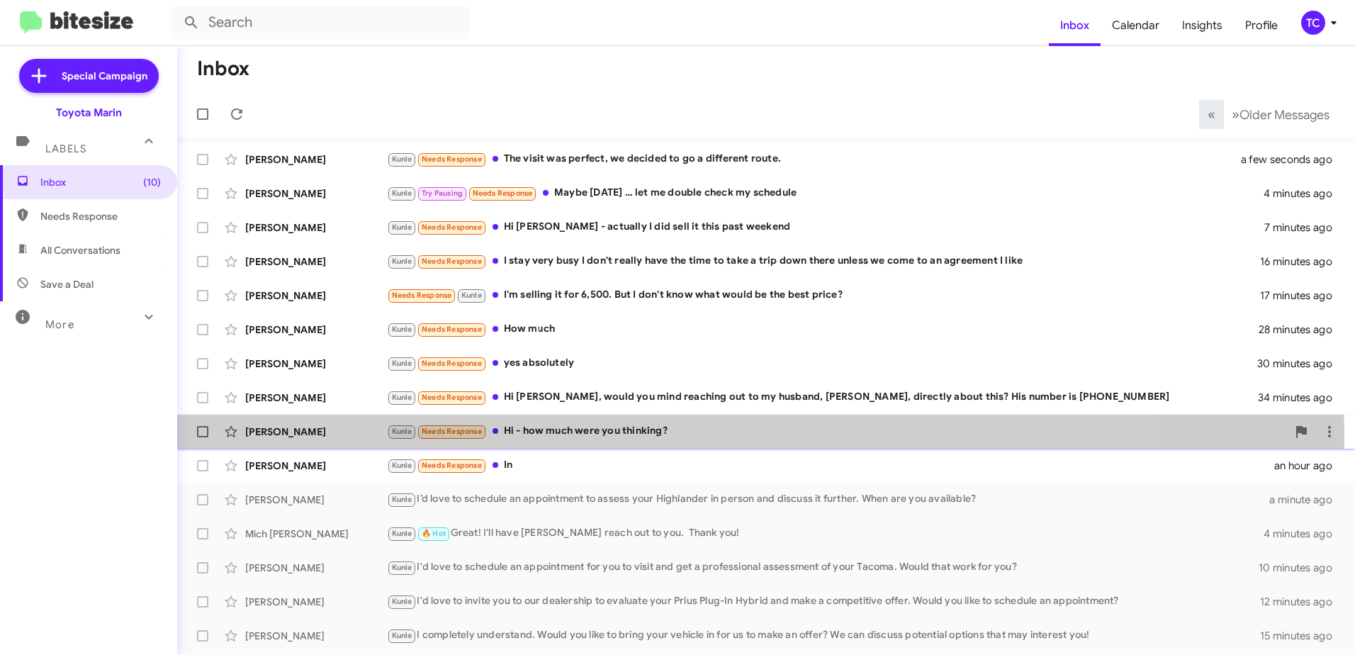
click at [619, 435] on div "Kunle Needs Response Hi - how much were you thinking?" at bounding box center [837, 431] width 900 height 16
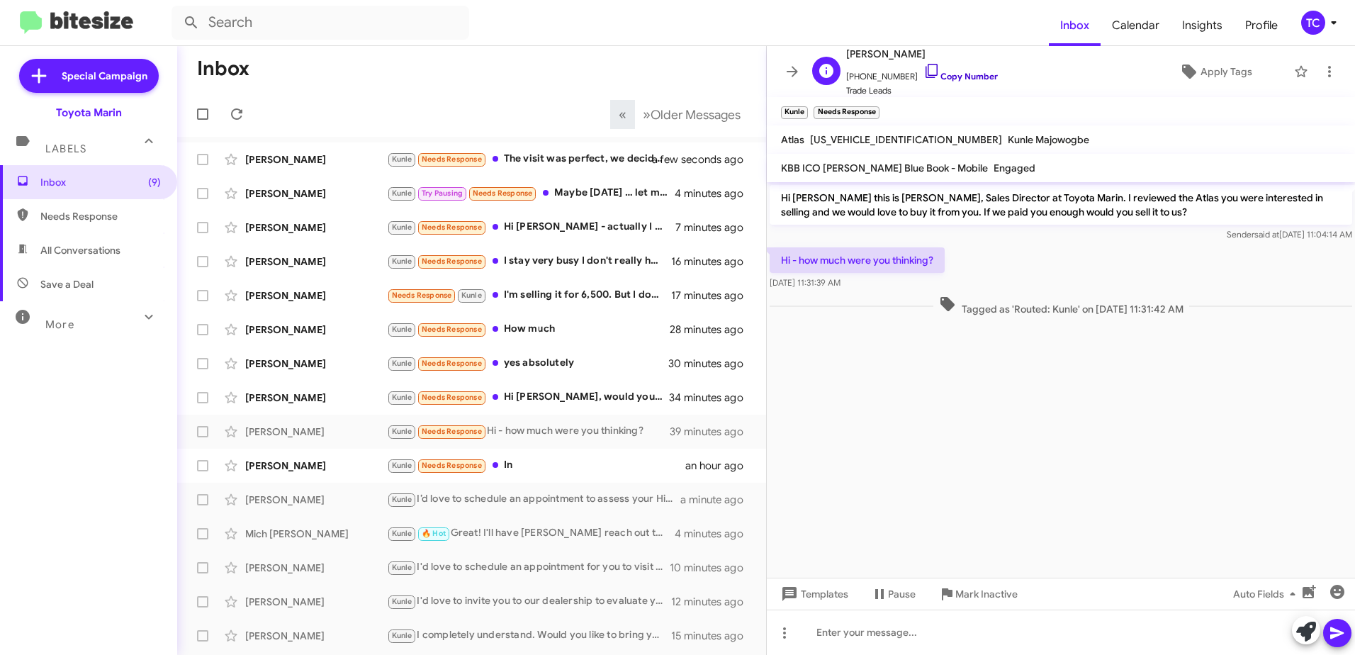
drag, startPoint x: 926, startPoint y: 77, endPoint x: 909, endPoint y: 67, distance: 19.7
click at [926, 77] on link "Copy Number" at bounding box center [960, 76] width 74 height 11
drag, startPoint x: 1306, startPoint y: 638, endPoint x: 417, endPoint y: 68, distance: 1056.3
click at [1303, 634] on icon at bounding box center [1306, 632] width 20 height 20
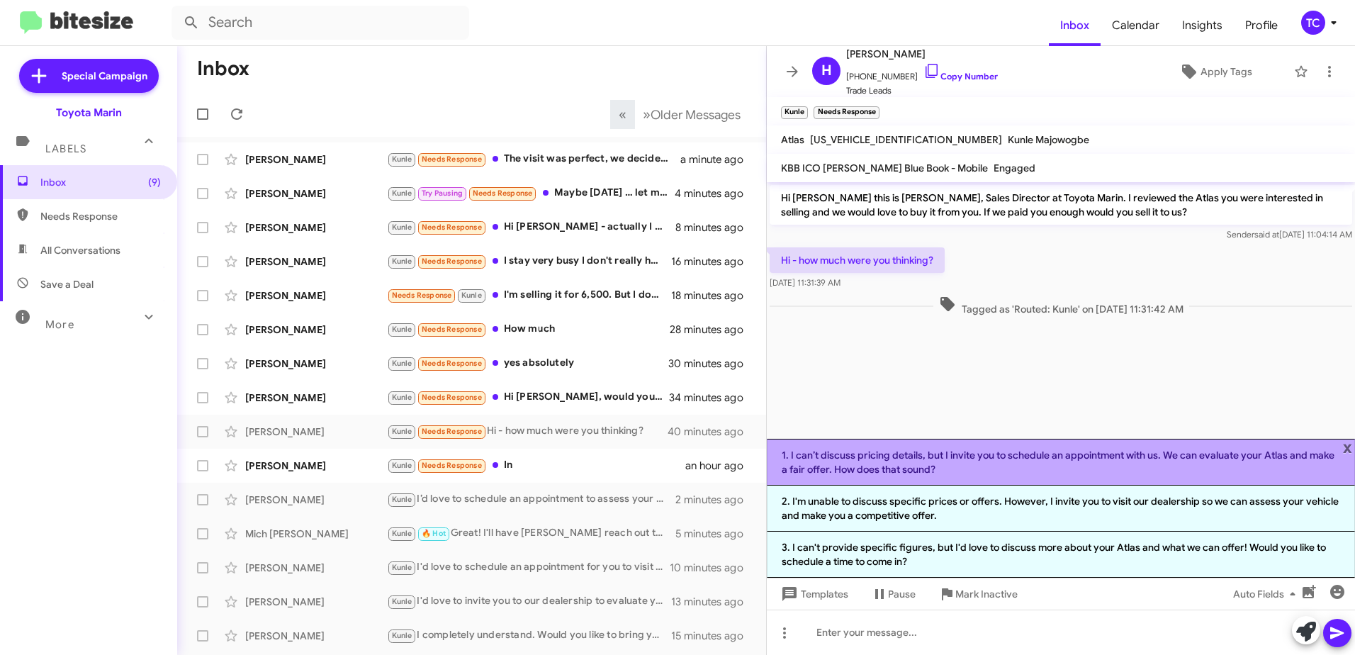
click at [1035, 453] on li "1. I can’t discuss pricing details, but I invite you to schedule an appointment…" at bounding box center [1061, 462] width 588 height 47
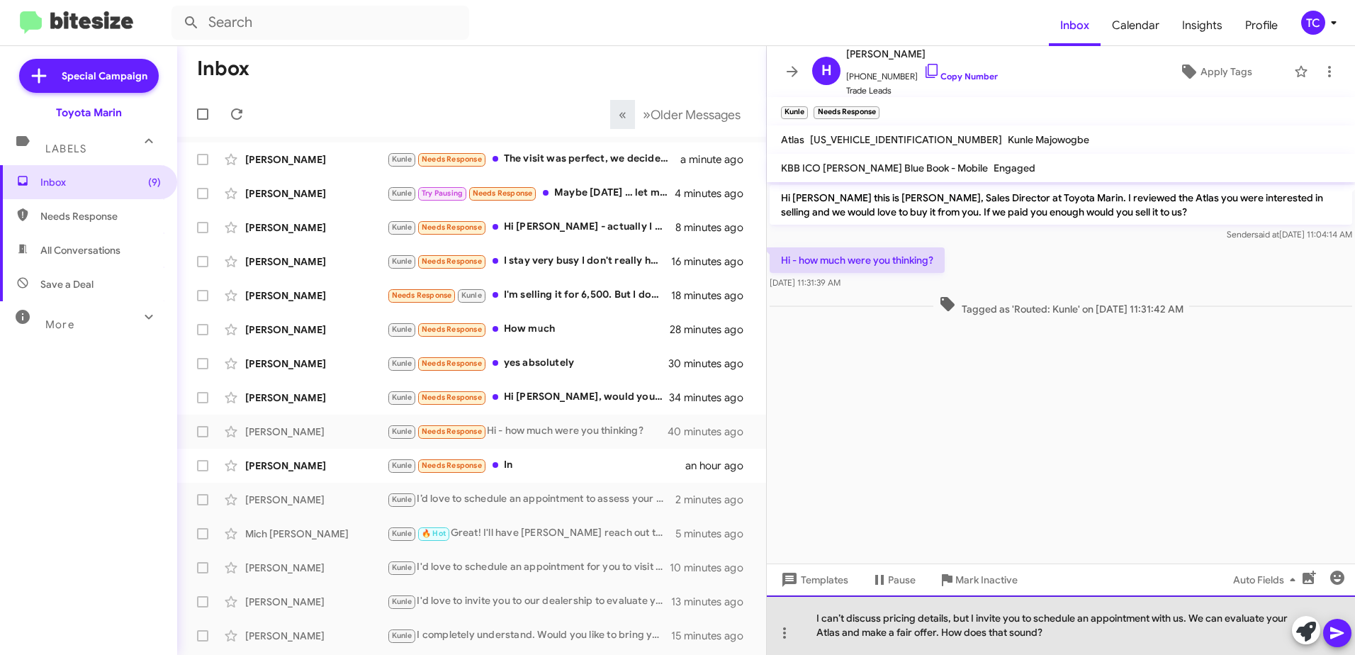
click at [970, 618] on div "I can’t discuss pricing details, but I invite you to schedule an appointment wi…" at bounding box center [1061, 625] width 588 height 60
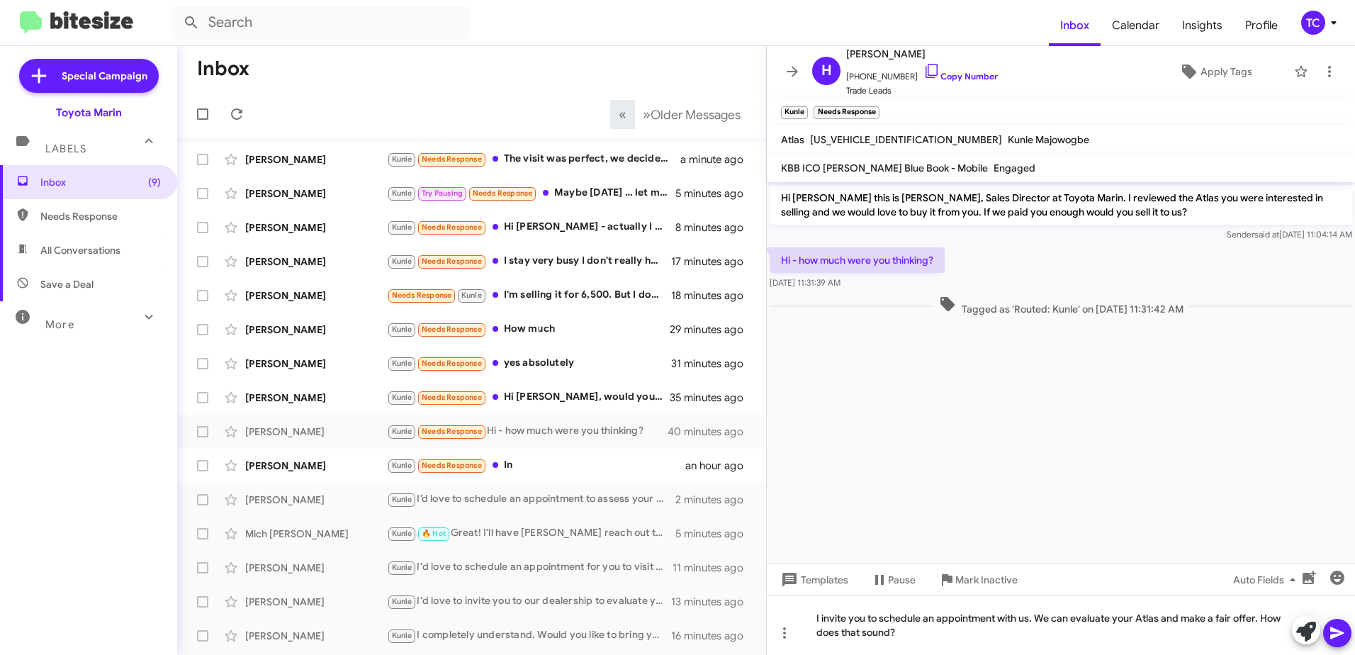
click at [1335, 632] on icon at bounding box center [1337, 632] width 17 height 17
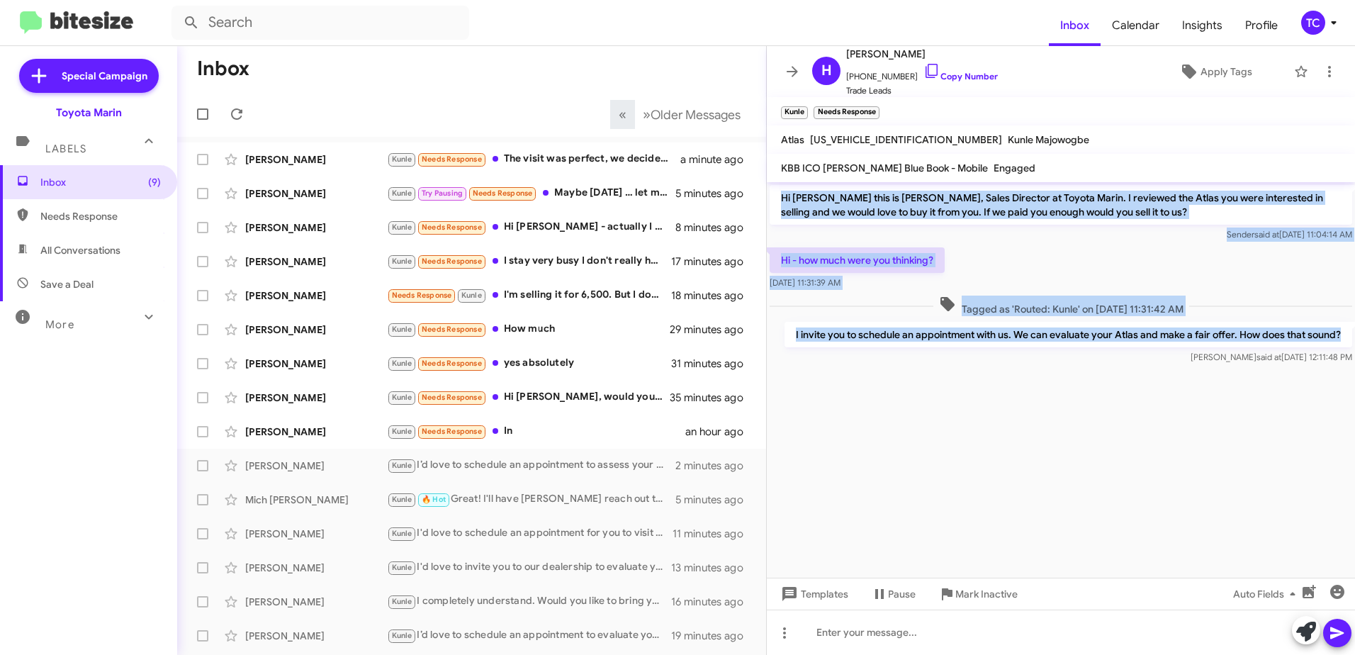
drag, startPoint x: 1348, startPoint y: 332, endPoint x: 783, endPoint y: 202, distance: 579.7
click at [783, 202] on div "Hi [PERSON_NAME] this is [PERSON_NAME], Sales Director at Toyota Marin. I revie…" at bounding box center [1061, 274] width 588 height 185
click at [801, 69] on span at bounding box center [792, 71] width 28 height 17
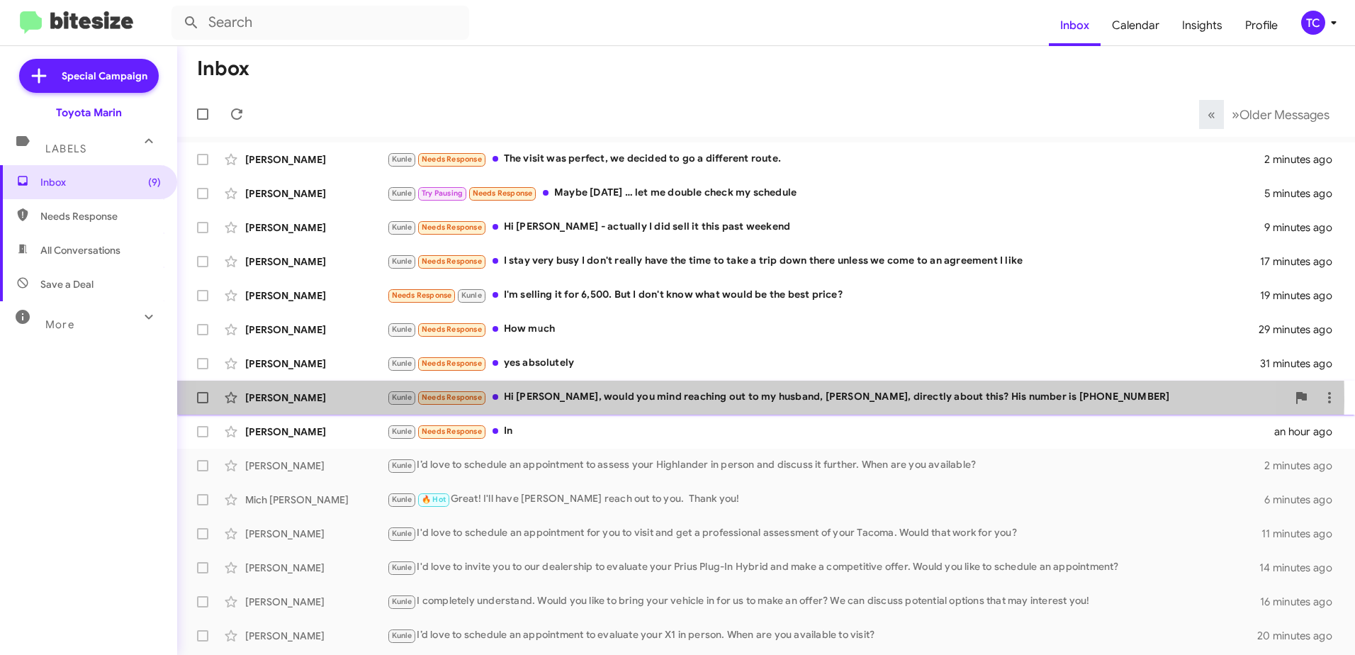
click at [680, 400] on div "Kunle Needs Response Hi [PERSON_NAME], would you mind reaching out to my husban…" at bounding box center [837, 397] width 900 height 16
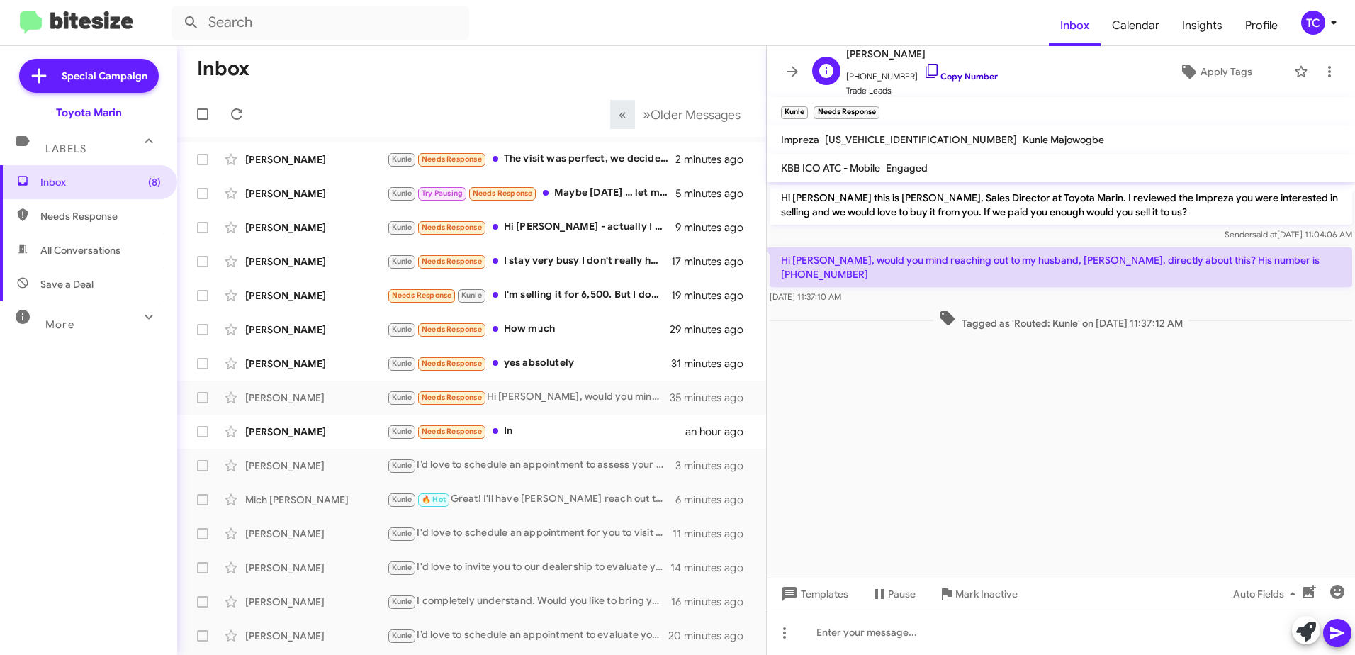
click at [926, 64] on icon at bounding box center [932, 71] width 12 height 14
click at [1308, 624] on icon at bounding box center [1306, 632] width 20 height 20
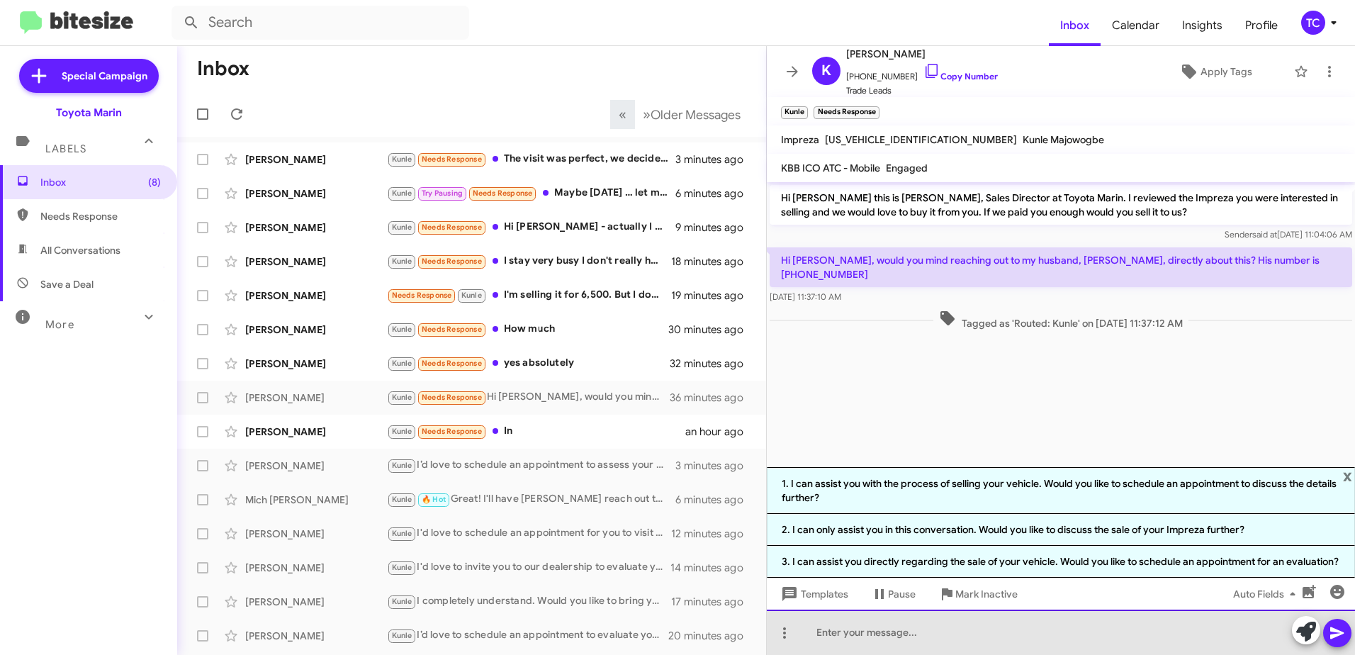
click at [1001, 610] on div at bounding box center [1061, 631] width 588 height 45
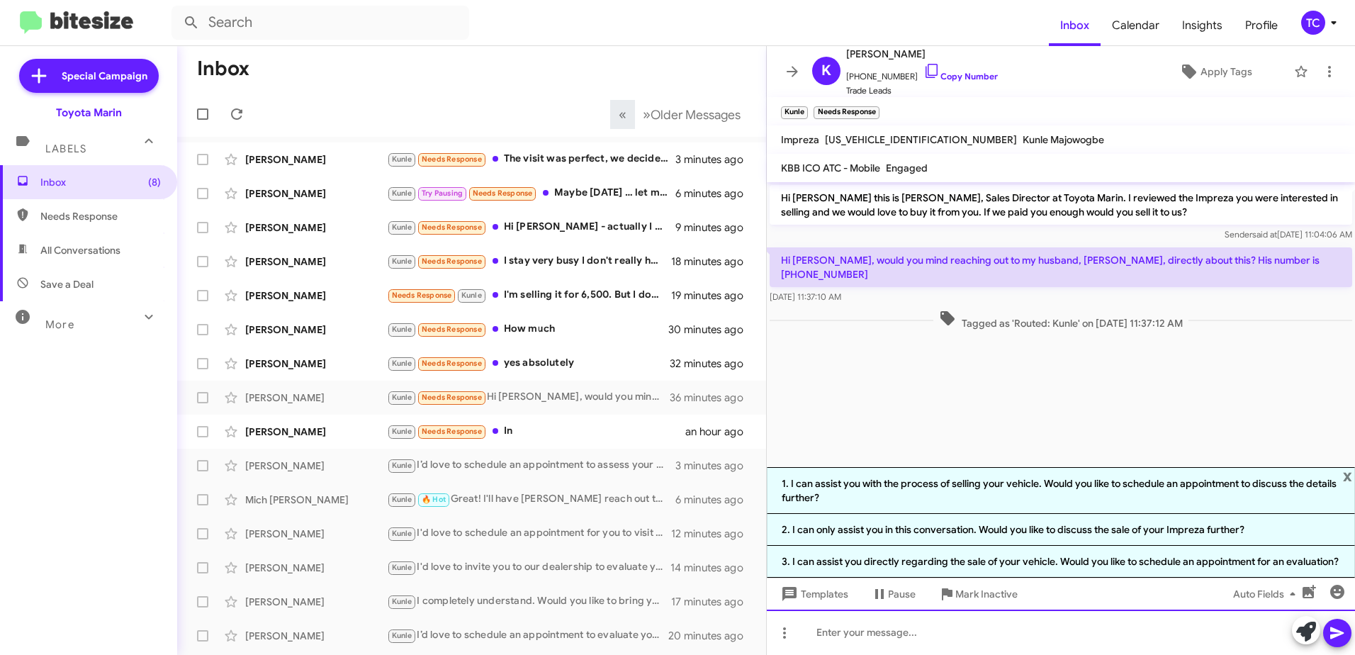
drag, startPoint x: 977, startPoint y: 629, endPoint x: 967, endPoint y: 607, distance: 24.4
click at [977, 630] on div at bounding box center [1061, 631] width 588 height 45
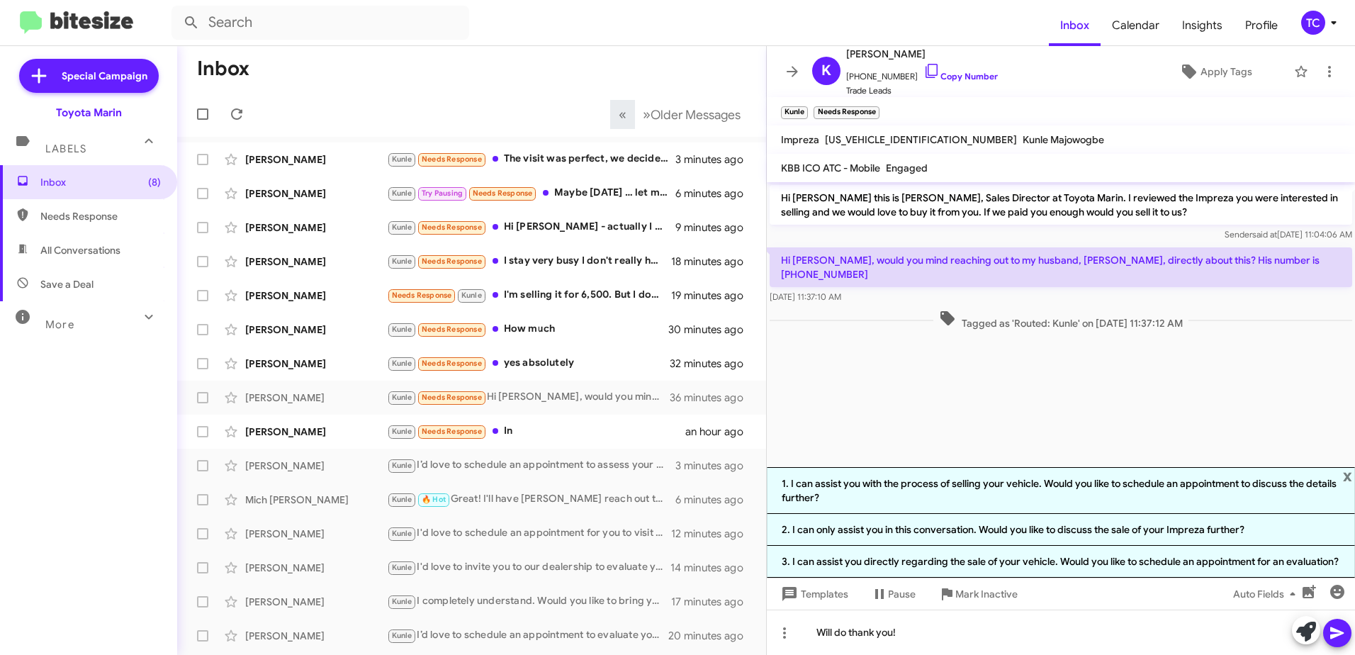
click at [1331, 638] on icon at bounding box center [1336, 633] width 13 height 12
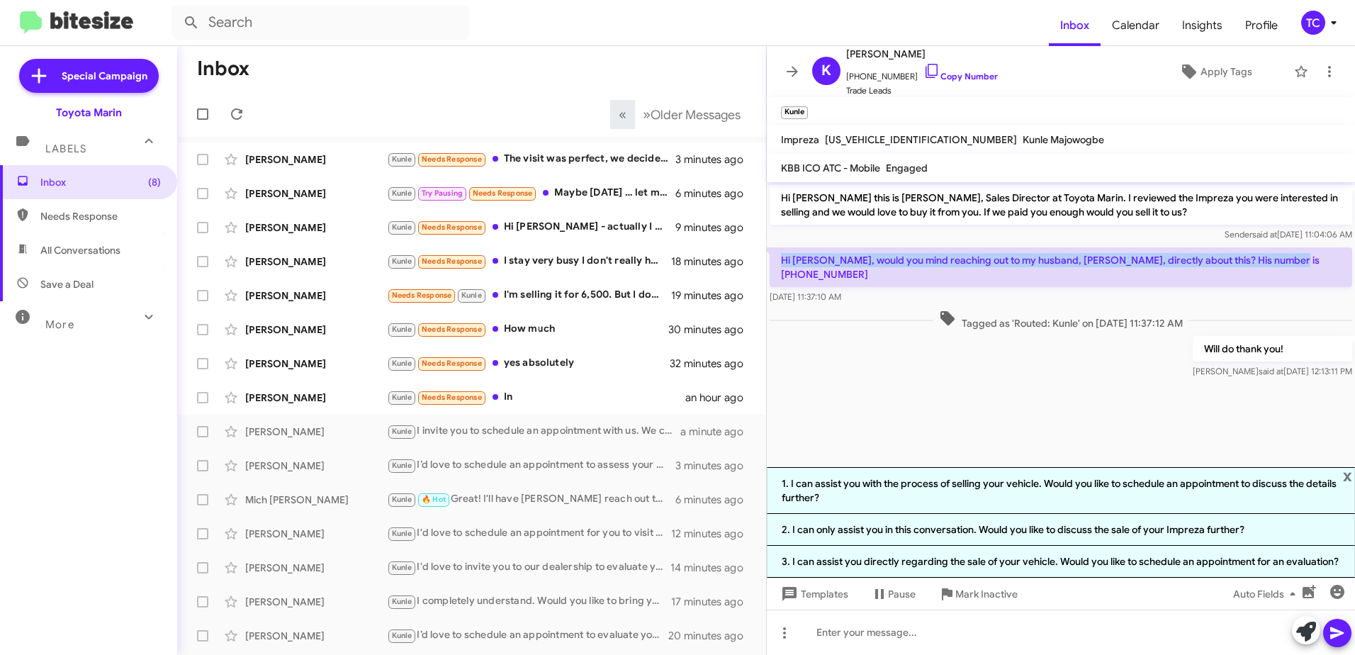
drag, startPoint x: 1279, startPoint y: 261, endPoint x: 781, endPoint y: 259, distance: 498.2
click at [781, 259] on p "Hi [PERSON_NAME], would you mind reaching out to my husband, [PERSON_NAME], dir…" at bounding box center [1061, 267] width 583 height 40
drag, startPoint x: 781, startPoint y: 259, endPoint x: 791, endPoint y: 259, distance: 9.9
click at [799, 79] on icon at bounding box center [792, 71] width 17 height 17
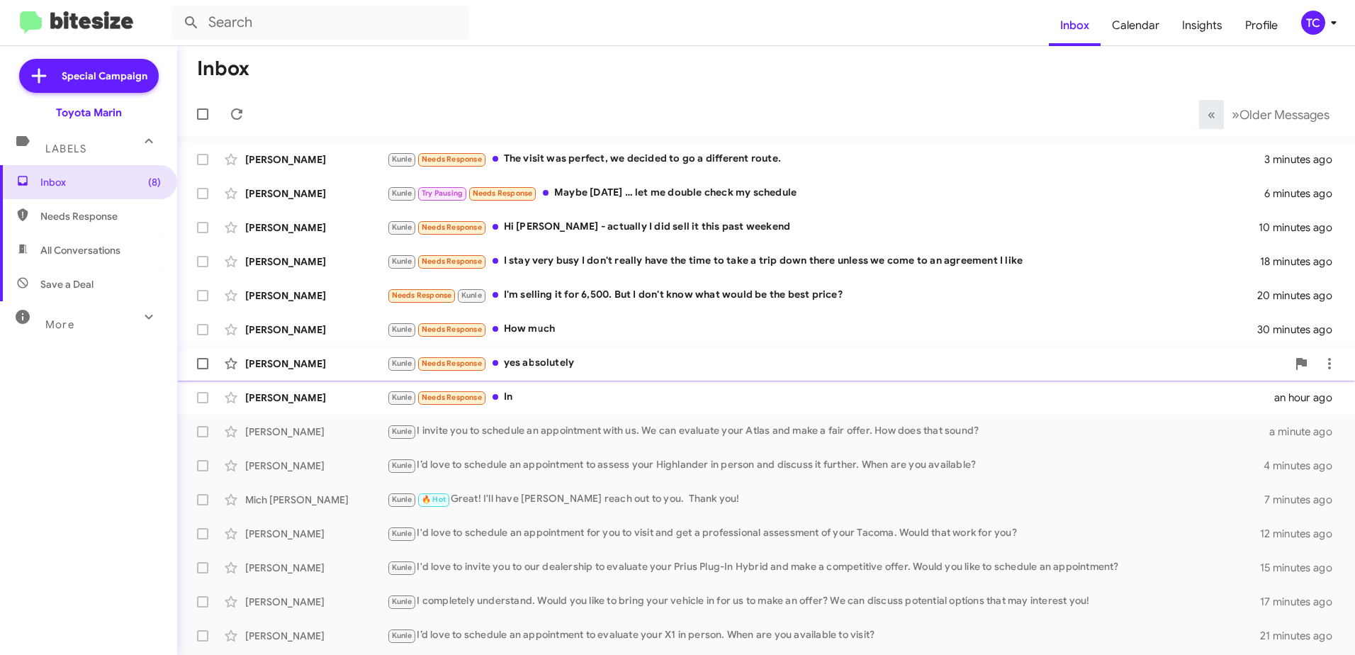
click at [575, 373] on div "[PERSON_NAME] [PERSON_NAME] Needs Response yes absolutely 32 minutes ago" at bounding box center [766, 363] width 1155 height 28
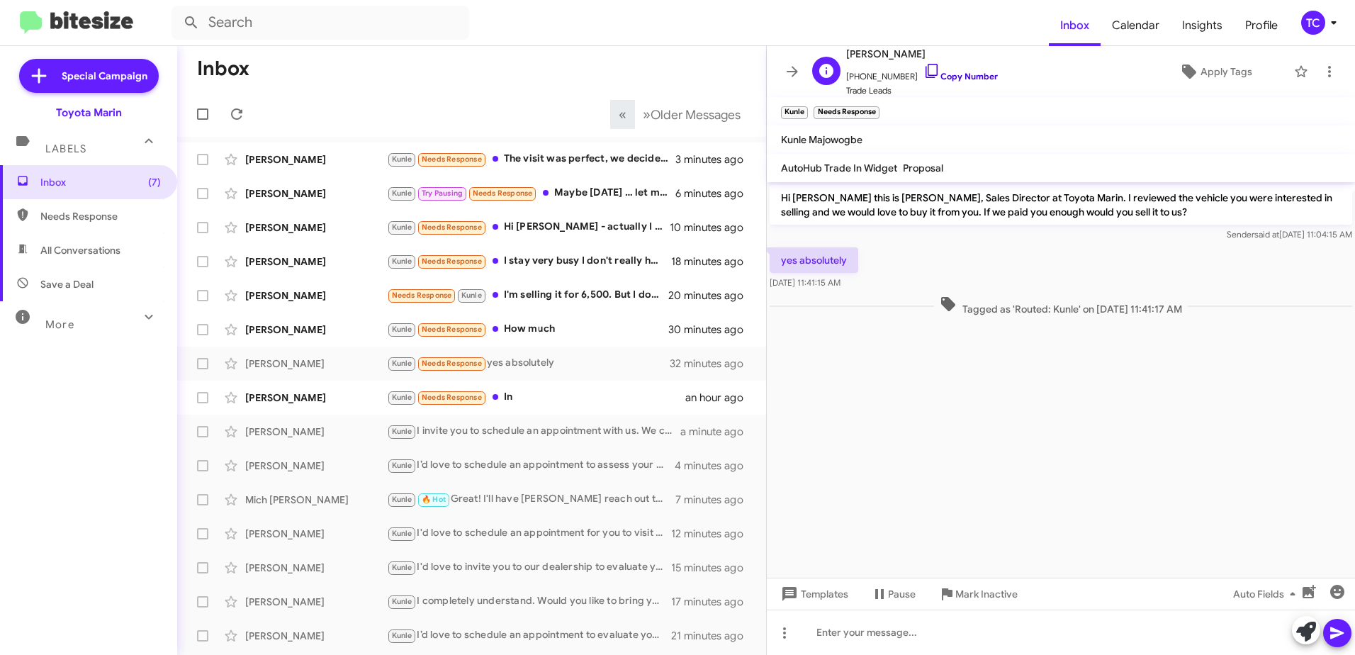
click at [923, 68] on icon at bounding box center [931, 70] width 17 height 17
click at [1305, 625] on icon at bounding box center [1306, 632] width 20 height 20
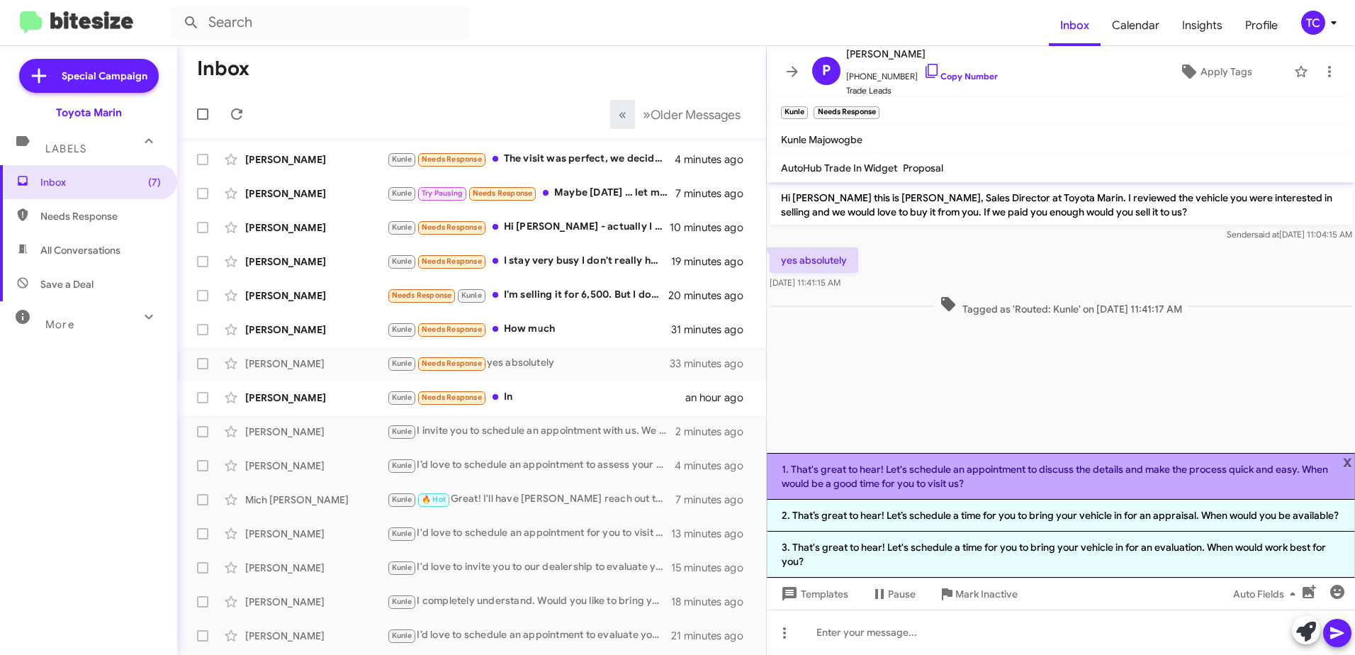
click at [1041, 477] on li "1. That's great to hear! Let's schedule an appointment to discuss the details a…" at bounding box center [1061, 476] width 588 height 47
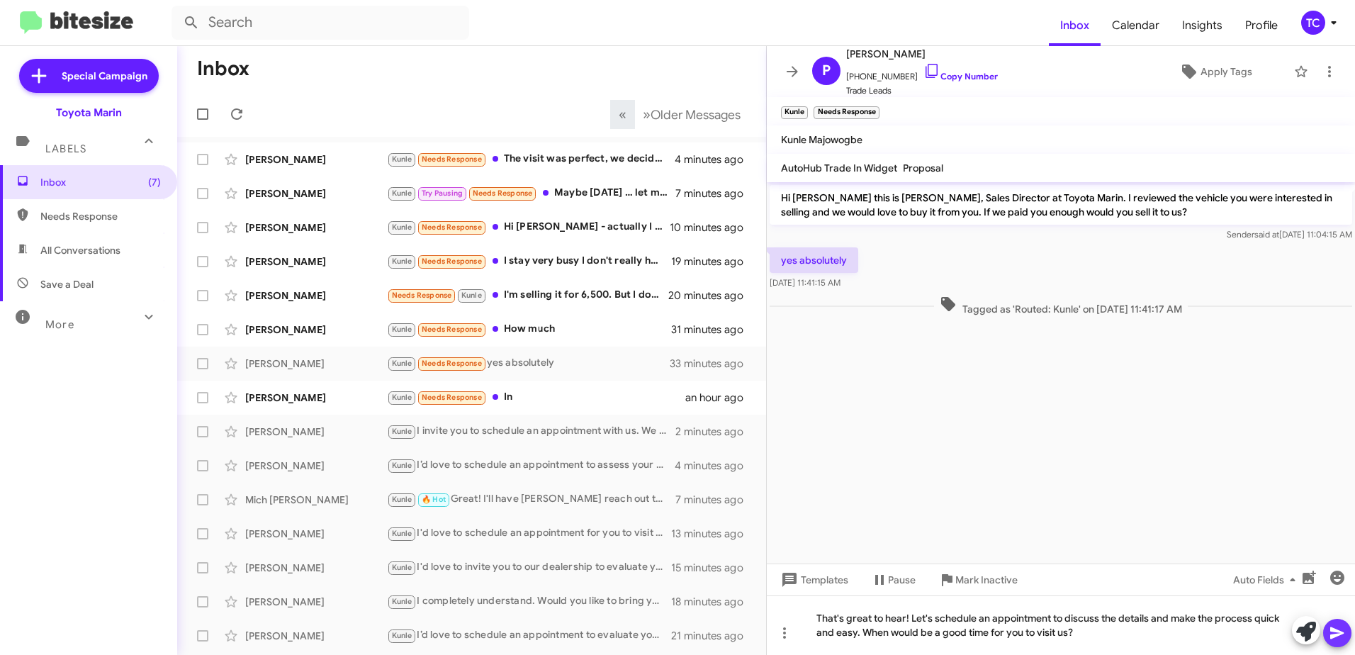
click at [1333, 632] on icon at bounding box center [1337, 632] width 17 height 17
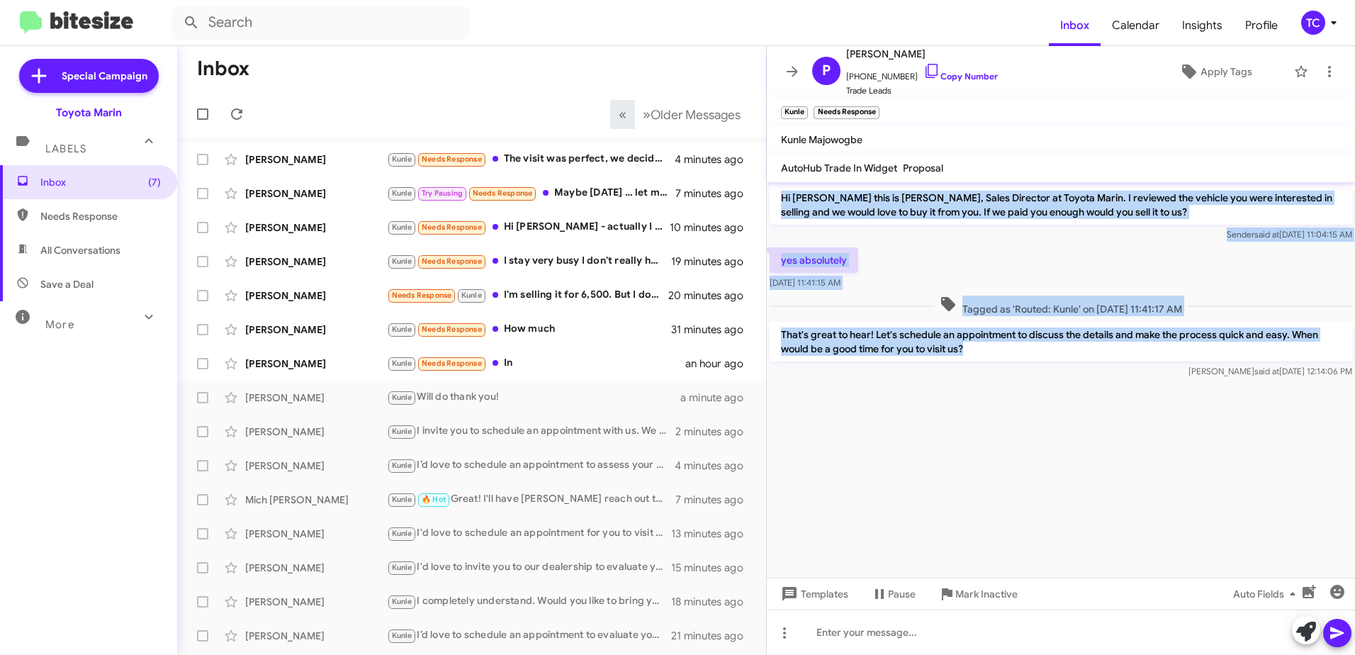
drag, startPoint x: 991, startPoint y: 351, endPoint x: 774, endPoint y: 202, distance: 263.0
click at [774, 202] on div "Hi [PERSON_NAME] this is [PERSON_NAME], Sales Director at Toyota Marin. I revie…" at bounding box center [1061, 281] width 588 height 199
drag, startPoint x: 774, startPoint y: 202, endPoint x: 800, endPoint y: 205, distance: 26.4
click at [793, 74] on icon at bounding box center [792, 71] width 17 height 17
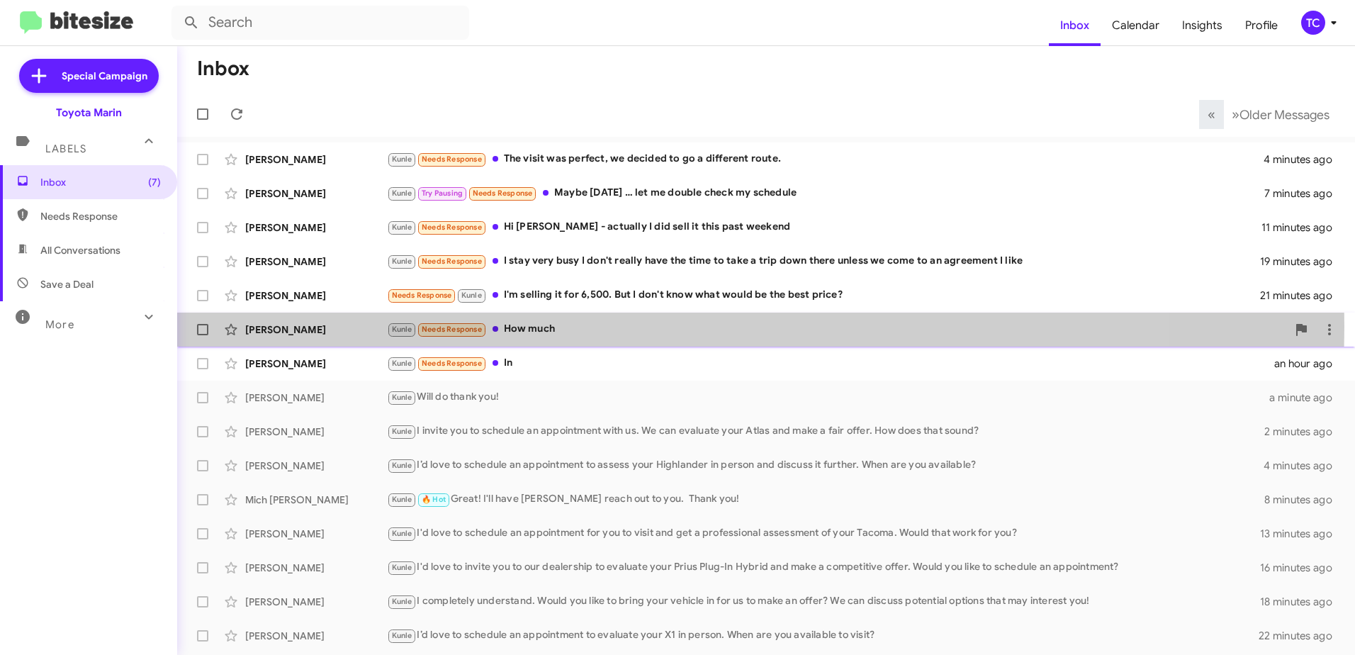
click at [536, 326] on div "Kunle Needs Response How much" at bounding box center [837, 329] width 900 height 16
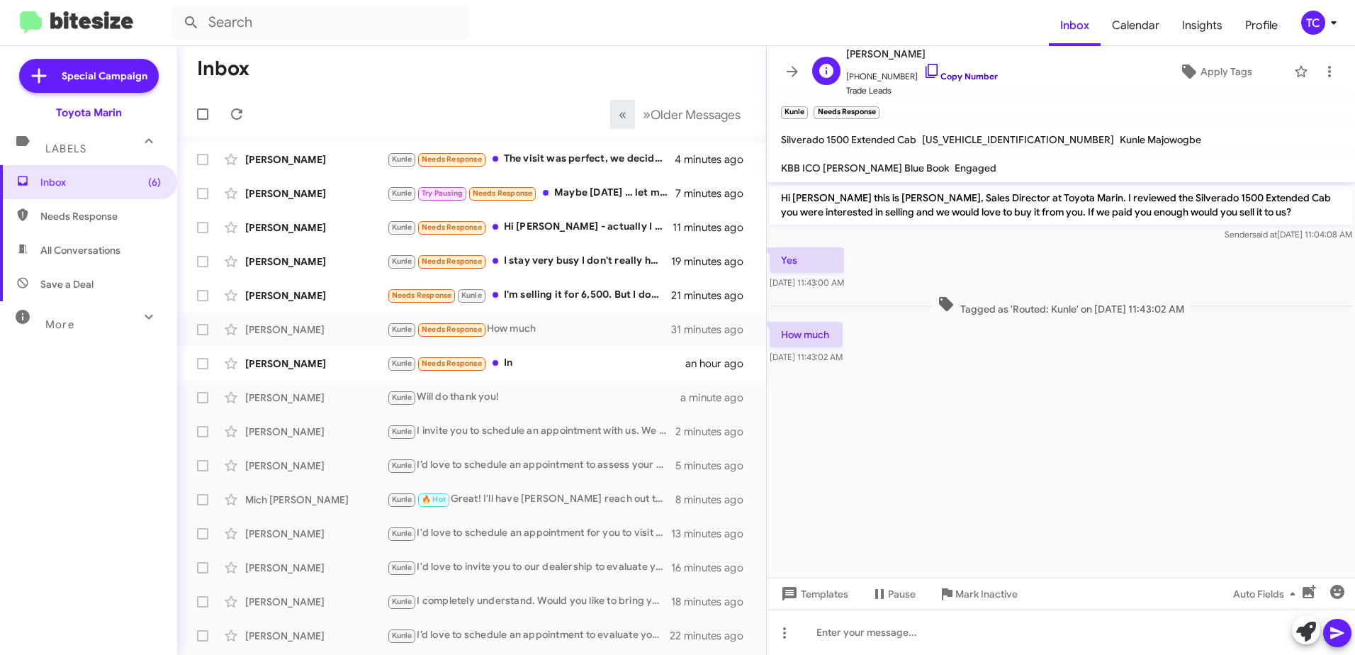
click at [925, 71] on link "Copy Number" at bounding box center [960, 76] width 74 height 11
drag, startPoint x: 1305, startPoint y: 630, endPoint x: 921, endPoint y: 352, distance: 474.5
click at [1305, 627] on icon at bounding box center [1306, 632] width 20 height 20
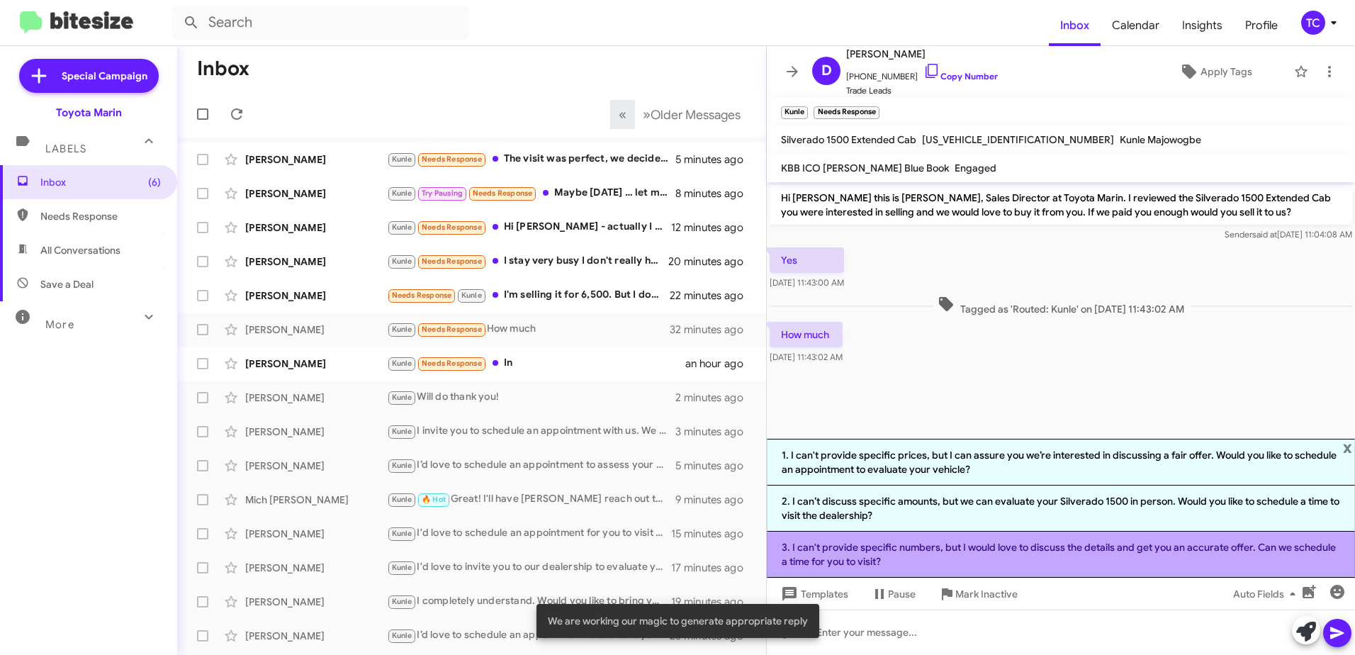
click at [992, 547] on li "3. I can't provide specific numbers, but I would love to discuss the details an…" at bounding box center [1061, 555] width 588 height 46
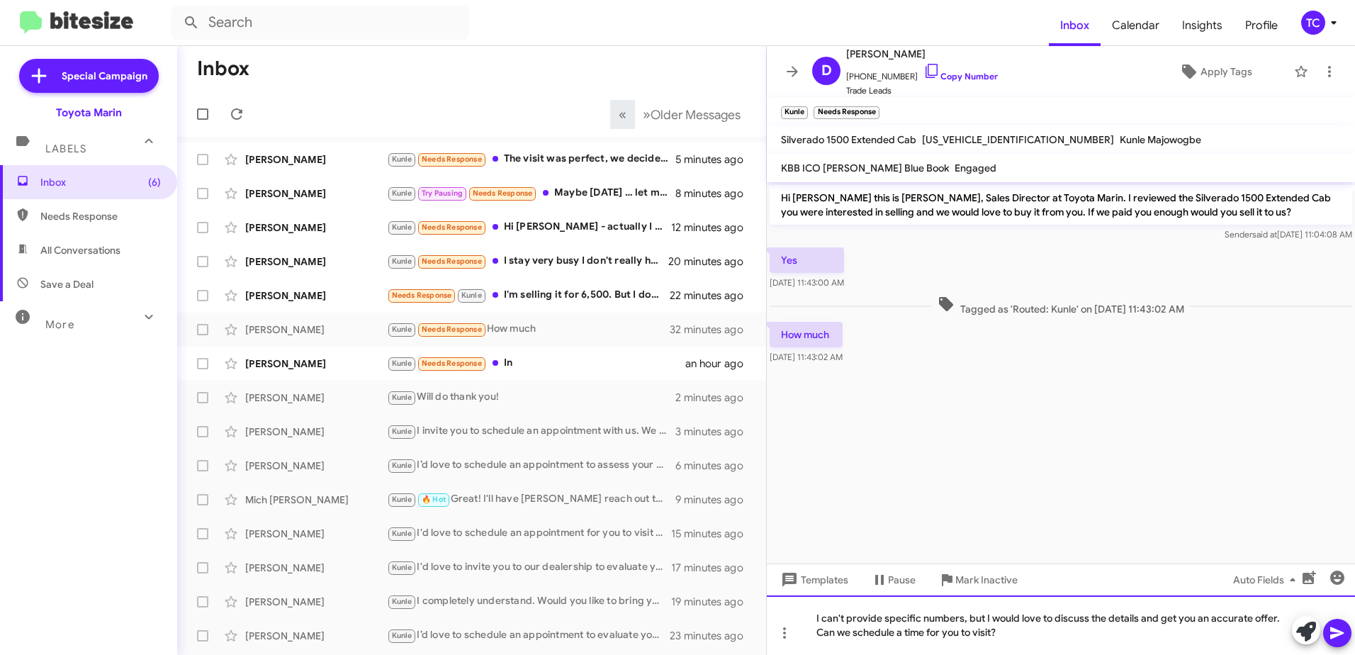
click at [1016, 636] on div "I can't provide specific numbers, but I would love to discuss the details and g…" at bounding box center [1061, 625] width 588 height 60
click at [986, 614] on div "I can't provide specific numbers, but I would love to discuss the details and g…" at bounding box center [1061, 625] width 588 height 60
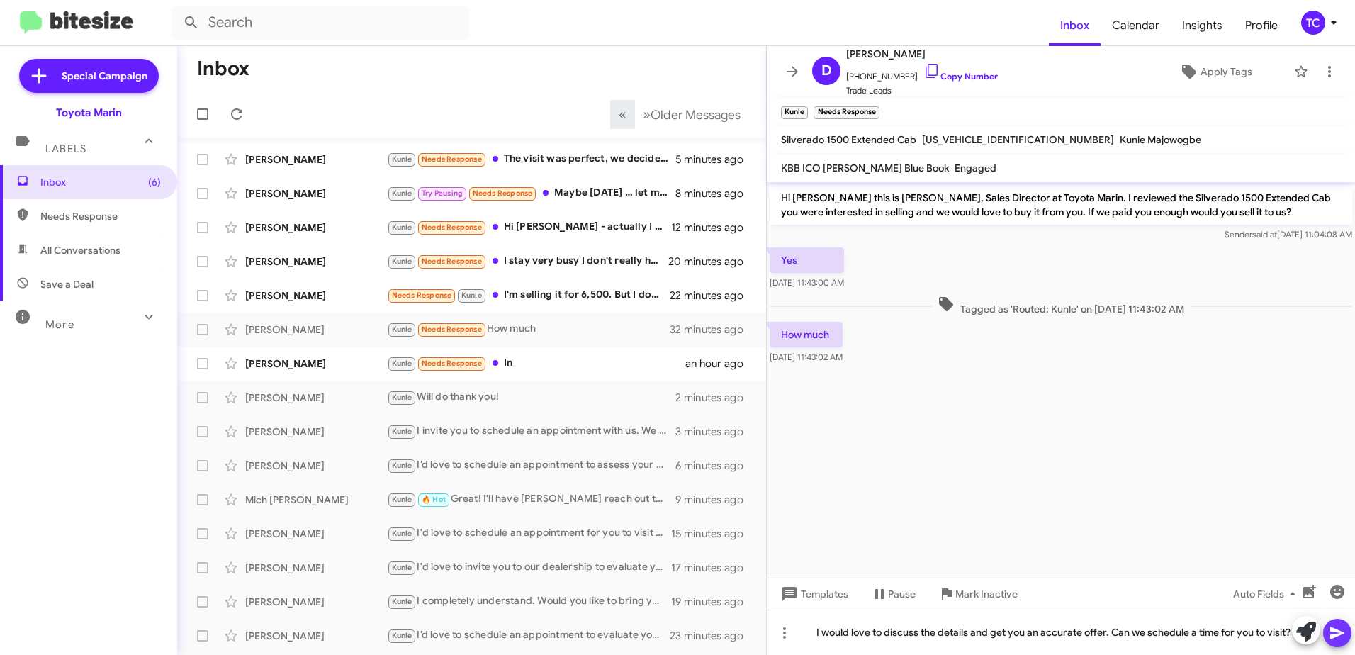
click at [1343, 632] on icon at bounding box center [1336, 633] width 13 height 12
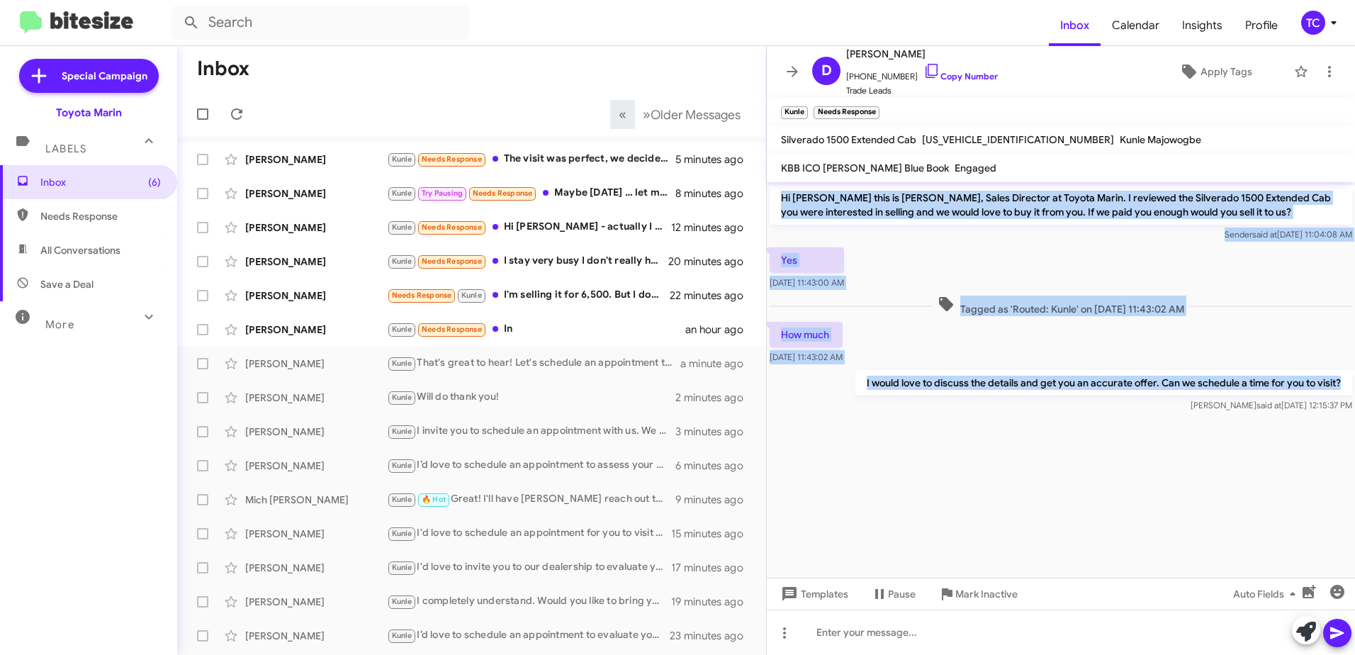
drag, startPoint x: 1346, startPoint y: 378, endPoint x: 783, endPoint y: 196, distance: 591.7
click at [783, 196] on div "Hi [PERSON_NAME] this is [PERSON_NAME], Sales Director at Toyota Marin. I revie…" at bounding box center [1061, 298] width 588 height 233
drag, startPoint x: 783, startPoint y: 196, endPoint x: 796, endPoint y: 200, distance: 13.4
click at [794, 70] on icon at bounding box center [792, 71] width 17 height 17
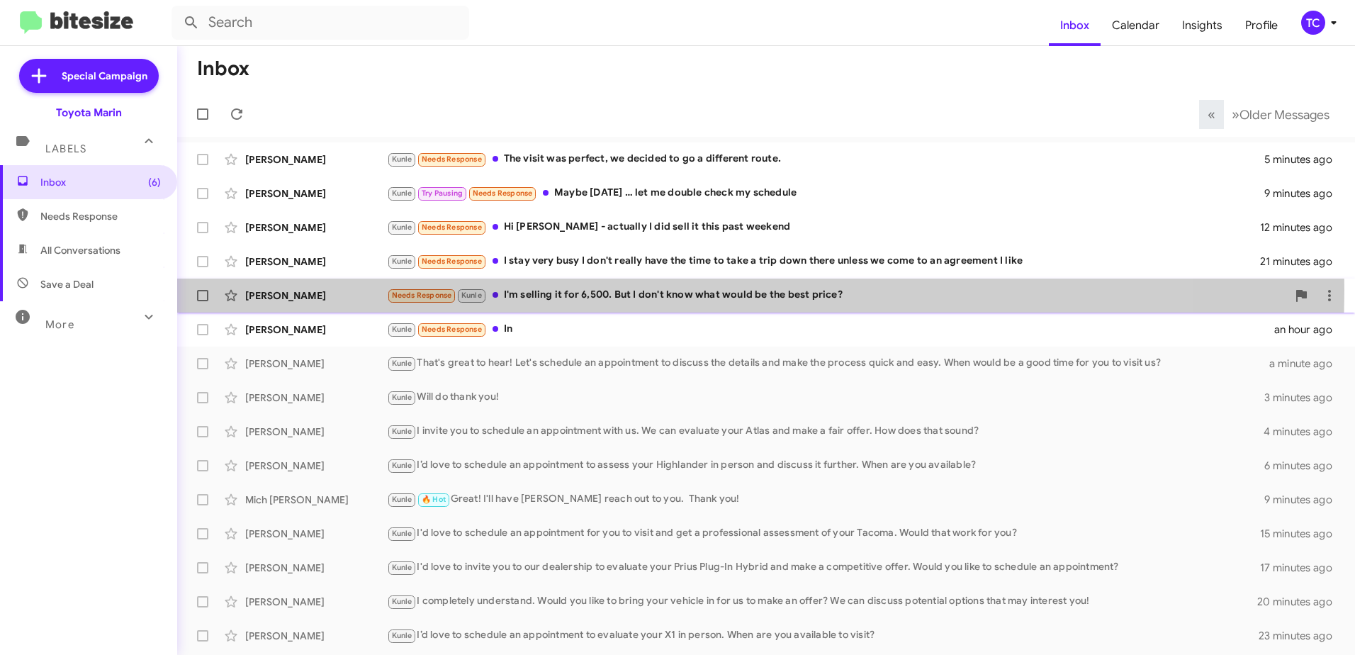
click at [549, 289] on div "Needs Response Kunle I'm selling it for 6,500. But I don't know what would be t…" at bounding box center [837, 295] width 900 height 16
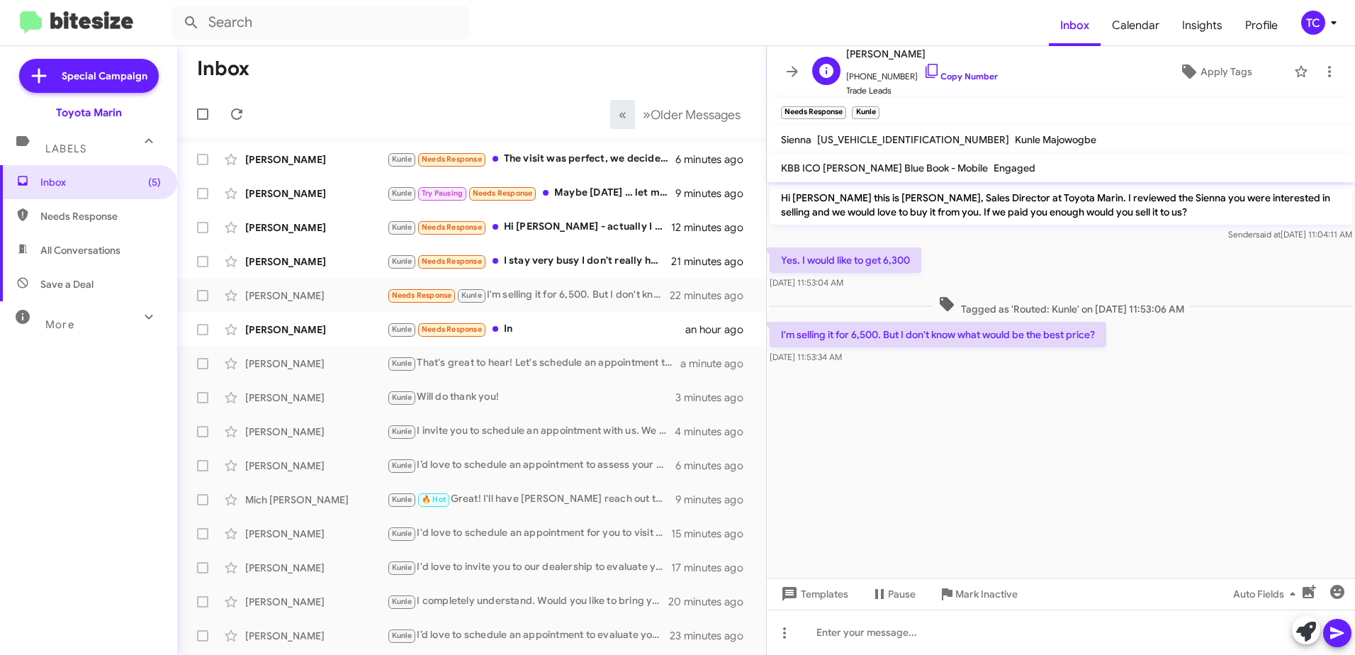
drag, startPoint x: 909, startPoint y: 73, endPoint x: 899, endPoint y: 69, distance: 10.8
click at [923, 73] on icon at bounding box center [931, 70] width 17 height 17
click at [1301, 627] on icon at bounding box center [1306, 632] width 20 height 20
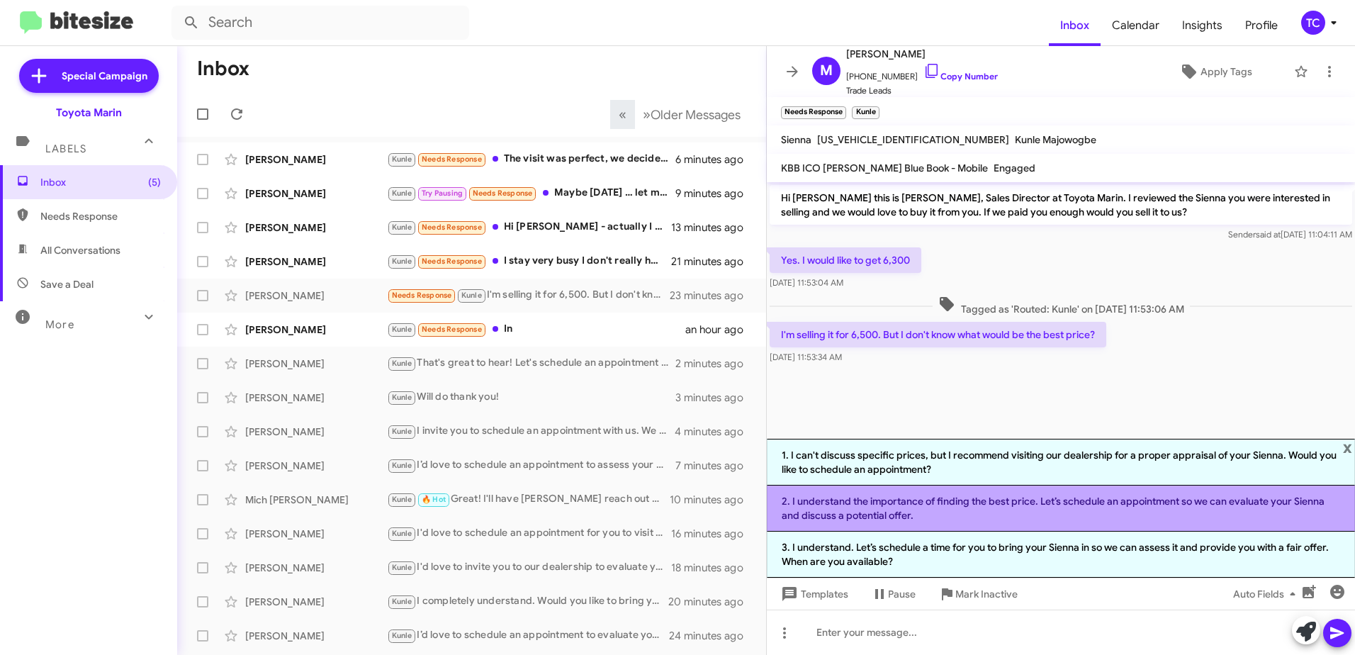
click at [980, 510] on li "2. I understand the importance of finding the best price. Let’s schedule an app…" at bounding box center [1061, 508] width 588 height 46
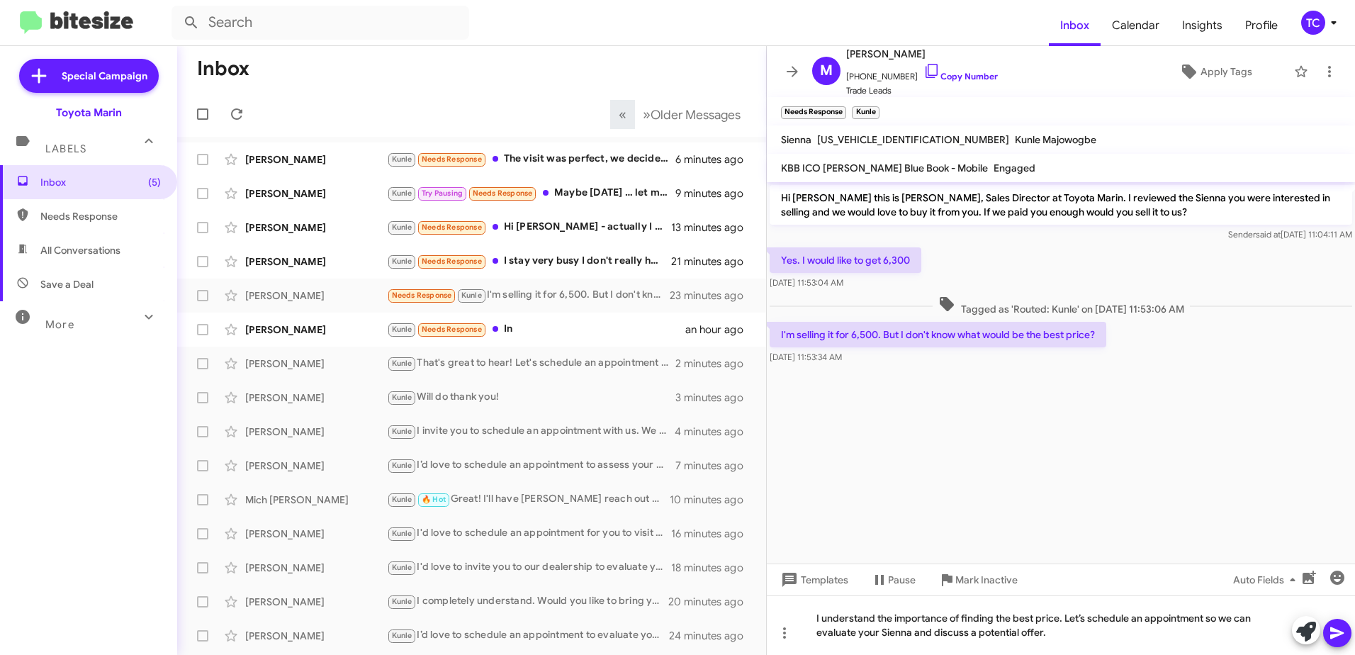
click at [1335, 631] on icon at bounding box center [1336, 633] width 13 height 12
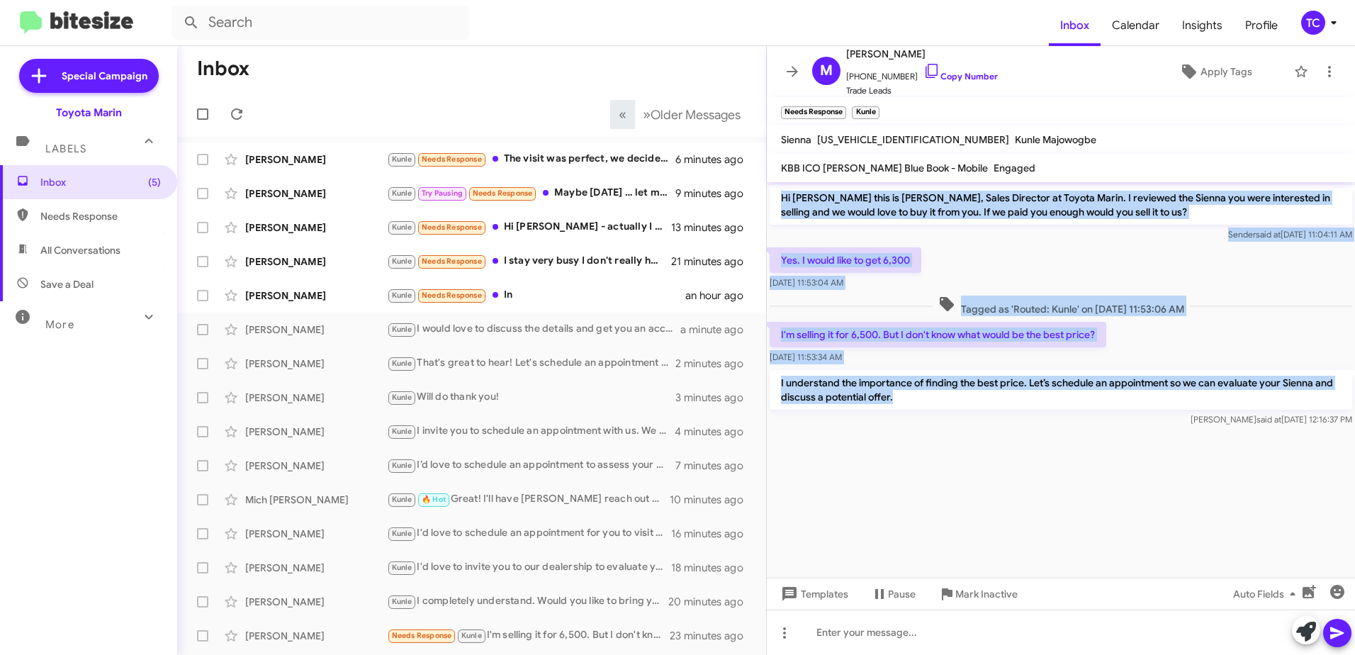
drag, startPoint x: 898, startPoint y: 400, endPoint x: 774, endPoint y: 201, distance: 234.6
click at [774, 201] on div "Hi [PERSON_NAME] this is [PERSON_NAME], Sales Director at Toyota Marin. I revie…" at bounding box center [1061, 305] width 588 height 247
drag, startPoint x: 774, startPoint y: 201, endPoint x: 833, endPoint y: 211, distance: 60.4
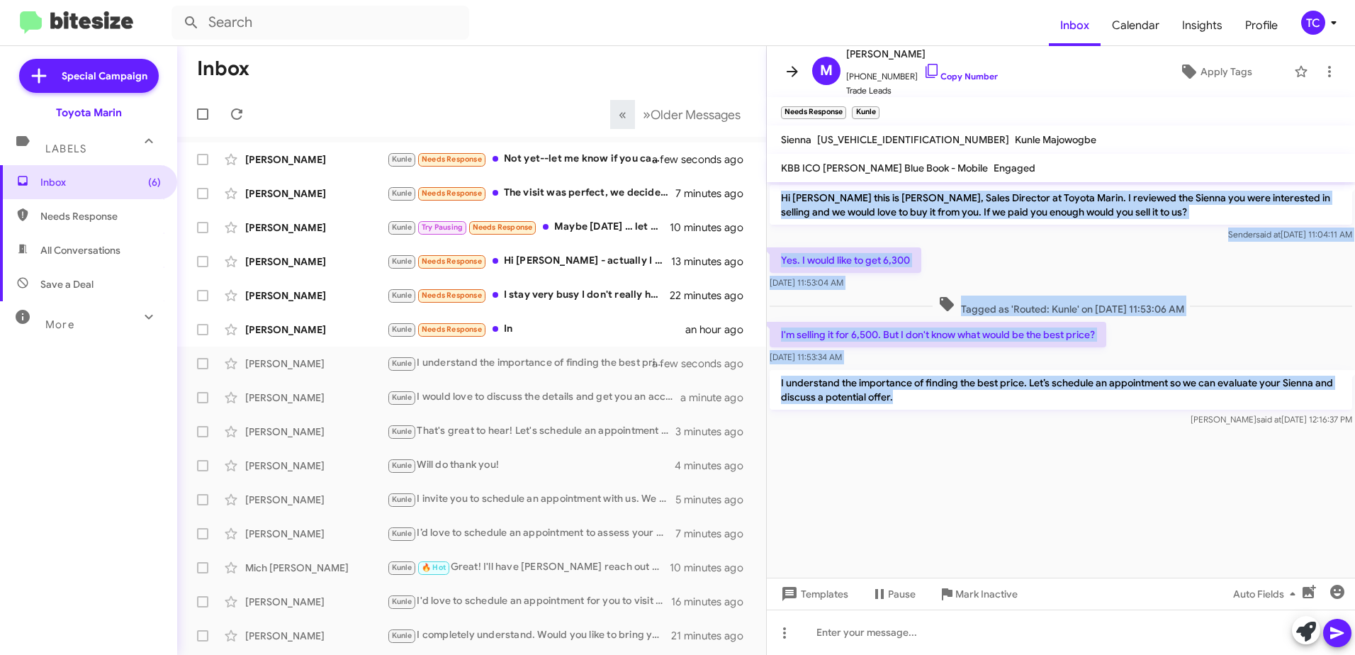
click at [789, 67] on icon at bounding box center [792, 71] width 17 height 17
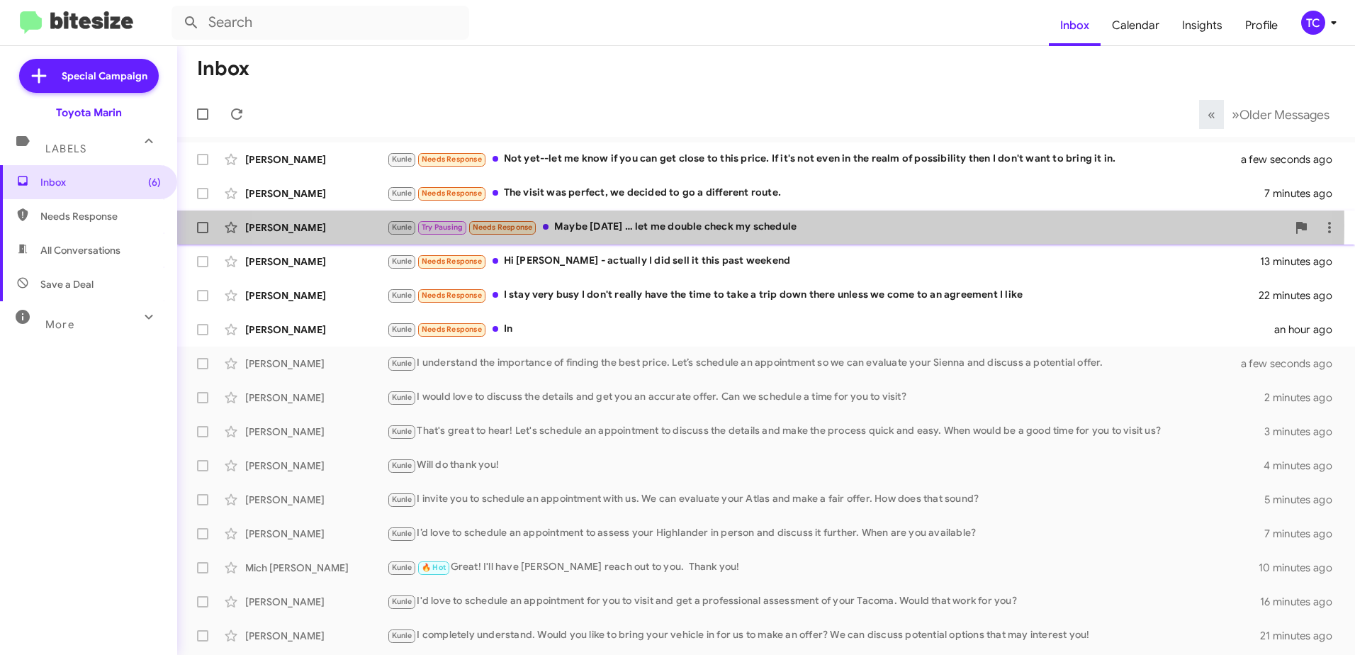
click at [708, 225] on div "Kunle Try Pausing Needs Response Maybe [DATE] … let me double check my schedule" at bounding box center [837, 227] width 900 height 16
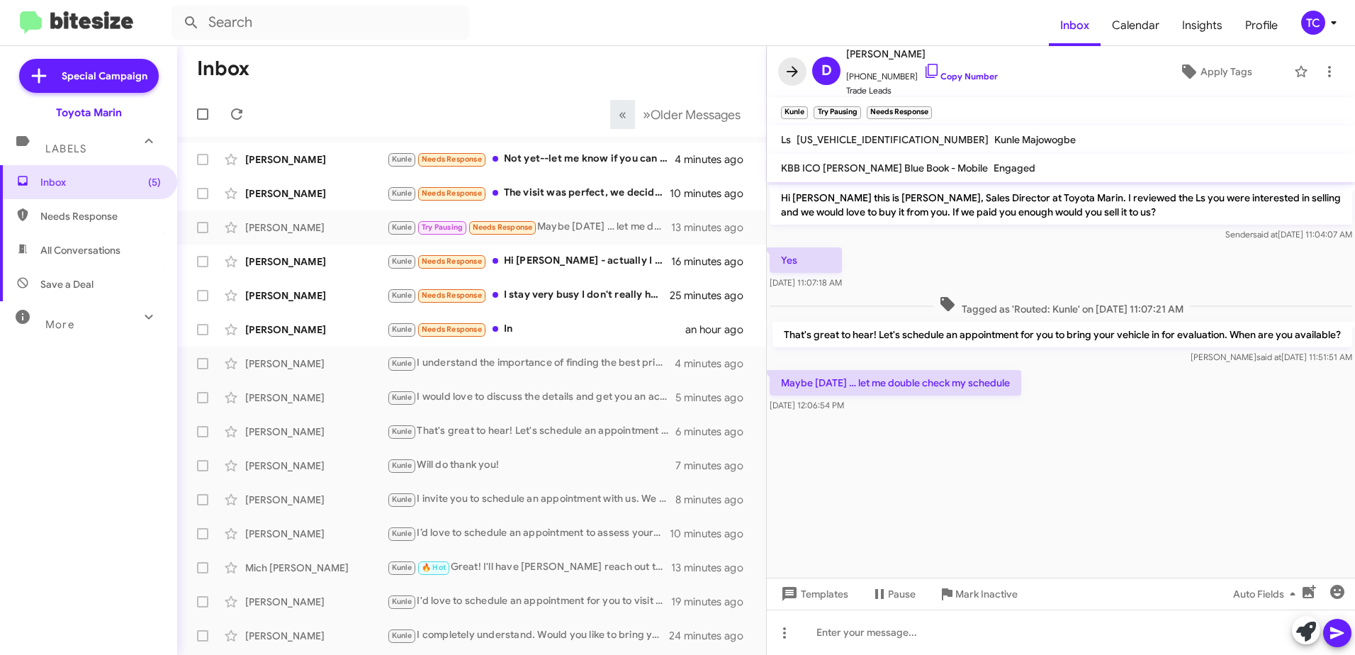
click at [793, 72] on icon at bounding box center [792, 71] width 11 height 11
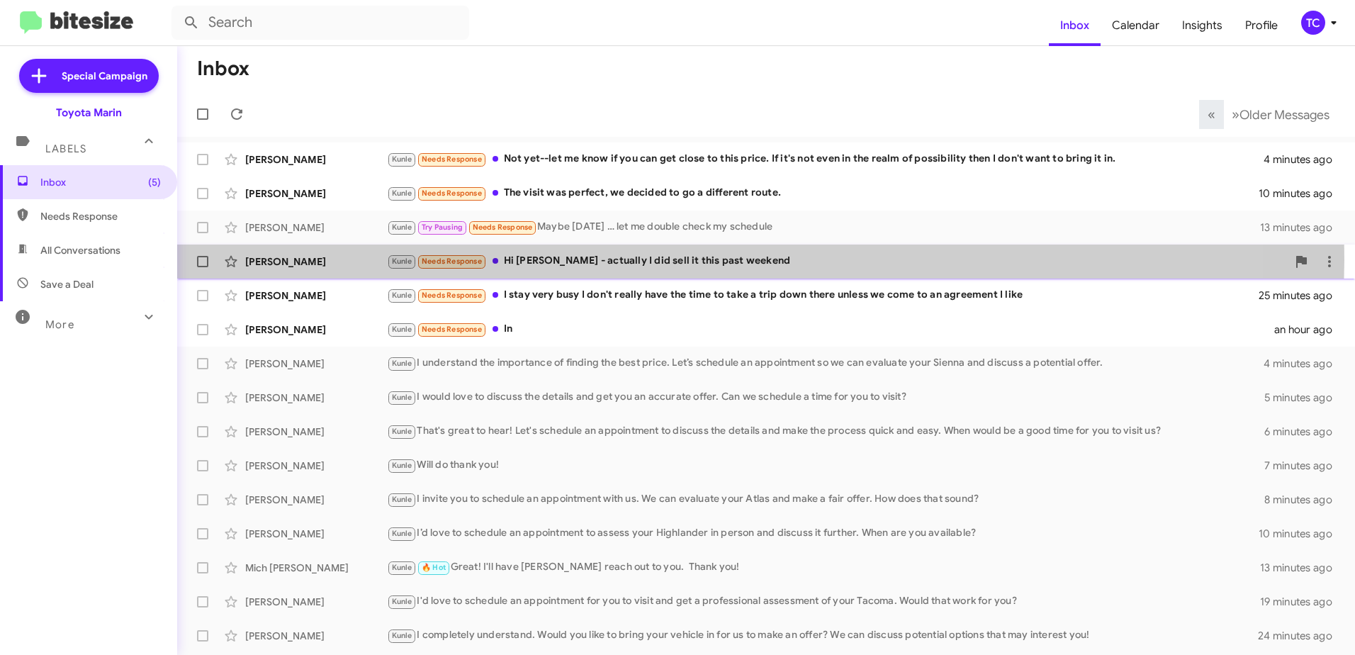
click at [673, 260] on div "Kunle Needs Response Hi [PERSON_NAME] - actually I did sell it this past weekend" at bounding box center [837, 261] width 900 height 16
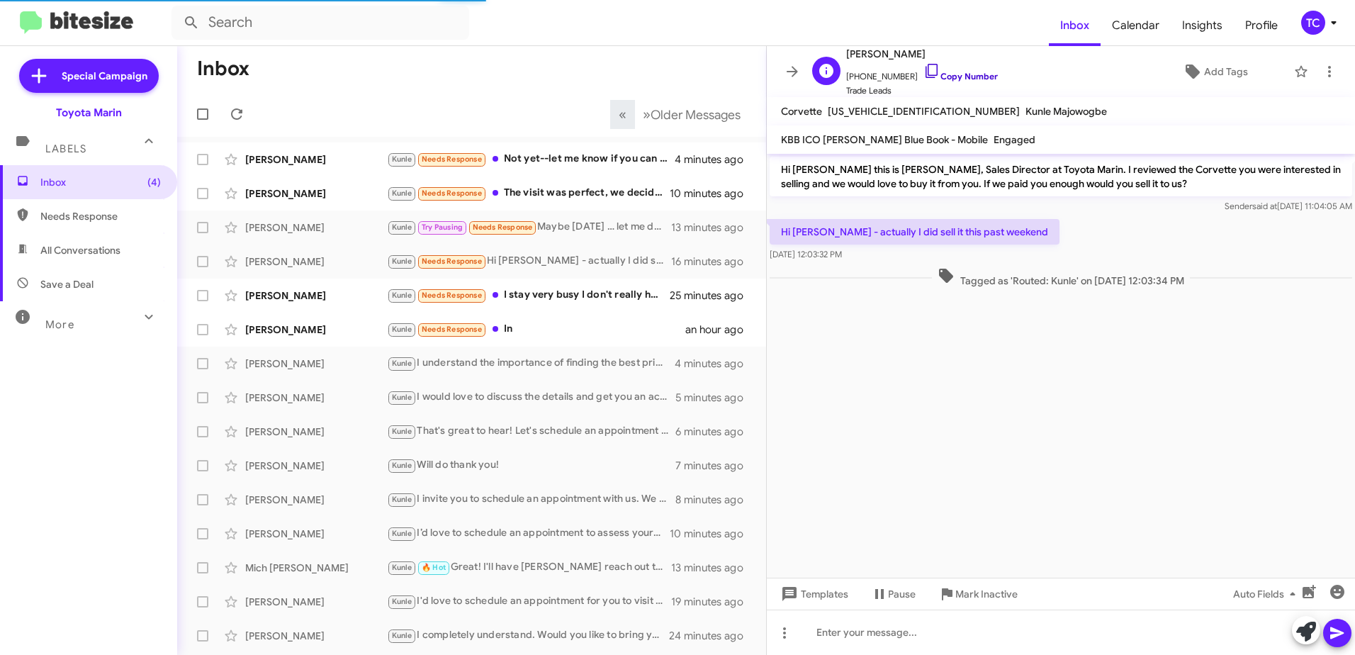
click at [926, 74] on icon at bounding box center [932, 71] width 12 height 14
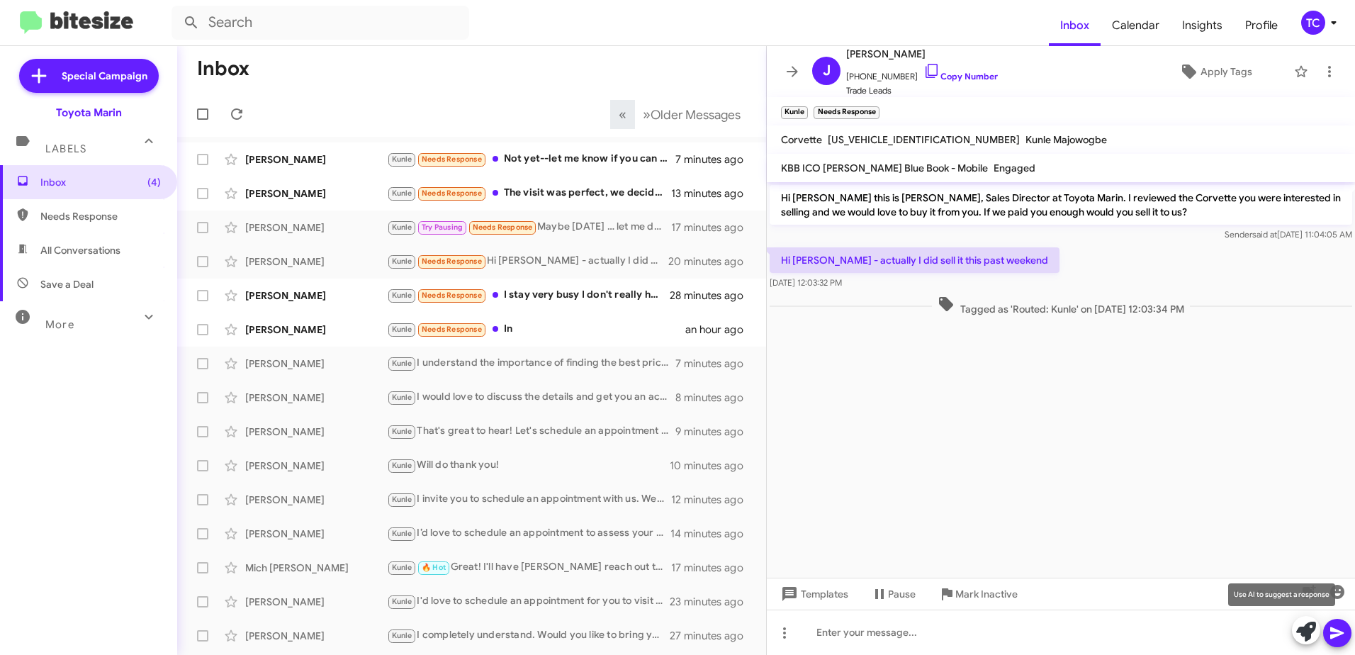
click at [1298, 626] on icon at bounding box center [1306, 632] width 20 height 20
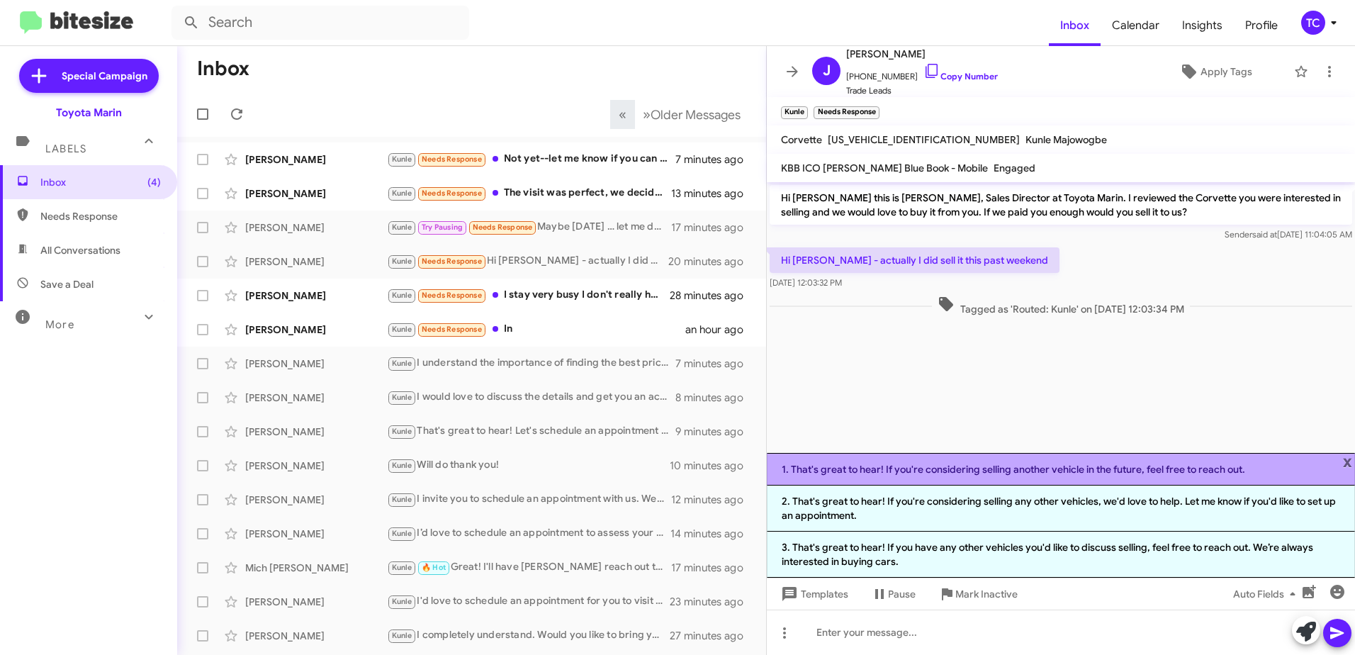
click at [996, 471] on li "1. That's great to hear! If you're considering selling another vehicle in the f…" at bounding box center [1061, 469] width 588 height 33
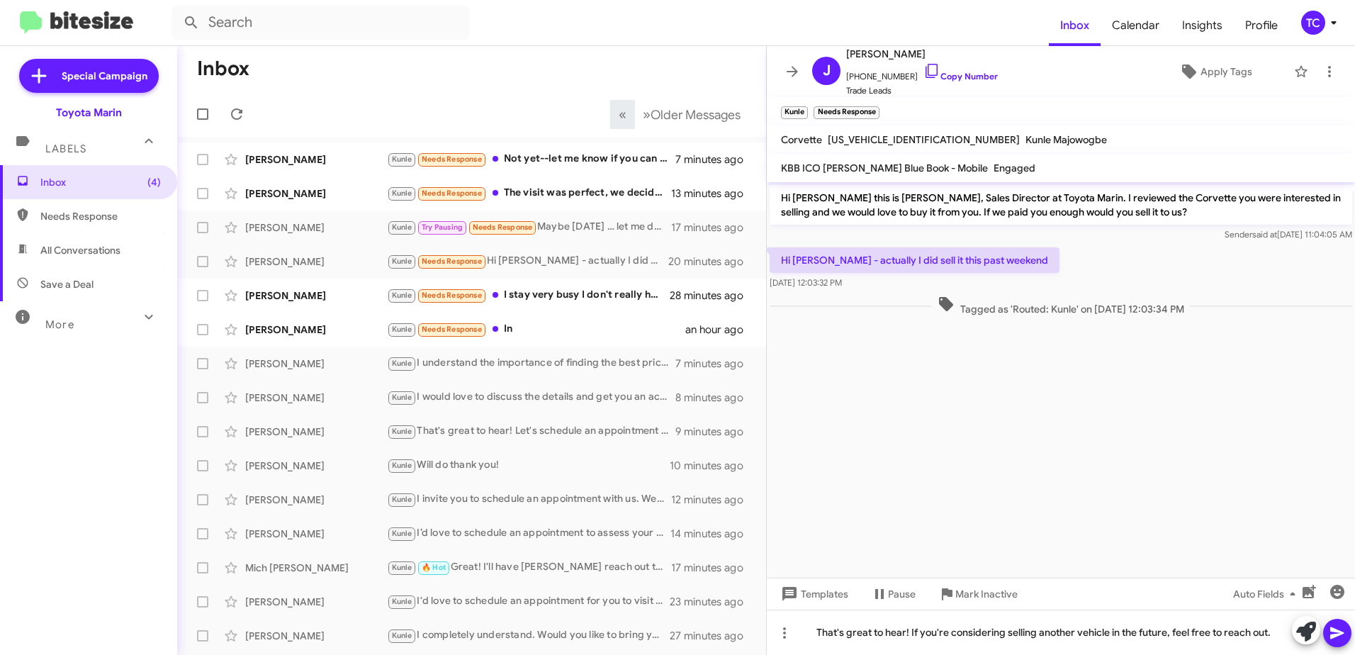
drag, startPoint x: 1336, startPoint y: 633, endPoint x: 1110, endPoint y: 471, distance: 278.3
click at [1334, 631] on icon at bounding box center [1337, 632] width 17 height 17
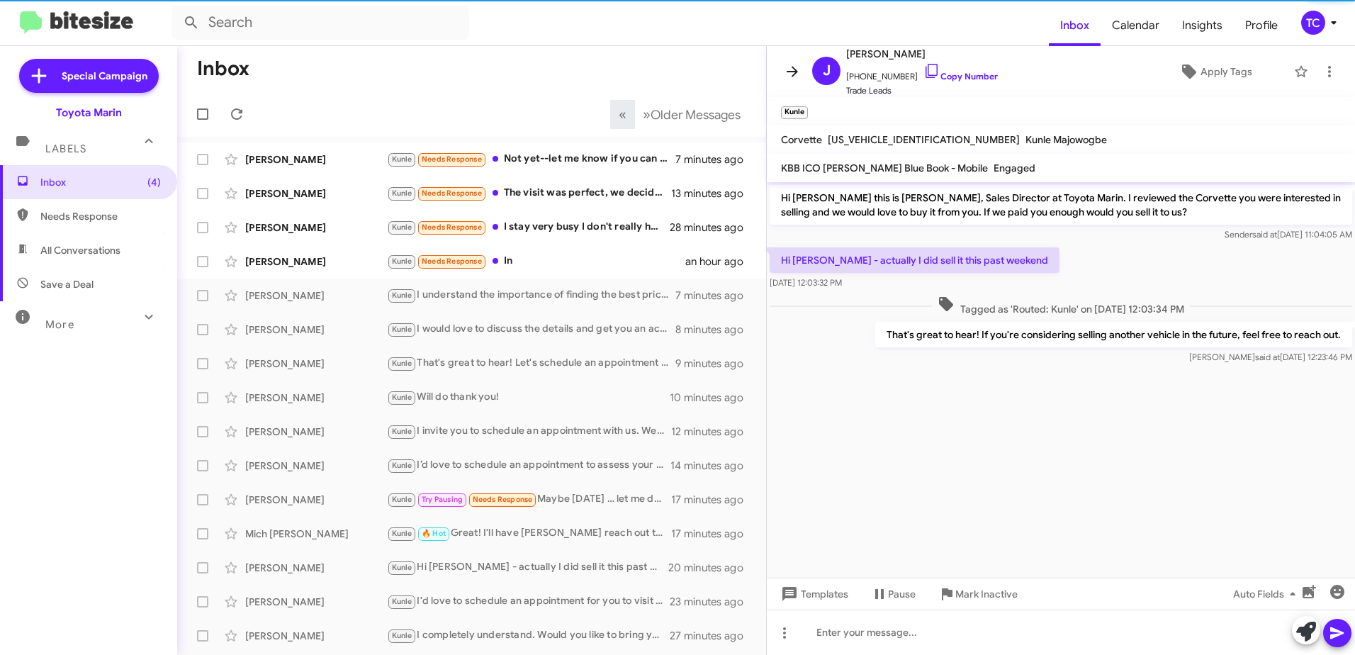
click at [797, 74] on icon at bounding box center [792, 71] width 17 height 17
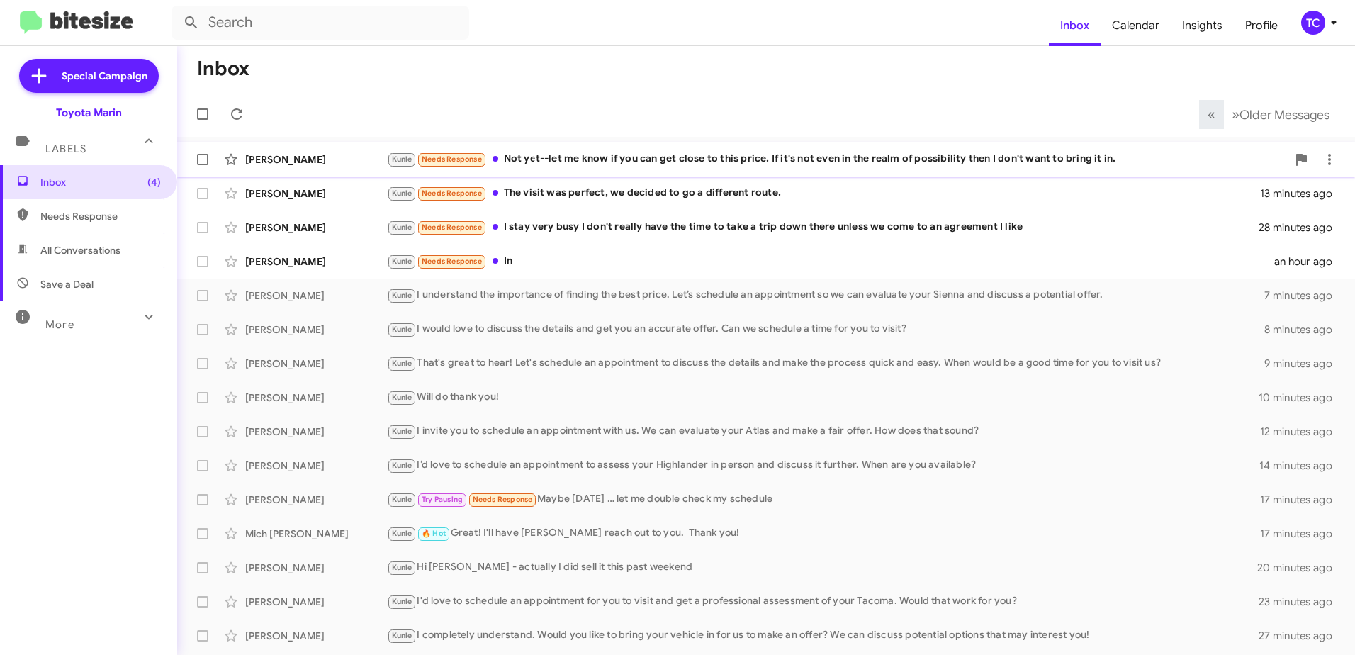
click at [746, 160] on div "Kunle Needs Response Not yet--let me know if you can get close to this price. I…" at bounding box center [837, 159] width 900 height 16
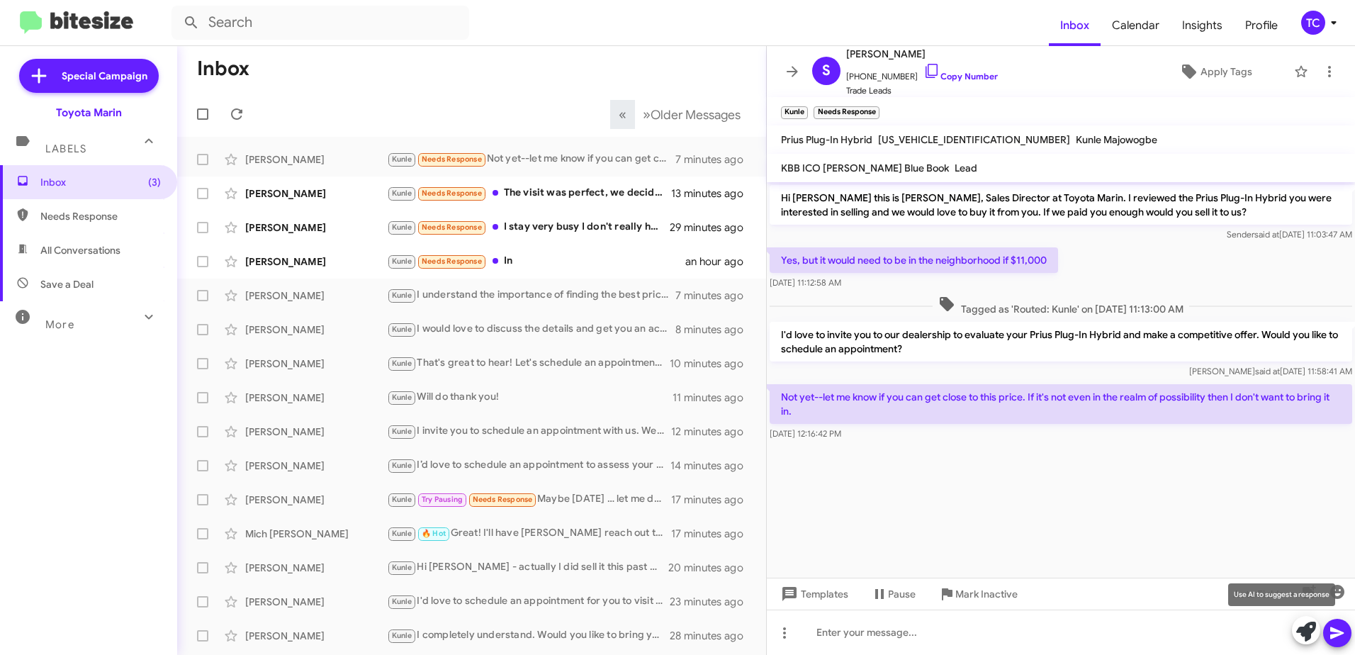
drag, startPoint x: 1304, startPoint y: 632, endPoint x: 1303, endPoint y: 625, distance: 7.2
click at [1304, 631] on icon at bounding box center [1306, 632] width 20 height 20
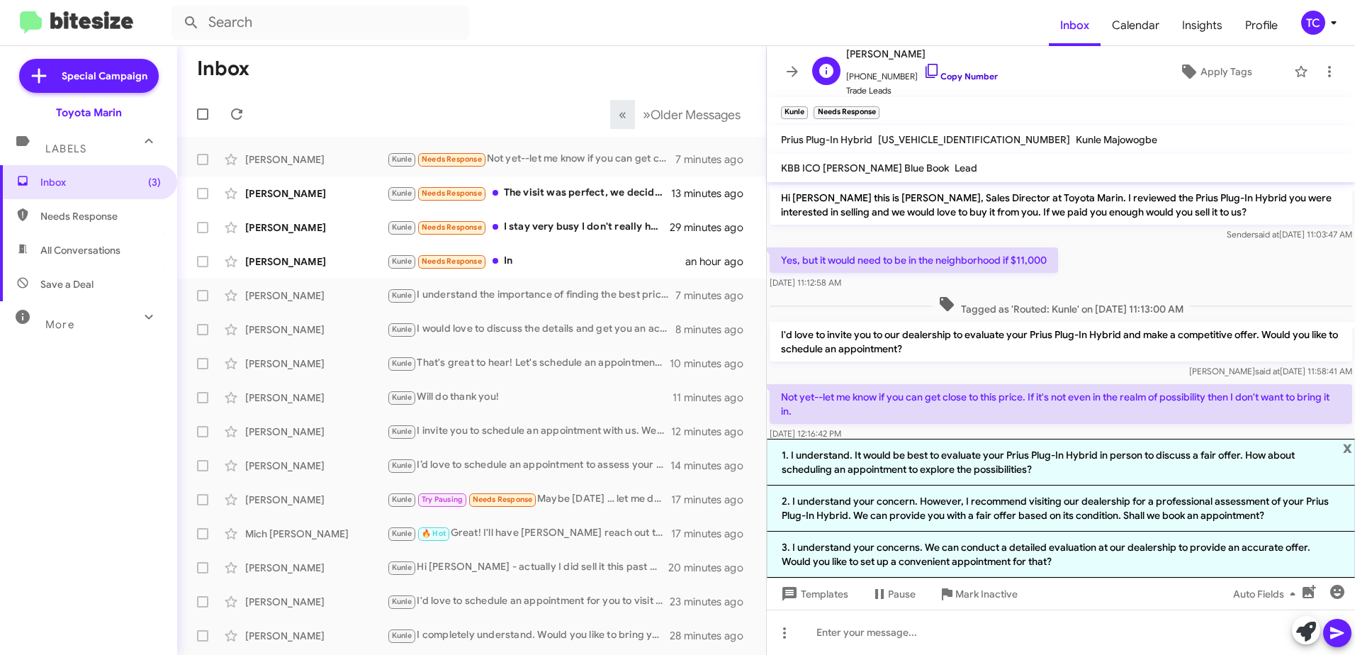
click at [926, 67] on icon at bounding box center [932, 71] width 12 height 14
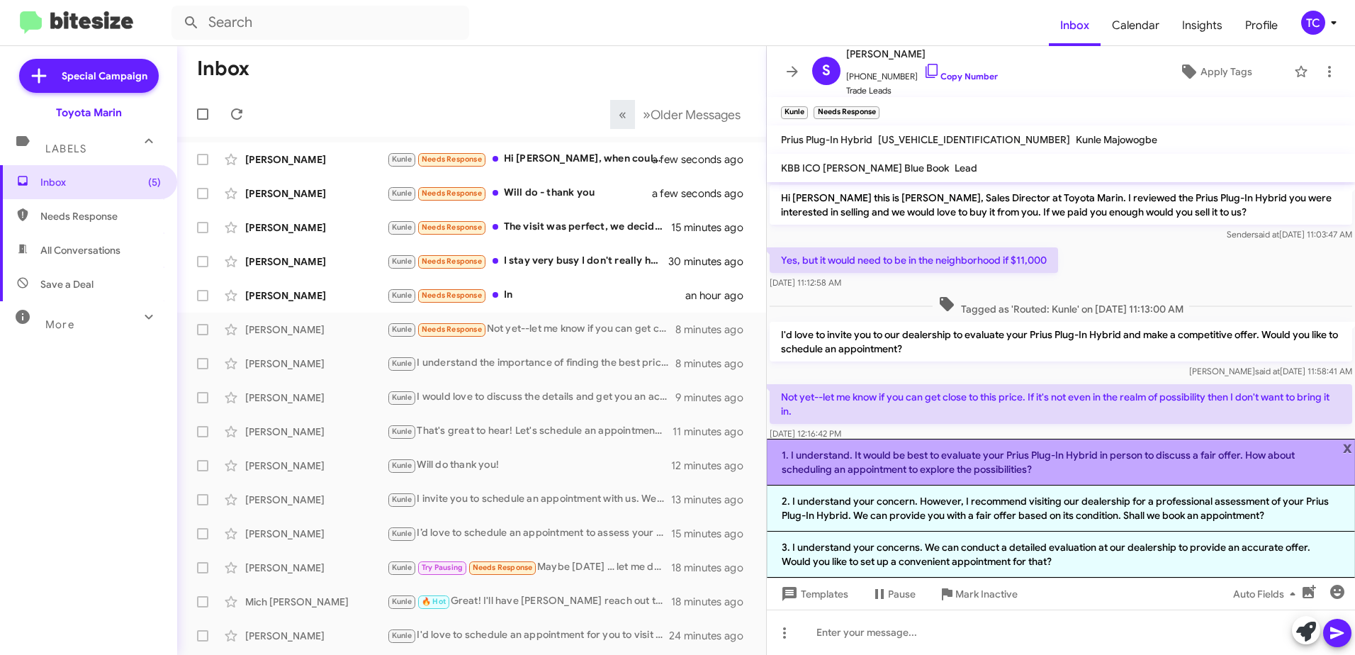
click at [1006, 469] on li "1. I understand. It would be best to evaluate your Prius Plug-In Hybrid in pers…" at bounding box center [1061, 462] width 588 height 47
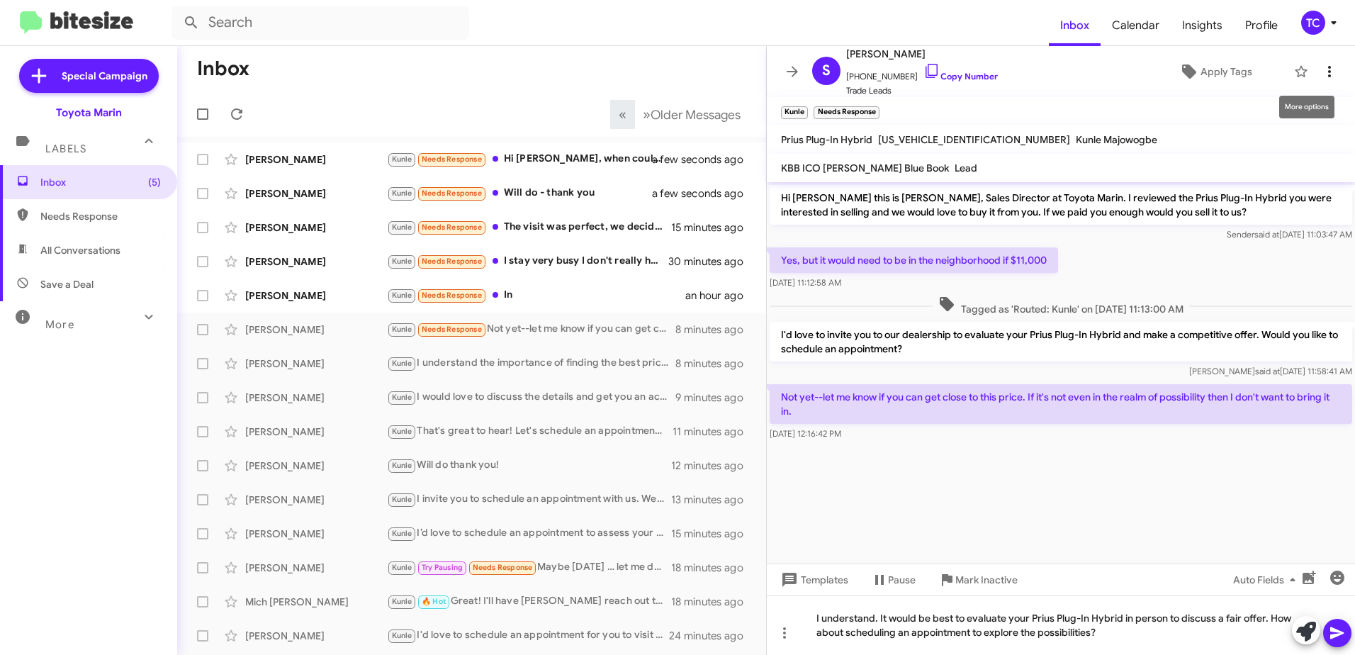
click at [1322, 66] on icon at bounding box center [1329, 71] width 17 height 17
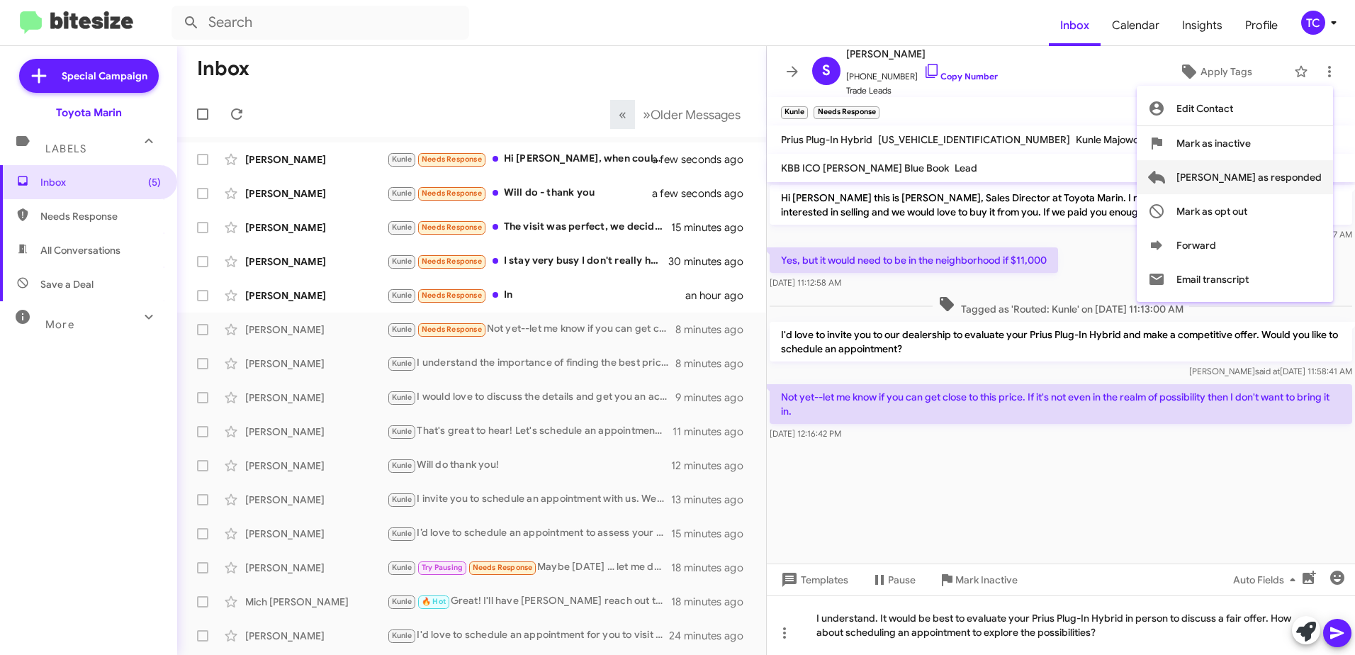
click at [1258, 176] on span "[PERSON_NAME] as responded" at bounding box center [1248, 177] width 145 height 34
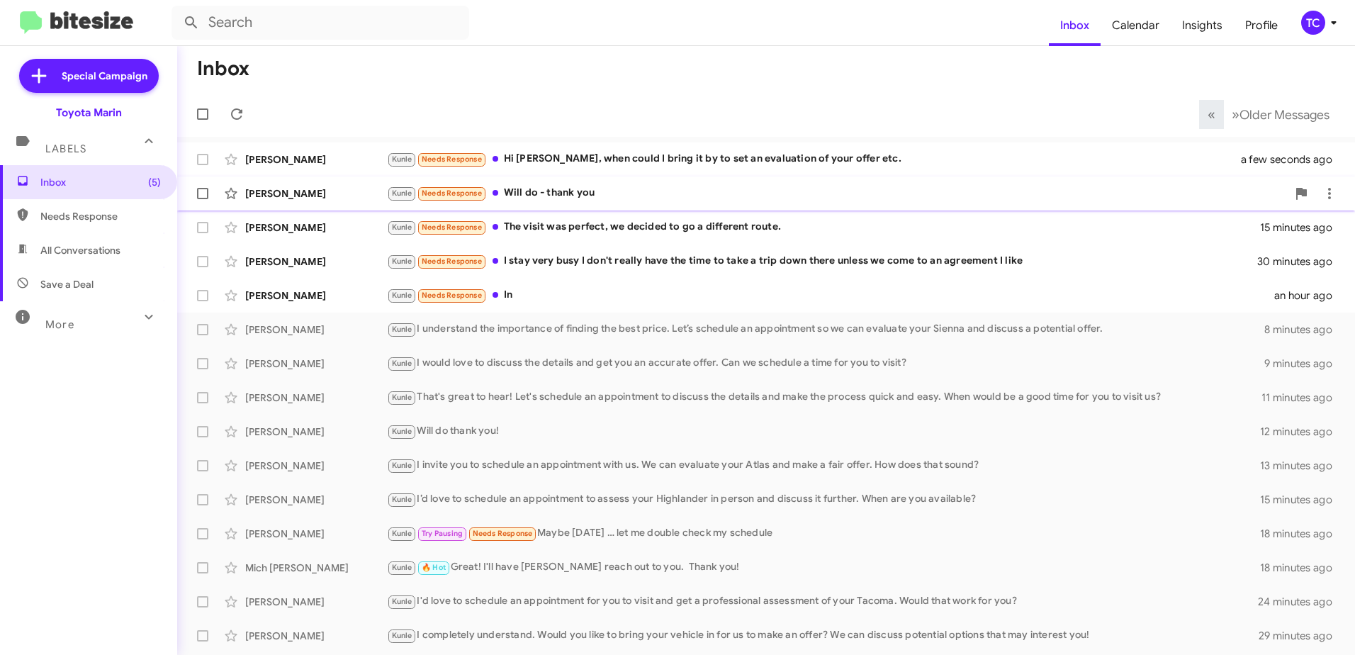
click at [568, 191] on div "Kunle Needs Response Will do - thank you" at bounding box center [837, 193] width 900 height 16
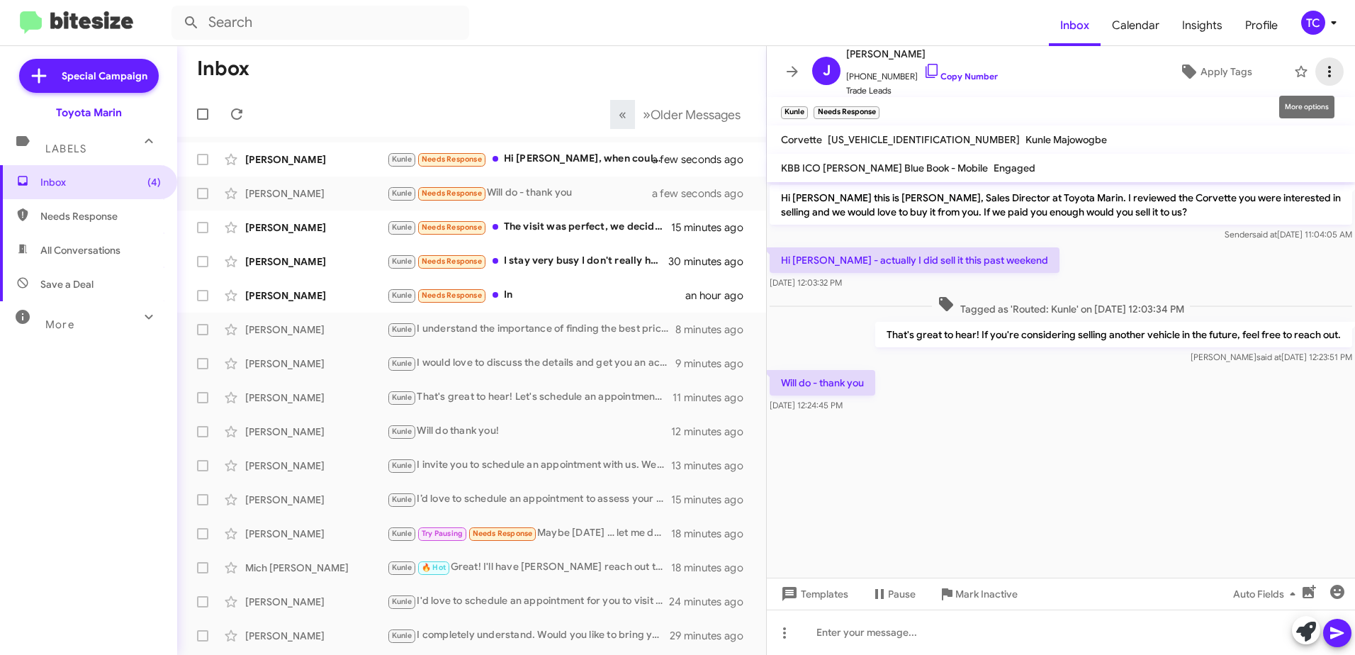
click at [1321, 70] on icon at bounding box center [1329, 71] width 17 height 17
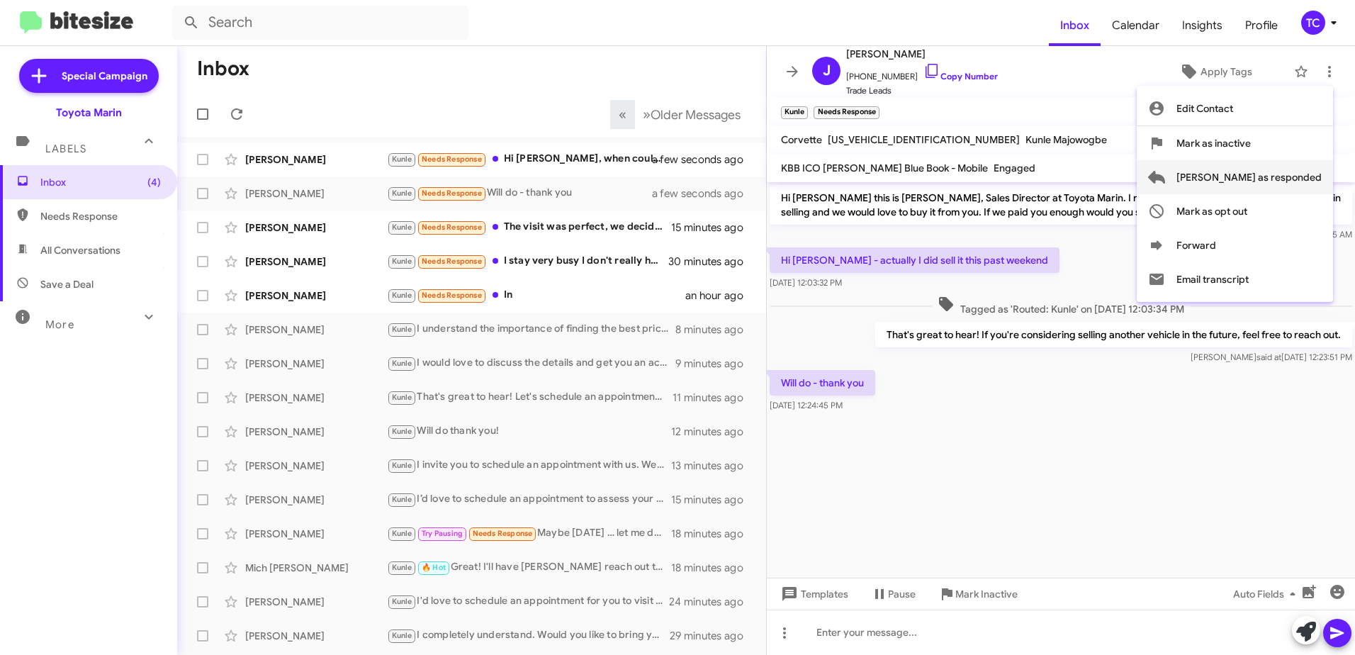
click at [1256, 179] on span "[PERSON_NAME] as responded" at bounding box center [1248, 177] width 145 height 34
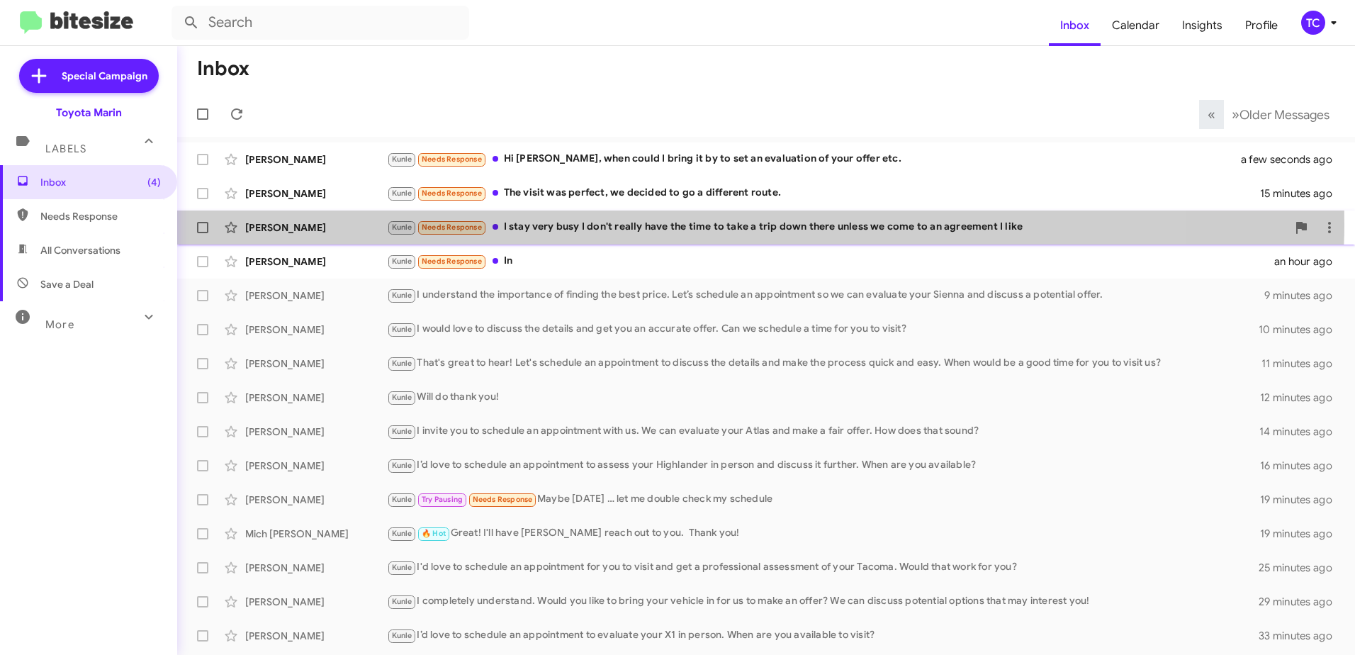
click at [635, 224] on div "Kunle Needs Response I stay very busy I don't really have the time to take a tr…" at bounding box center [837, 227] width 900 height 16
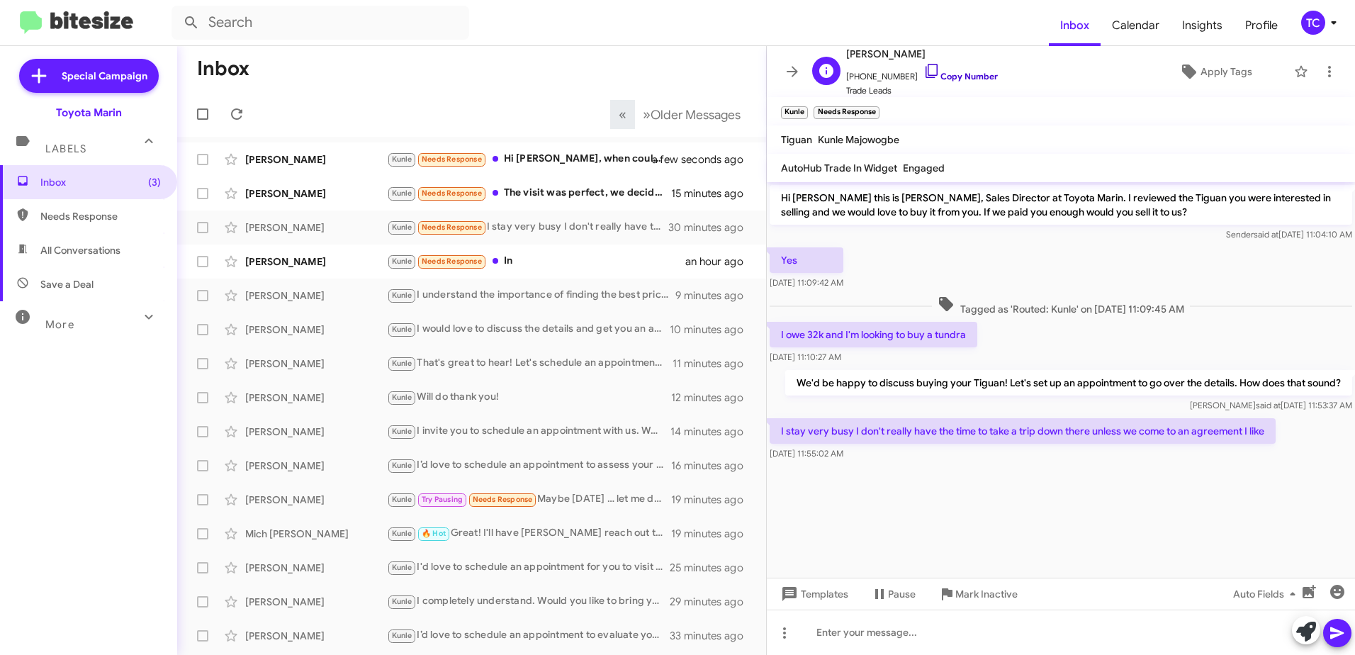
click at [923, 67] on icon at bounding box center [931, 70] width 17 height 17
click at [1303, 634] on icon at bounding box center [1306, 632] width 20 height 20
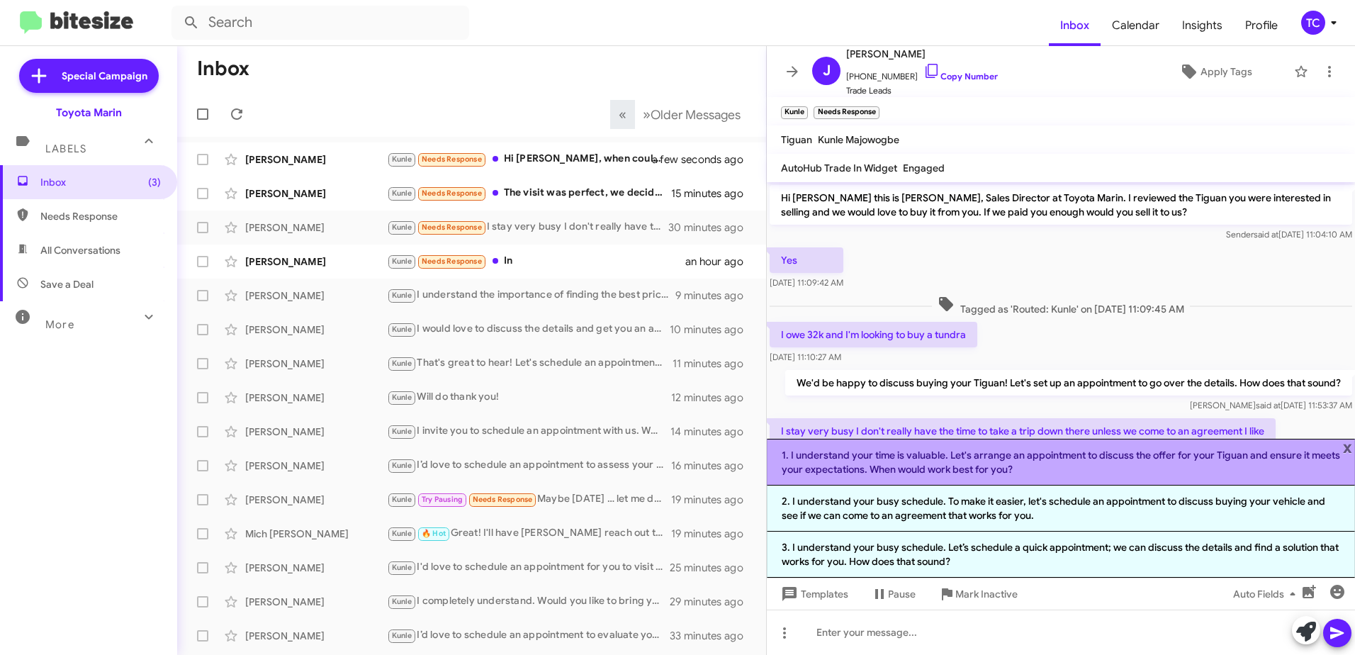
click at [1020, 463] on li "1. I understand your time is valuable. Let's arrange an appointment to discuss …" at bounding box center [1061, 462] width 588 height 47
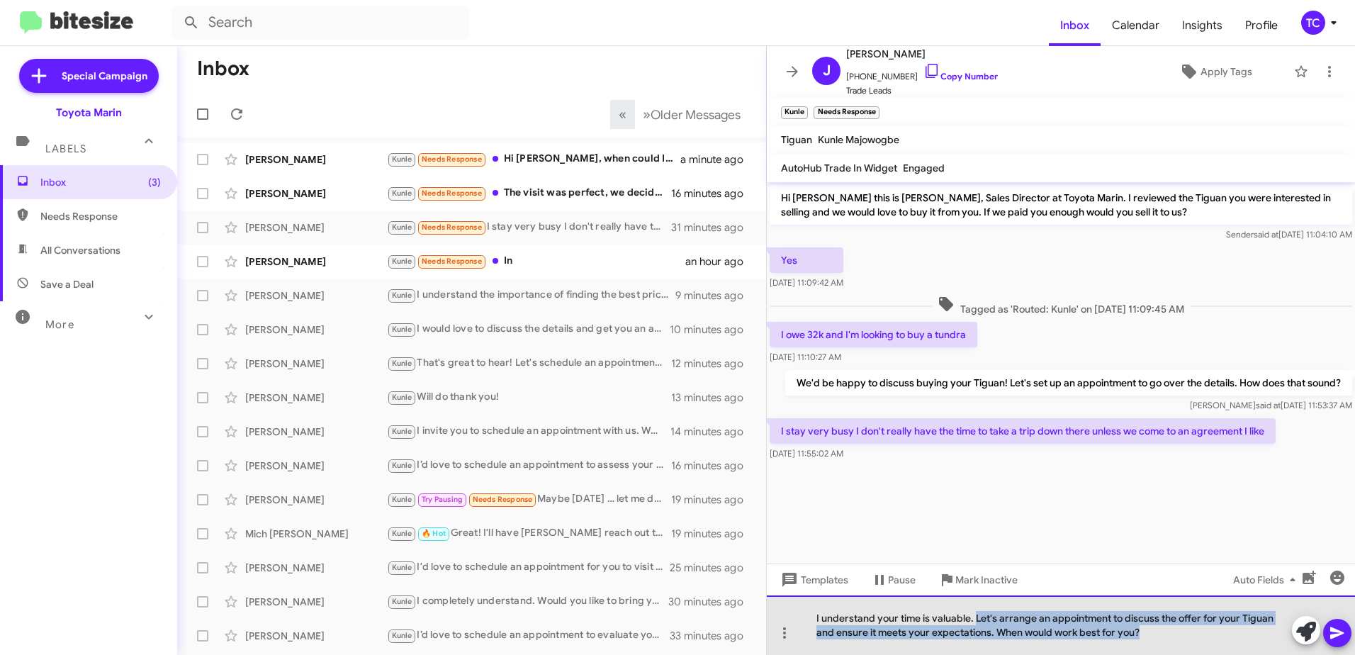
drag, startPoint x: 1166, startPoint y: 634, endPoint x: 976, endPoint y: 622, distance: 190.3
click at [976, 622] on div "I understand your time is valuable. Let's arrange an appointment to discuss the…" at bounding box center [1061, 625] width 588 height 60
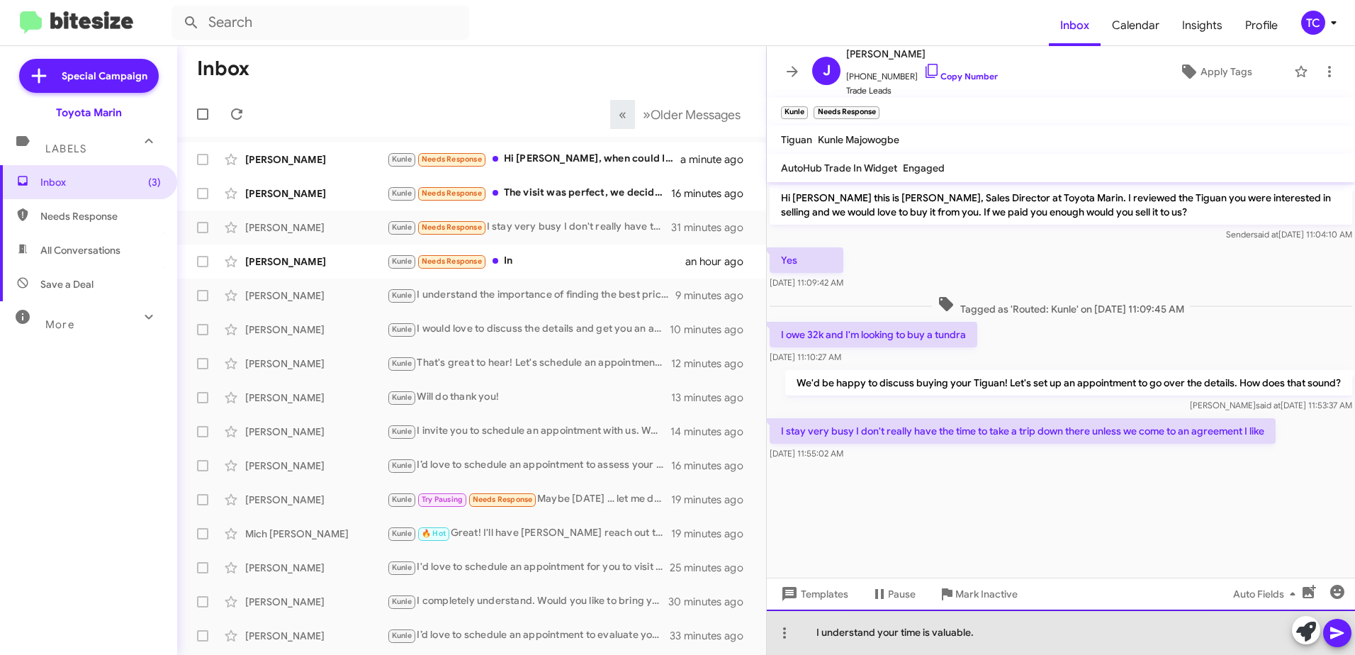
click at [1011, 634] on div "I understand your time is valuable." at bounding box center [1061, 631] width 588 height 45
click at [1035, 635] on div "I understand your time is valuable." at bounding box center [1061, 631] width 588 height 45
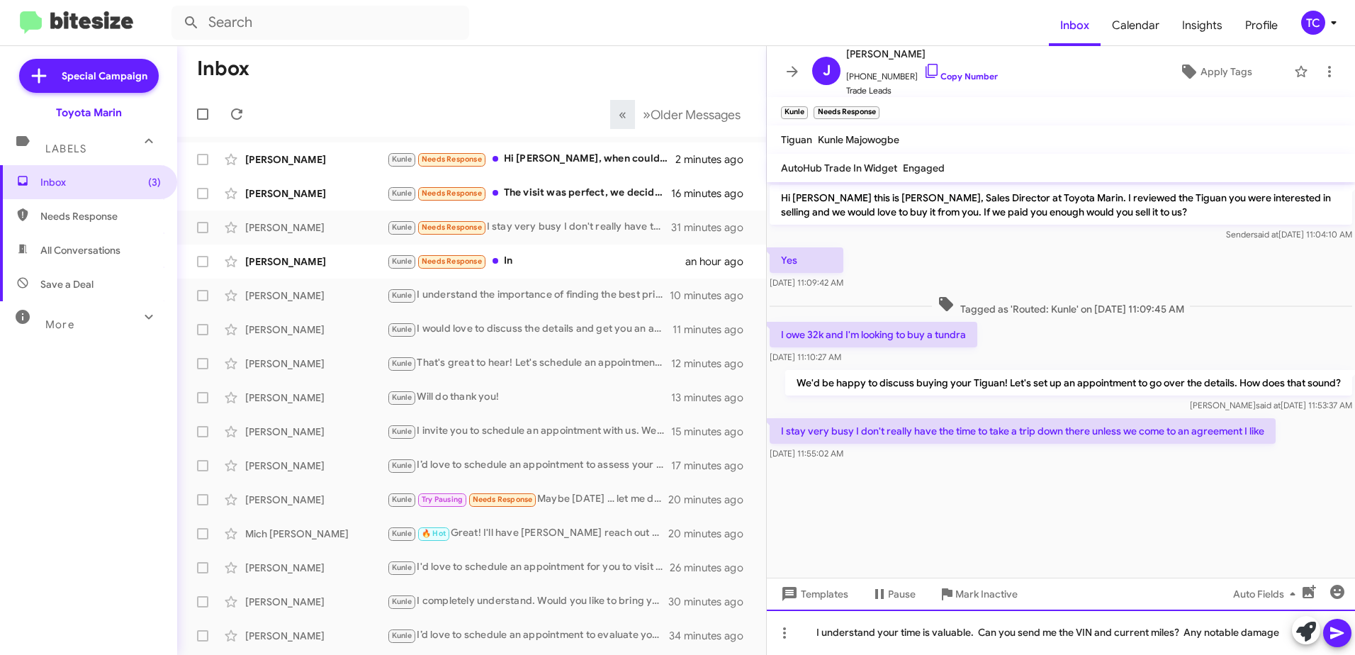
click at [1187, 630] on div "I understand your time is valuable. Can you send me the VIN and current miles? …" at bounding box center [1061, 631] width 588 height 45
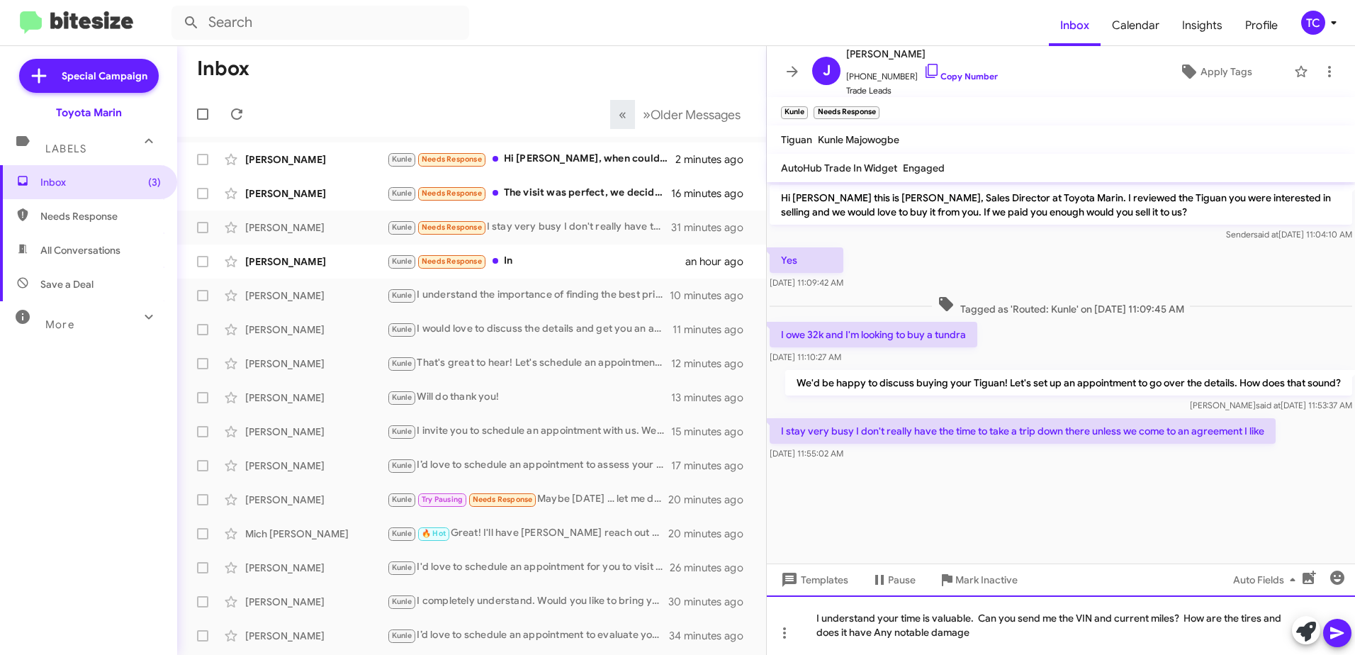
click at [878, 629] on div "I understand your time is valuable. Can you send me the VIN and current miles? …" at bounding box center [1061, 625] width 588 height 60
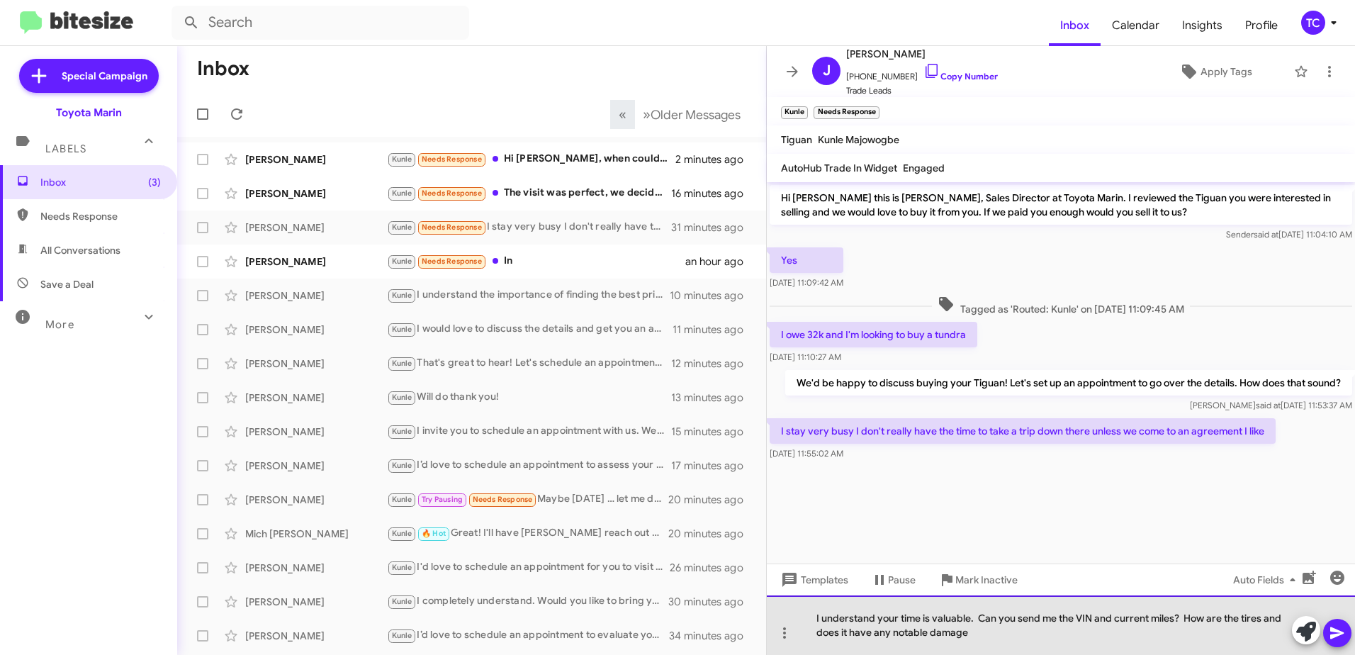
click at [917, 636] on div "I understand your time is valuable. Can you send me the VIN and current miles? …" at bounding box center [1061, 625] width 588 height 60
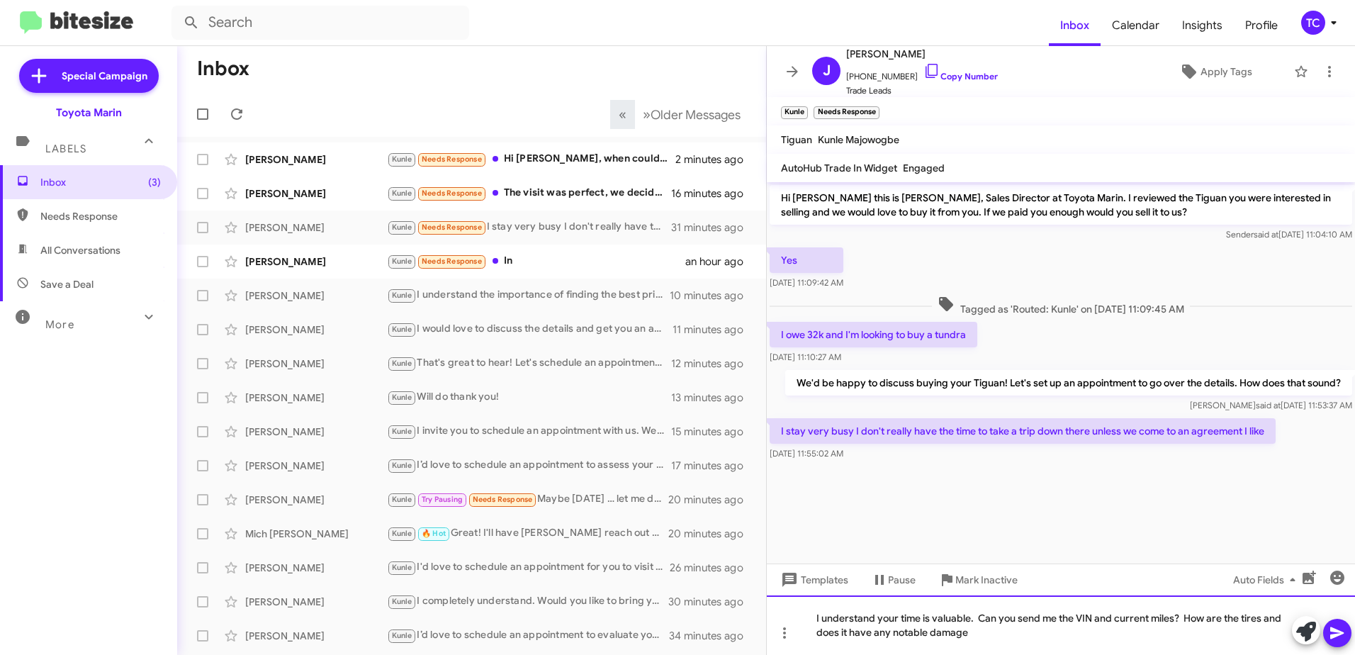
click at [981, 636] on div "I understand your time is valuable. Can you send me the VIN and current miles? …" at bounding box center [1061, 625] width 588 height 60
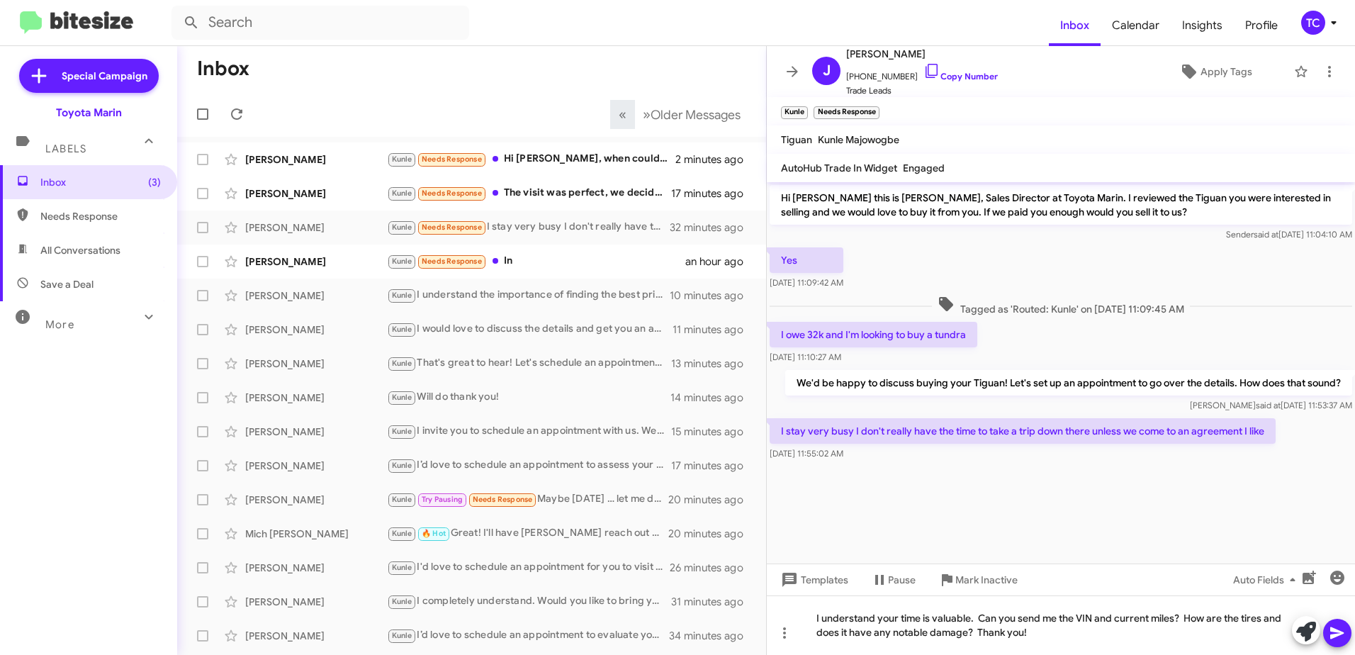
click at [1335, 634] on icon at bounding box center [1336, 633] width 13 height 12
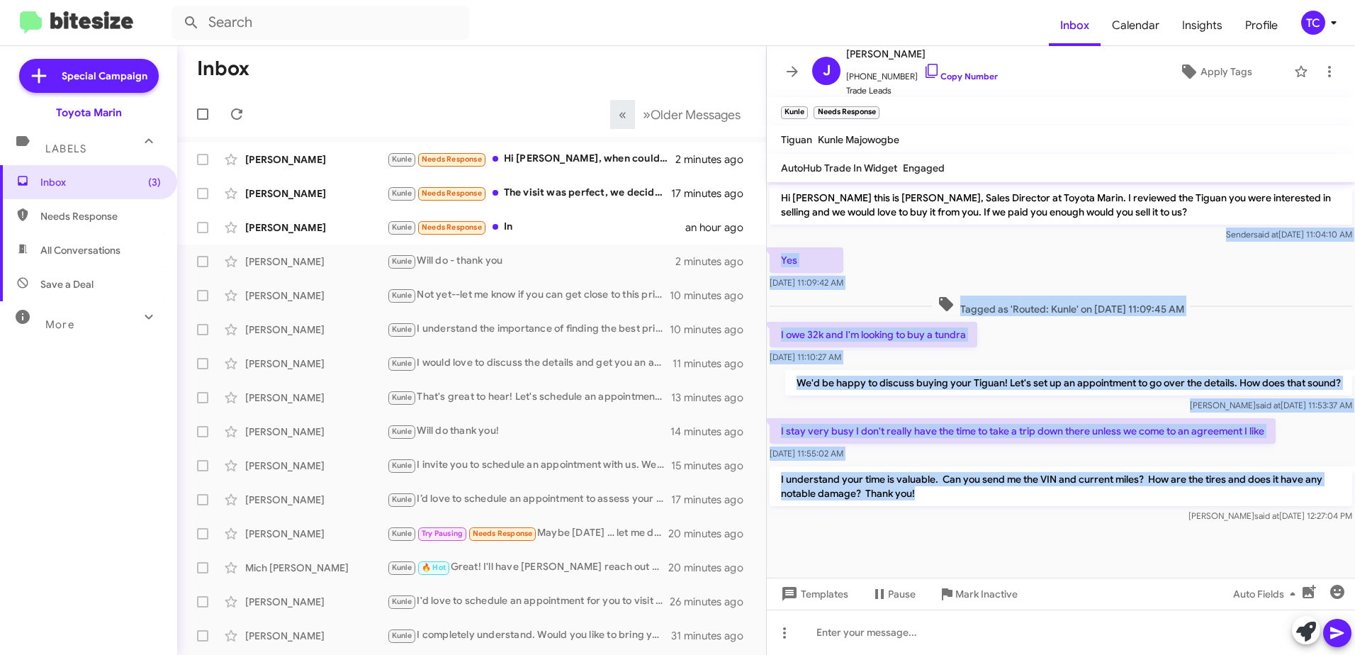
drag, startPoint x: 938, startPoint y: 497, endPoint x: 791, endPoint y: 227, distance: 306.7
click at [791, 227] on div "Hi [PERSON_NAME] this is [PERSON_NAME], Sales Director at Toyota Marin. I revie…" at bounding box center [1061, 354] width 588 height 344
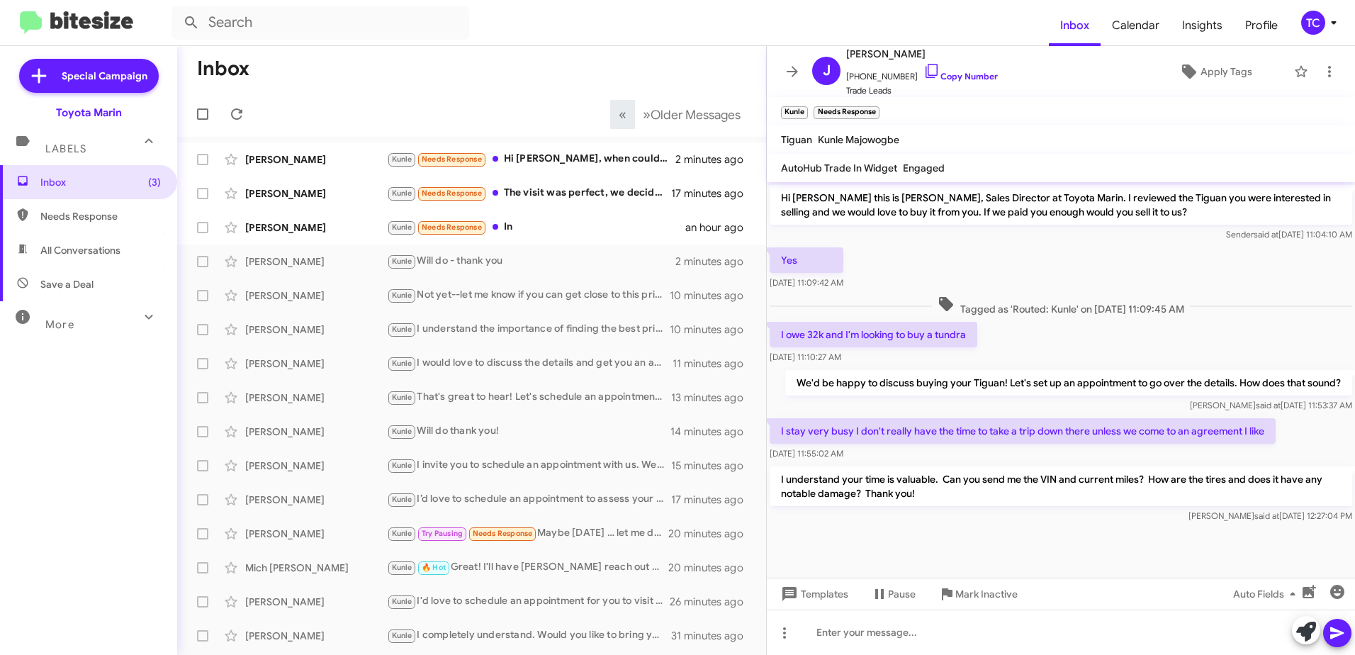
drag, startPoint x: 969, startPoint y: 566, endPoint x: 649, endPoint y: 293, distance: 420.7
click at [968, 565] on cdk-virtual-scroll-viewport "Hi [PERSON_NAME] this is [PERSON_NAME], Sales Director at Toyota Marin. I revie…" at bounding box center [1061, 379] width 588 height 395
click at [794, 67] on icon at bounding box center [792, 71] width 17 height 17
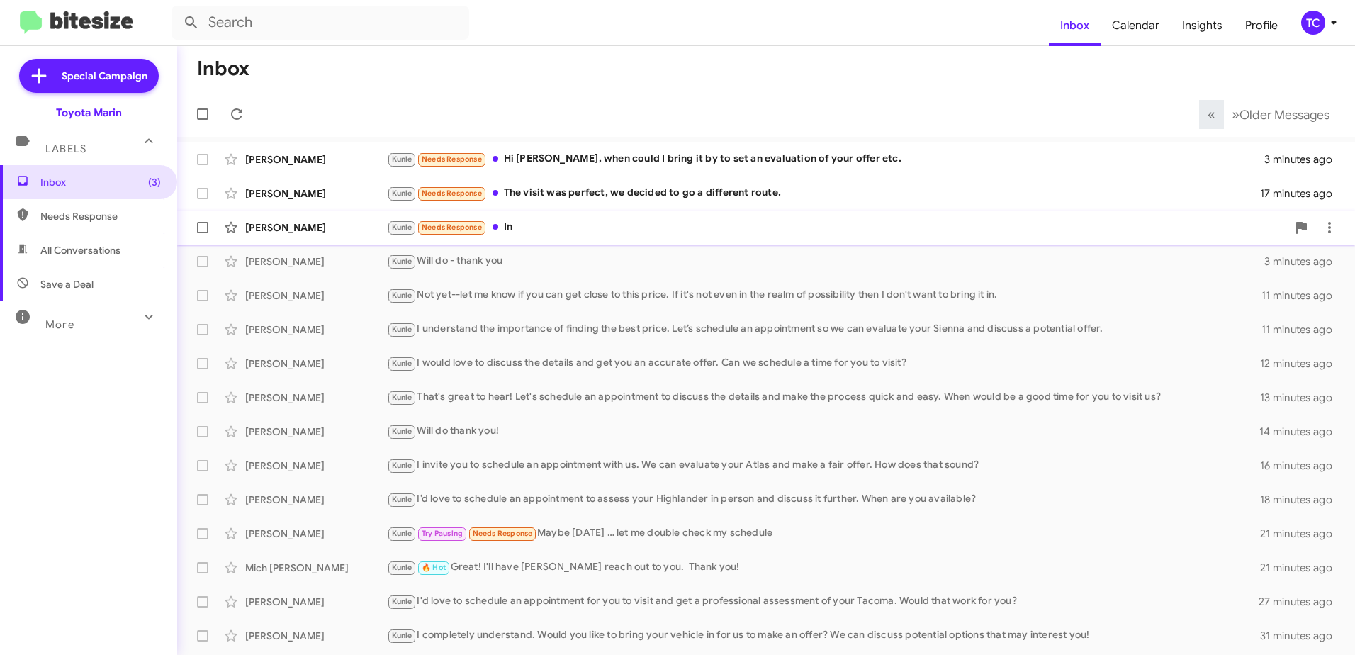
click at [617, 217] on div "[PERSON_NAME] [PERSON_NAME] Needs Response In an hour ago" at bounding box center [766, 227] width 1155 height 28
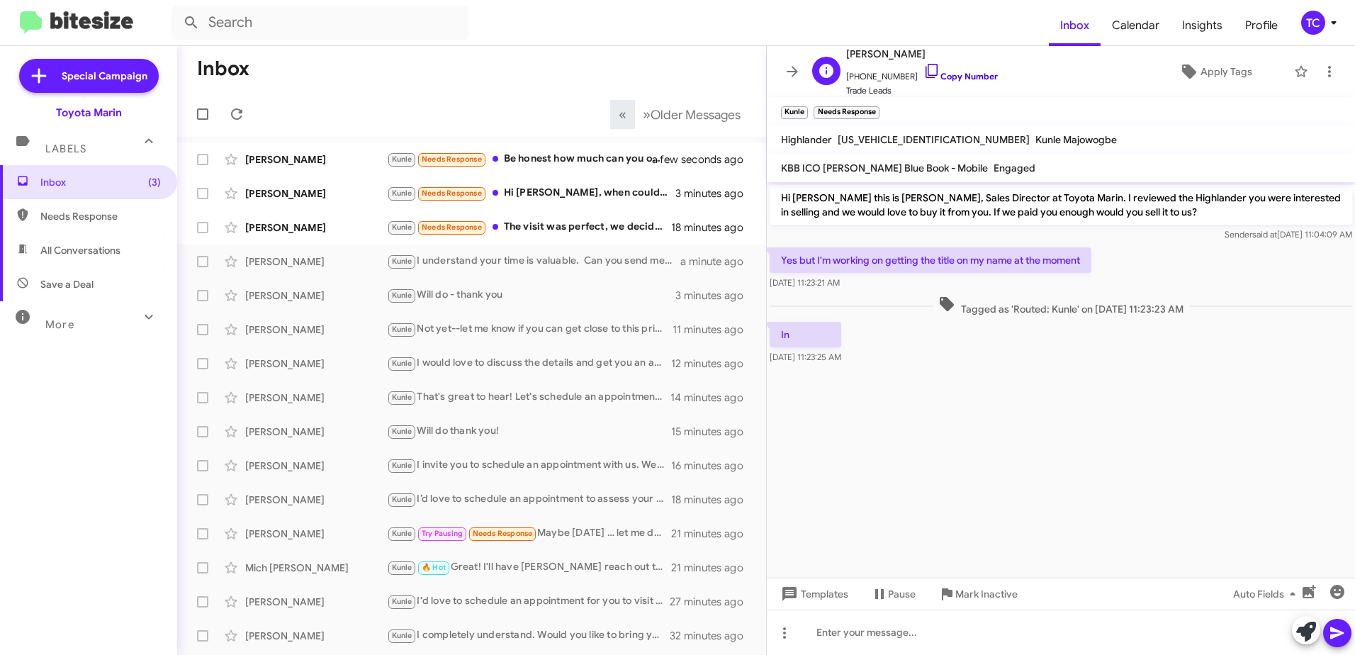
click at [926, 77] on icon at bounding box center [932, 71] width 12 height 14
click at [1309, 630] on icon at bounding box center [1306, 632] width 20 height 20
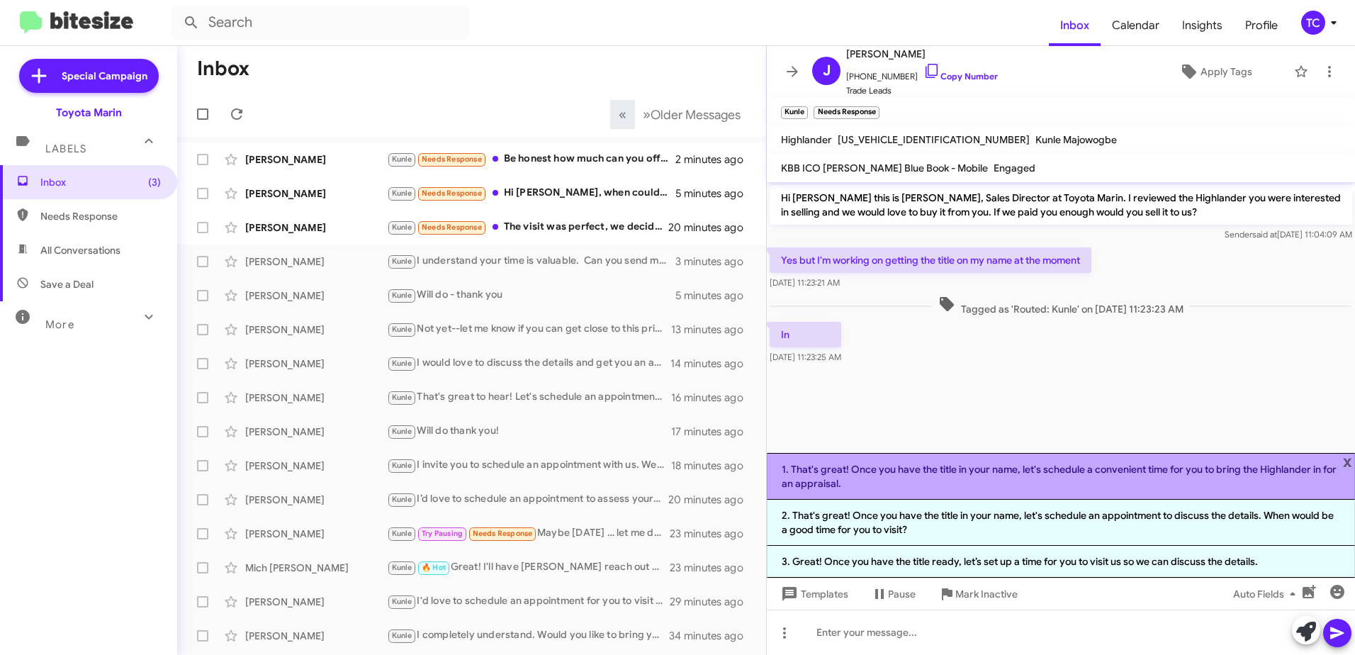
click at [1121, 482] on li "1. That's great! Once you have the title in your name, let's schedule a conveni…" at bounding box center [1061, 476] width 588 height 47
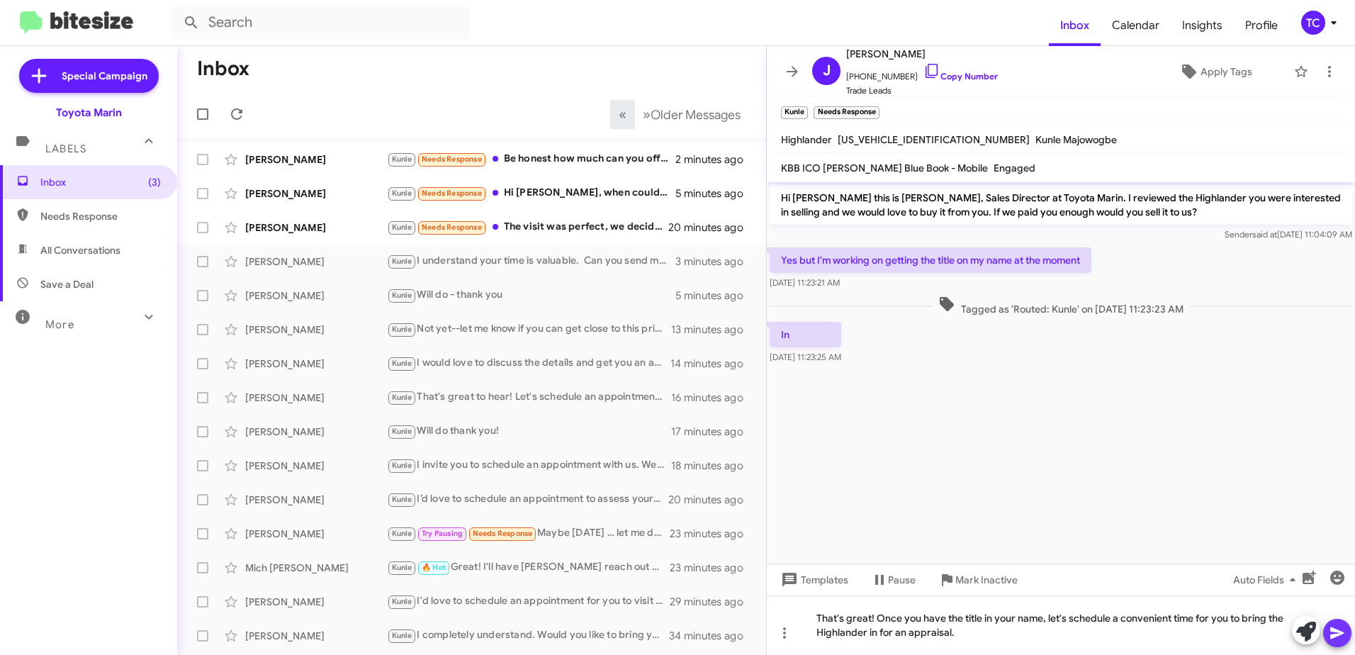
click at [1339, 634] on icon at bounding box center [1336, 633] width 13 height 12
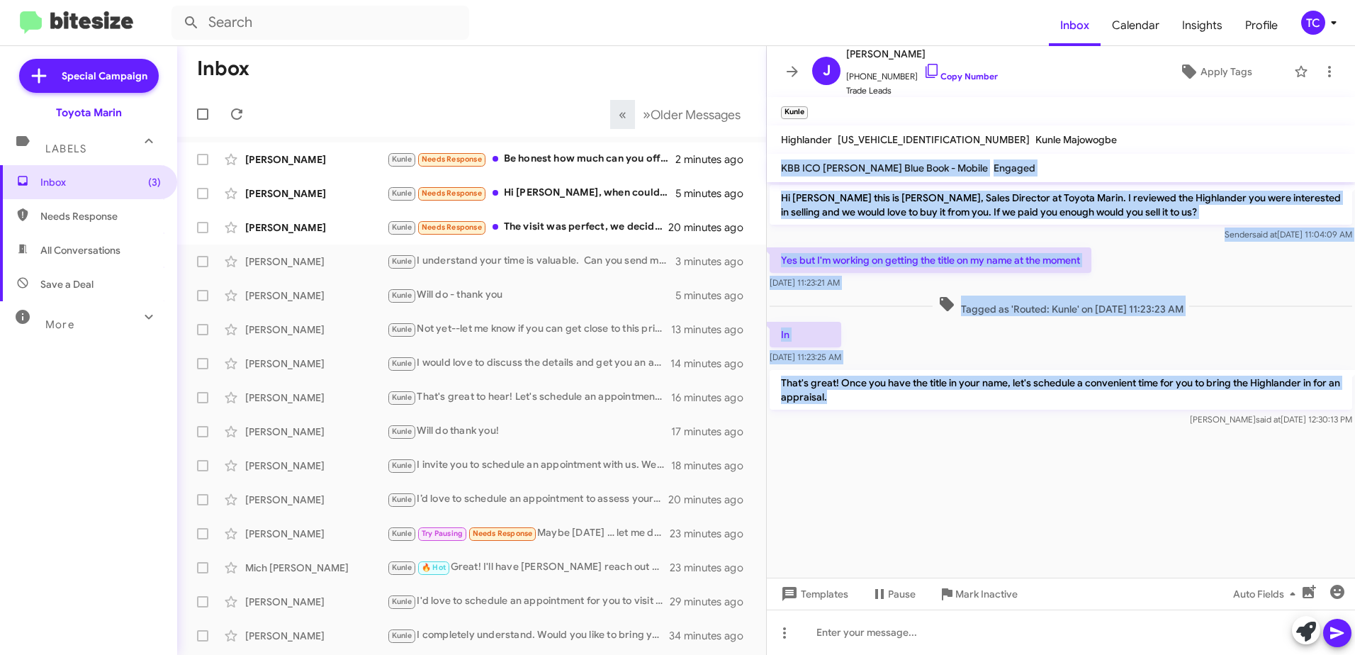
drag, startPoint x: 858, startPoint y: 401, endPoint x: 780, endPoint y: 173, distance: 241.1
click at [780, 173] on div "J [PERSON_NAME] [PHONE_NUMBER] Copy Number Trade Leads Apply Tags Kunle Highlan…" at bounding box center [1061, 350] width 588 height 609
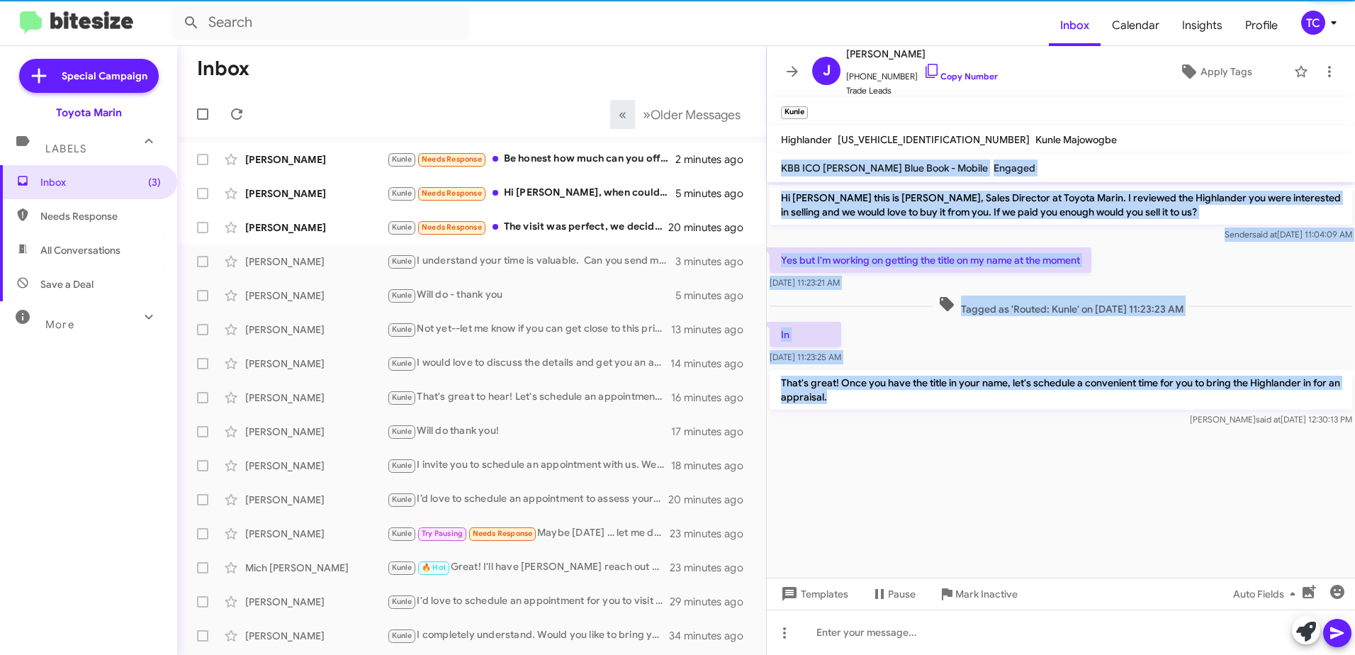
drag, startPoint x: 780, startPoint y: 173, endPoint x: 833, endPoint y: 201, distance: 59.6
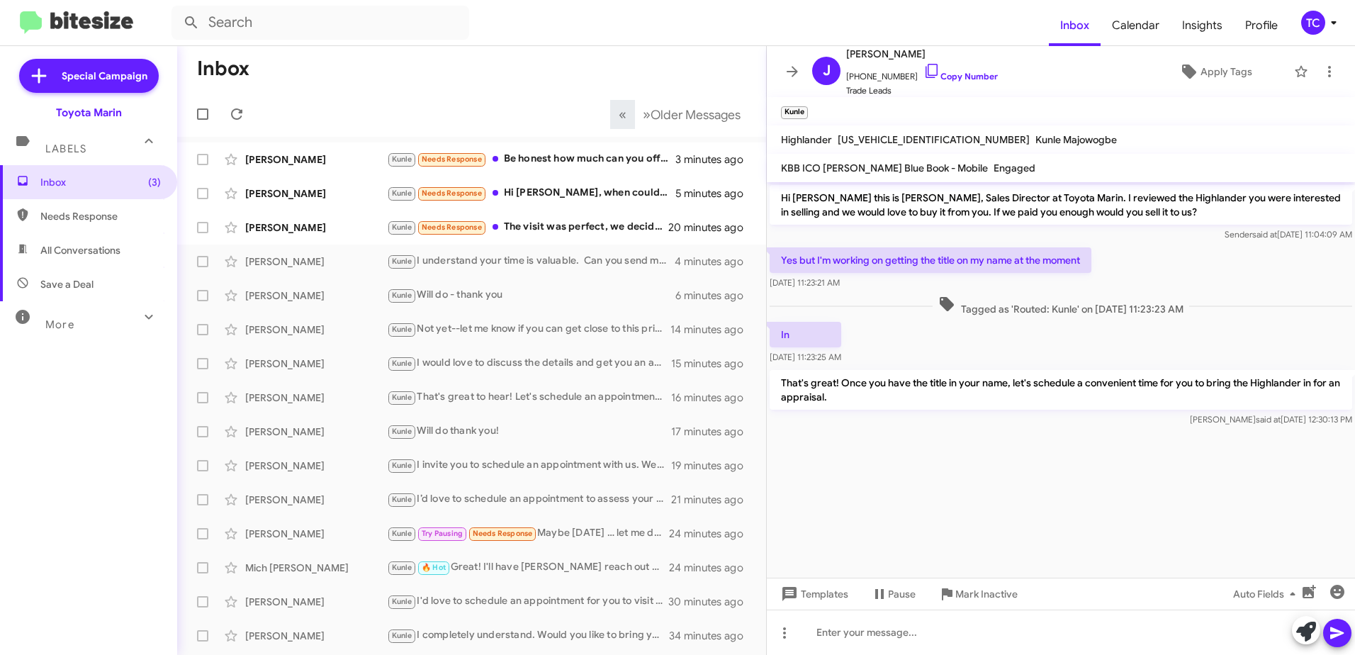
drag, startPoint x: 1042, startPoint y: 531, endPoint x: 1035, endPoint y: 523, distance: 10.5
click at [1040, 529] on cdk-virtual-scroll-viewport "Hi [PERSON_NAME] this is [PERSON_NAME], Sales Director at Toyota Marin. I revie…" at bounding box center [1061, 379] width 588 height 395
click at [797, 70] on icon at bounding box center [792, 71] width 17 height 17
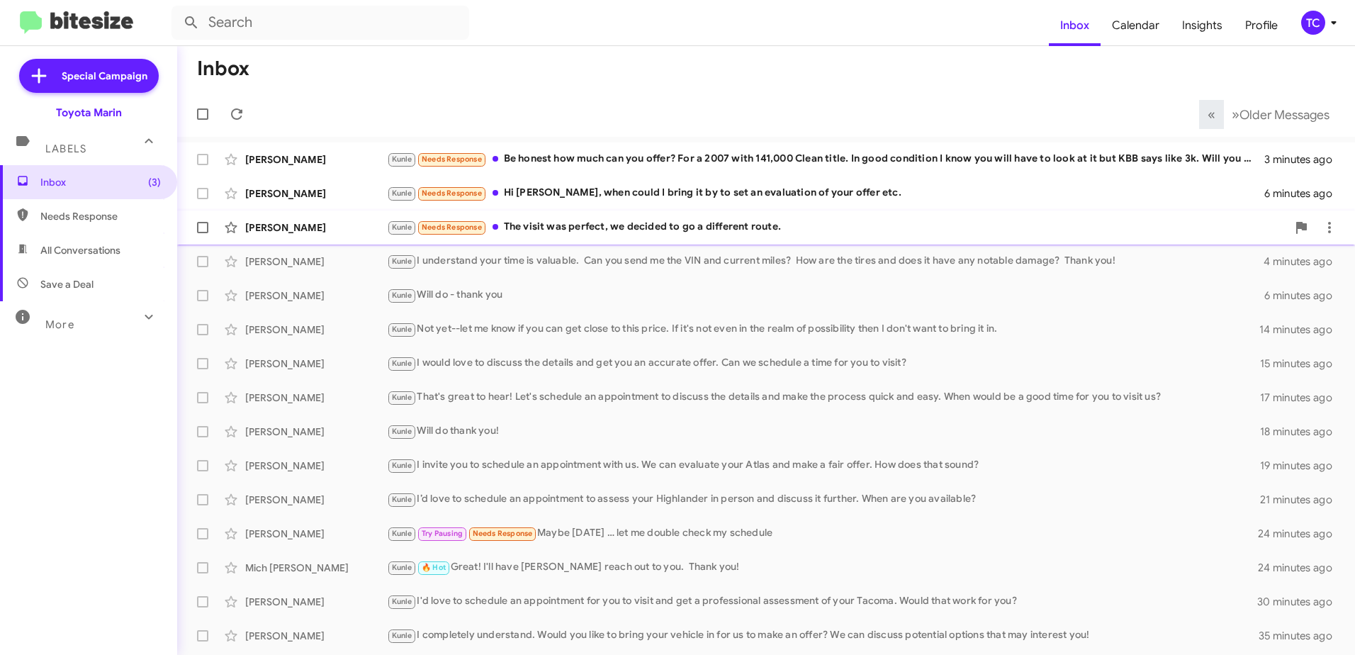
click at [805, 236] on div "[PERSON_NAME] [PERSON_NAME] Needs Response The visit was perfect, we decided to…" at bounding box center [766, 227] width 1155 height 28
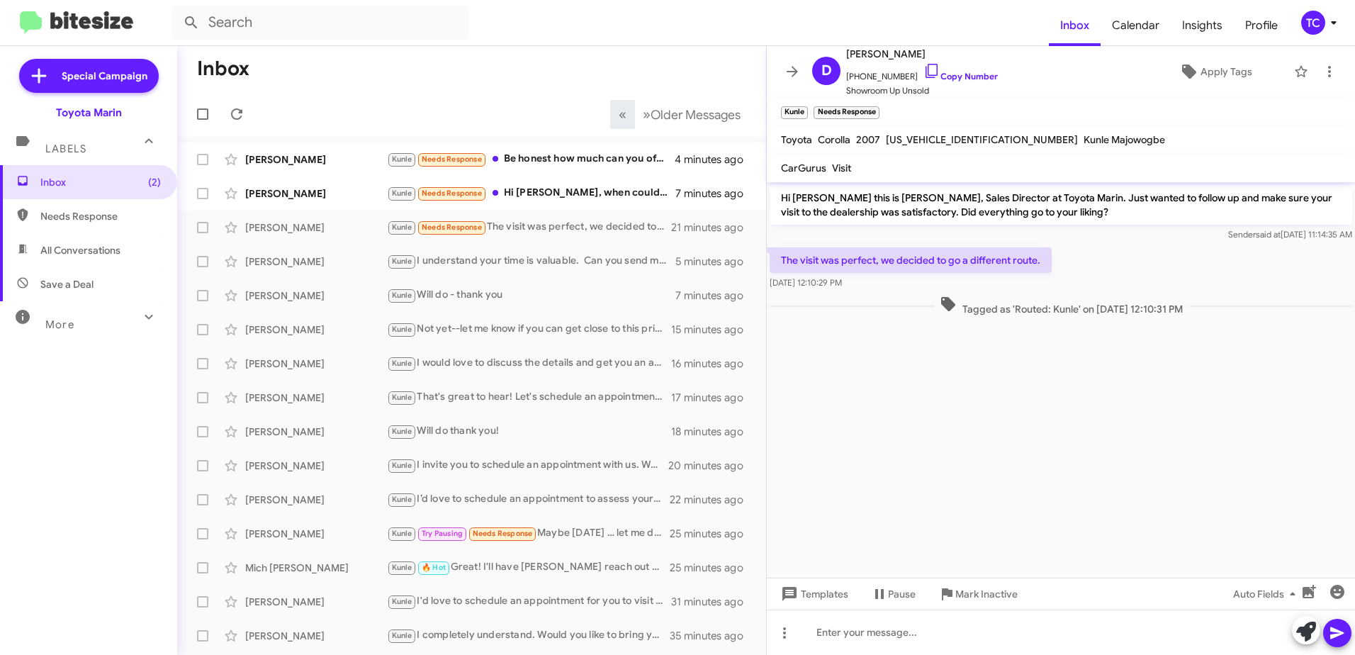
click at [792, 70] on icon at bounding box center [792, 71] width 17 height 17
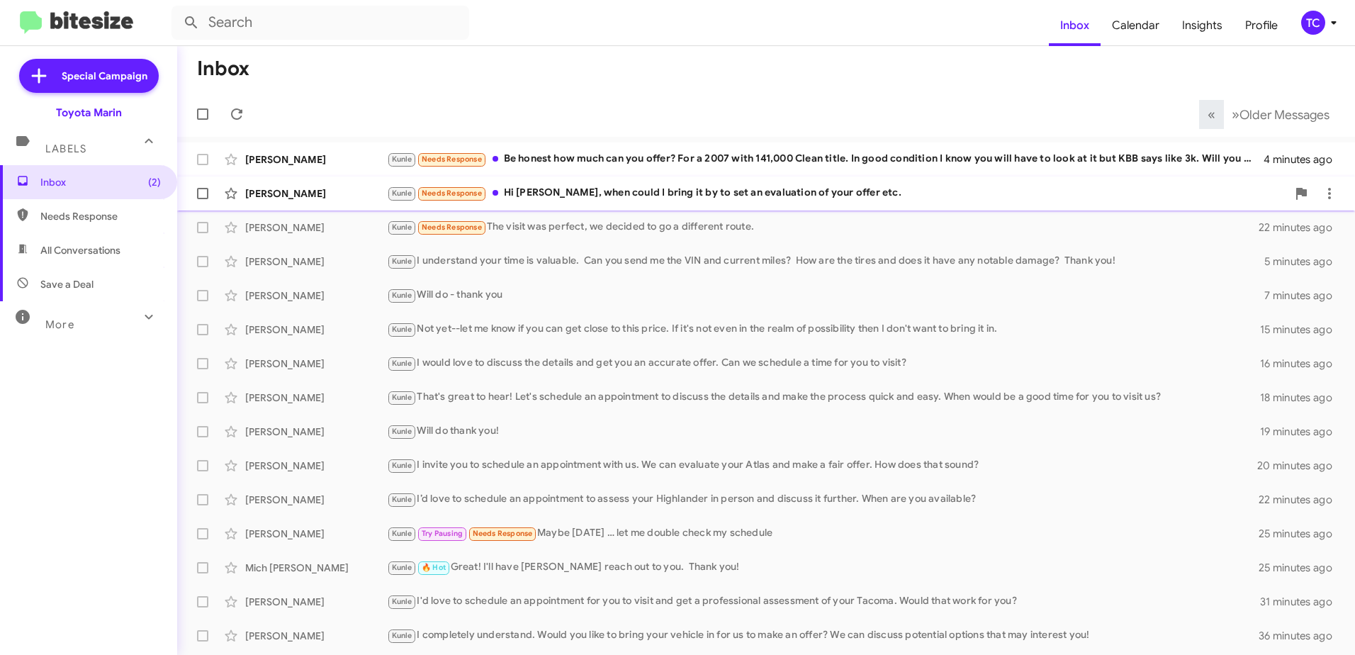
click at [773, 191] on div "Kunle Needs Response Hi [PERSON_NAME], when could I bring it by to set an evalu…" at bounding box center [837, 193] width 900 height 16
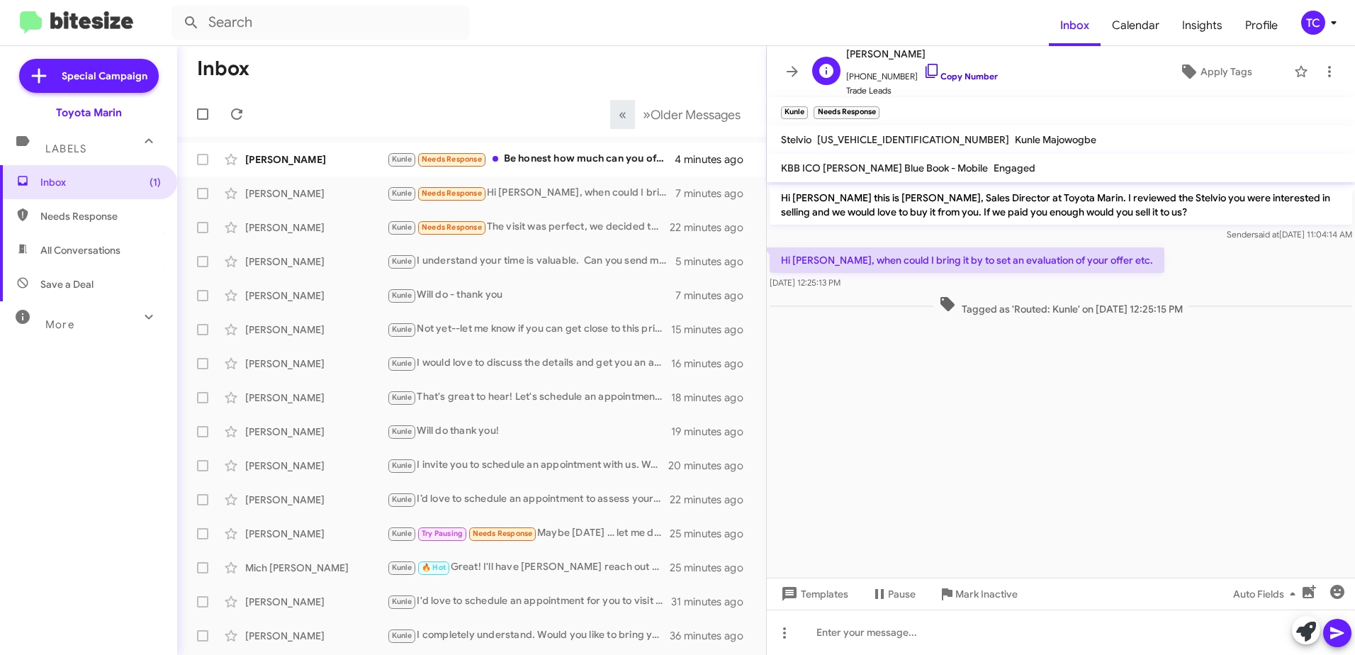
click at [923, 69] on icon at bounding box center [931, 70] width 17 height 17
click at [1302, 628] on icon at bounding box center [1306, 632] width 20 height 20
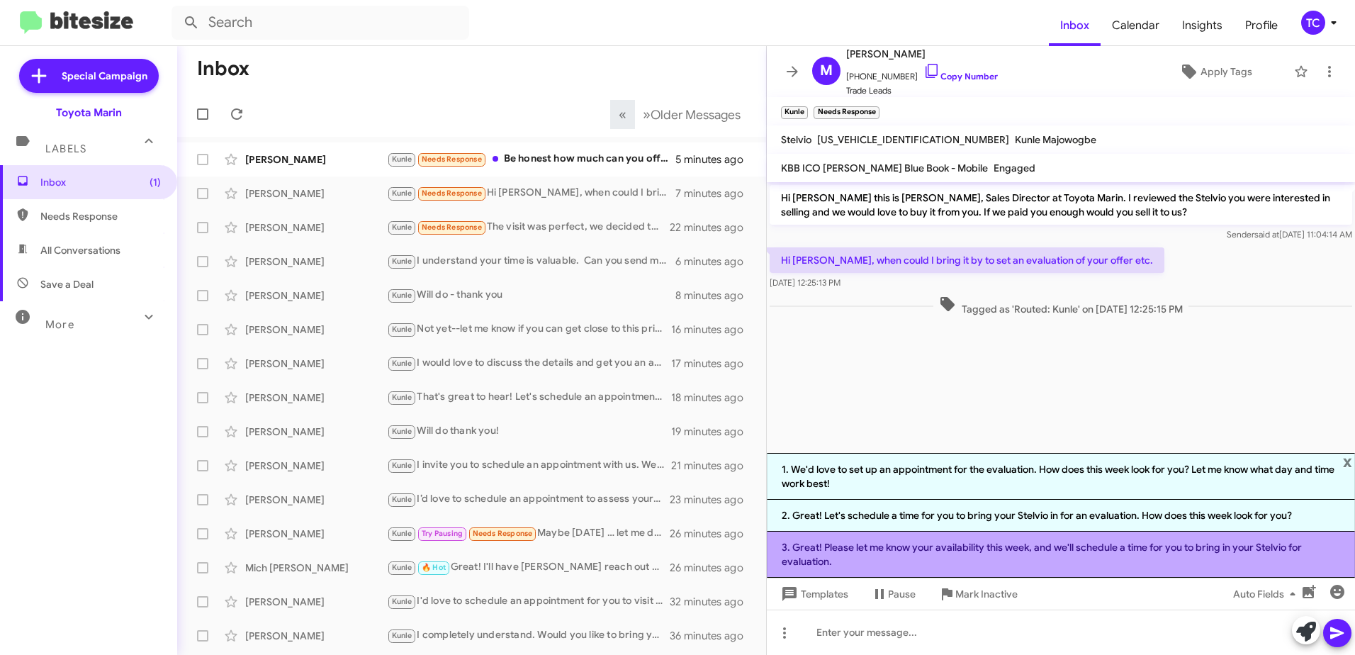
click at [921, 548] on li "3. Great! Please let me know your availability this week, and we'll schedule a …" at bounding box center [1061, 555] width 588 height 46
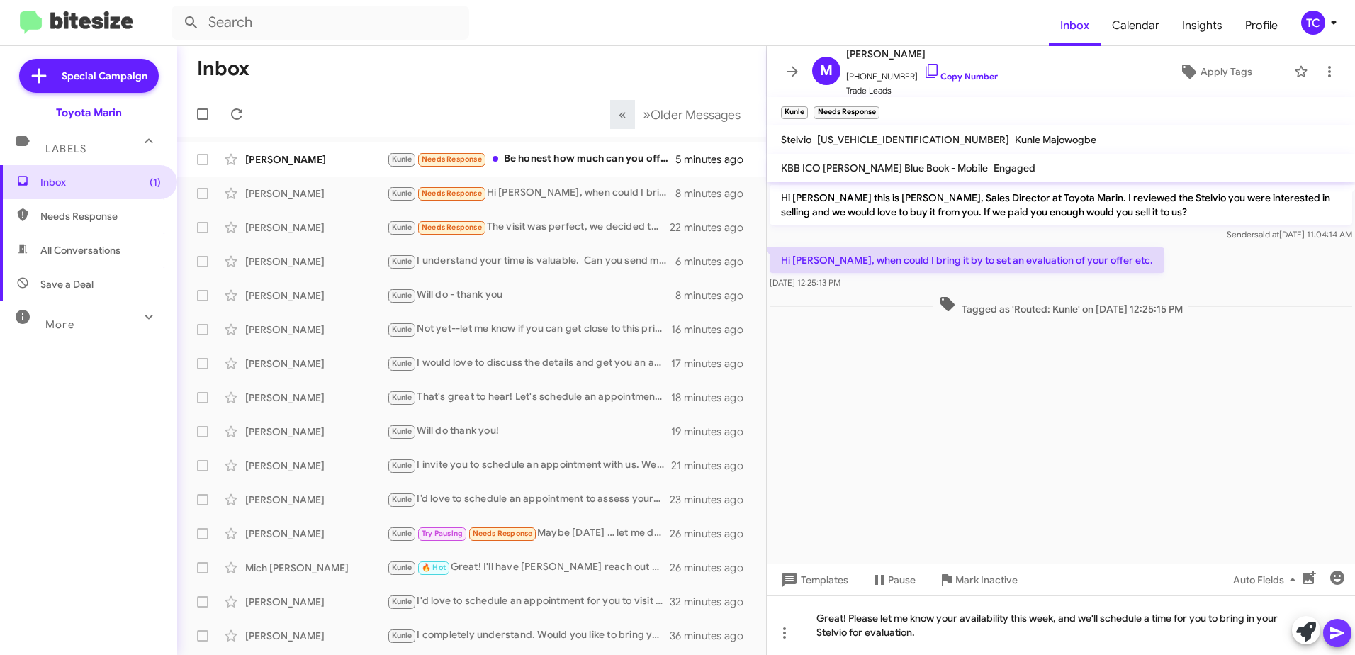
click at [1334, 634] on icon at bounding box center [1337, 632] width 17 height 17
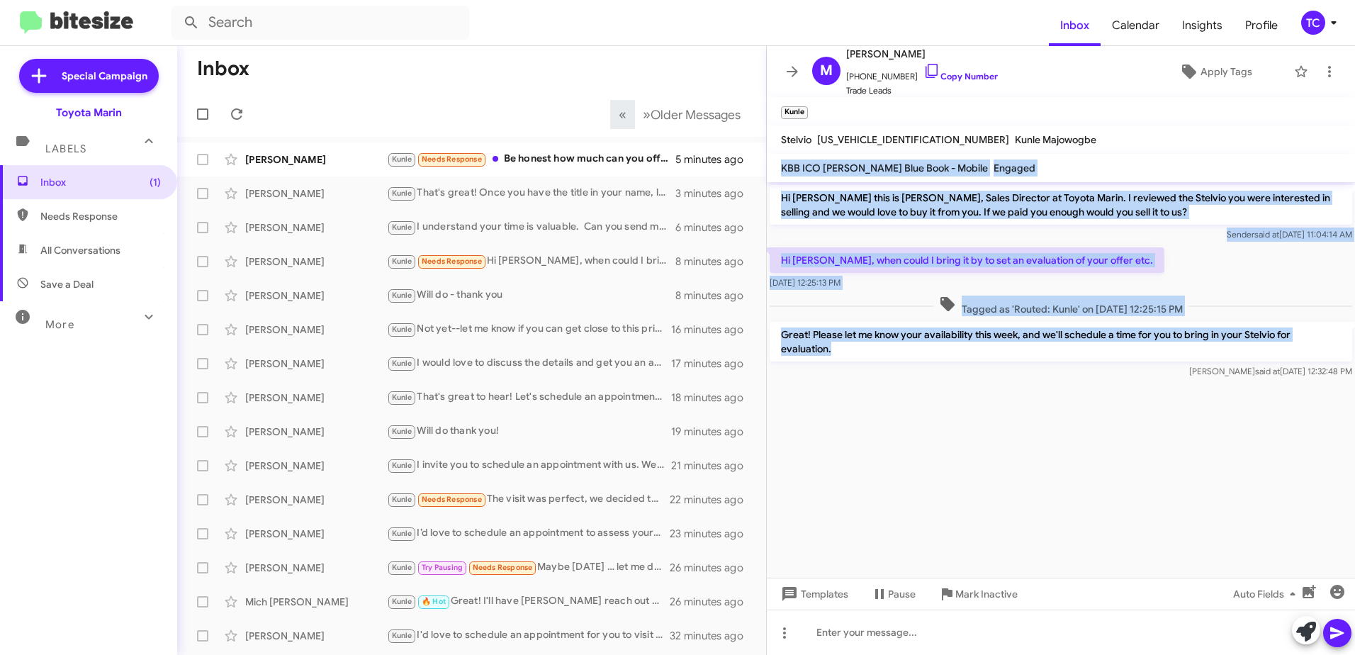
drag, startPoint x: 872, startPoint y: 344, endPoint x: 780, endPoint y: 174, distance: 193.4
click at [780, 174] on div "M [PERSON_NAME] [PHONE_NUMBER] Copy Number Trade Leads Apply Tags Kunle Stelvio…" at bounding box center [1061, 350] width 588 height 609
drag, startPoint x: 780, startPoint y: 174, endPoint x: 801, endPoint y: 172, distance: 20.7
drag, startPoint x: 791, startPoint y: 75, endPoint x: 794, endPoint y: 94, distance: 19.3
click at [794, 75] on icon at bounding box center [792, 71] width 17 height 17
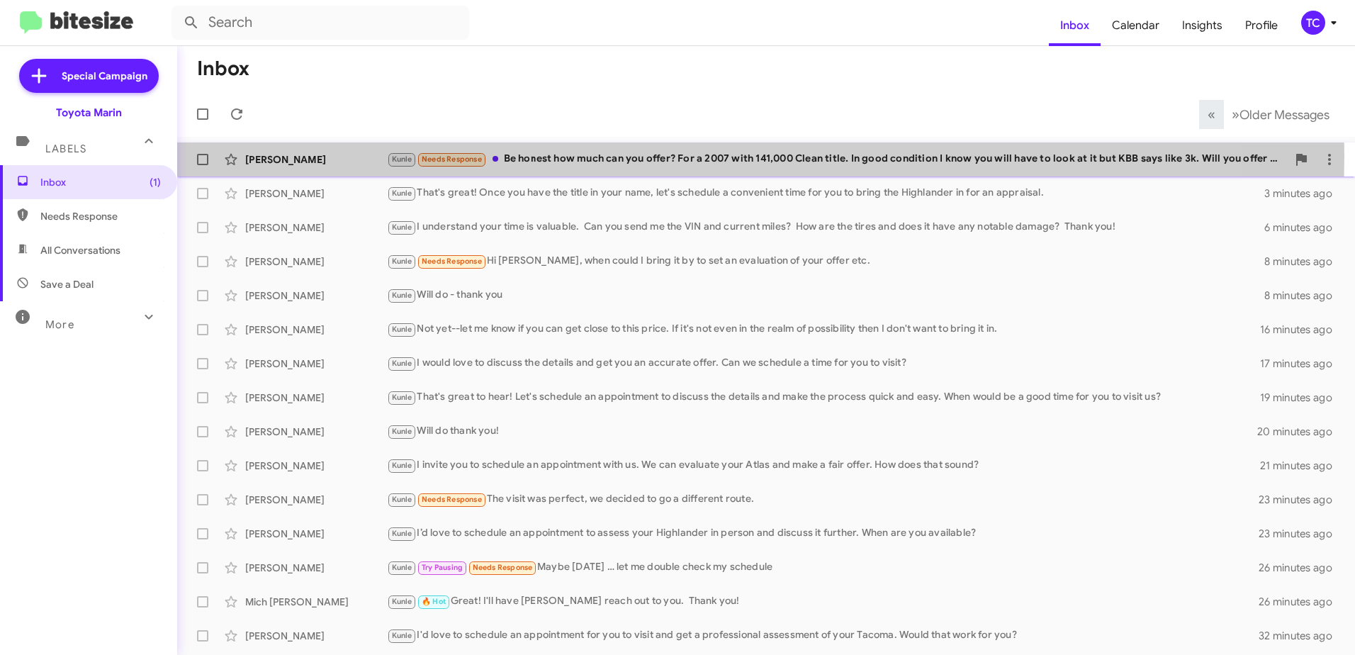
click at [663, 156] on div "[PERSON_NAME] Needs Response Be honest how much can you offer? For a 2007 with …" at bounding box center [837, 159] width 900 height 16
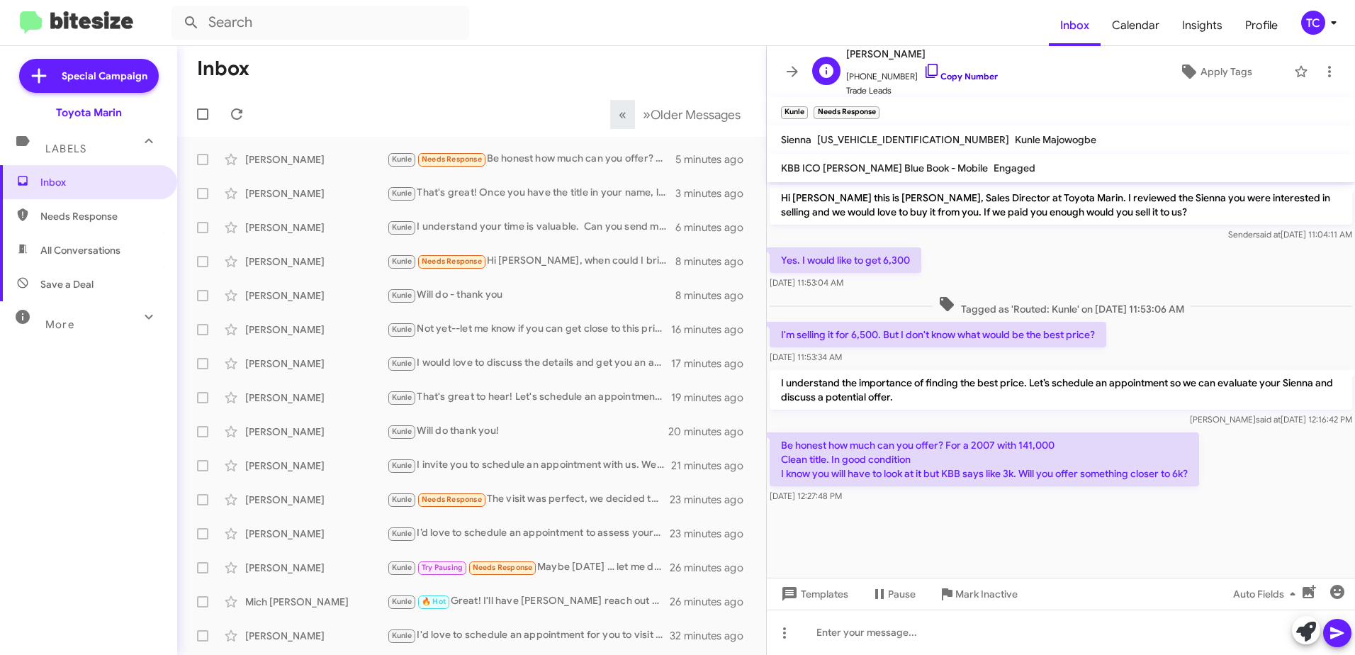
click at [923, 74] on icon at bounding box center [931, 70] width 17 height 17
click at [794, 70] on icon at bounding box center [792, 71] width 17 height 17
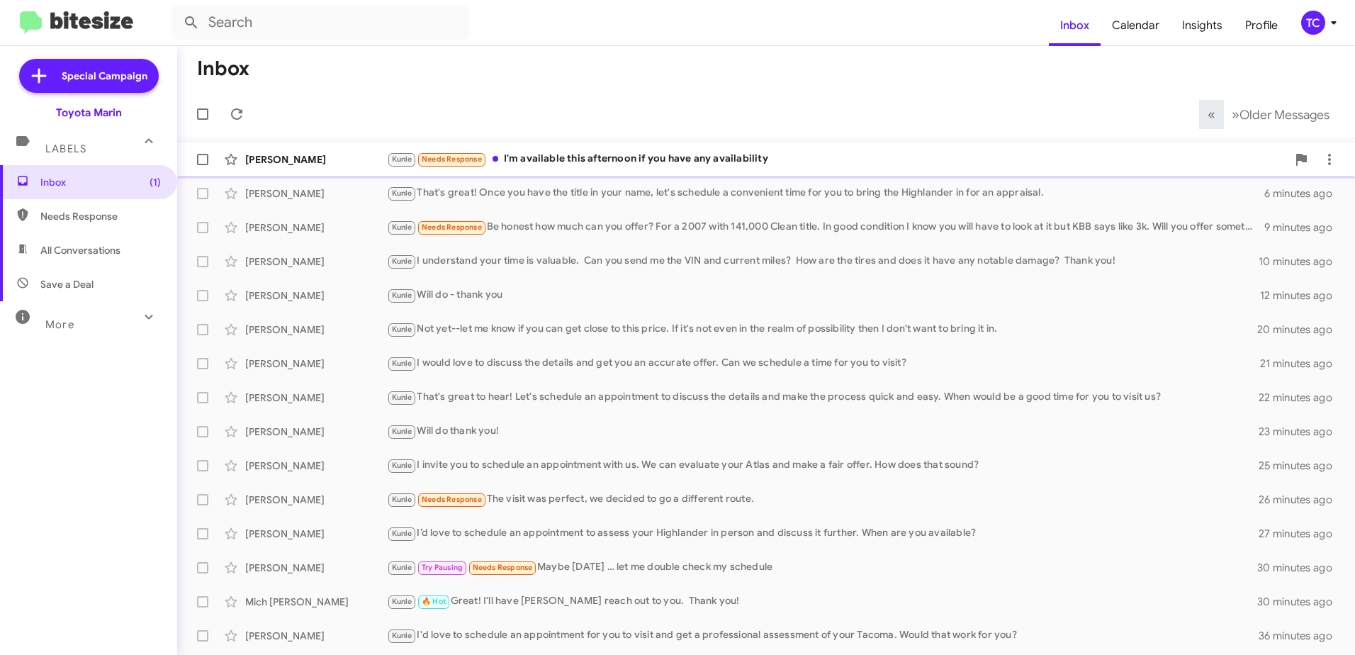
click at [664, 159] on div "Kunle Needs Response I'm available this afternoon if you have any availability" at bounding box center [837, 159] width 900 height 16
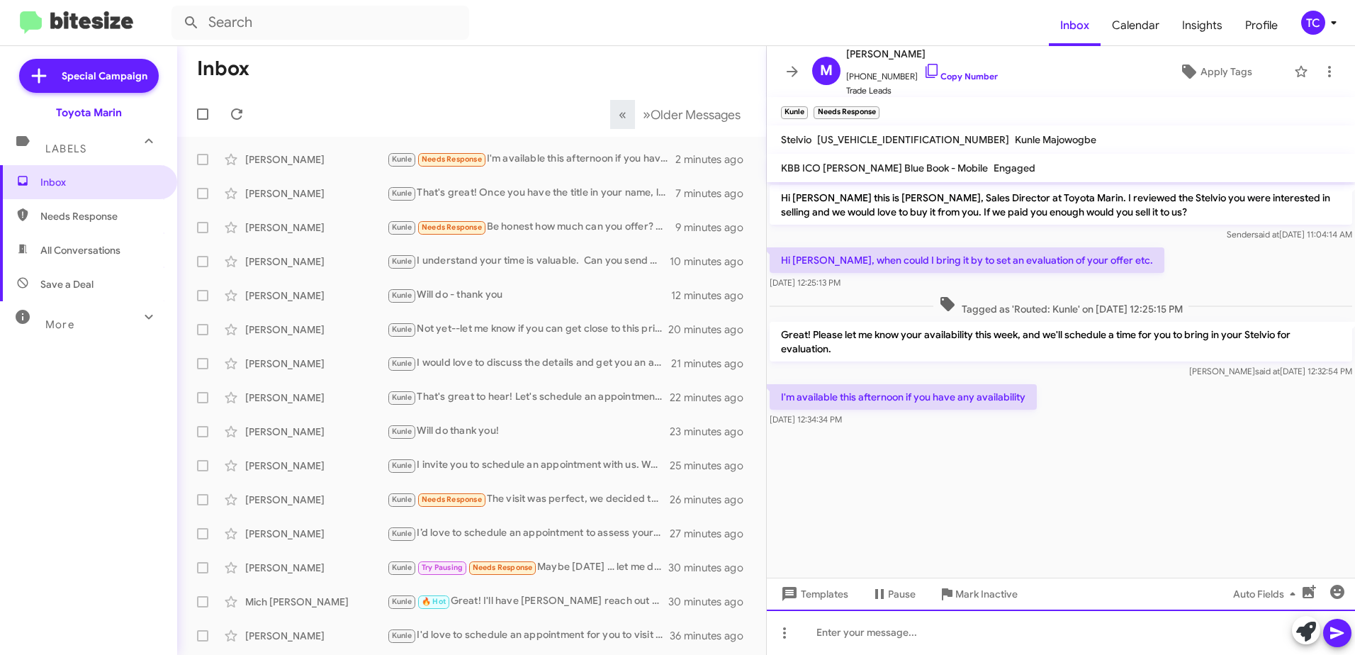
click at [1098, 633] on div at bounding box center [1061, 631] width 588 height 45
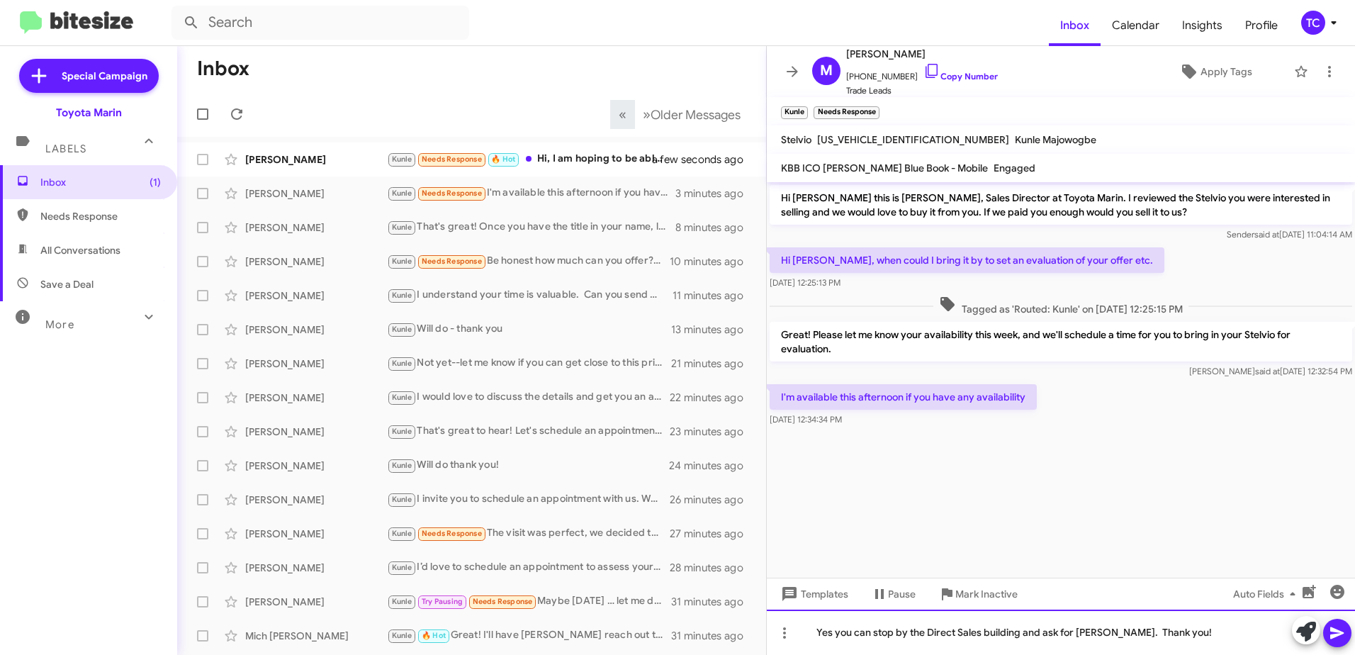
click at [1186, 634] on div "Yes you can stop by the Direct Sales building and ask for [PERSON_NAME]. Thank …" at bounding box center [1061, 631] width 588 height 45
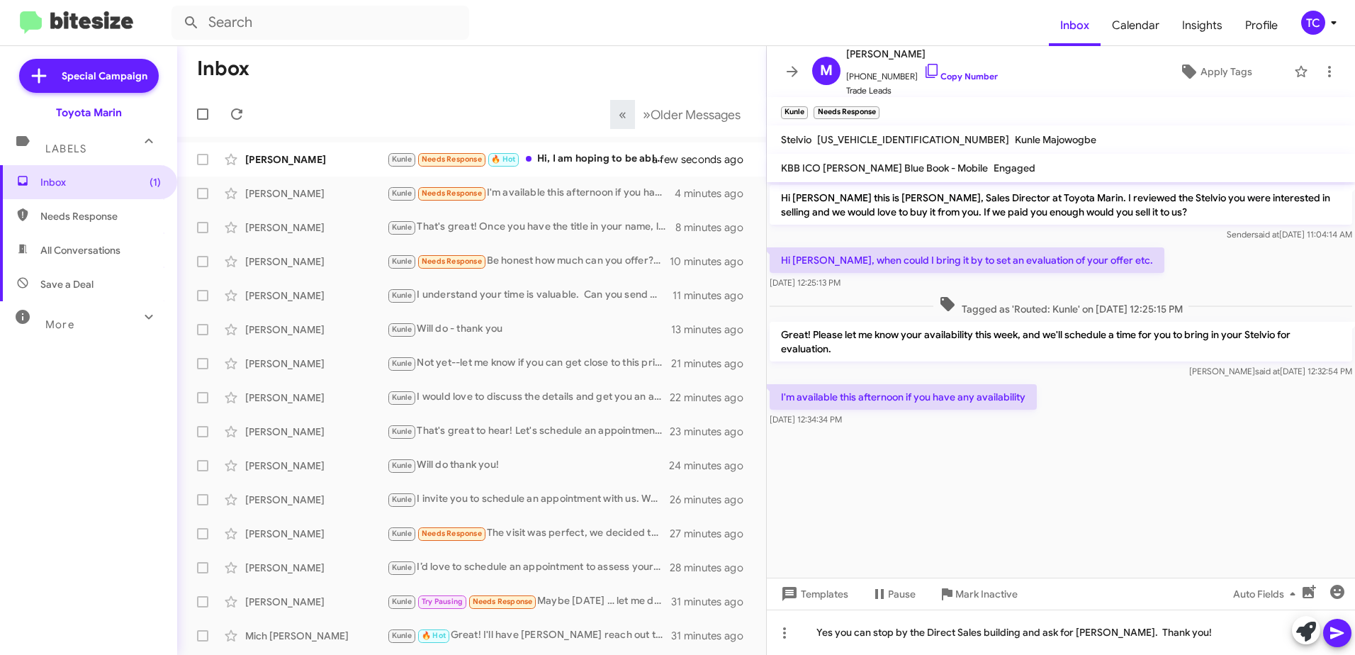
click at [1333, 632] on icon at bounding box center [1337, 632] width 17 height 17
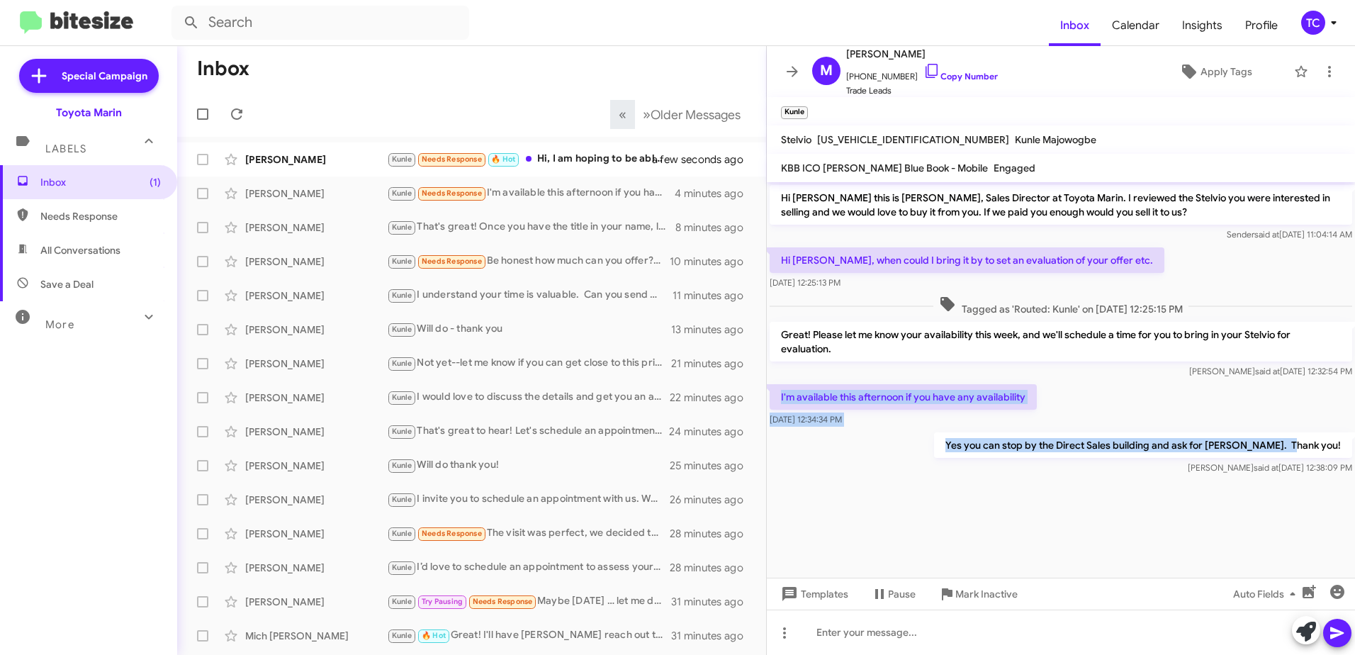
drag, startPoint x: 1348, startPoint y: 446, endPoint x: 775, endPoint y: 396, distance: 575.5
click at [775, 396] on div "Hi [PERSON_NAME] this is [PERSON_NAME], Sales Director at Toyota Marin. I revie…" at bounding box center [1061, 330] width 588 height 296
drag, startPoint x: 775, startPoint y: 396, endPoint x: 811, endPoint y: 403, distance: 37.4
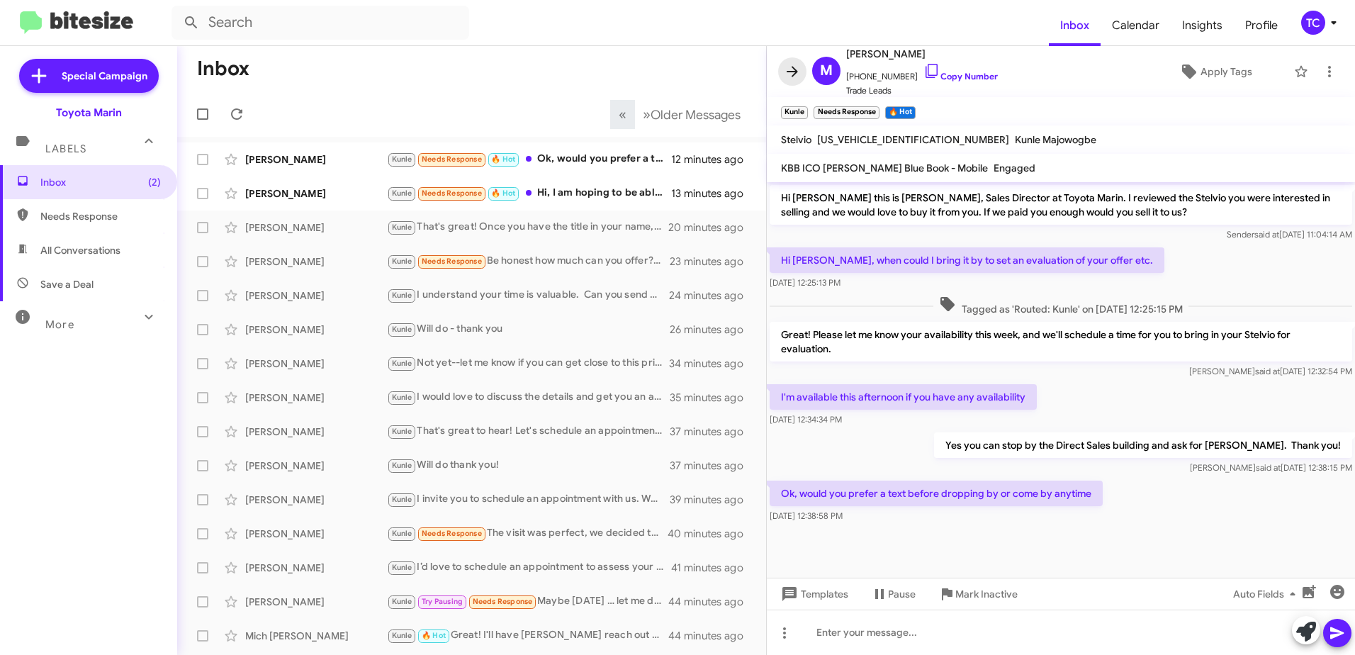
click at [797, 69] on icon at bounding box center [792, 71] width 17 height 17
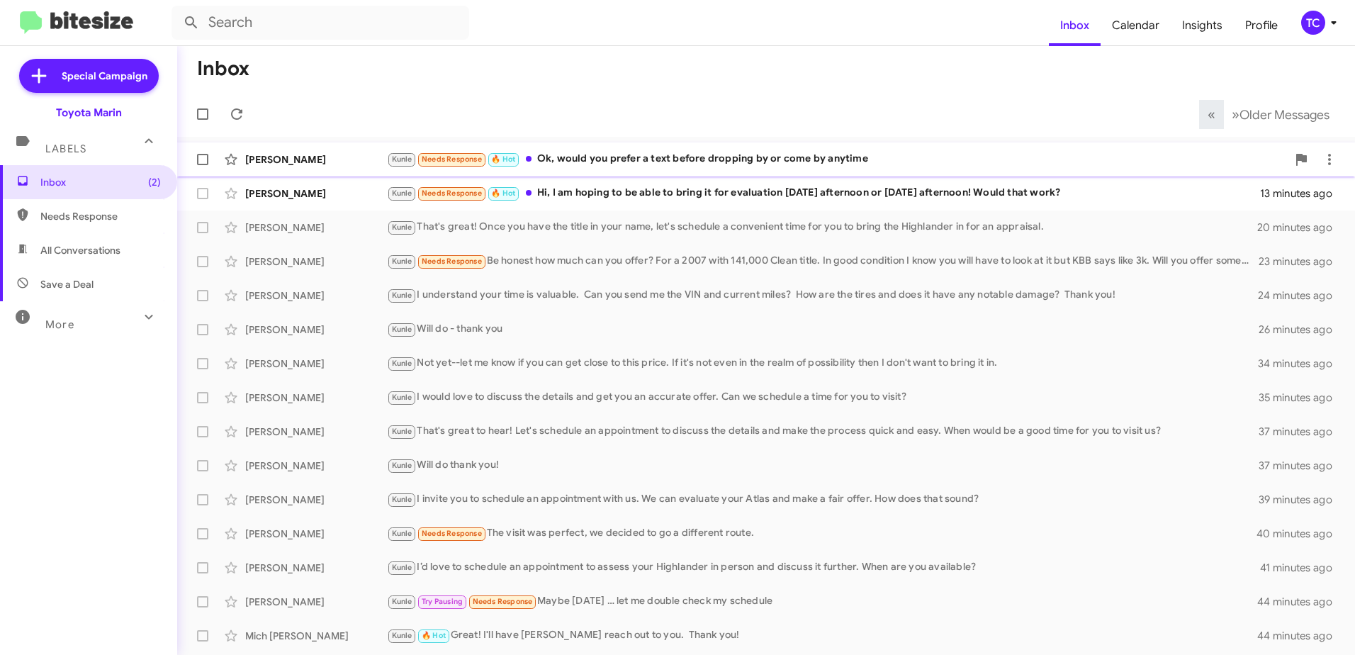
click at [746, 160] on div "Kunle Needs Response 🔥 Hot Ok, would you prefer a text before dropping by or co…" at bounding box center [837, 159] width 900 height 16
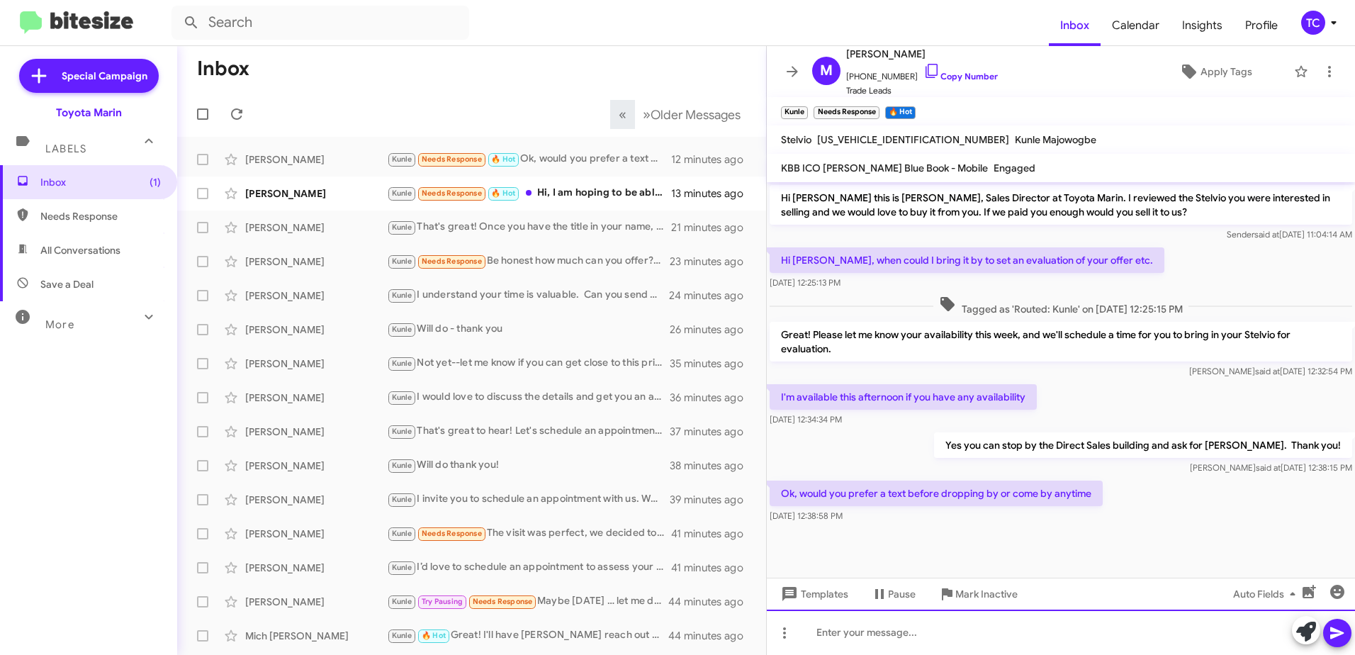
click at [891, 624] on div at bounding box center [1061, 631] width 588 height 45
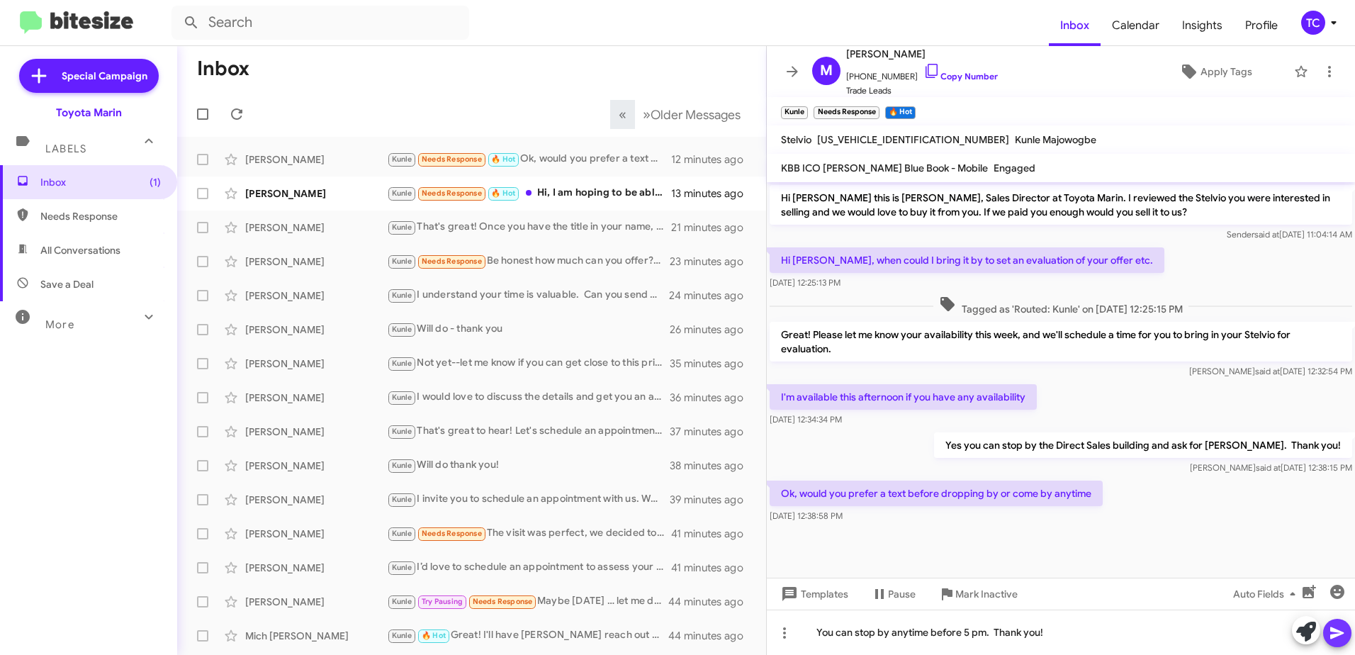
click at [1344, 631] on icon at bounding box center [1337, 632] width 17 height 17
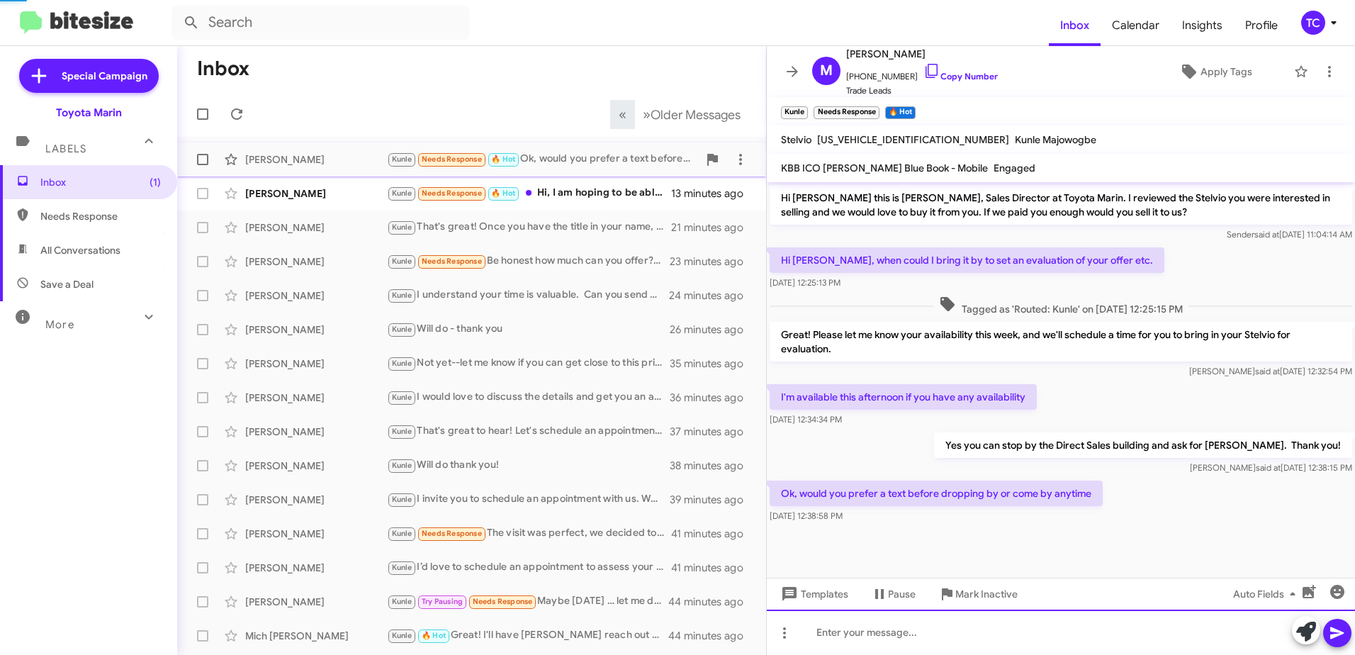
scroll to position [25, 0]
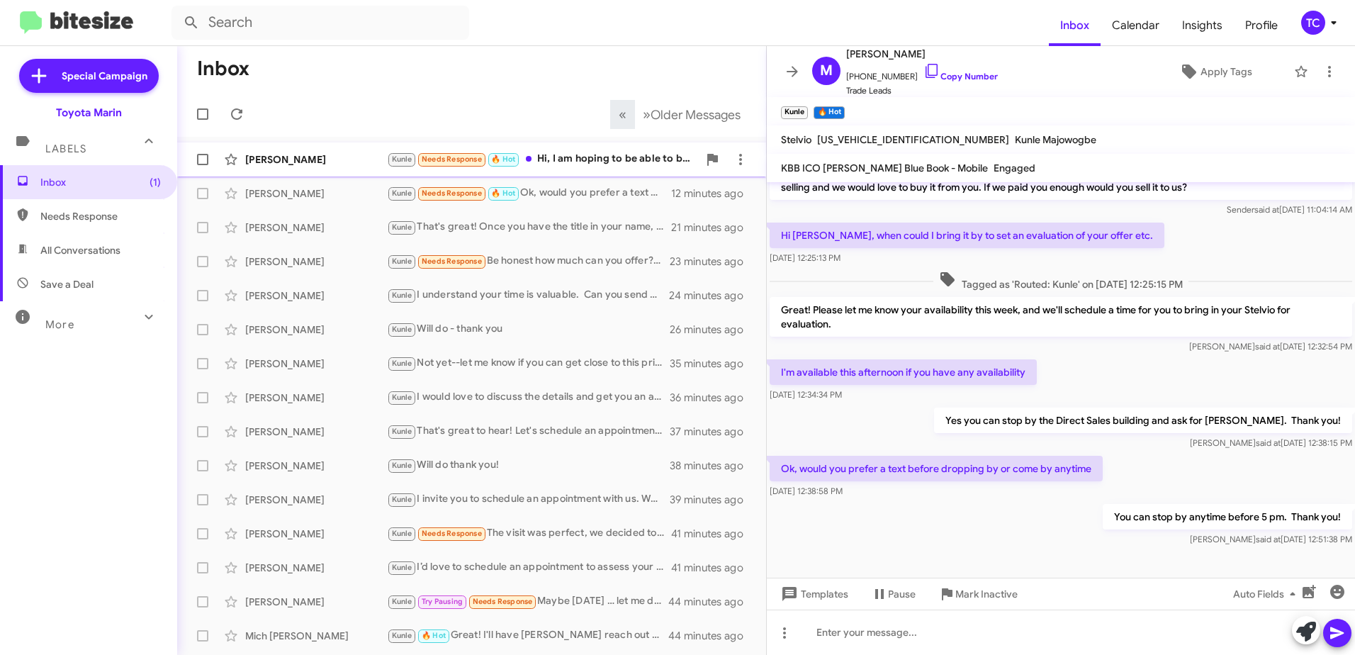
click at [565, 162] on div "Kunle Needs Response 🔥 Hot Hi, I am hoping to be able to bring it for evaluatio…" at bounding box center [542, 159] width 311 height 16
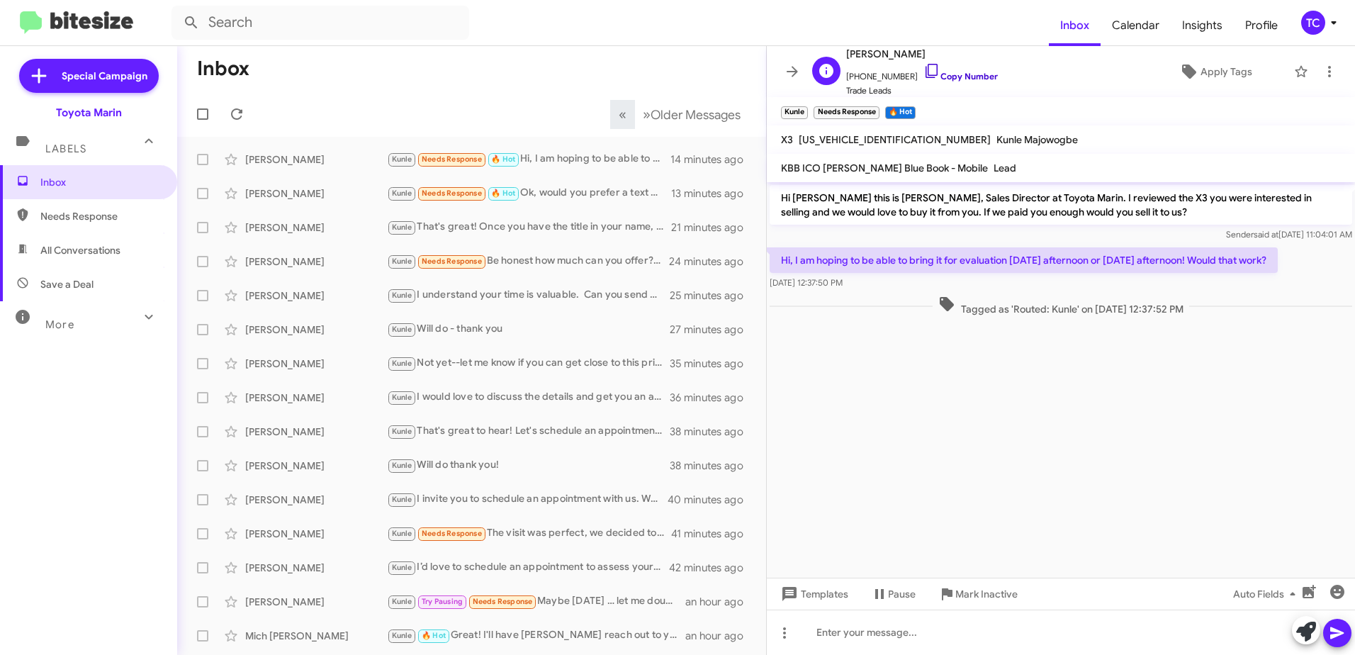
click at [923, 66] on icon at bounding box center [931, 70] width 17 height 17
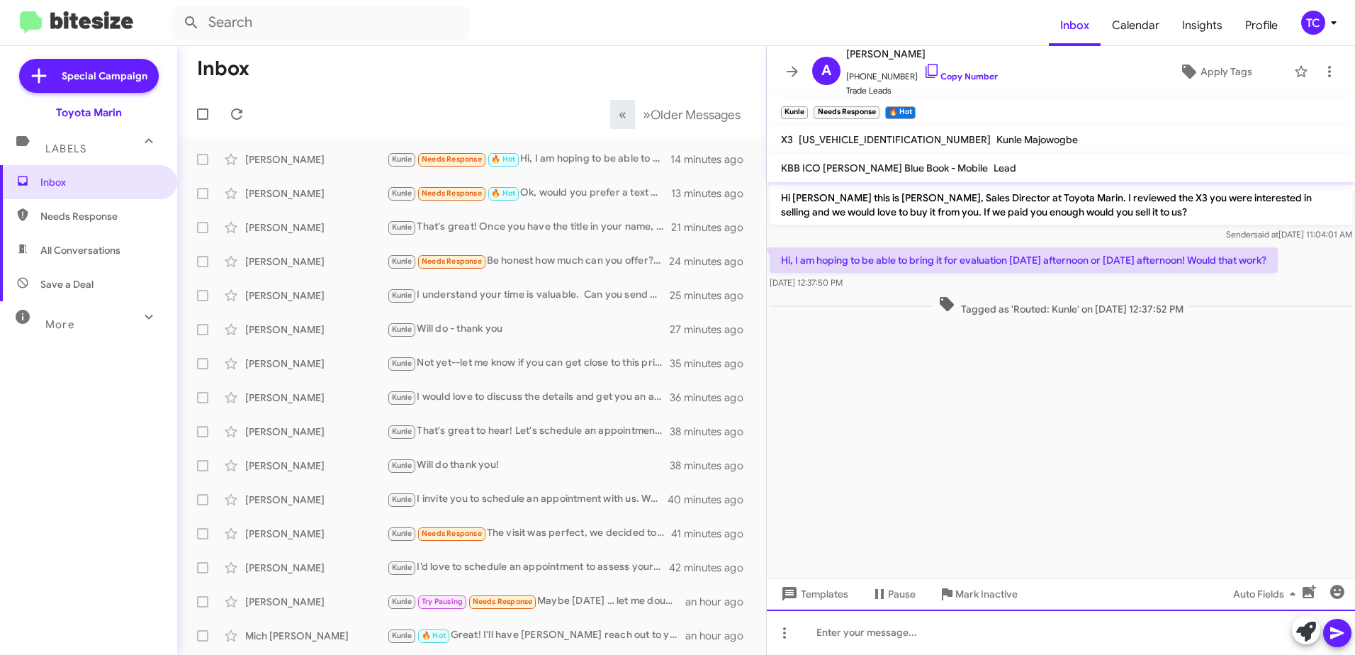
click at [948, 622] on div at bounding box center [1061, 631] width 588 height 45
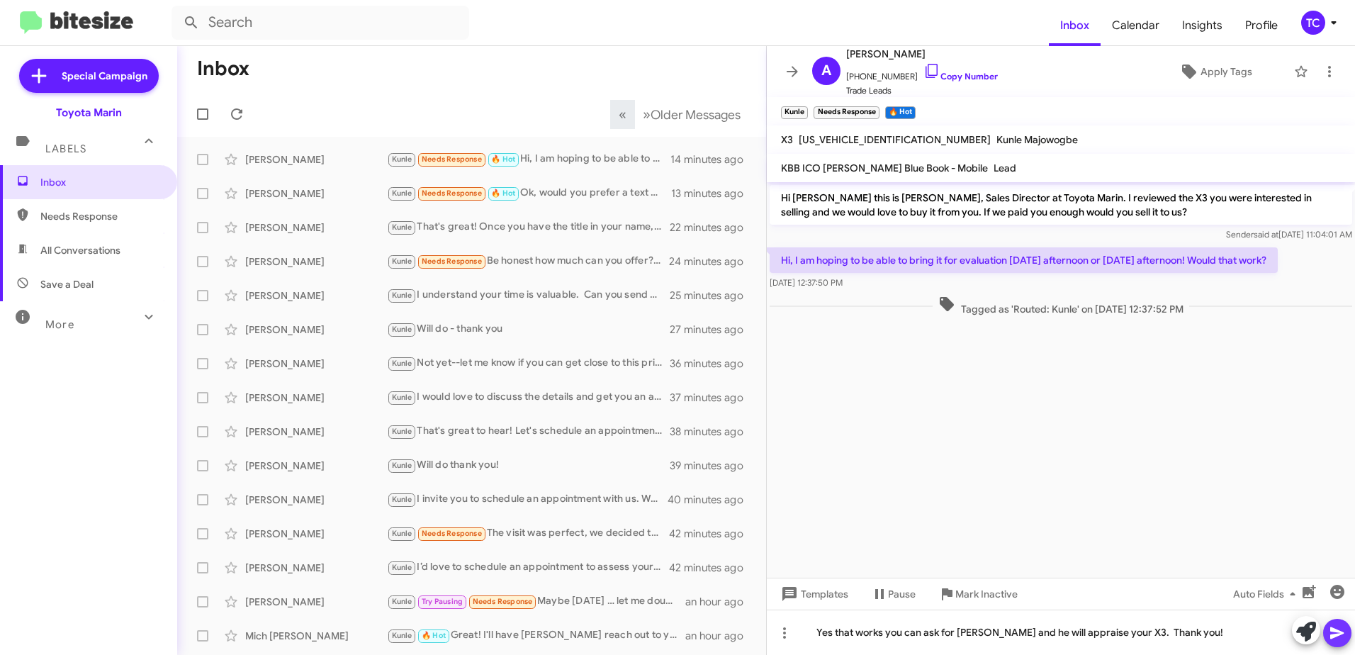
click at [1337, 623] on span at bounding box center [1337, 633] width 17 height 28
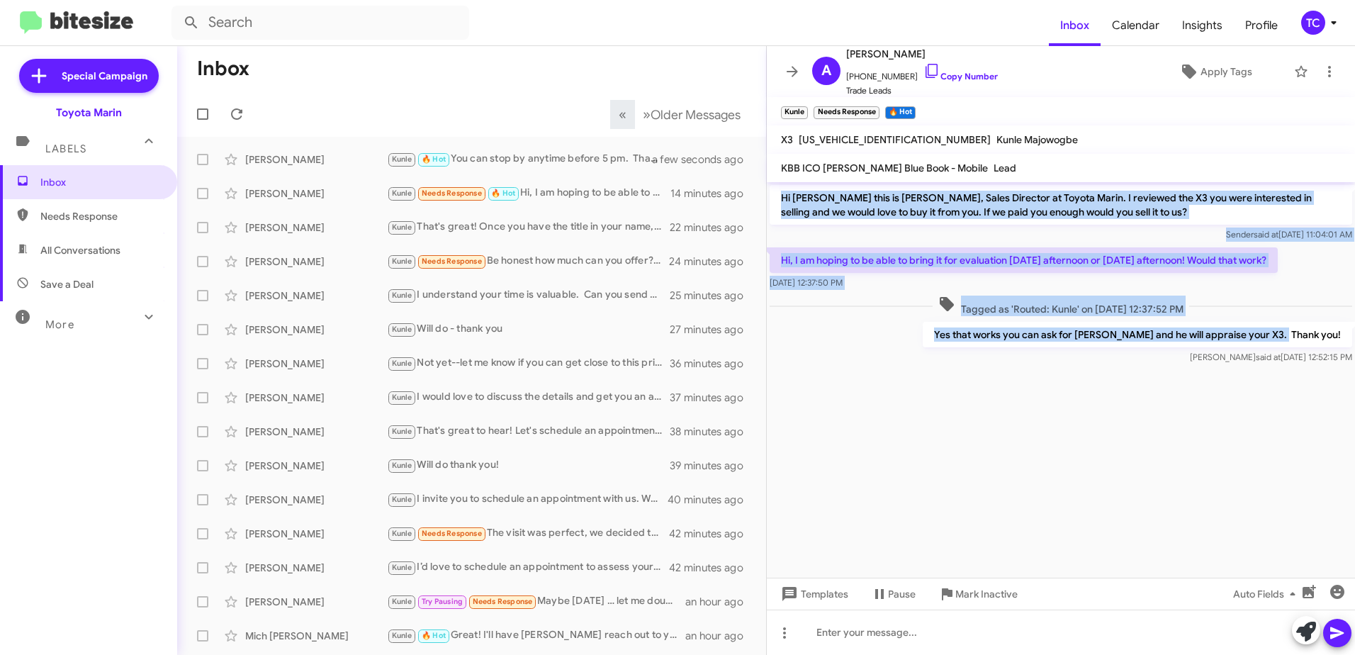
drag, startPoint x: 1327, startPoint y: 339, endPoint x: 777, endPoint y: 200, distance: 566.5
click at [777, 200] on div "Hi [PERSON_NAME] this is [PERSON_NAME], Sales Director at Toyota Marin. I revie…" at bounding box center [1061, 274] width 588 height 185
drag, startPoint x: 777, startPoint y: 200, endPoint x: 799, endPoint y: 202, distance: 21.4
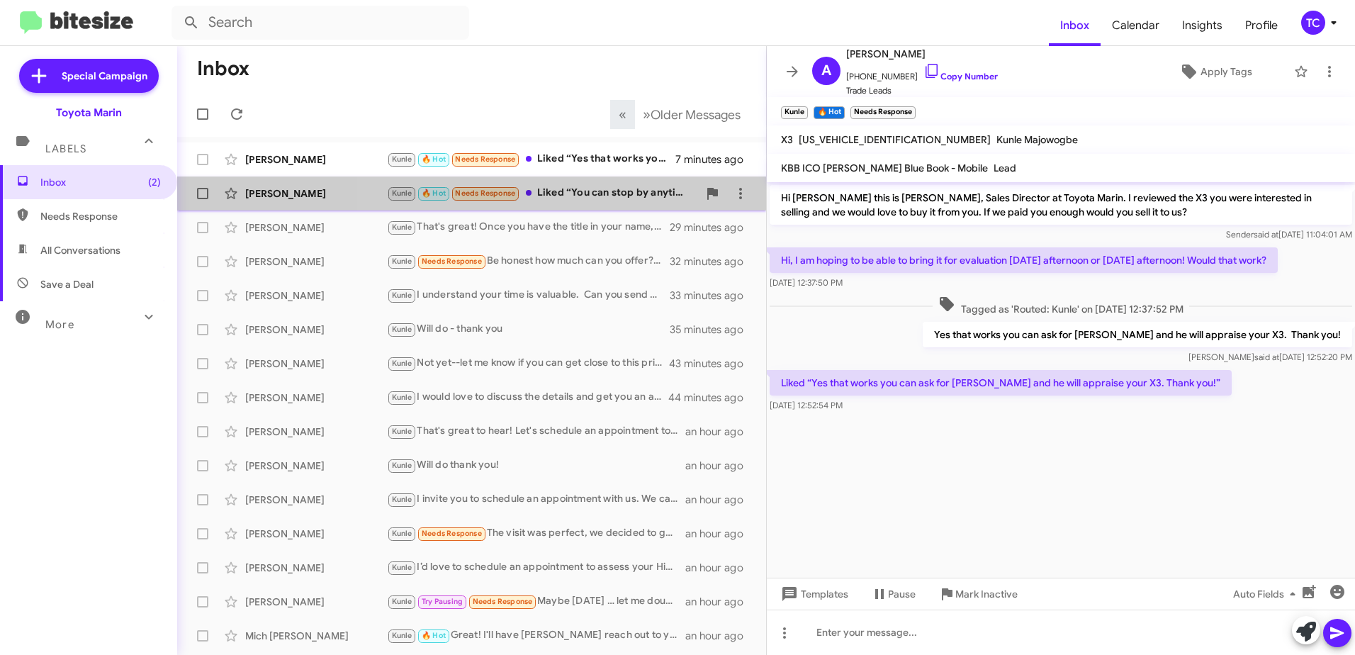
click at [624, 189] on div "Kunle 🔥 Hot Needs Response Liked “You can stop by anytime before 5 pm. Thank yo…" at bounding box center [542, 193] width 311 height 16
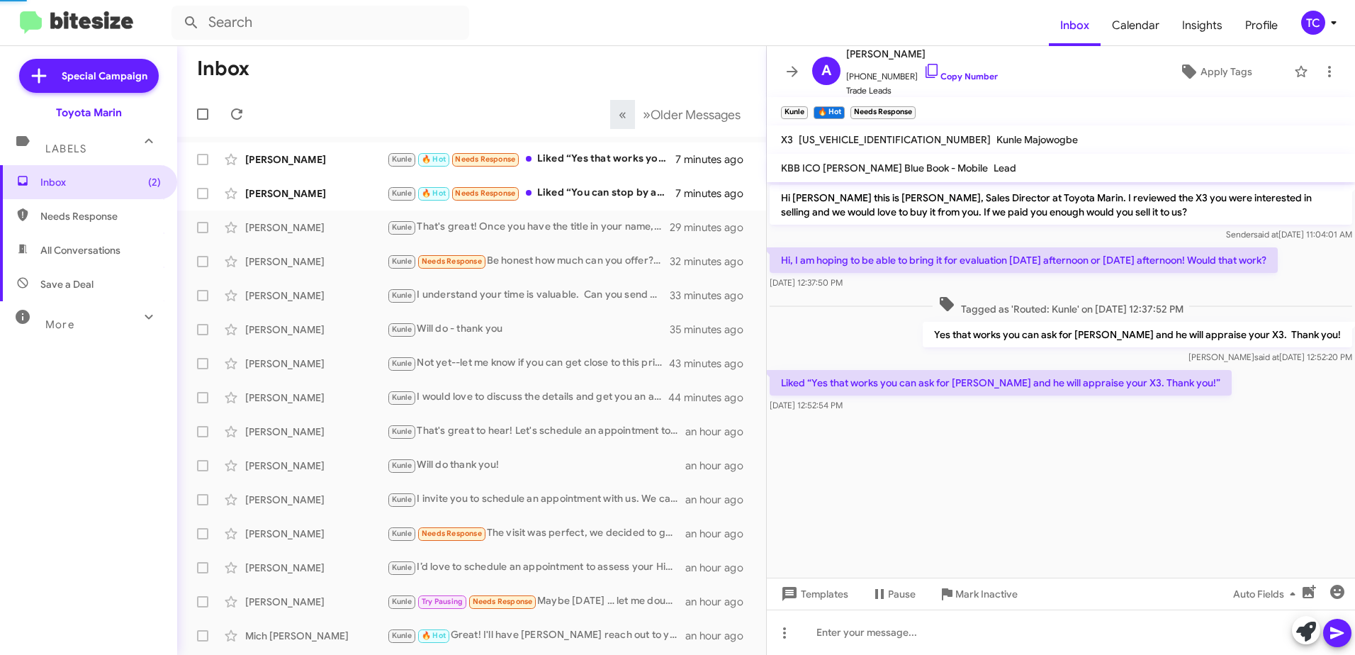
scroll to position [77, 0]
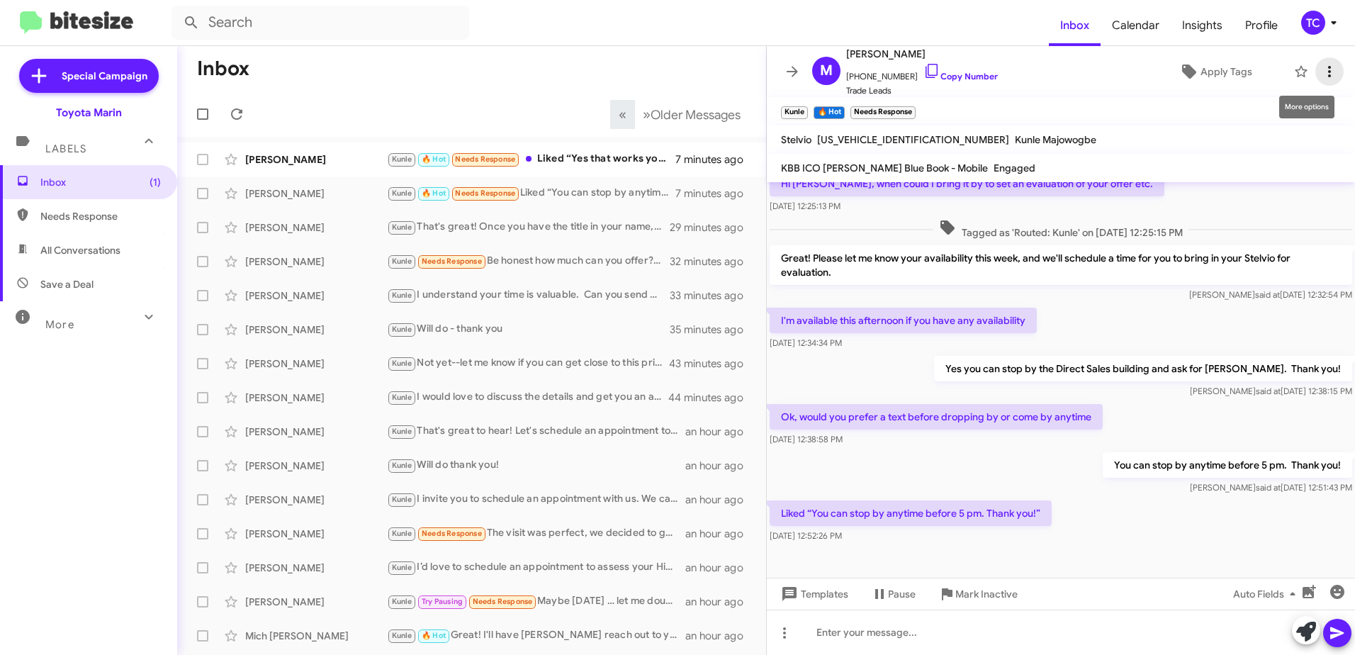
click at [1321, 69] on icon at bounding box center [1329, 71] width 17 height 17
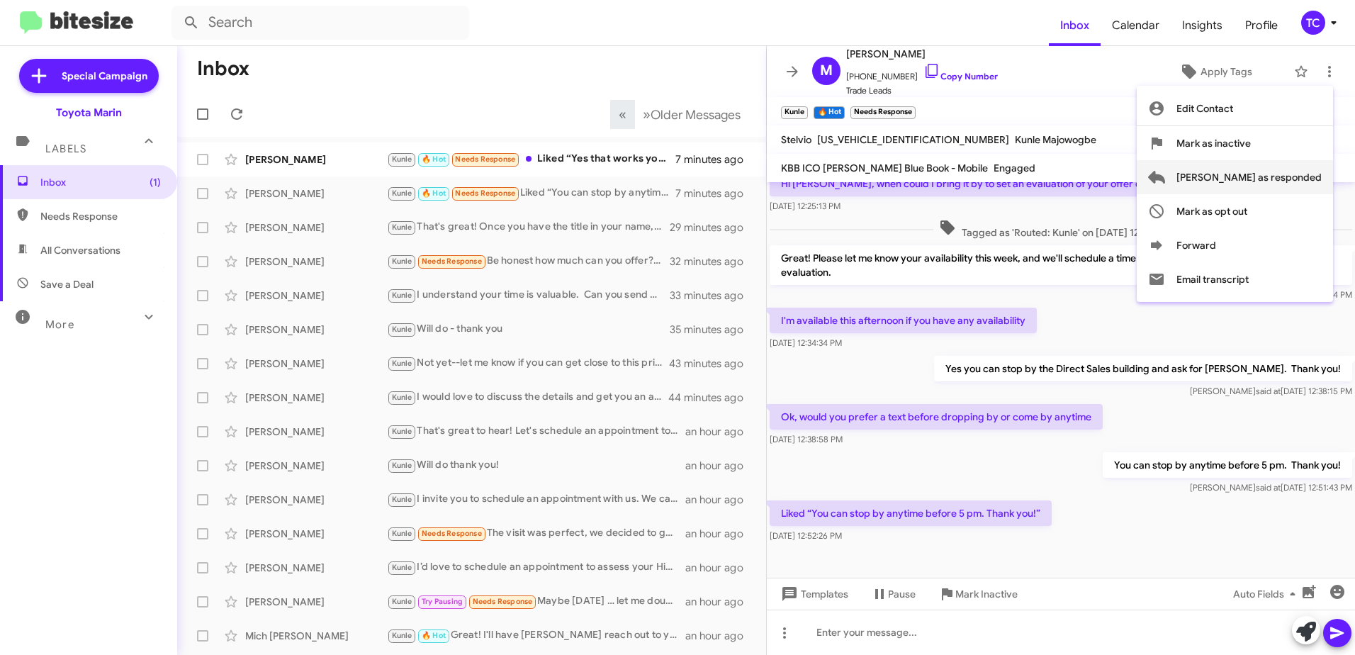
click at [1247, 176] on span "[PERSON_NAME] as responded" at bounding box center [1248, 177] width 145 height 34
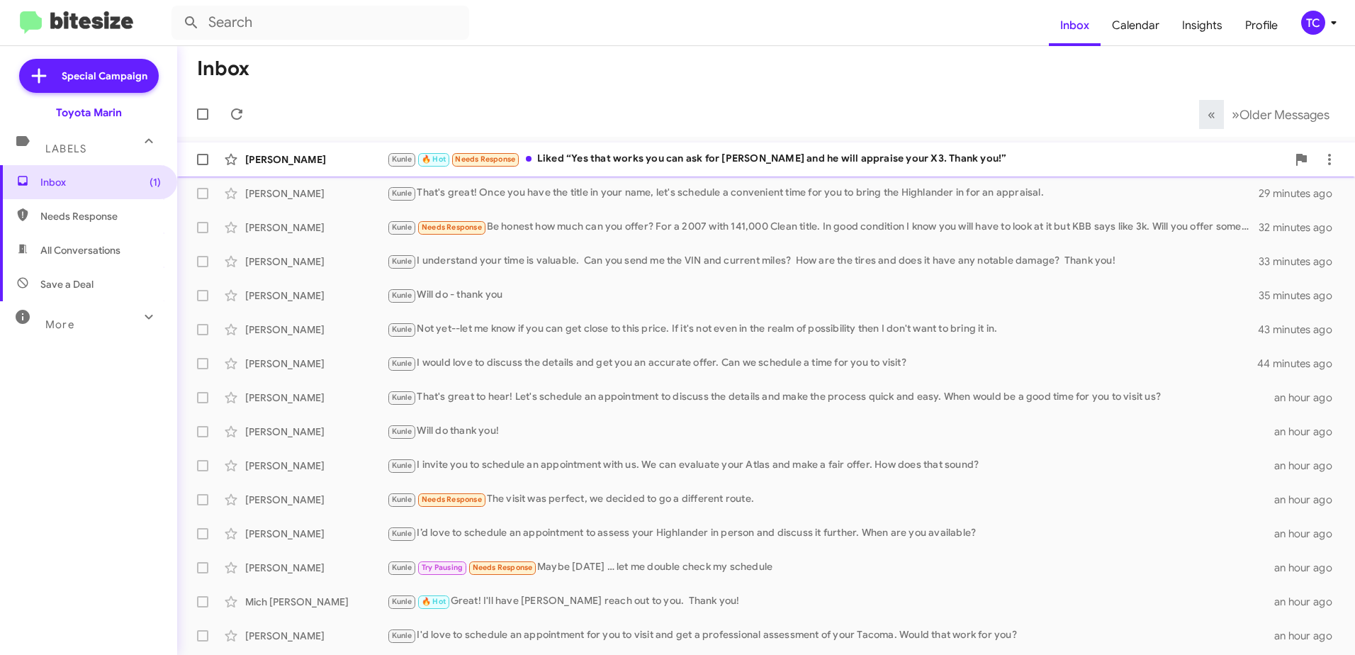
click at [714, 157] on div "Kunle 🔥 Hot Needs Response Liked “Yes that works you can ask for [PERSON_NAME] …" at bounding box center [837, 159] width 900 height 16
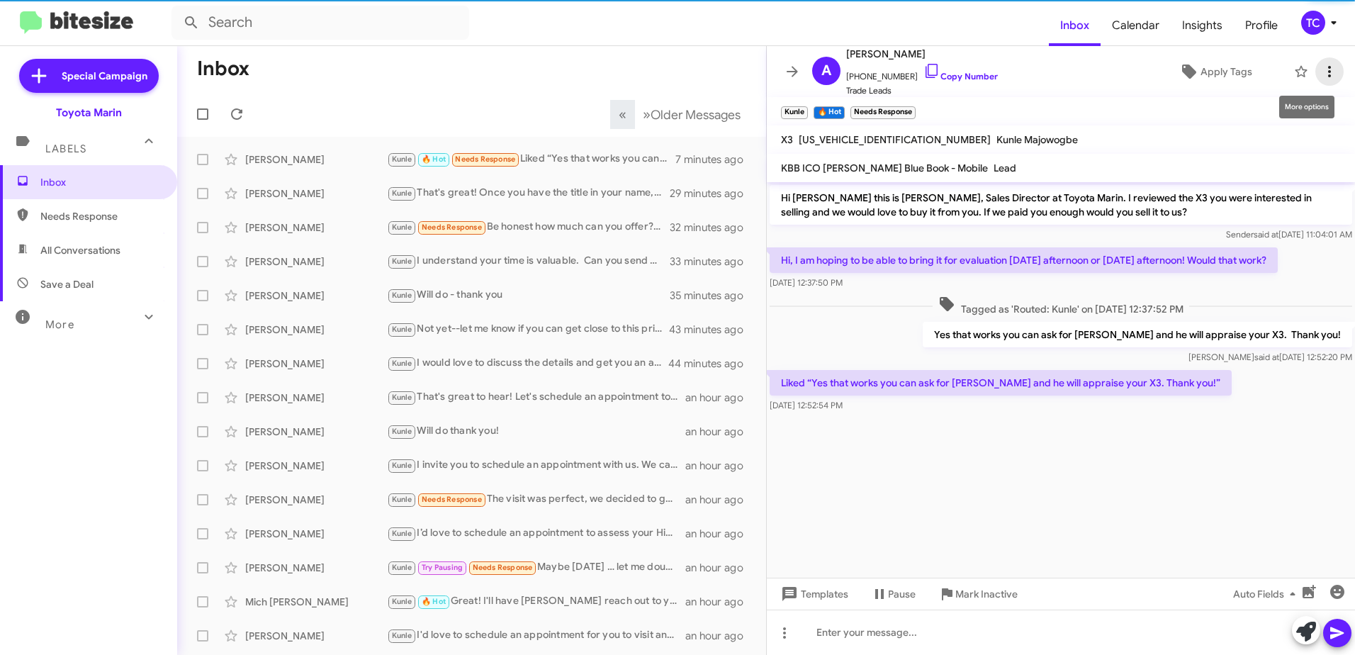
click at [1328, 72] on icon at bounding box center [1329, 71] width 3 height 11
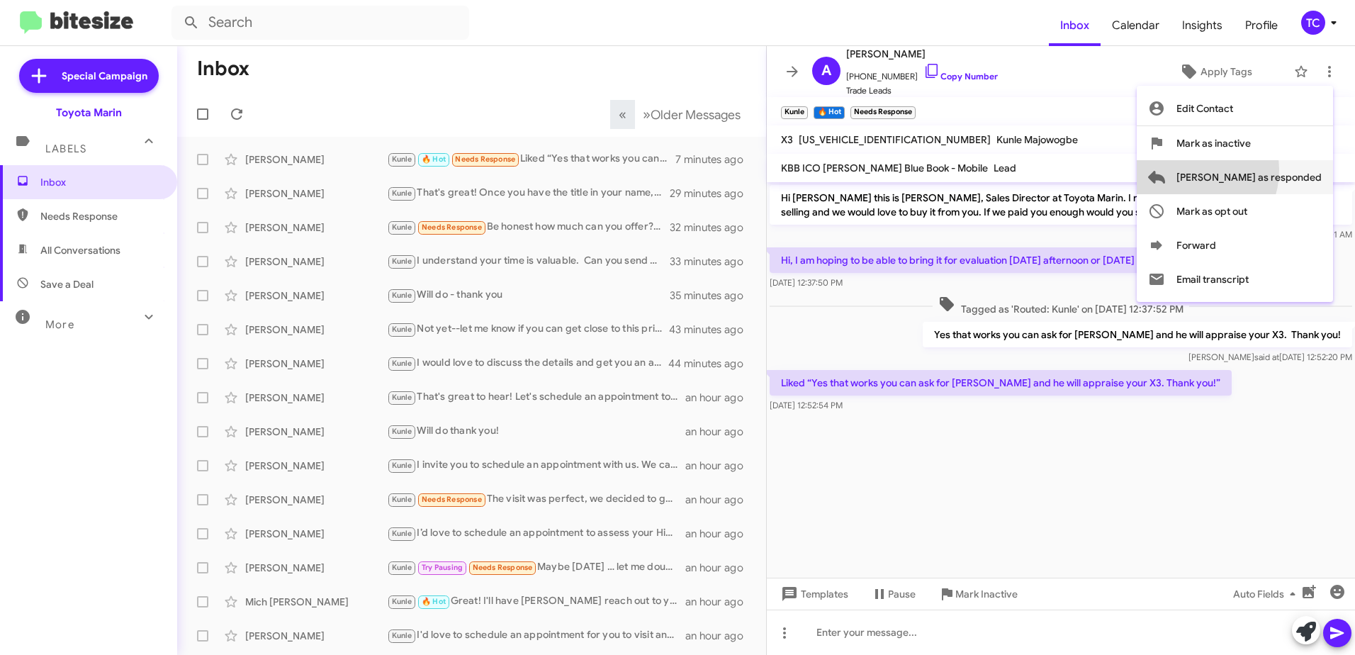
click at [1248, 170] on span "[PERSON_NAME] as responded" at bounding box center [1248, 177] width 145 height 34
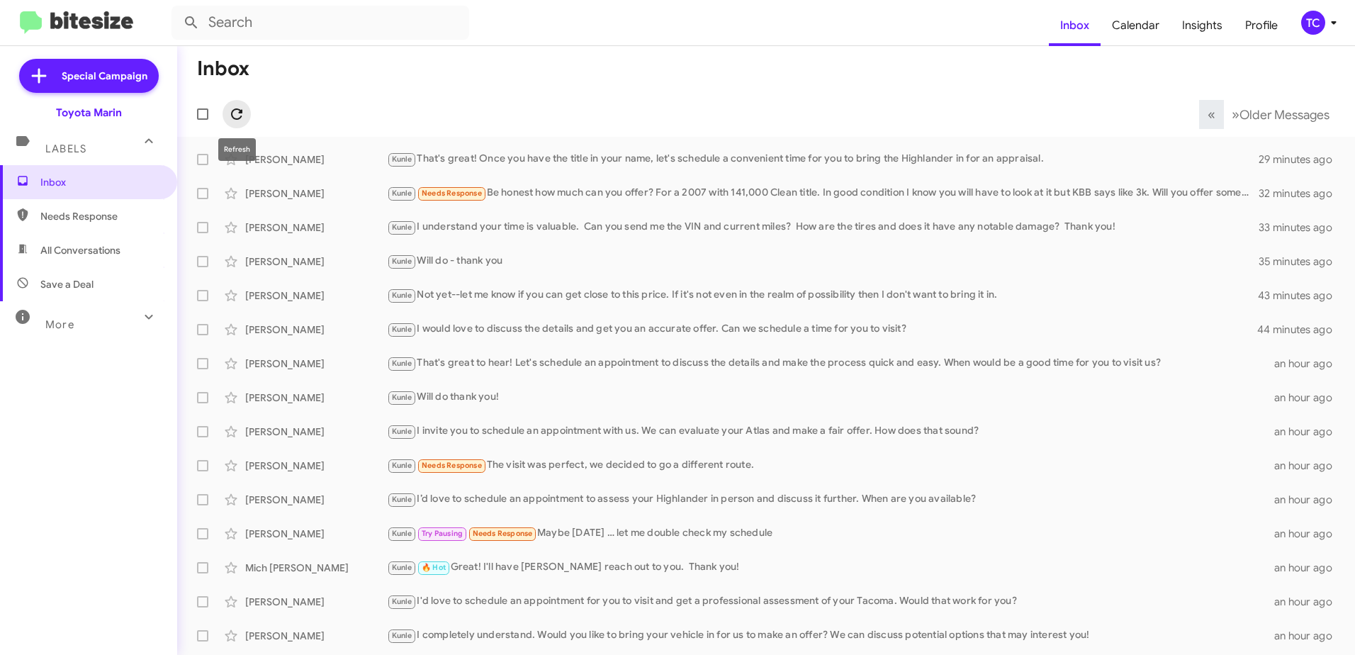
click at [233, 108] on icon at bounding box center [236, 114] width 17 height 17
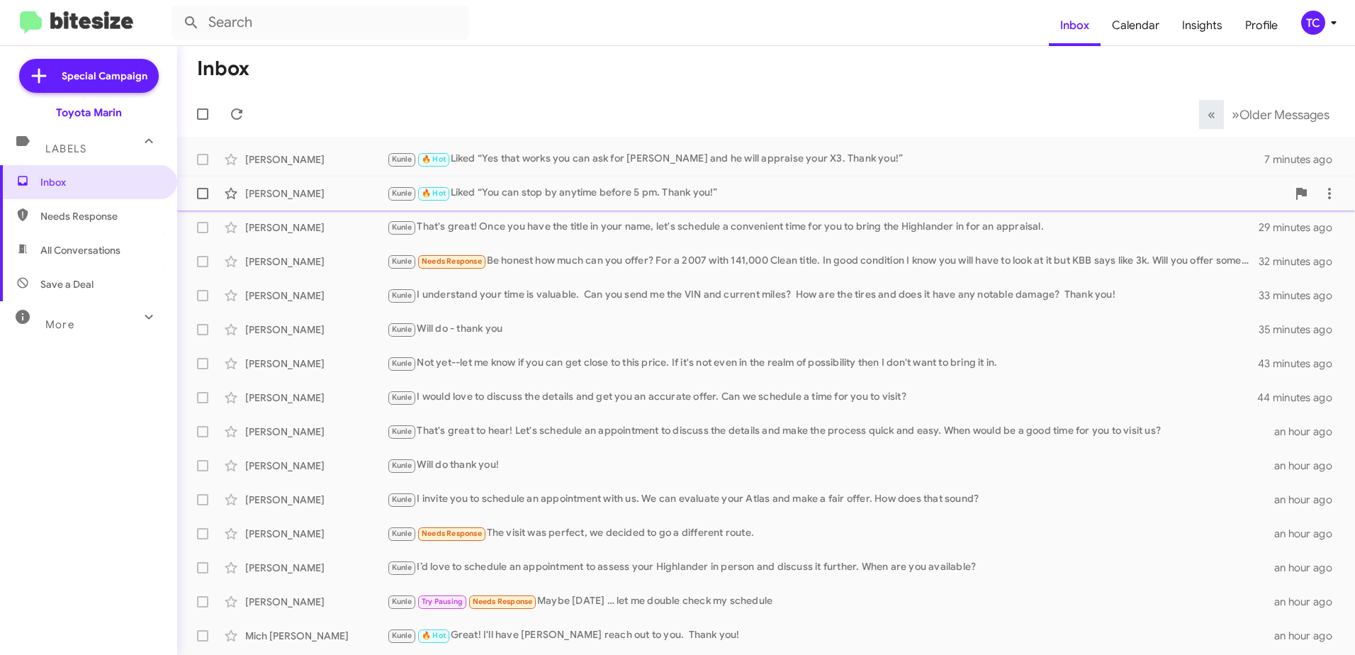
drag, startPoint x: 467, startPoint y: 196, endPoint x: 551, endPoint y: 208, distance: 85.2
click at [468, 196] on div "Kunle 🔥 Hot Liked “You can stop by anytime before 5 pm. Thank you!”" at bounding box center [837, 193] width 900 height 16
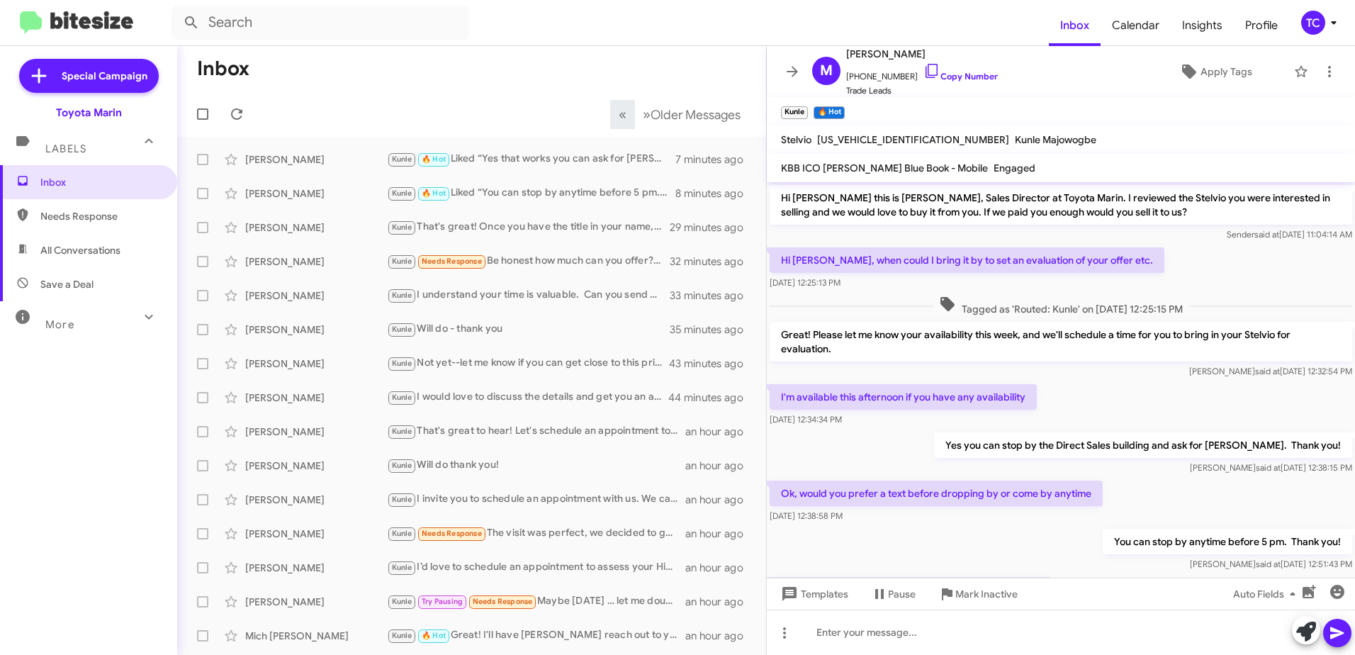
drag, startPoint x: 575, startPoint y: 76, endPoint x: 562, endPoint y: 80, distance: 13.4
click at [574, 77] on mat-toolbar-row "Inbox" at bounding box center [471, 68] width 589 height 45
click at [792, 74] on icon at bounding box center [792, 71] width 17 height 17
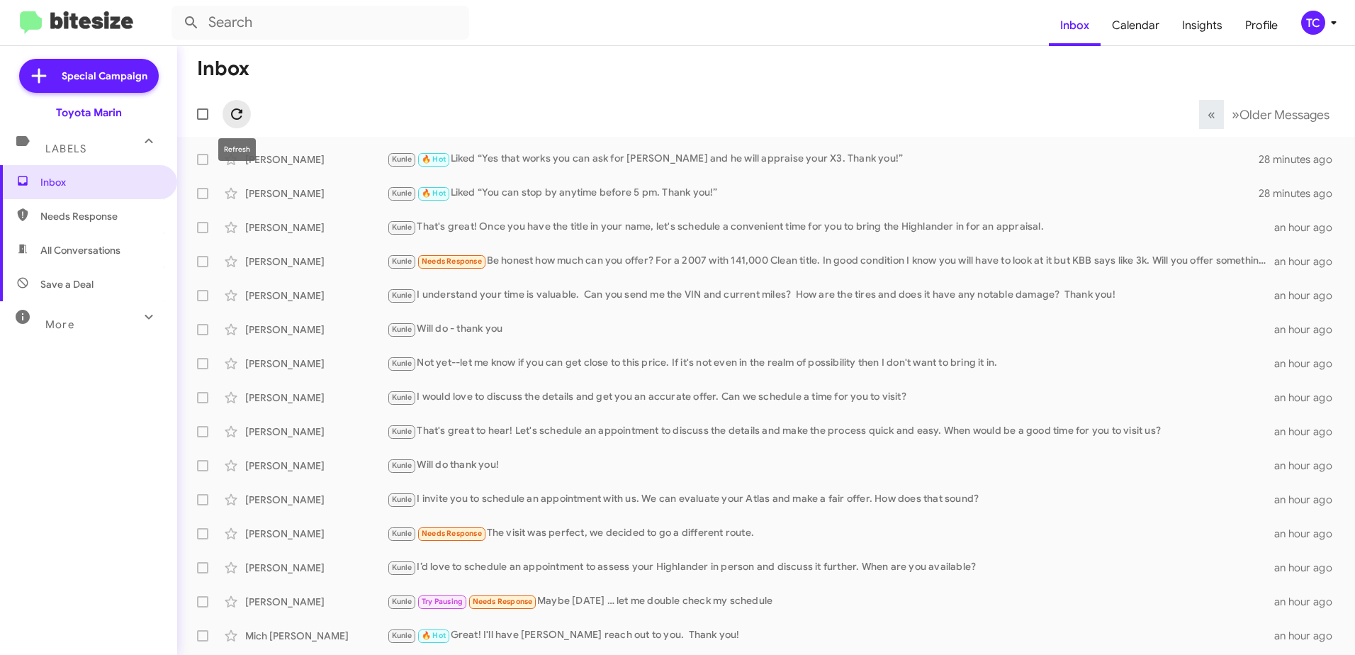
click at [238, 114] on icon at bounding box center [236, 114] width 17 height 17
